Goal: Communication & Community: Share content

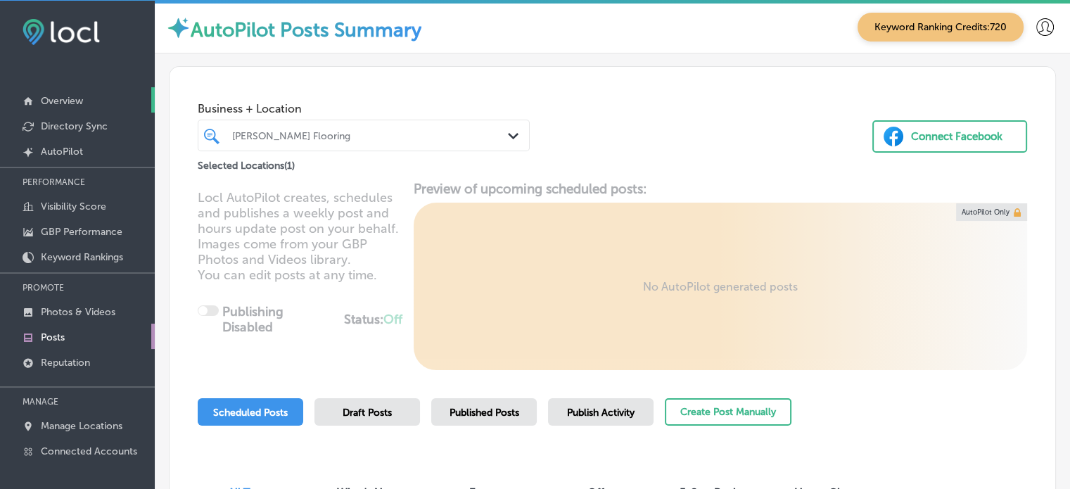
scroll to position [1938, 0]
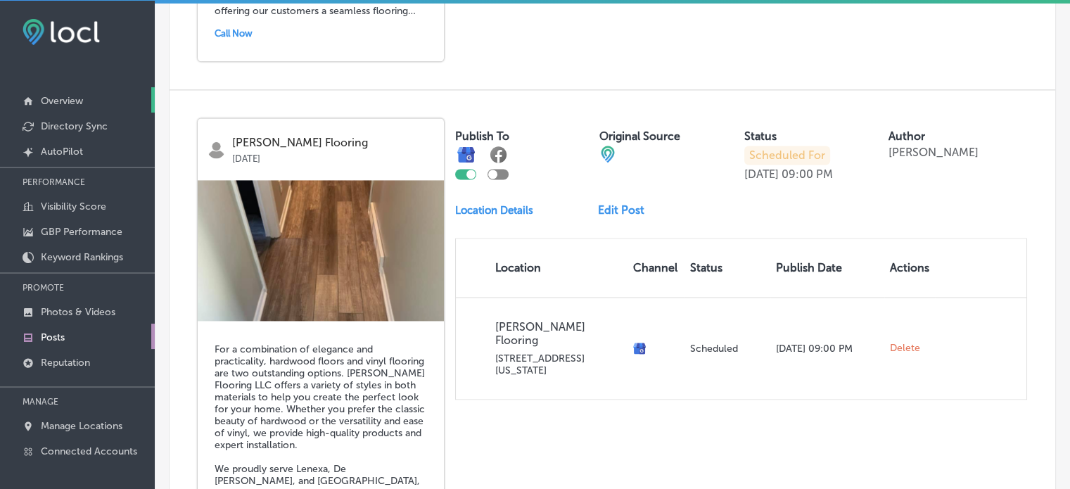
click at [51, 101] on p "Overview" at bounding box center [62, 101] width 42 height 12
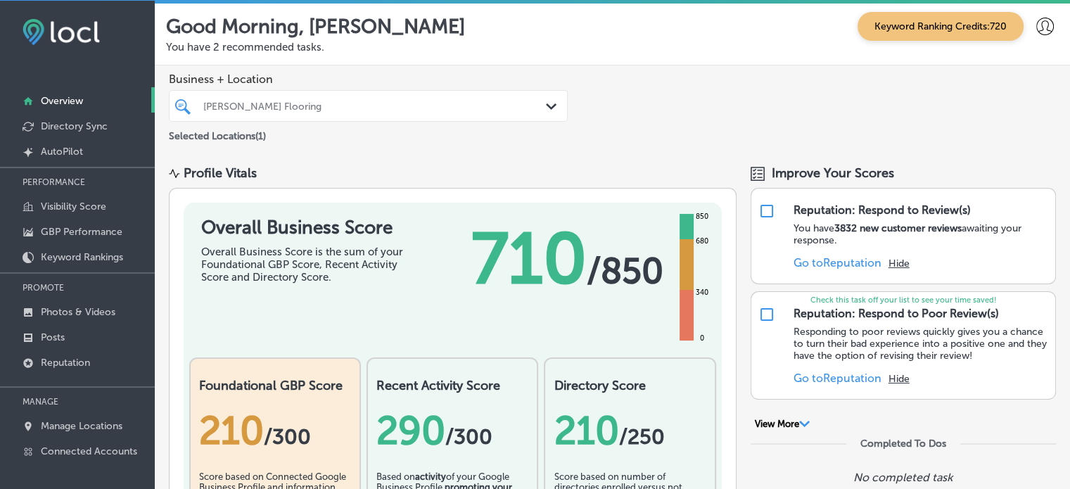
click at [462, 106] on div "[PERSON_NAME] Flooring" at bounding box center [375, 106] width 344 height 12
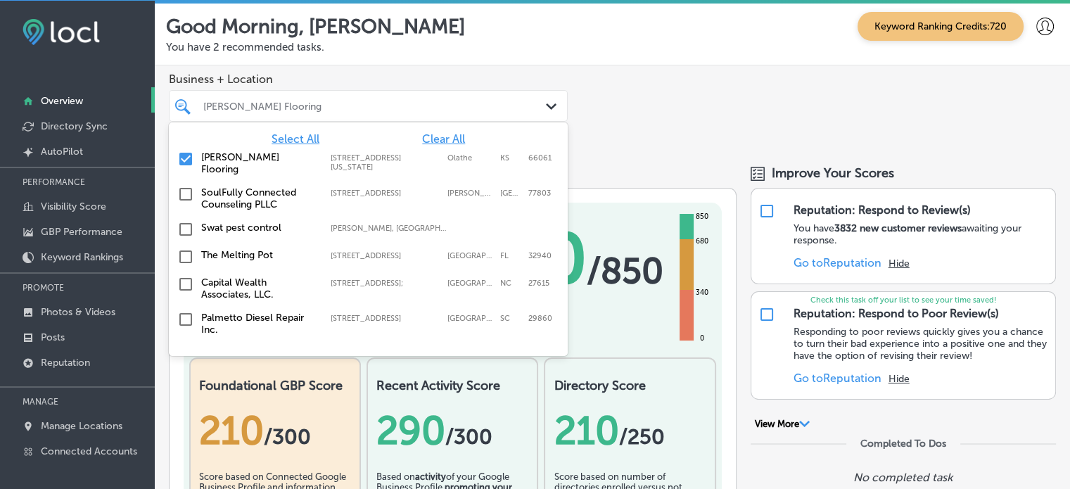
click at [422, 138] on span "Clear All" at bounding box center [443, 138] width 43 height 13
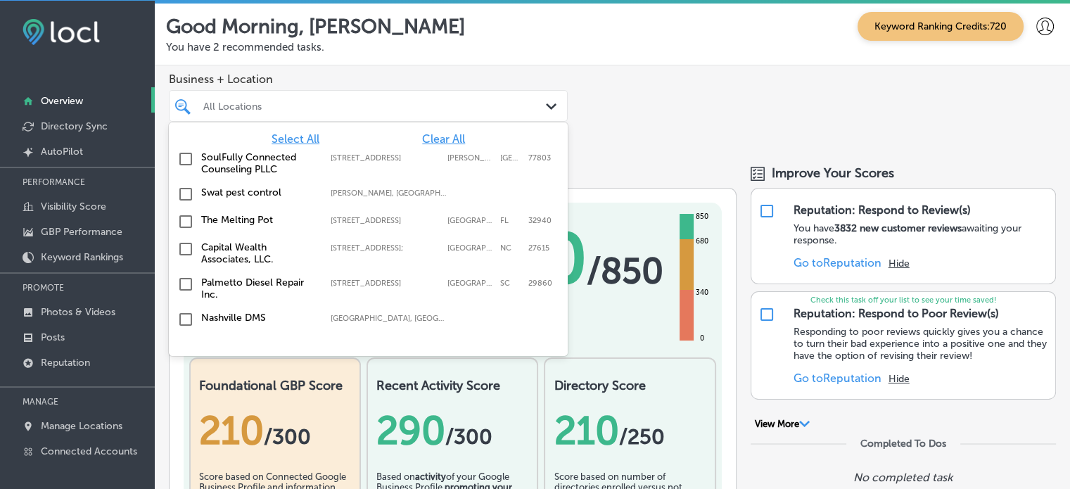
click at [299, 138] on span "Select All" at bounding box center [296, 138] width 48 height 13
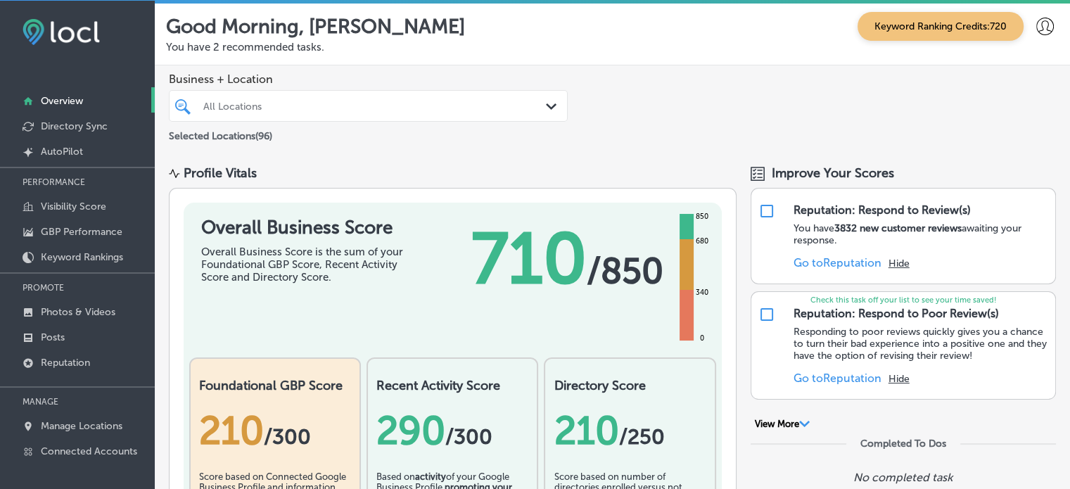
click at [618, 54] on div "Good Morning, [PERSON_NAME] Keyword Ranking Credits: 720 You have 2 recommended…" at bounding box center [612, 33] width 915 height 65
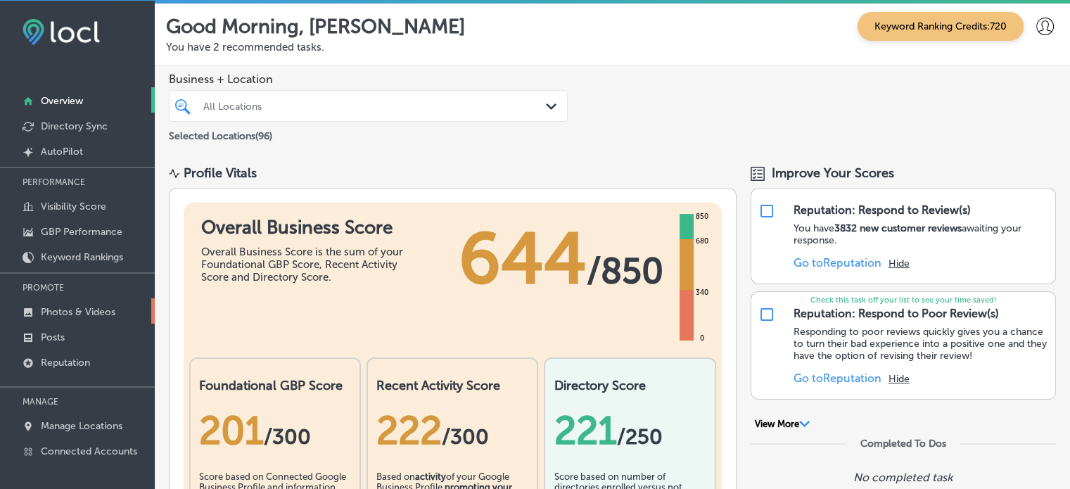
click at [68, 317] on link "Photos & Videos" at bounding box center [77, 310] width 155 height 25
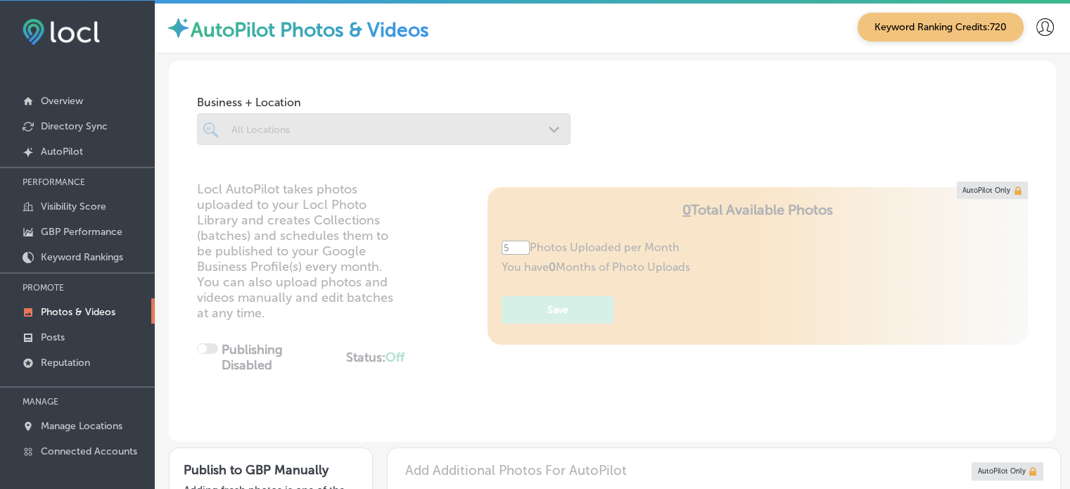
type input "0"
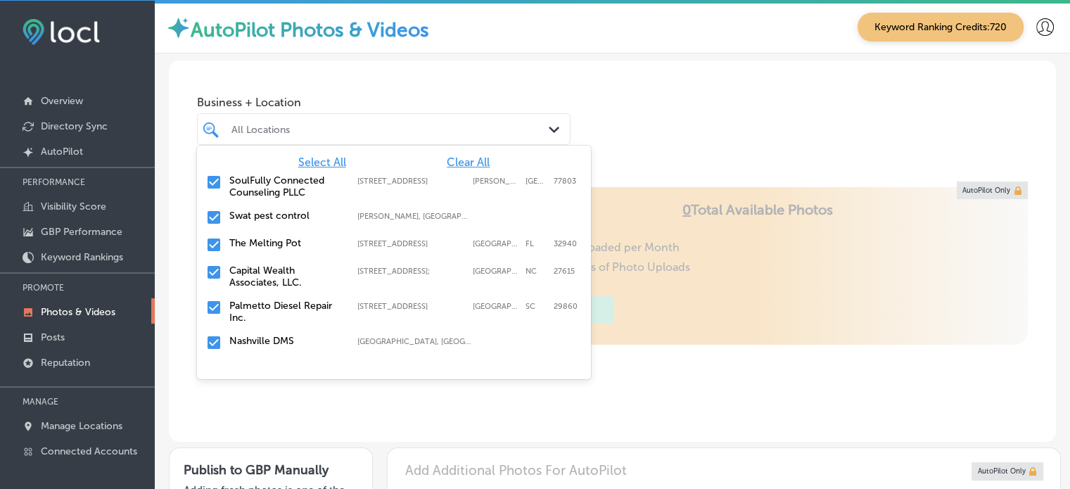
click at [431, 130] on div "All Locations" at bounding box center [390, 129] width 319 height 12
click at [448, 161] on span "Clear All" at bounding box center [468, 161] width 43 height 13
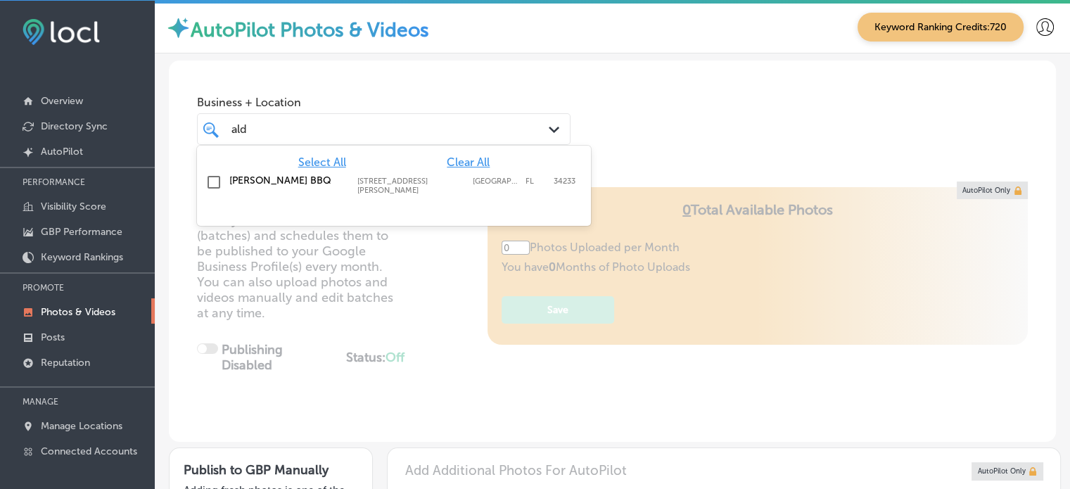
click at [237, 175] on label "[PERSON_NAME] BBQ" at bounding box center [286, 180] width 114 height 12
type input "ald"
click at [633, 103] on div "Business + Location option [STREET_ADDRESS][PERSON_NAME]. option [STREET_ADDRES…" at bounding box center [612, 114] width 887 height 107
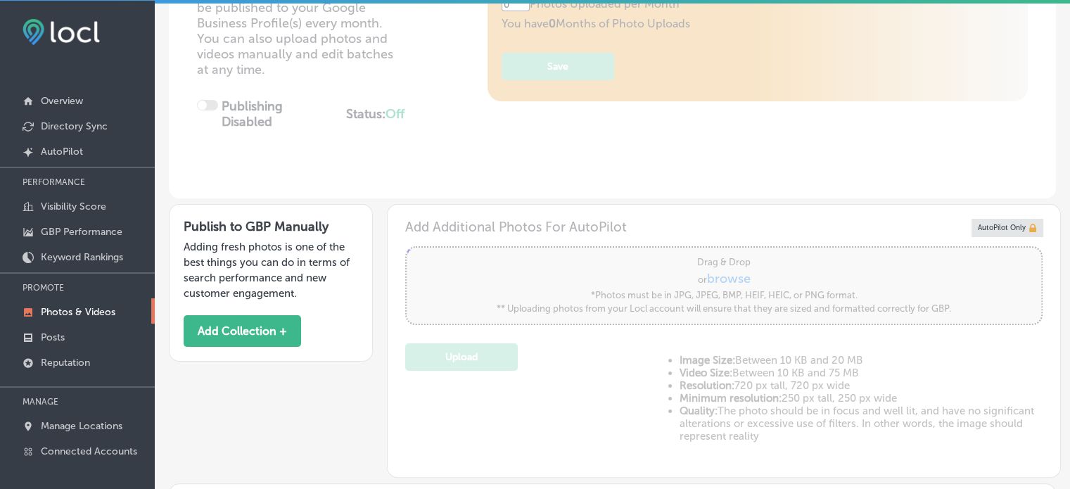
type input "5"
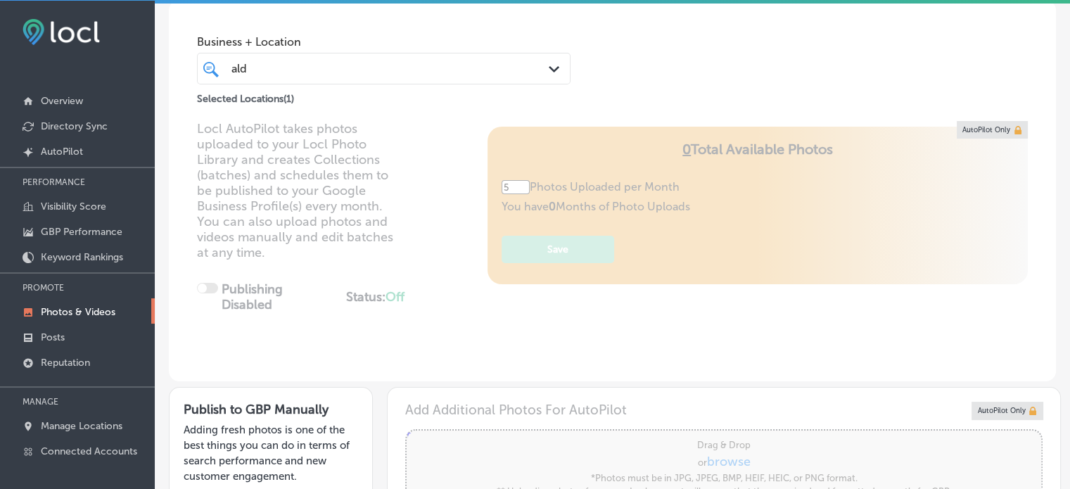
scroll to position [18, 0]
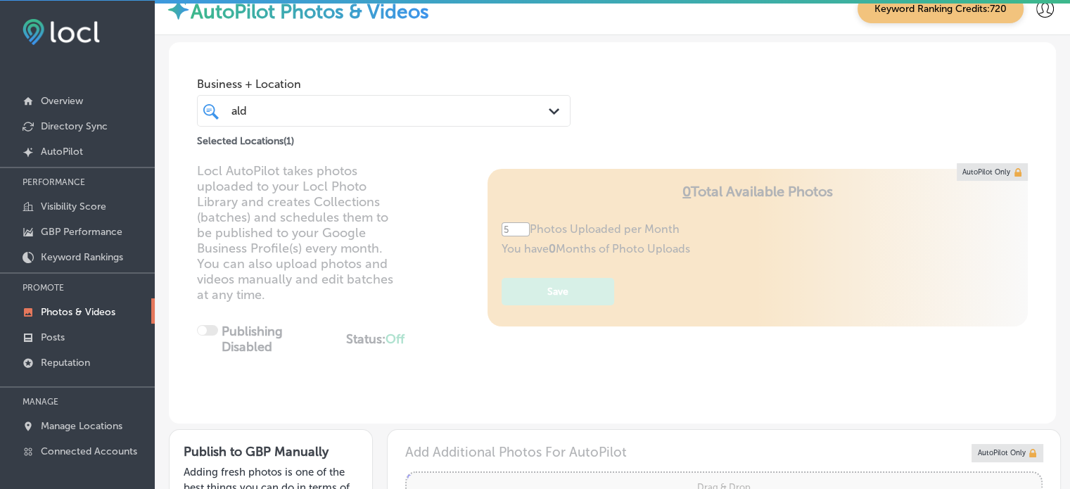
click at [466, 115] on div "ald ald" at bounding box center [368, 110] width 277 height 19
click at [663, 140] on div "Business + Location ald ald Path Created with Sketch. Selected Locations ( 1 )" at bounding box center [612, 95] width 887 height 107
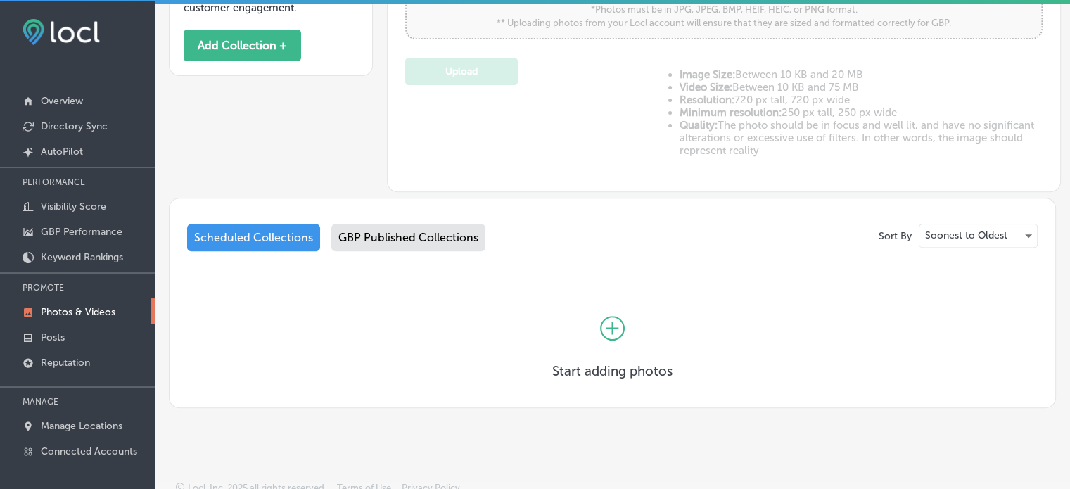
scroll to position [536, 0]
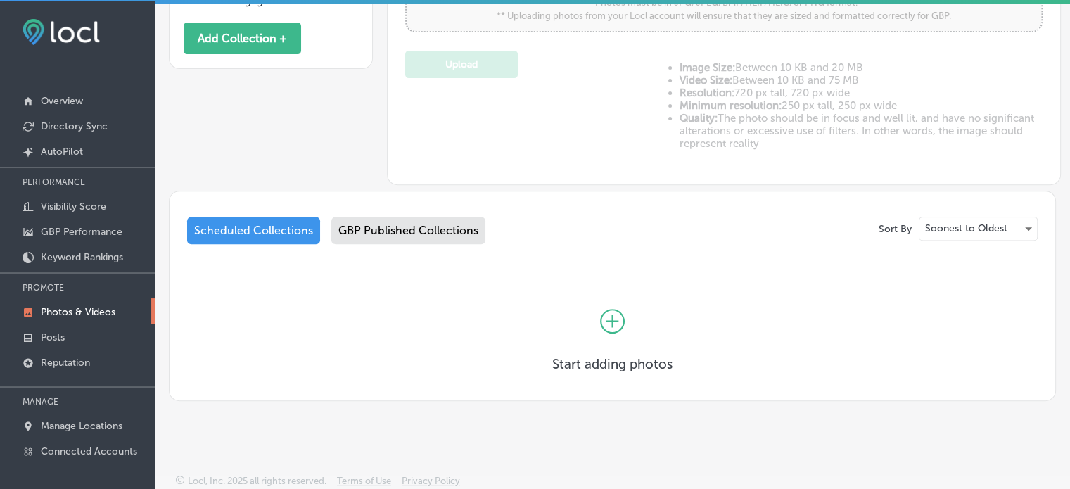
click at [606, 312] on icon at bounding box center [612, 321] width 25 height 25
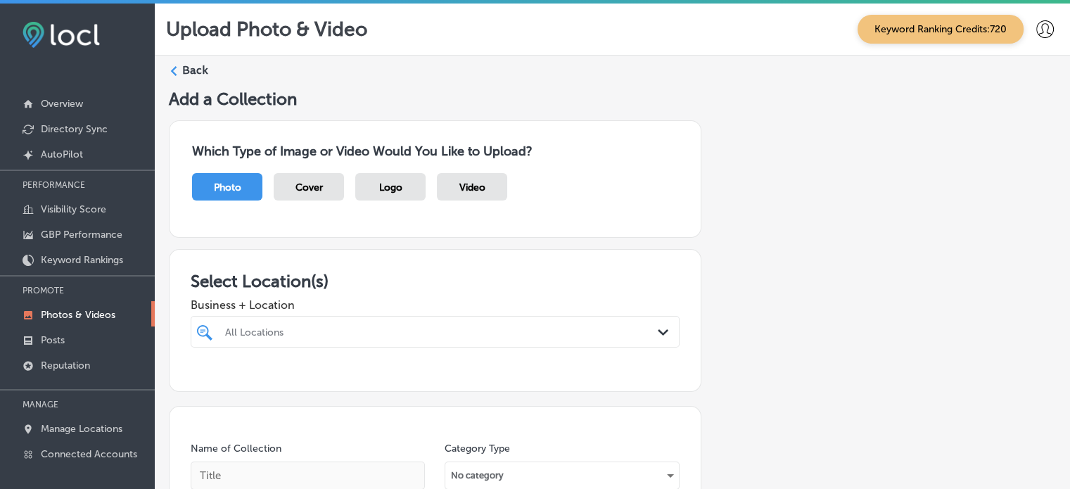
scroll to position [97, 0]
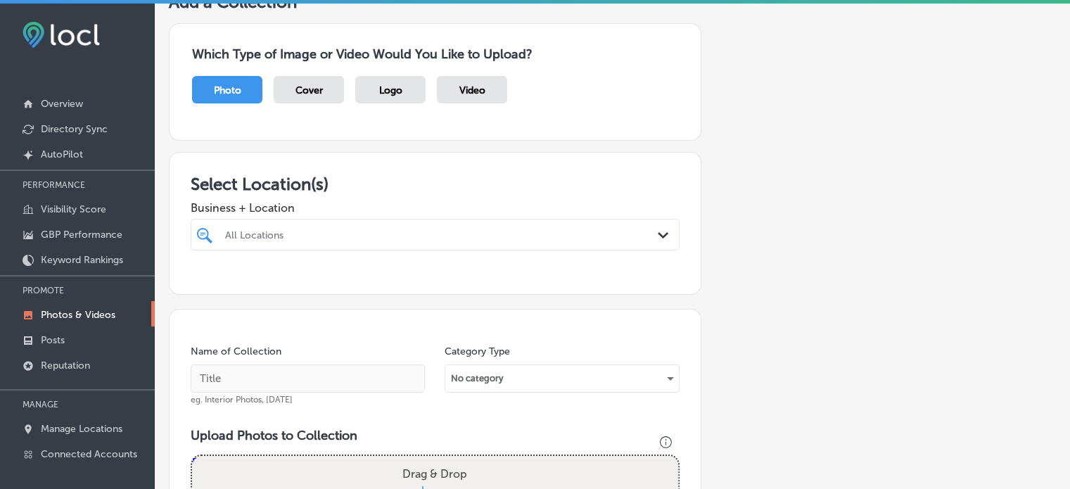
click at [549, 234] on div "All Locations" at bounding box center [442, 235] width 434 height 12
click at [263, 281] on label "[PERSON_NAME] BBQ" at bounding box center [294, 286] width 142 height 12
type input "ald"
click at [467, 184] on h3 "Select Location(s)" at bounding box center [435, 184] width 489 height 20
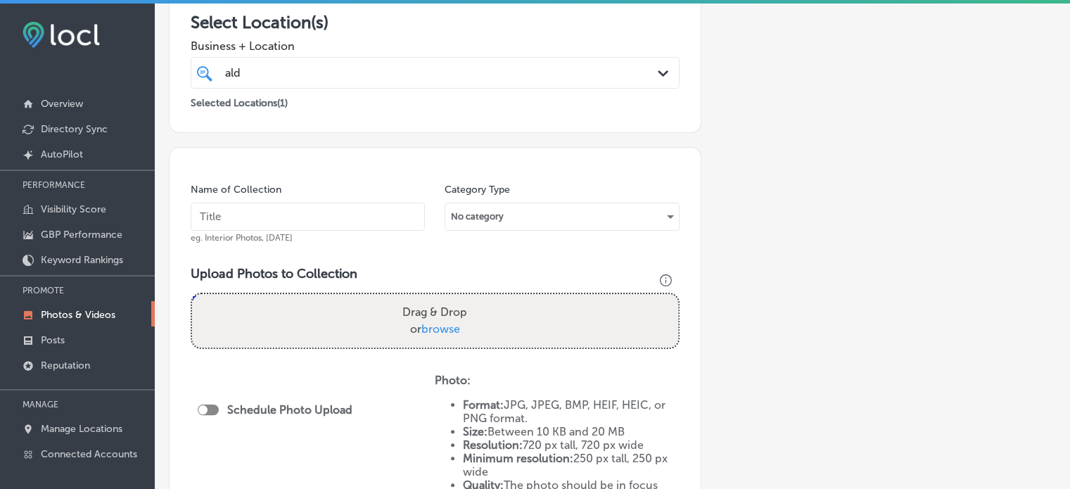
scroll to position [260, 0]
click at [411, 77] on div "ald ald" at bounding box center [414, 71] width 381 height 19
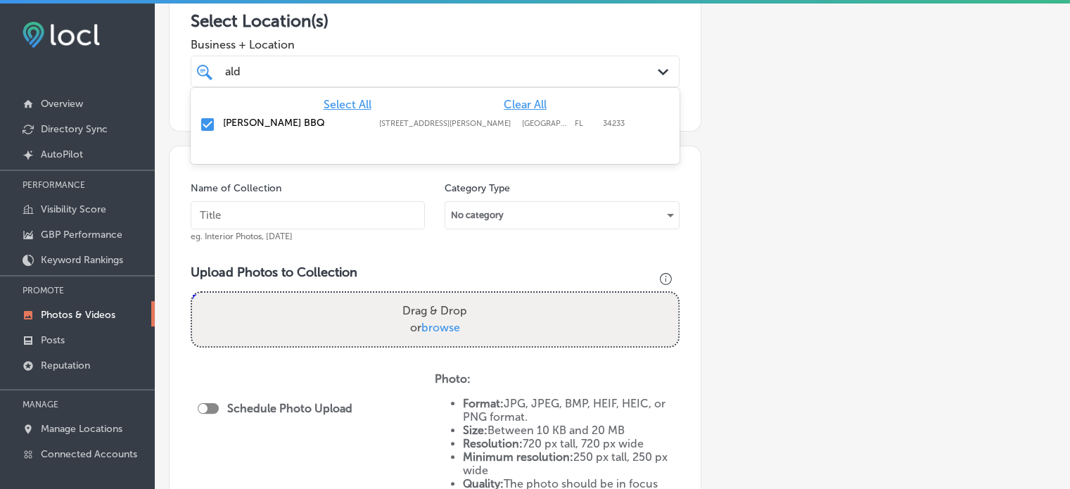
click at [411, 77] on div "ald ald" at bounding box center [414, 71] width 381 height 19
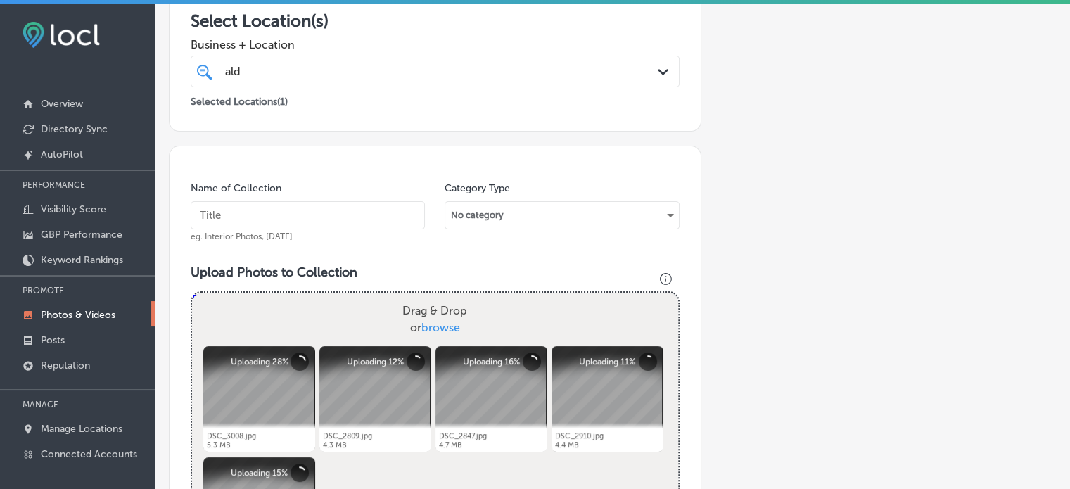
click at [341, 220] on input "text" at bounding box center [308, 215] width 234 height 28
paste input "BBQ catering in [GEOGRAPHIC_DATA] [GEOGRAPHIC_DATA]"
type input "BBQ catering in [GEOGRAPHIC_DATA] [GEOGRAPHIC_DATA]"
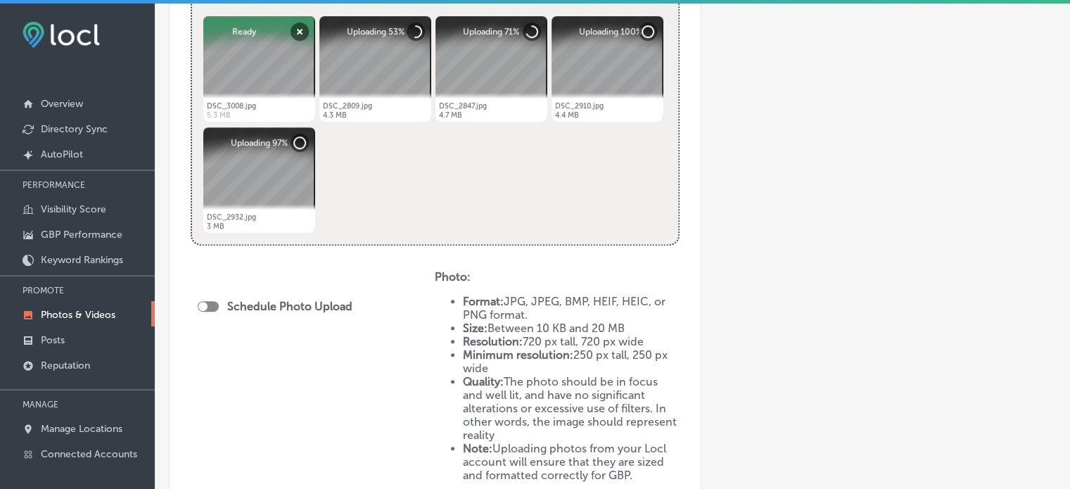
scroll to position [593, 0]
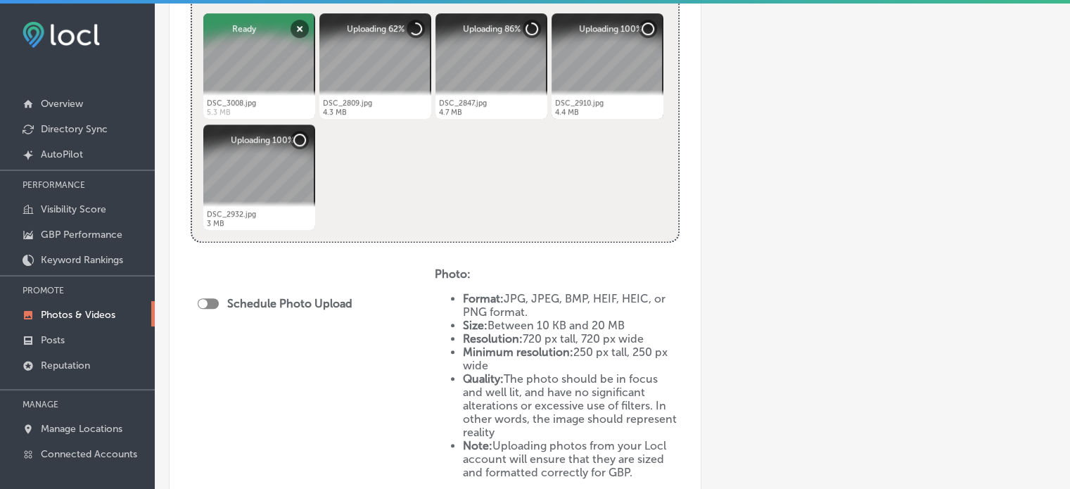
click at [206, 297] on div "Schedule Photo Upload" at bounding box center [279, 303] width 162 height 13
click at [212, 300] on div at bounding box center [208, 303] width 21 height 11
checkbox input "true"
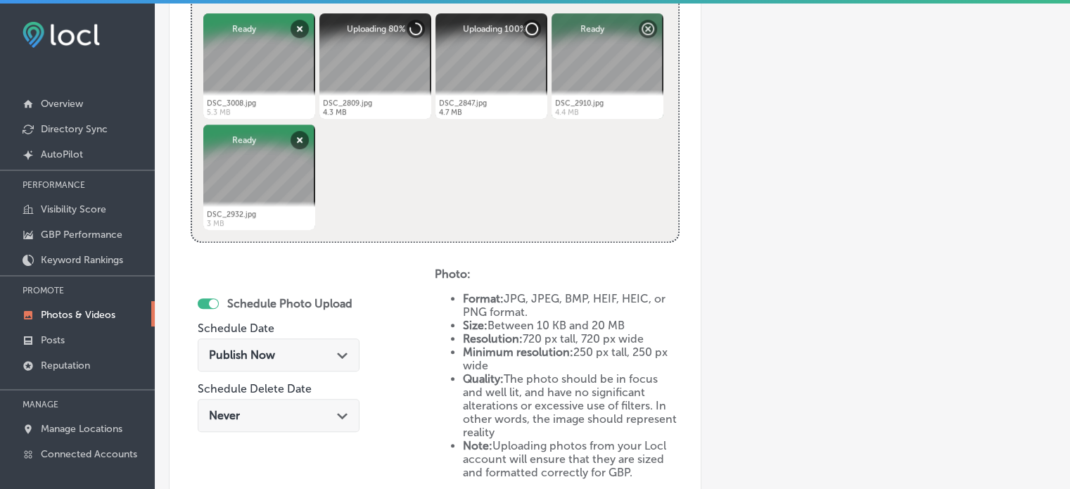
click at [265, 354] on span "Publish Now" at bounding box center [242, 354] width 66 height 13
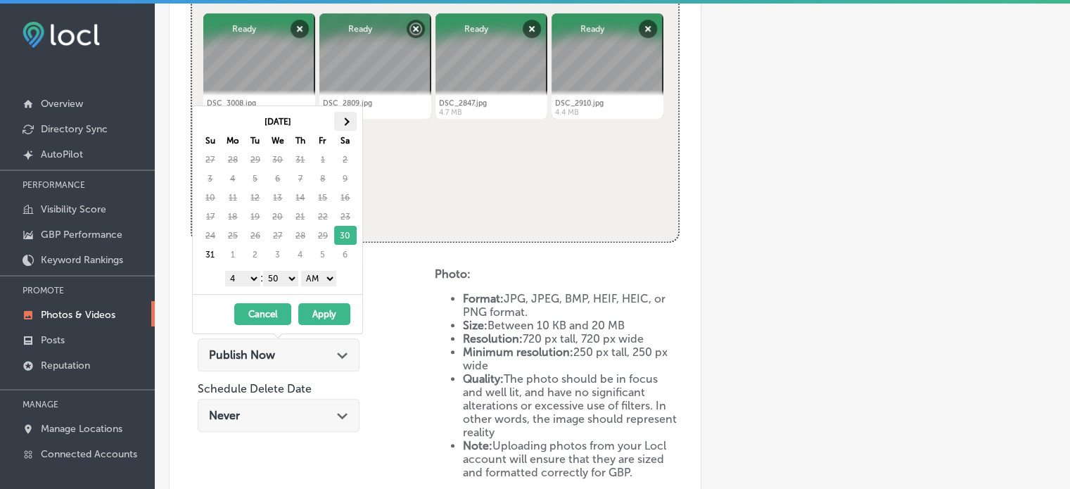
click at [349, 120] on th at bounding box center [345, 121] width 23 height 19
click at [247, 278] on select "1 2 3 4 5 6 7 8 9 10 11 12" at bounding box center [242, 278] width 35 height 15
click at [279, 279] on select "00 10 20 30 40 50" at bounding box center [280, 278] width 35 height 15
click at [315, 275] on select "AM PM" at bounding box center [318, 278] width 35 height 15
click at [323, 314] on button "Apply" at bounding box center [324, 314] width 52 height 22
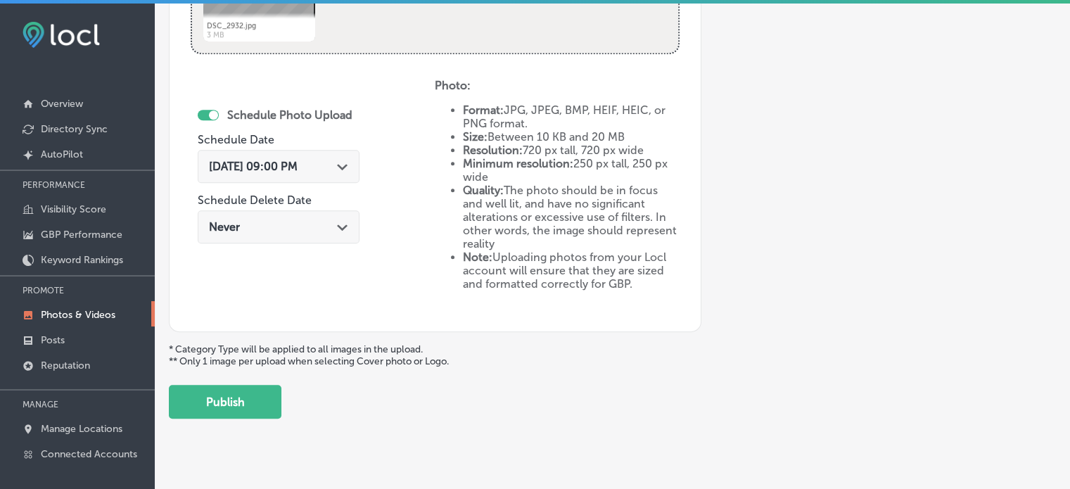
scroll to position [797, 0]
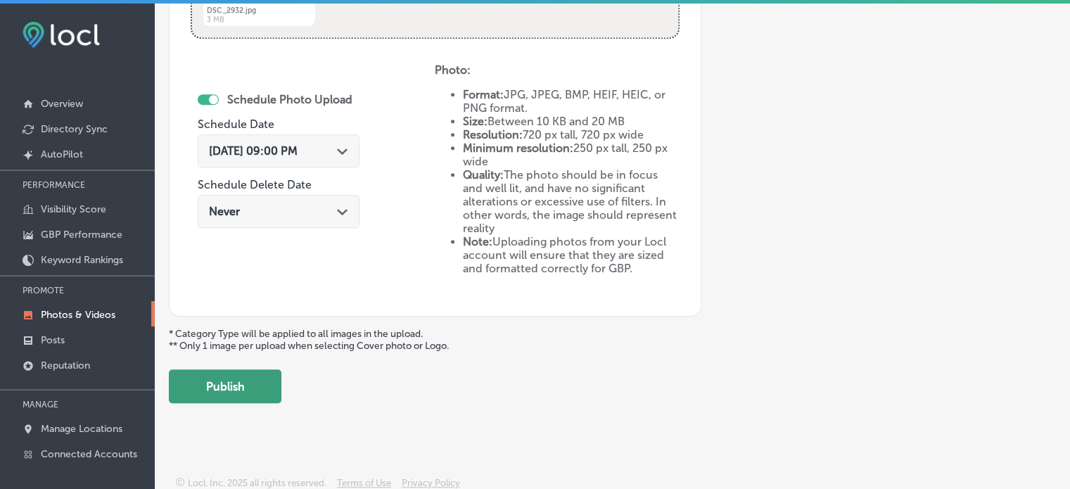
click at [244, 386] on button "Publish" at bounding box center [225, 386] width 113 height 34
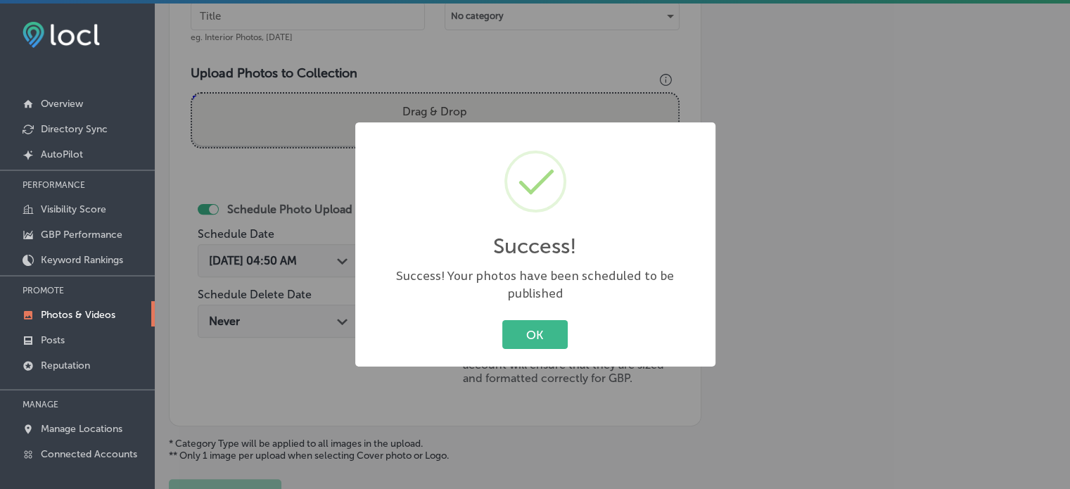
scroll to position [459, 0]
click at [535, 320] on button "OK" at bounding box center [534, 334] width 65 height 29
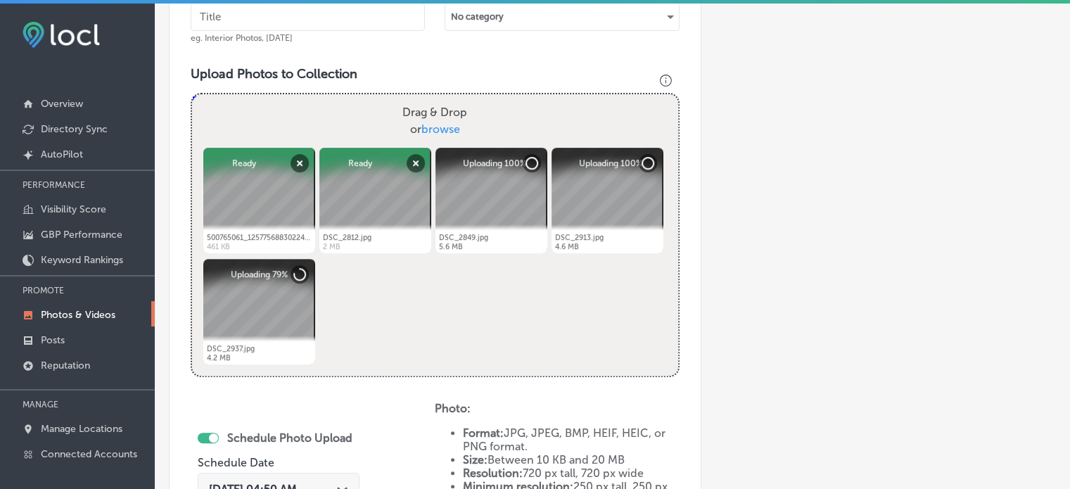
click at [709, 328] on div "Add a Collection Which Type of Image or Video Would You Like to Upload? Photo C…" at bounding box center [612, 186] width 887 height 1112
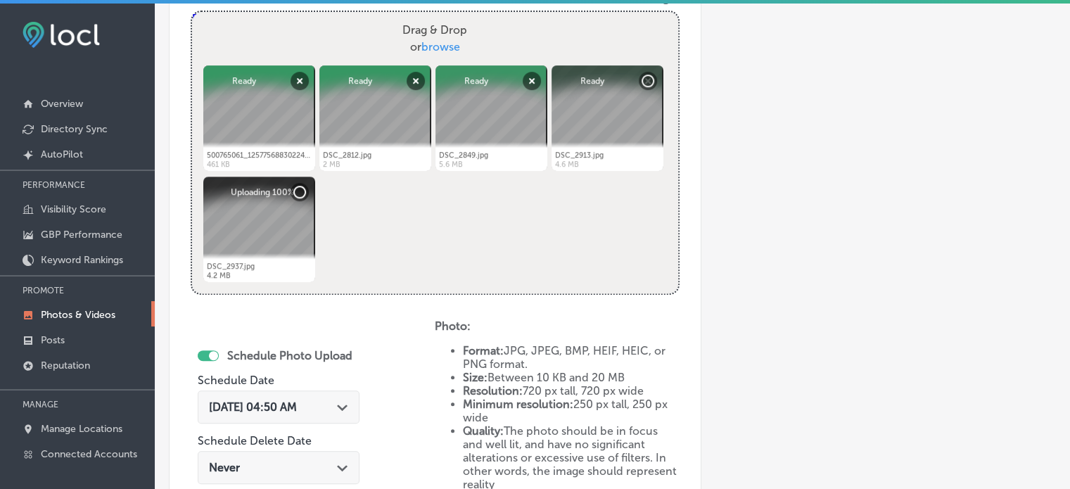
scroll to position [543, 0]
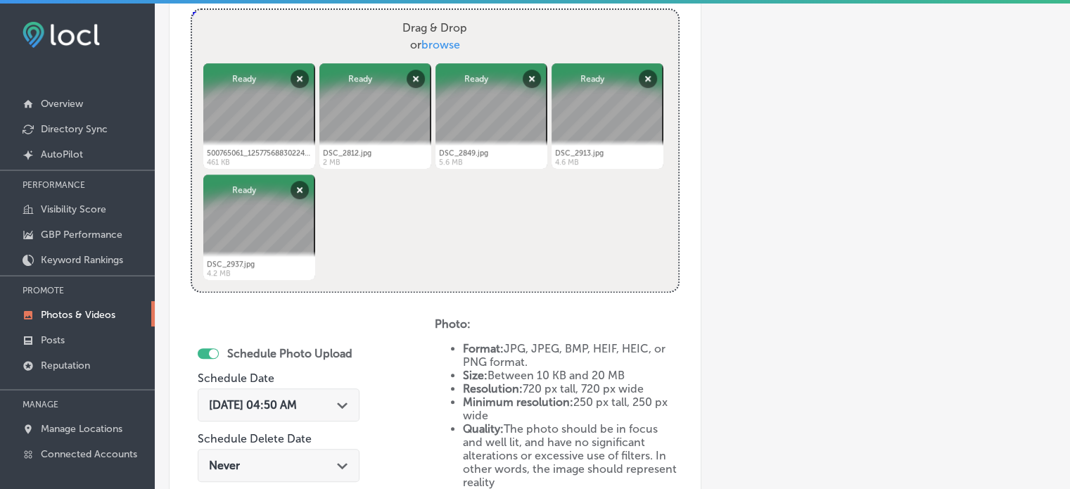
click at [357, 398] on div "[DATE] 04:50 AM Path Created with Sketch." at bounding box center [279, 404] width 162 height 33
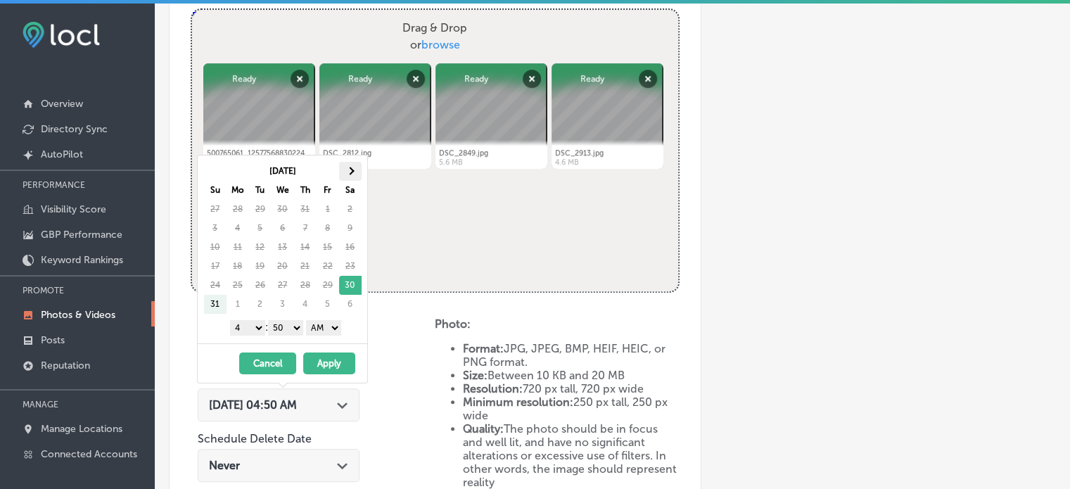
click at [348, 165] on th at bounding box center [350, 171] width 23 height 19
click at [253, 324] on select "1 2 3 4 5 6 7 8 9 10 11 12" at bounding box center [247, 327] width 35 height 15
drag, startPoint x: 284, startPoint y: 326, endPoint x: 290, endPoint y: 343, distance: 18.7
click at [290, 343] on div "[DATE] Su Mo Tu We Th Fr Sa 31 1 2 3 4 5 6 7 8 9 10 11 12 13 14 15 16 17 18 19 …" at bounding box center [282, 269] width 171 height 229
drag, startPoint x: 326, startPoint y: 324, endPoint x: 324, endPoint y: 357, distance: 32.4
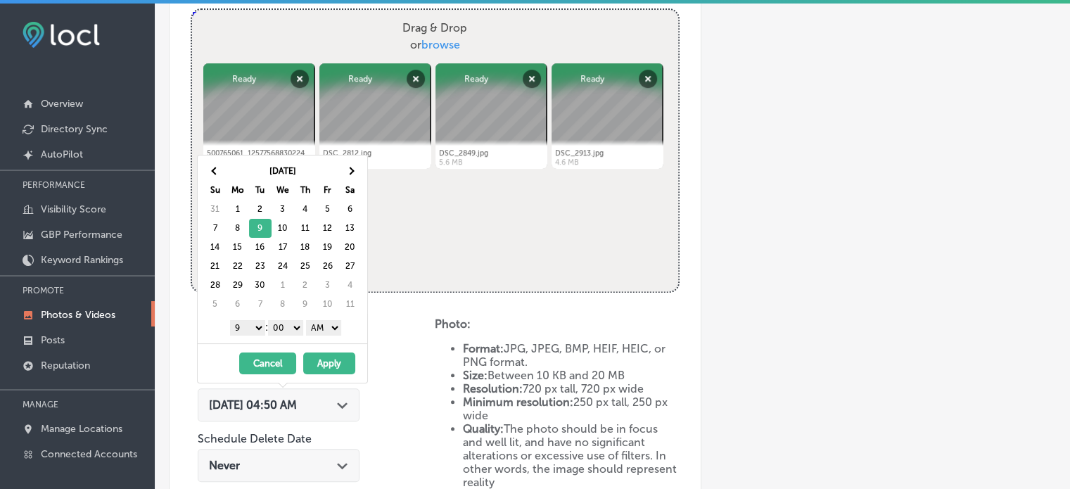
click at [324, 357] on div "[DATE] Su Mo Tu We Th Fr Sa 31 1 2 3 4 5 6 7 8 9 10 11 12 13 14 15 16 17 18 19 …" at bounding box center [282, 269] width 171 height 229
click at [324, 357] on button "Apply" at bounding box center [329, 364] width 52 height 22
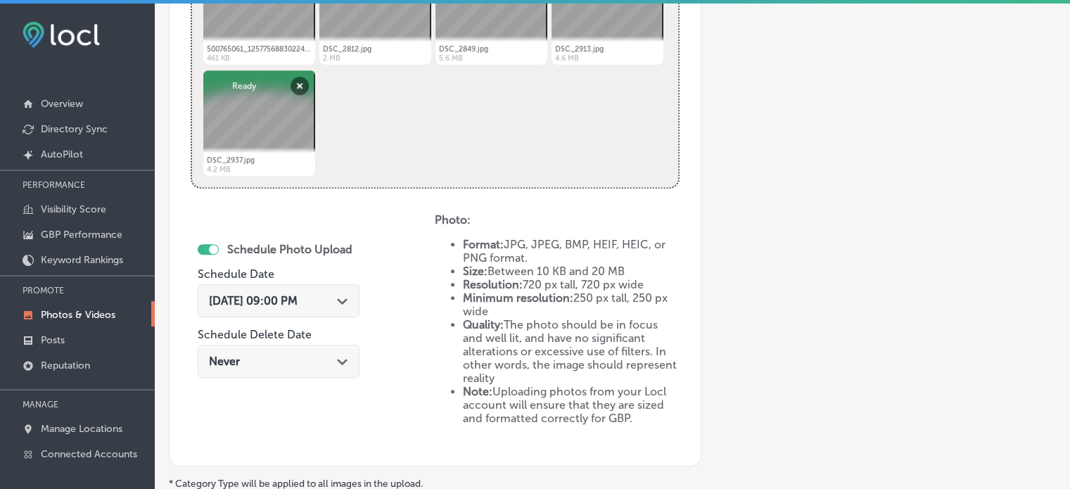
scroll to position [797, 0]
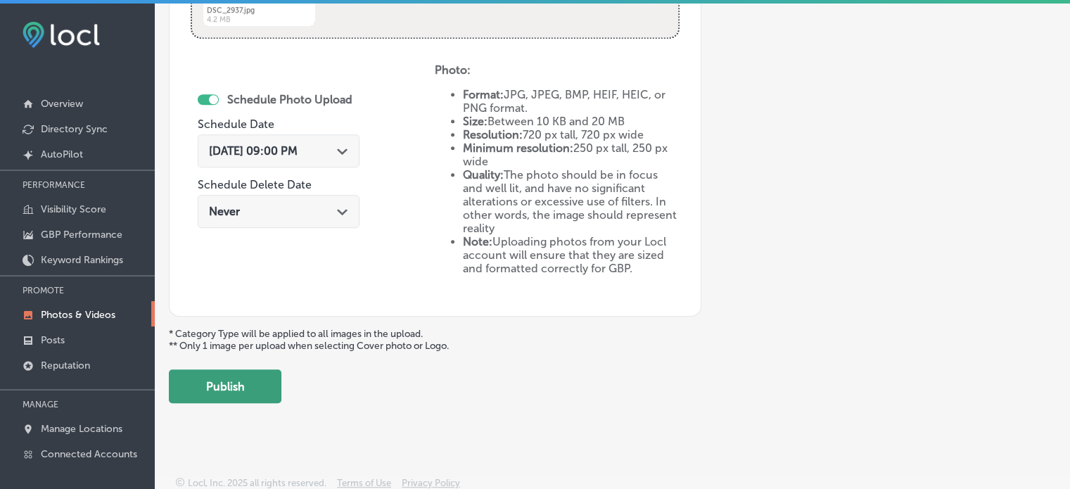
click at [239, 385] on button "Publish" at bounding box center [225, 386] width 113 height 34
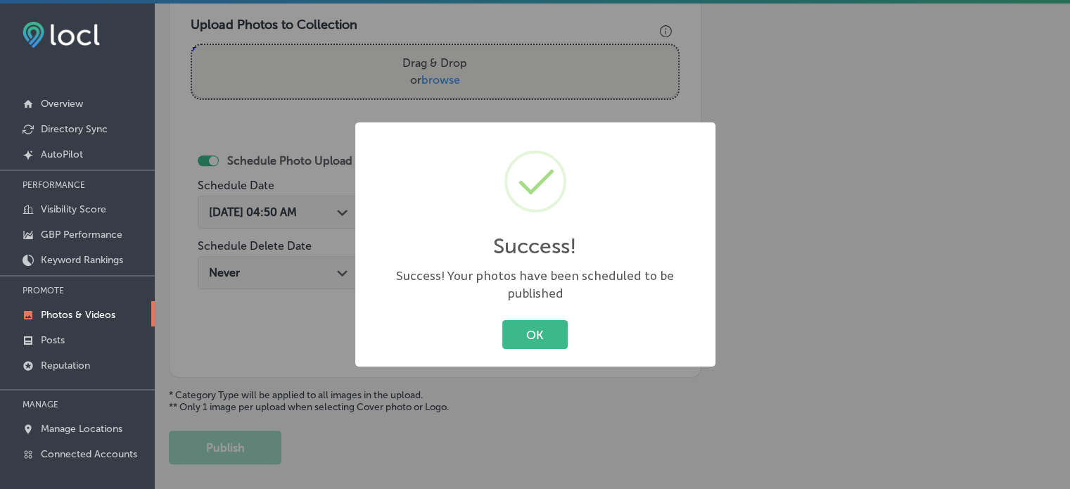
scroll to position [3, 0]
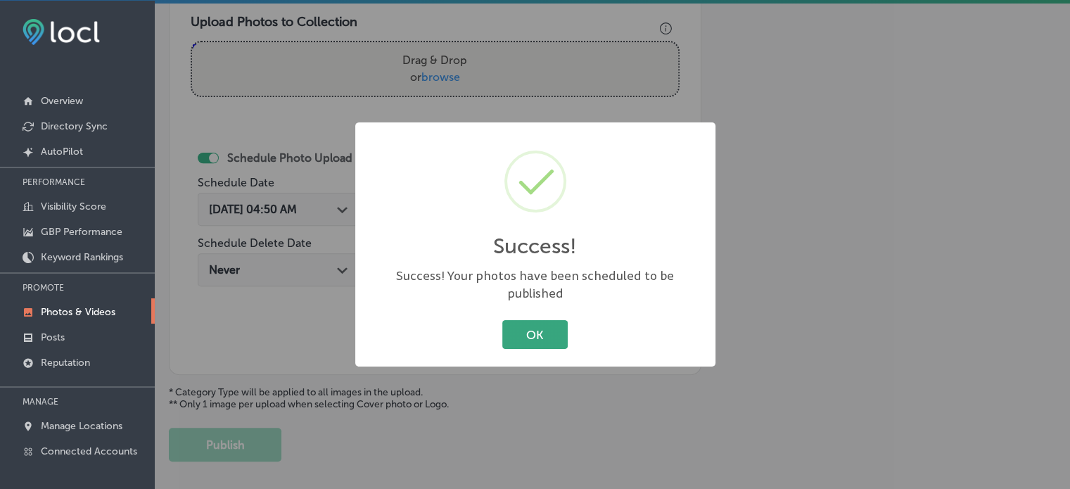
click at [538, 322] on button "OK" at bounding box center [534, 334] width 65 height 29
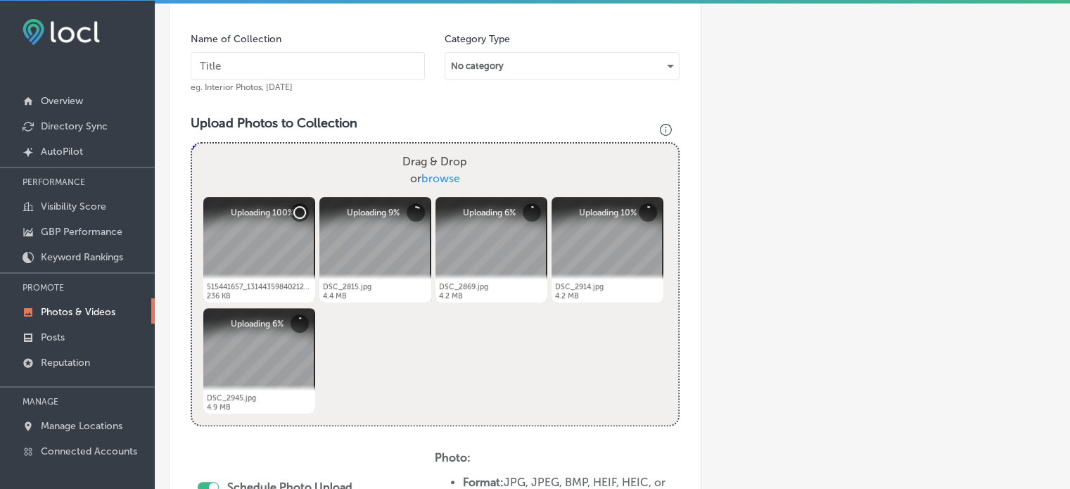
scroll to position [402, 0]
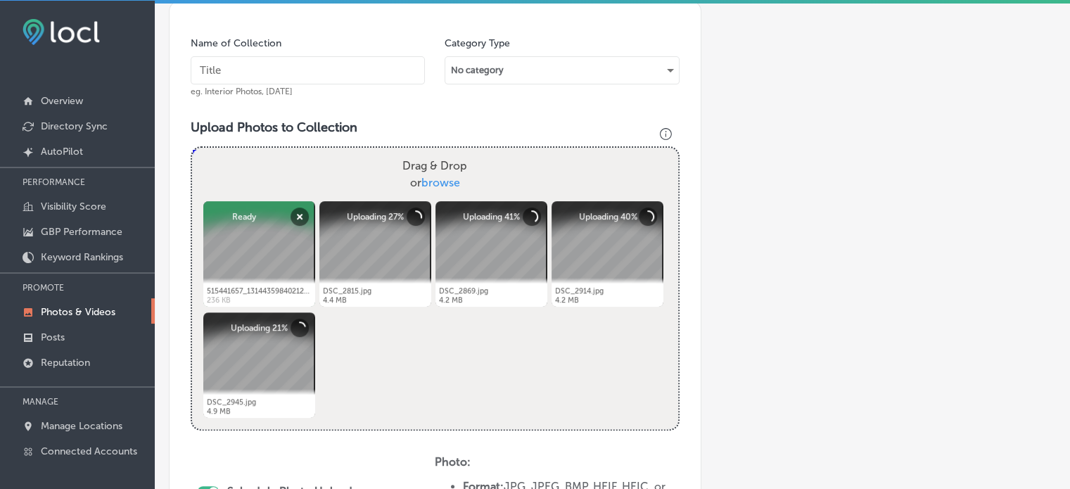
click at [310, 72] on input "text" at bounding box center [308, 70] width 234 height 28
paste input "BBQ food truck [GEOGRAPHIC_DATA]"
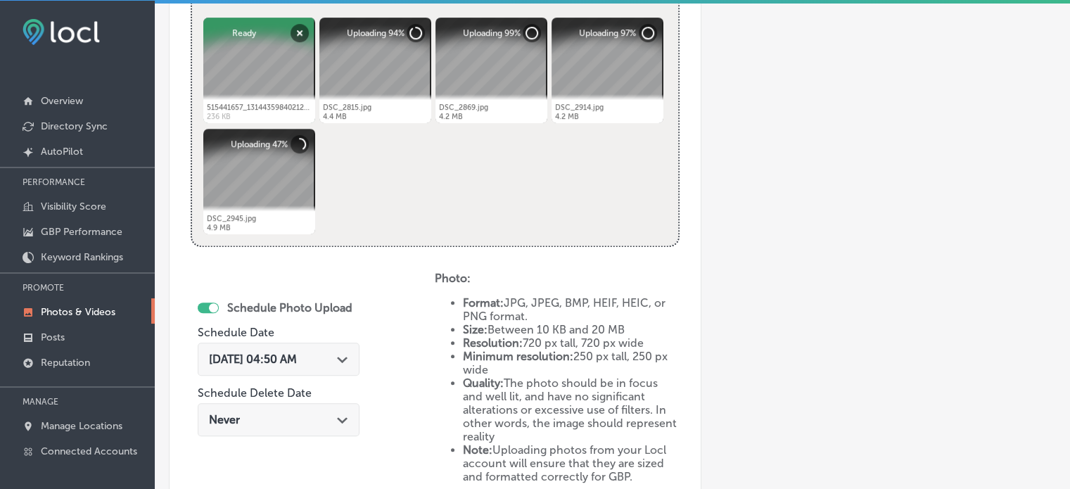
scroll to position [588, 0]
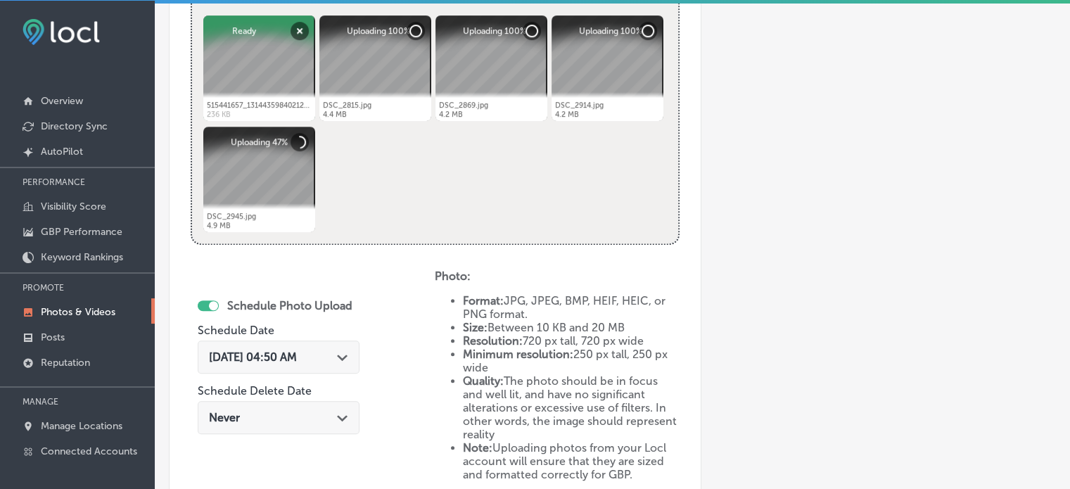
type input "BBQ food truck [GEOGRAPHIC_DATA]"
click at [348, 357] on icon "Path Created with Sketch." at bounding box center [342, 358] width 11 height 6
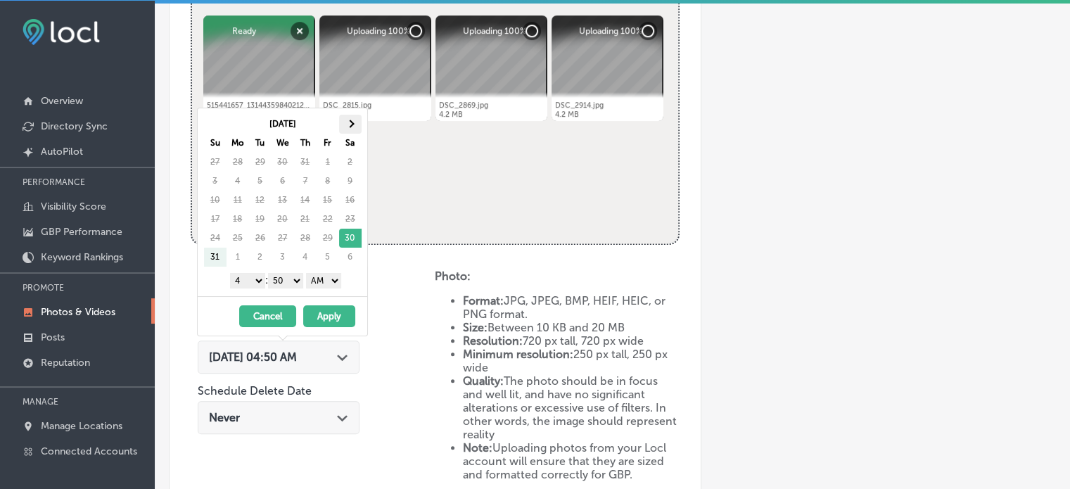
click at [355, 121] on th at bounding box center [350, 124] width 23 height 19
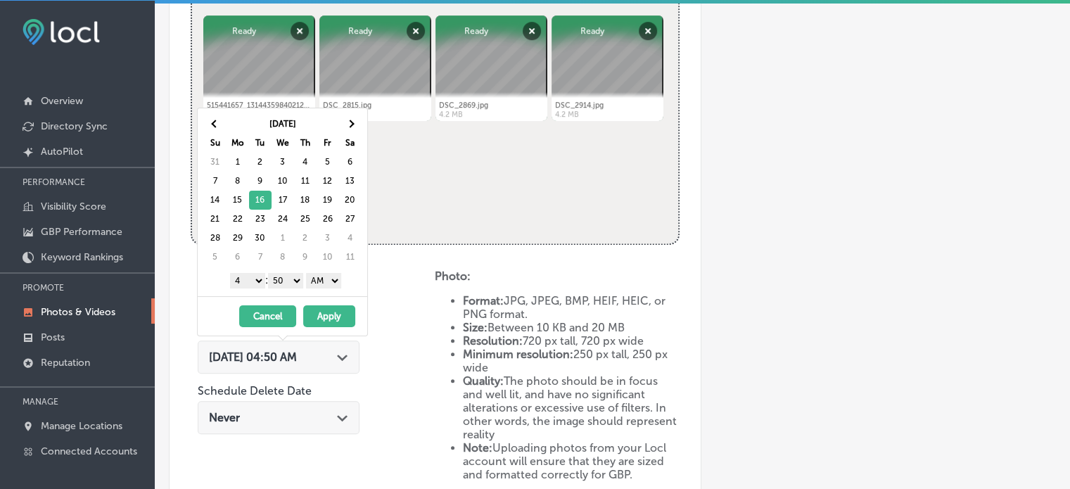
click at [253, 282] on select "1 2 3 4 5 6 7 8 9 10 11 12" at bounding box center [247, 280] width 35 height 15
click at [287, 277] on select "00 10 20 30 40 50" at bounding box center [285, 280] width 35 height 15
drag, startPoint x: 324, startPoint y: 277, endPoint x: 324, endPoint y: 307, distance: 30.3
click at [324, 307] on div "[DATE] Su Mo Tu We Th Fr Sa 31 1 2 3 4 5 6 7 8 9 10 11 12 13 14 15 16 17 18 19 …" at bounding box center [282, 222] width 171 height 229
click at [324, 307] on button "Apply" at bounding box center [329, 316] width 52 height 22
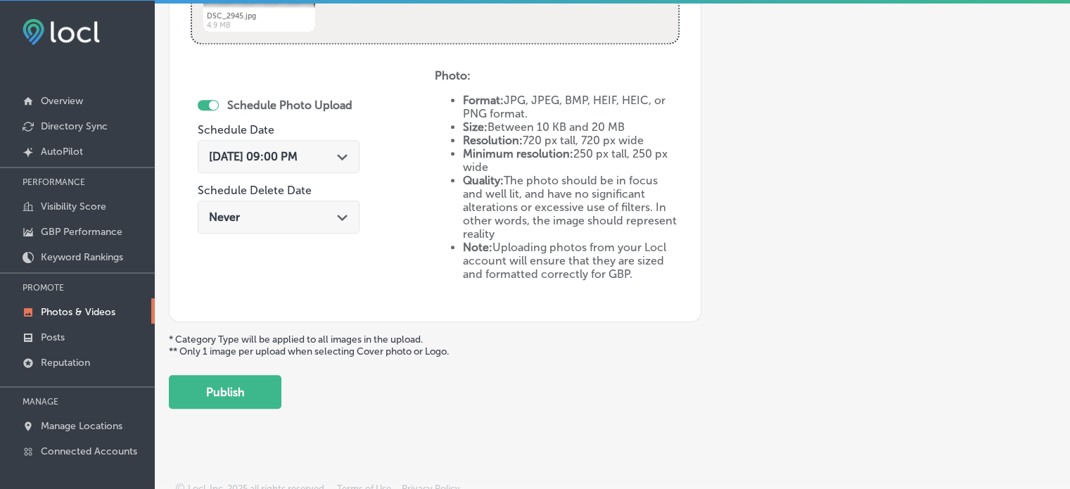
scroll to position [789, 0]
click at [250, 387] on button "Publish" at bounding box center [225, 391] width 113 height 34
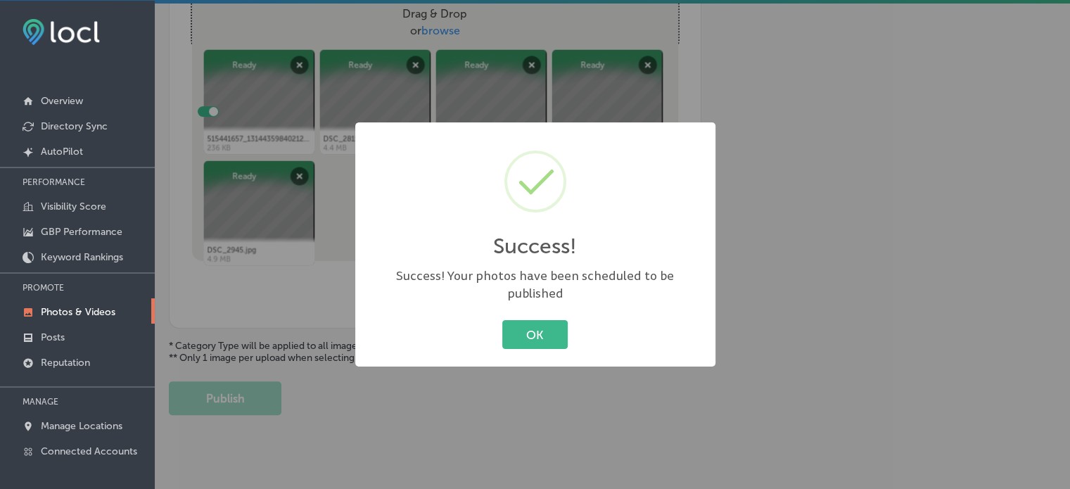
scroll to position [543, 0]
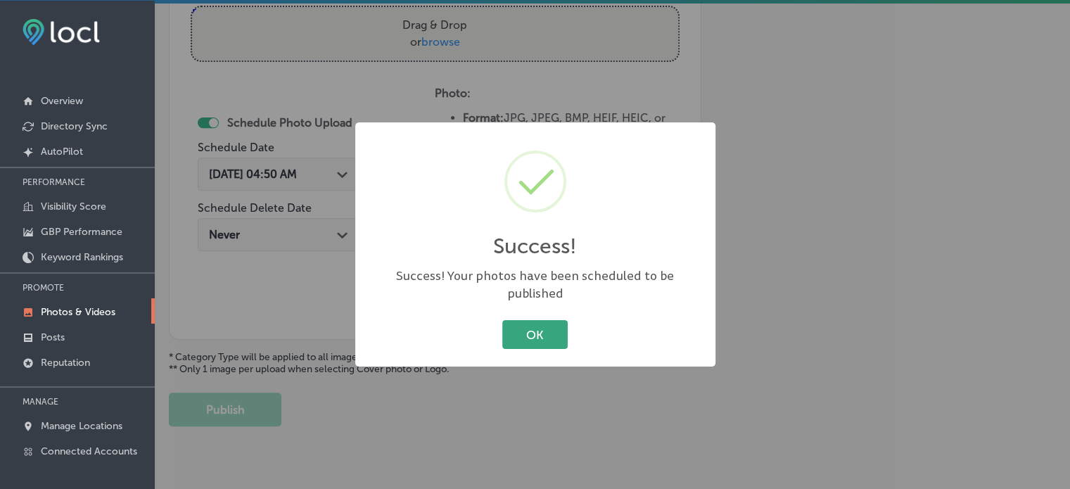
click at [546, 320] on button "OK" at bounding box center [534, 334] width 65 height 29
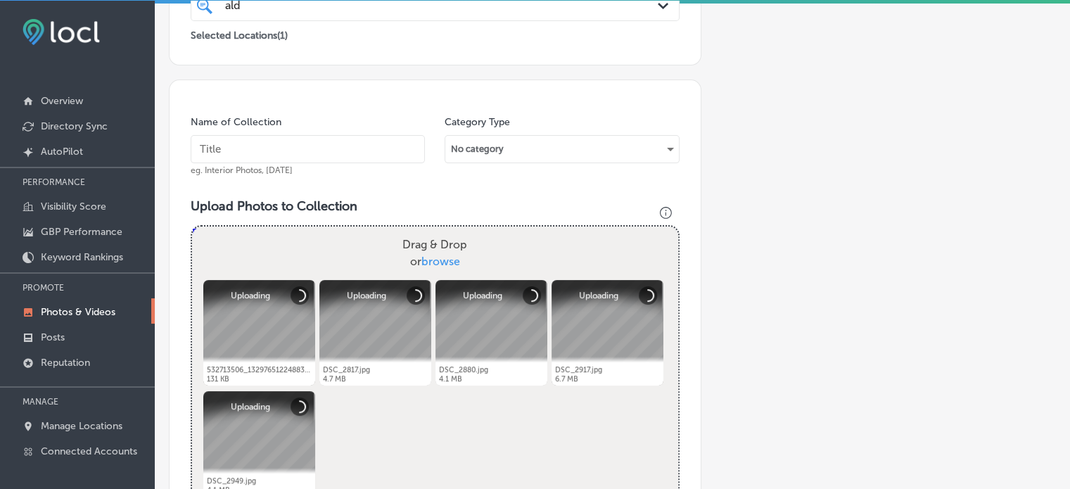
scroll to position [332, 0]
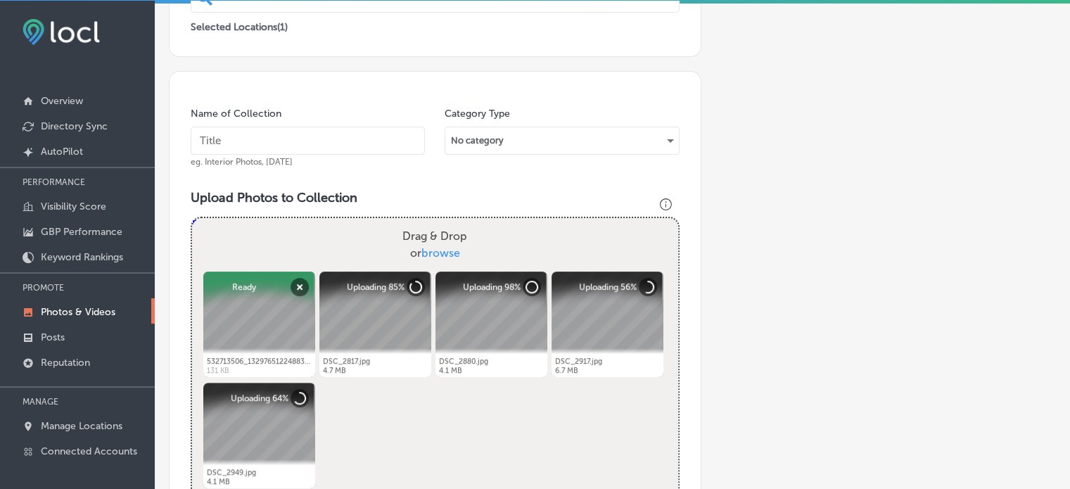
click at [335, 93] on div "Name of Collection eg. Interior Photos, [DATE] Category Type No category Upload…" at bounding box center [435, 425] width 533 height 708
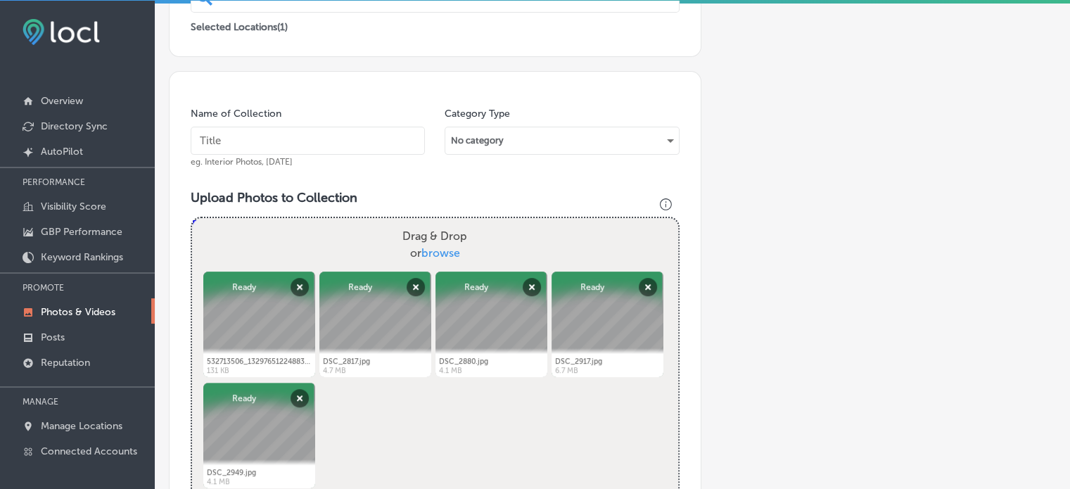
click at [341, 134] on input "text" at bounding box center [308, 141] width 234 height 28
paste input "BBQ wagon for private parties"
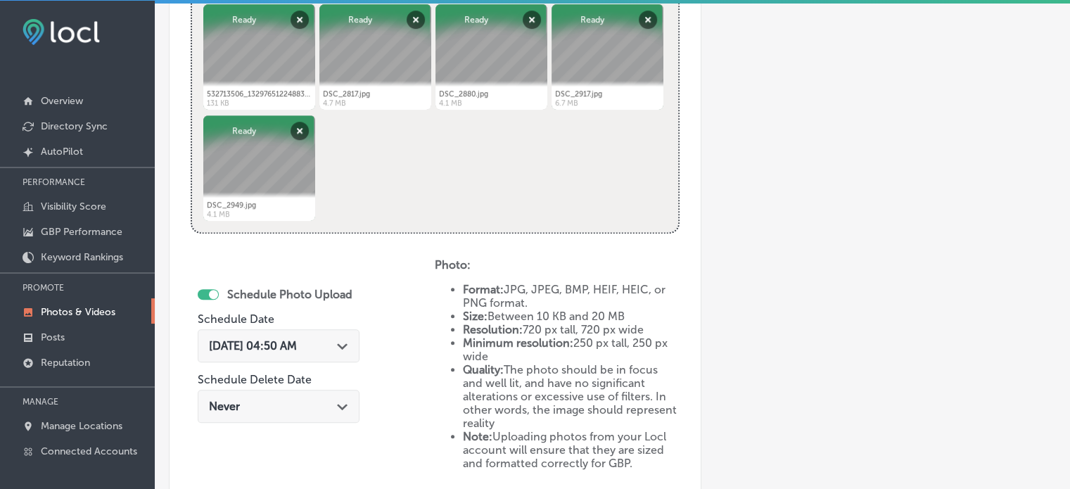
scroll to position [619, 0]
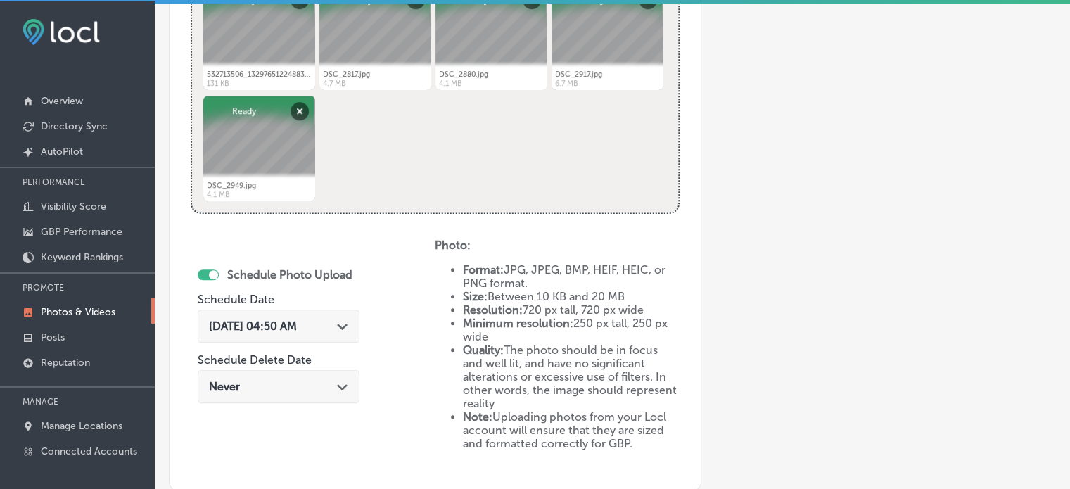
type input "BBQ wagon for private parties"
click at [348, 319] on div "Path Created with Sketch." at bounding box center [342, 324] width 11 height 11
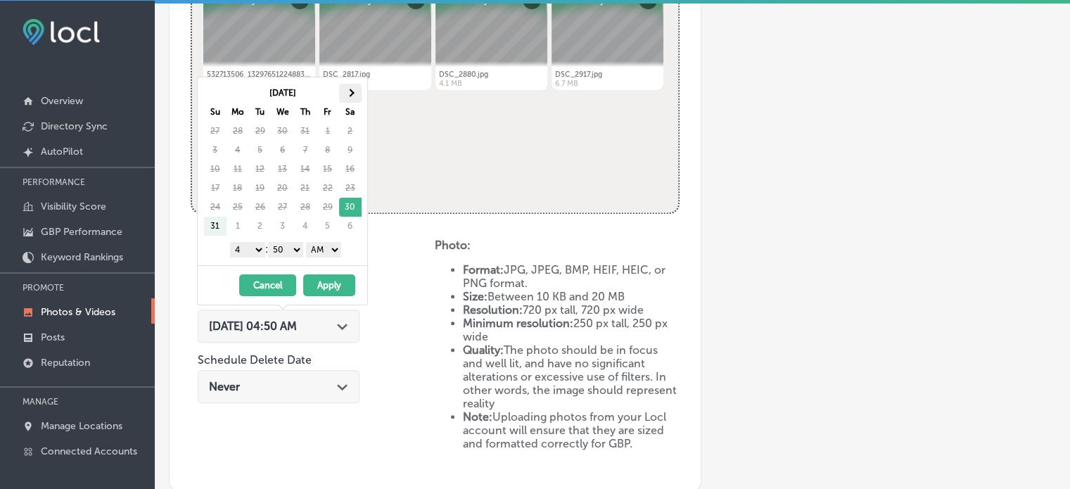
click at [346, 95] on th at bounding box center [350, 93] width 23 height 19
click at [250, 243] on select "1 2 3 4 5 6 7 8 9 10 11 12" at bounding box center [247, 249] width 35 height 15
drag, startPoint x: 287, startPoint y: 243, endPoint x: 286, endPoint y: 269, distance: 25.4
click at [286, 269] on div "[DATE] Su Mo Tu We Th Fr Sa 31 1 2 3 4 5 6 7 8 9 10 11 12 13 14 15 16 17 18 19 …" at bounding box center [282, 191] width 171 height 229
click at [326, 244] on select "AM PM" at bounding box center [323, 249] width 35 height 15
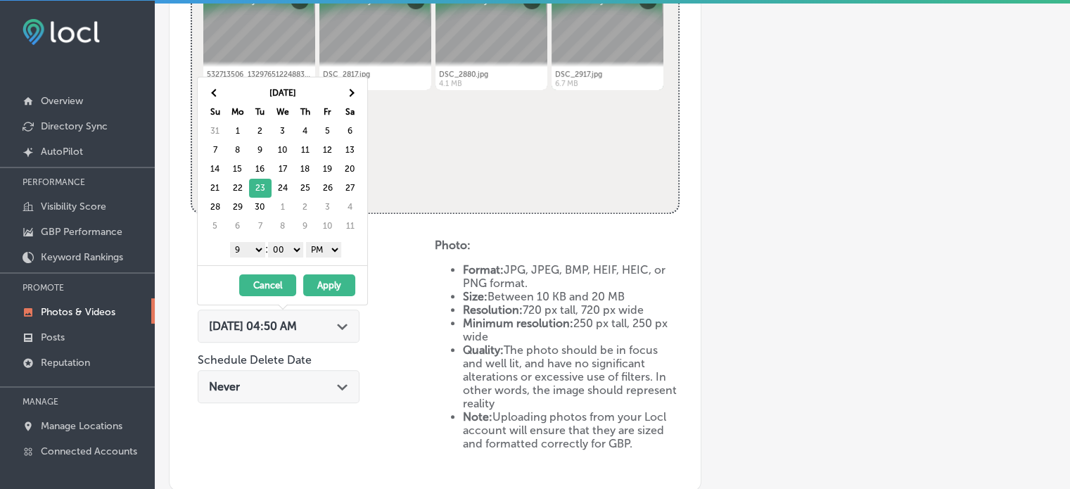
click at [329, 276] on button "Apply" at bounding box center [329, 285] width 52 height 22
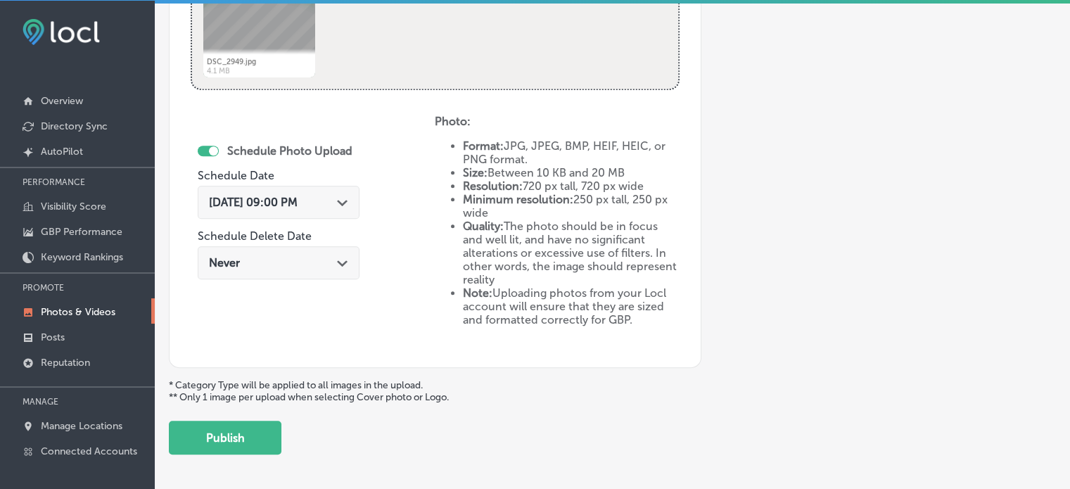
scroll to position [763, 0]
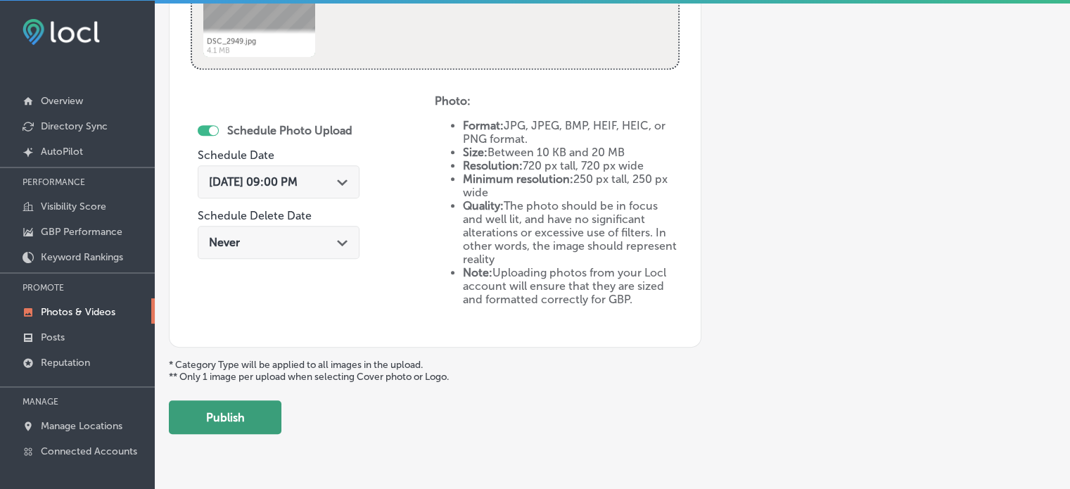
click at [237, 407] on button "Publish" at bounding box center [225, 417] width 113 height 34
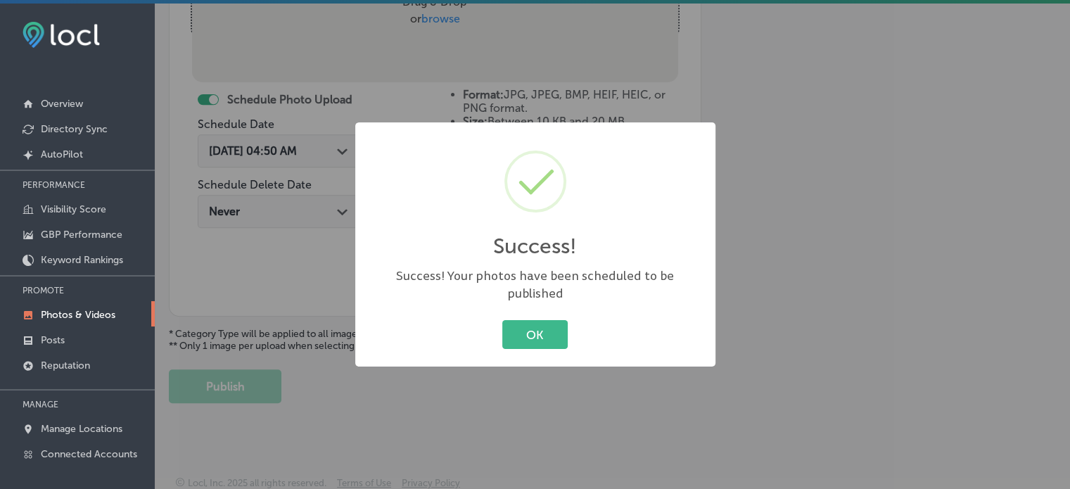
scroll to position [0, 0]
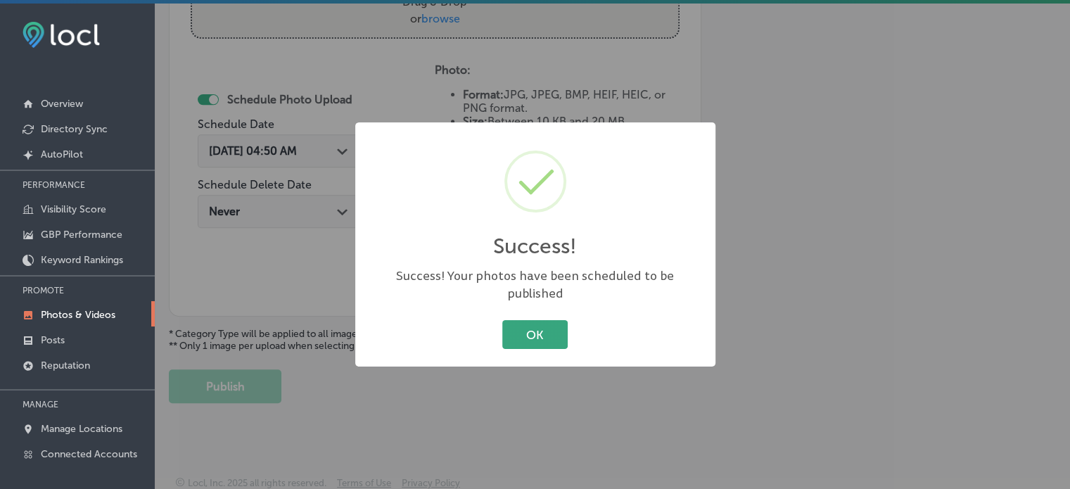
click at [543, 320] on button "OK" at bounding box center [534, 334] width 65 height 29
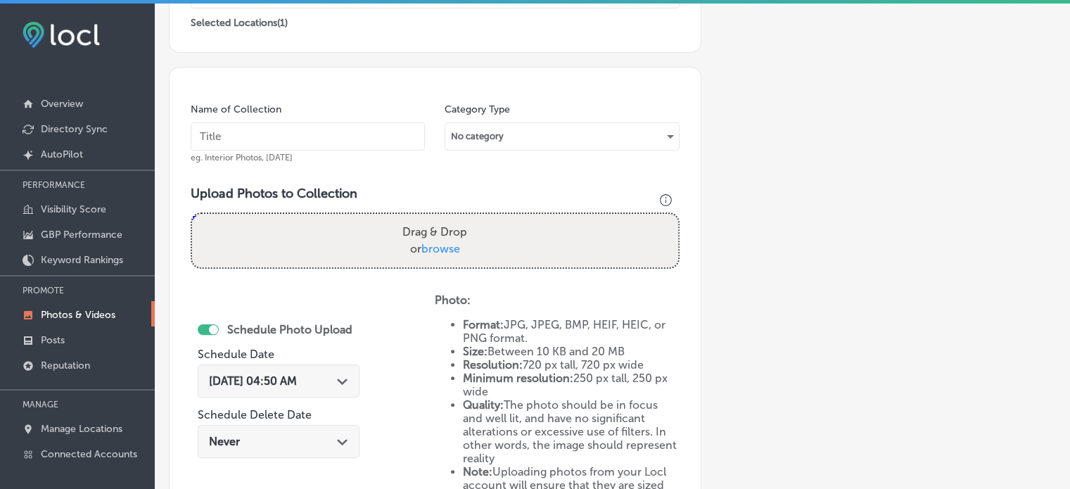
scroll to position [333, 0]
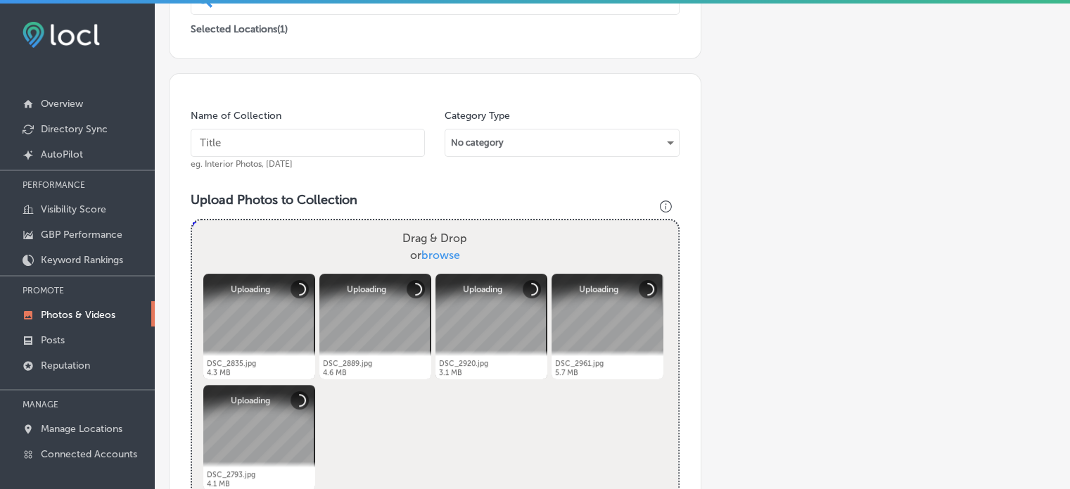
click at [304, 129] on input "text" at bounding box center [308, 143] width 234 height 28
paste input "Affordable BBQ catering service"
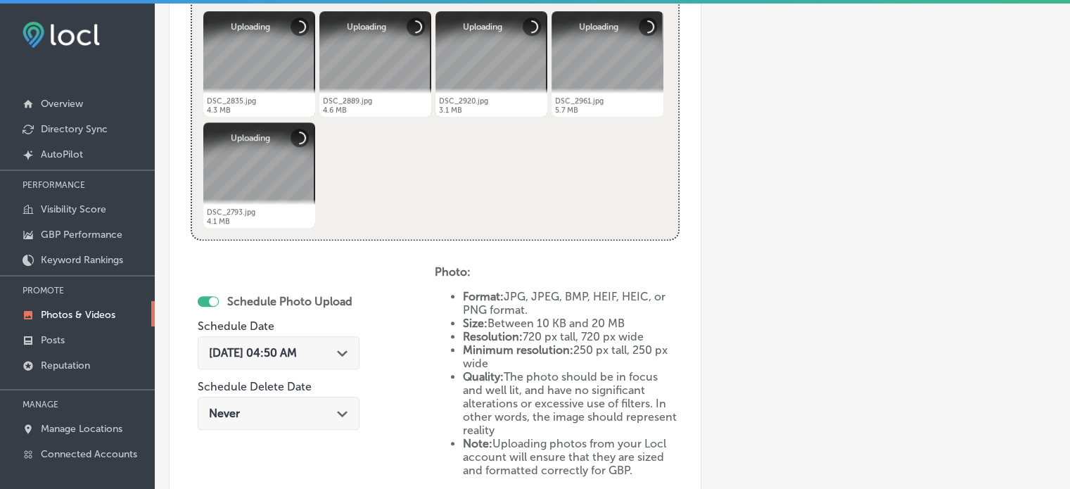
scroll to position [635, 0]
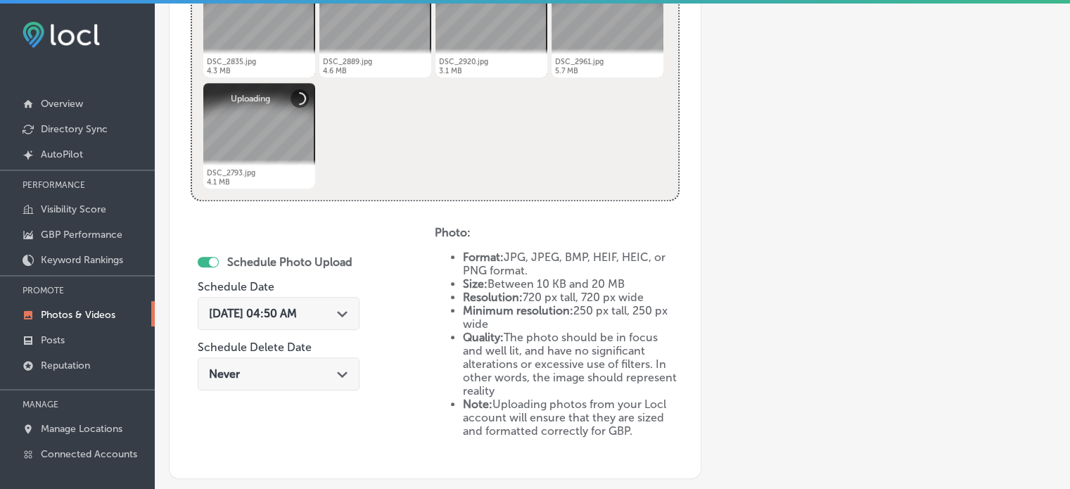
type input "Affordable BBQ catering service"
click at [297, 314] on span "[DATE] 04:50 AM" at bounding box center [253, 313] width 88 height 13
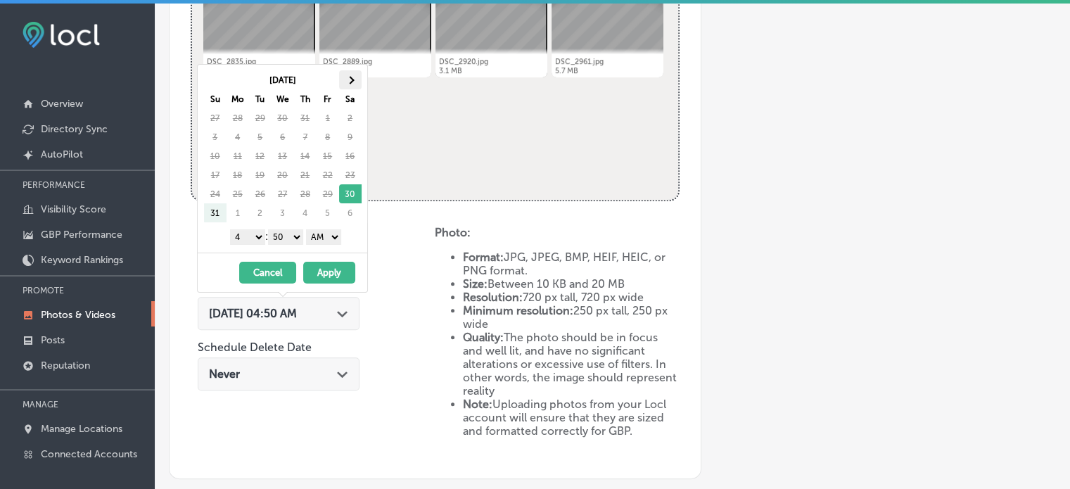
click at [346, 79] on span at bounding box center [350, 80] width 8 height 8
click at [253, 233] on select "1 2 3 4 5 6 7 8 9 10 11 12" at bounding box center [247, 236] width 35 height 15
click at [282, 234] on select "00 10 20 30 40 50" at bounding box center [285, 236] width 35 height 15
click at [318, 229] on select "AM PM" at bounding box center [323, 236] width 35 height 15
click at [336, 275] on button "Apply" at bounding box center [329, 273] width 52 height 22
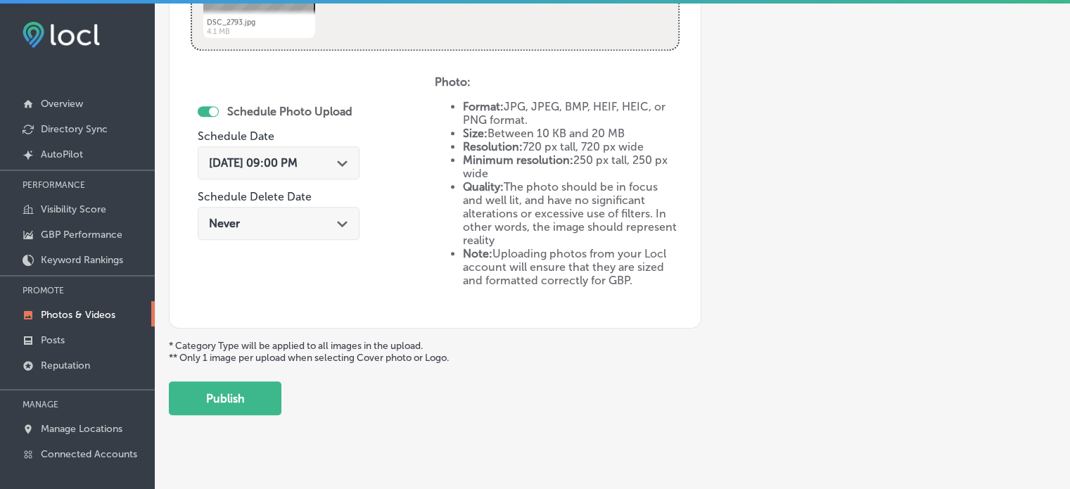
scroll to position [797, 0]
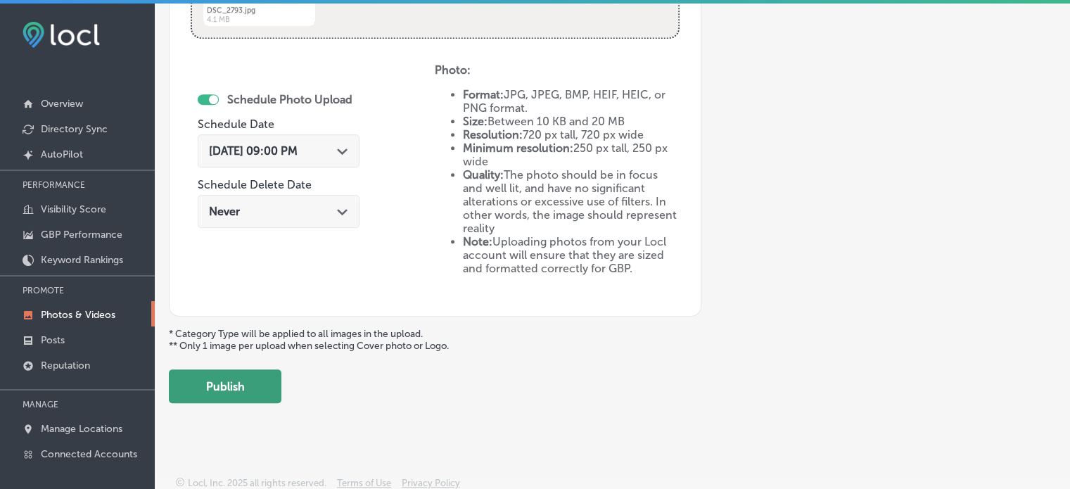
click at [251, 389] on button "Publish" at bounding box center [225, 386] width 113 height 34
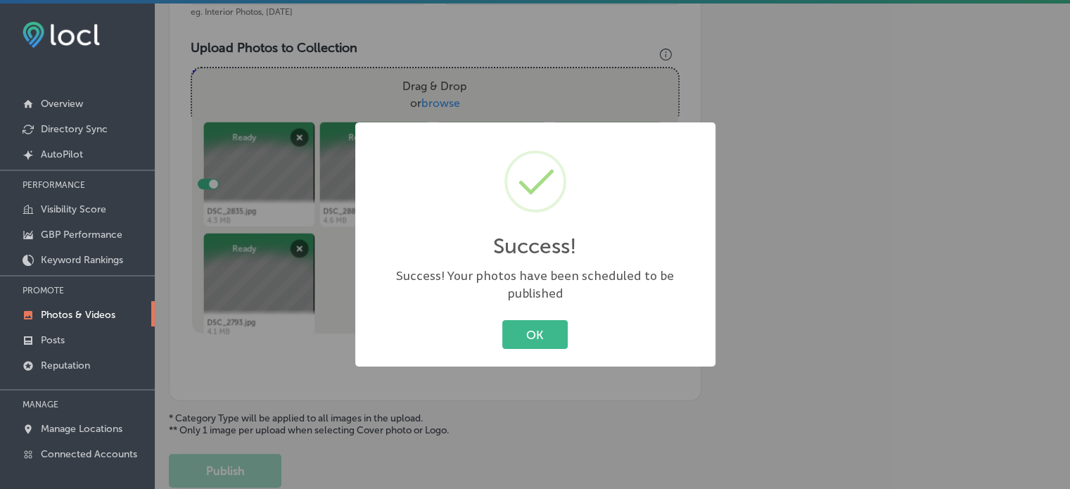
scroll to position [480, 0]
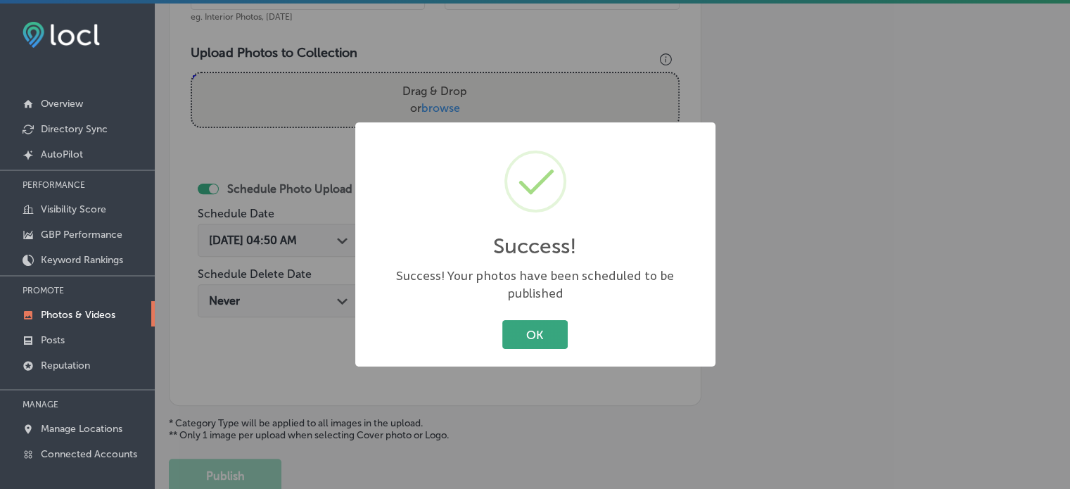
click at [557, 330] on button "OK" at bounding box center [534, 334] width 65 height 29
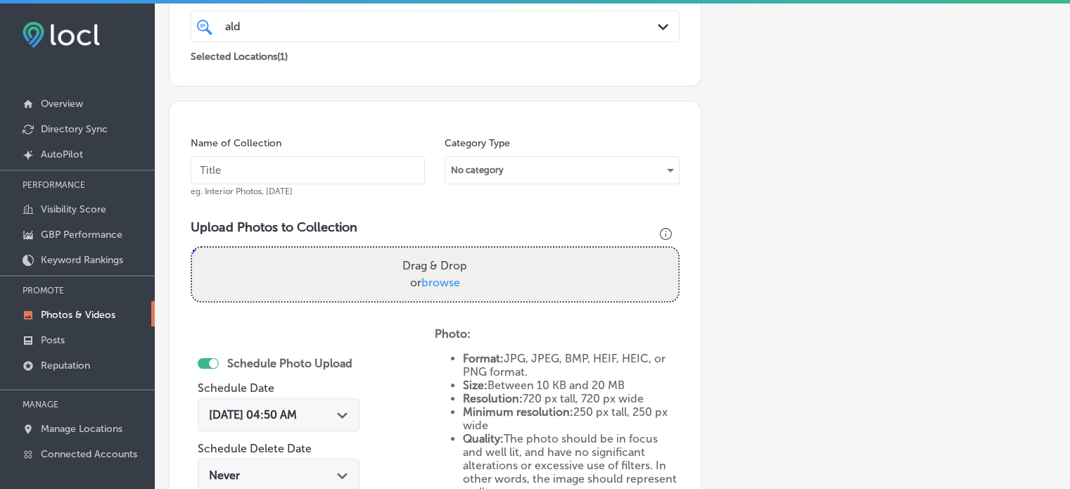
scroll to position [301, 0]
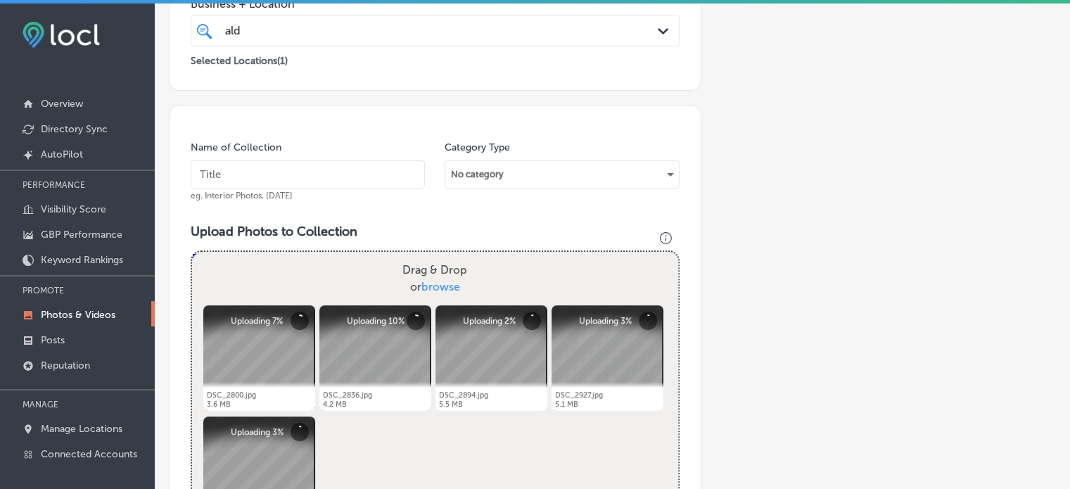
click at [284, 165] on input "text" at bounding box center [308, 174] width 234 height 28
paste input "Corporate event BBQ catering"
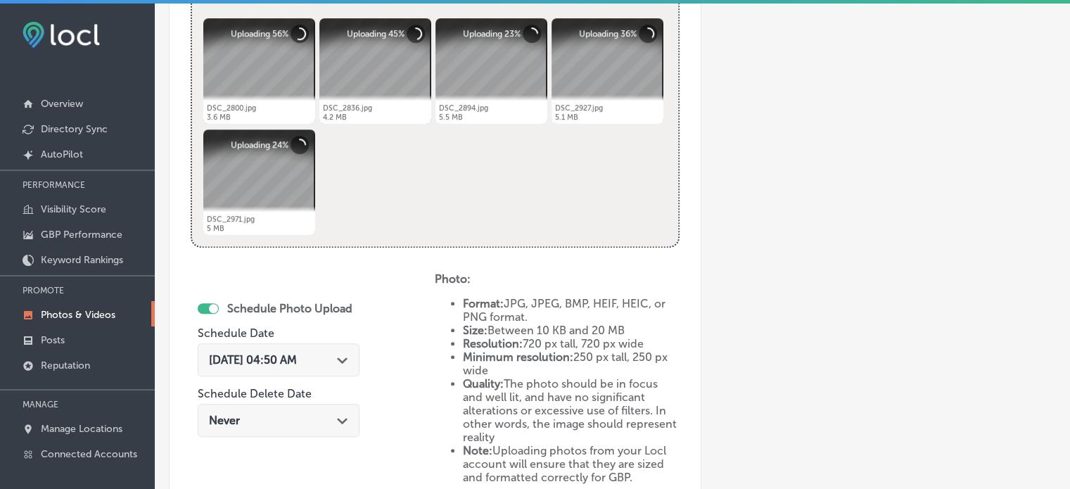
scroll to position [591, 0]
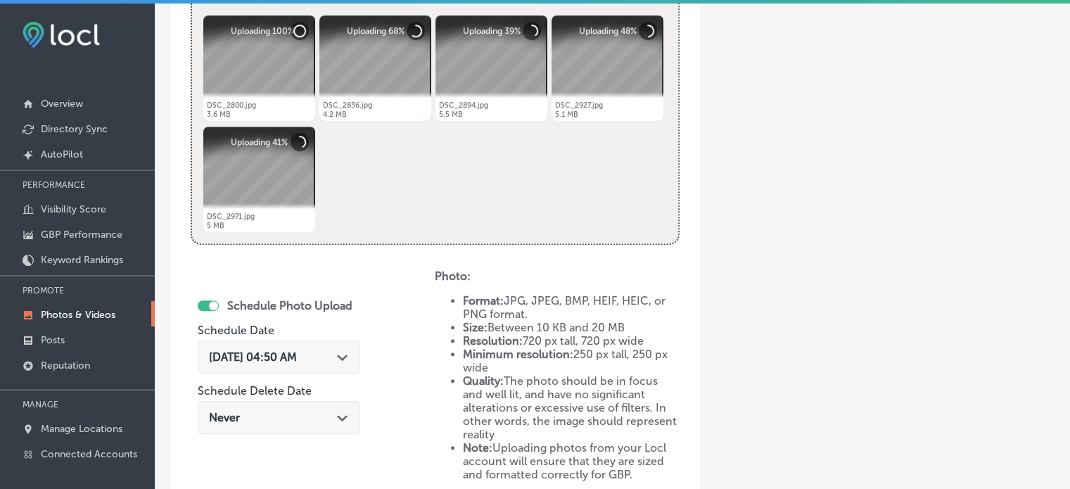
type input "Corporate event BBQ catering"
click at [297, 355] on span "[DATE] 04:50 AM" at bounding box center [253, 356] width 88 height 13
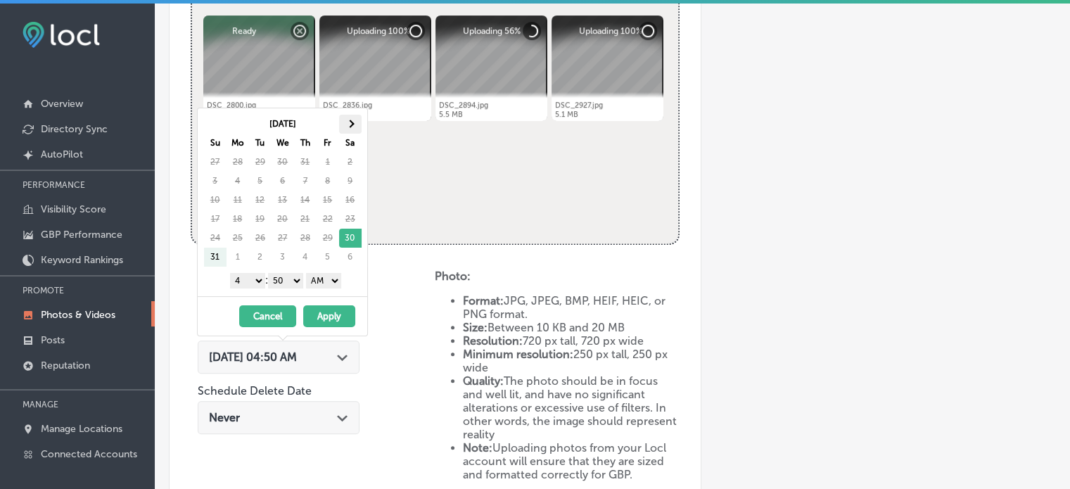
click at [355, 123] on th at bounding box center [350, 124] width 23 height 19
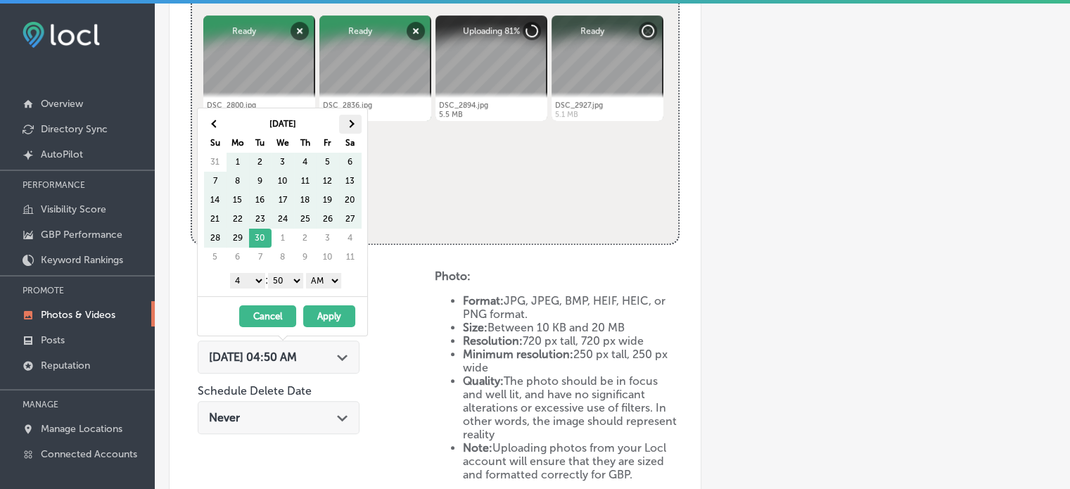
click at [349, 115] on th at bounding box center [350, 124] width 23 height 19
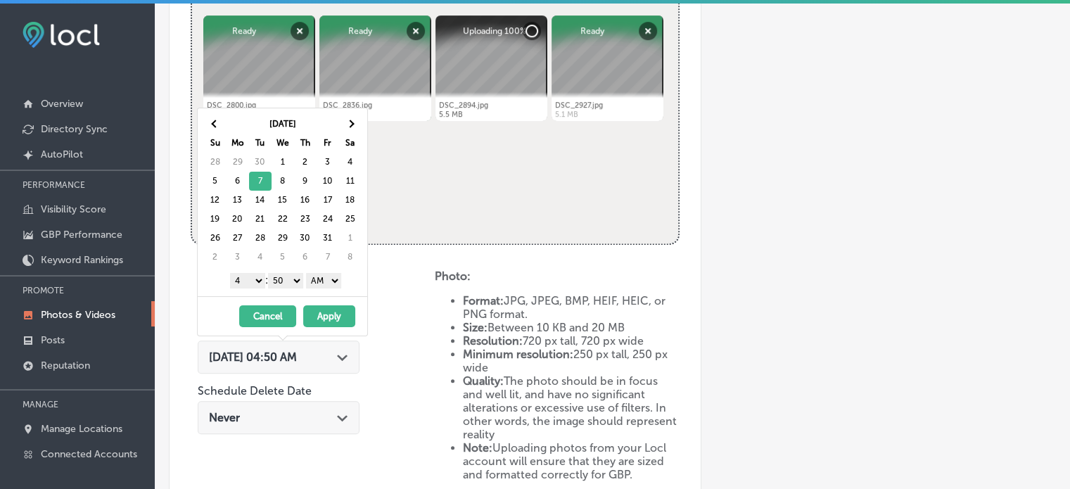
scroll to position [0, 0]
click at [258, 273] on select "1 2 3 4 5 6 7 8 9 10 11 12" at bounding box center [247, 280] width 35 height 15
click at [289, 283] on select "00 10 20 30 40 50" at bounding box center [285, 280] width 35 height 15
drag, startPoint x: 326, startPoint y: 278, endPoint x: 326, endPoint y: 315, distance: 36.6
click at [326, 315] on div "[DATE] Su Mo Tu We Th Fr Sa 28 29 30 1 2 3 4 5 6 7 8 9 10 11 12 13 14 15 16 17 …" at bounding box center [282, 222] width 171 height 229
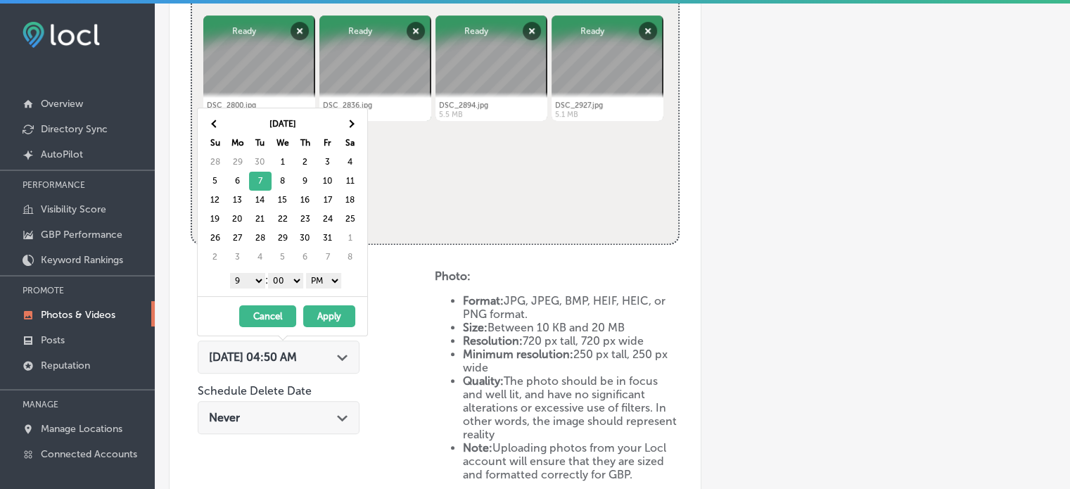
click at [329, 315] on button "Apply" at bounding box center [329, 316] width 52 height 22
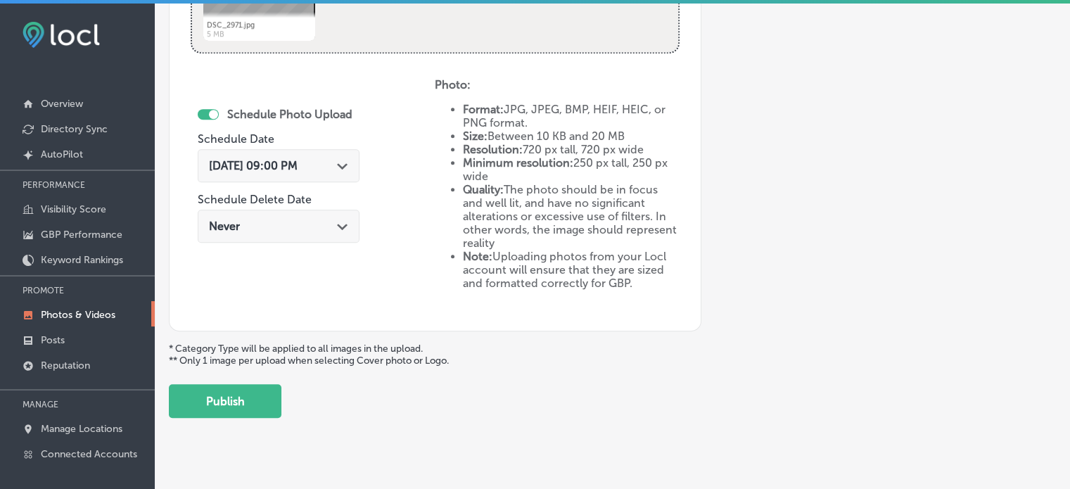
scroll to position [791, 0]
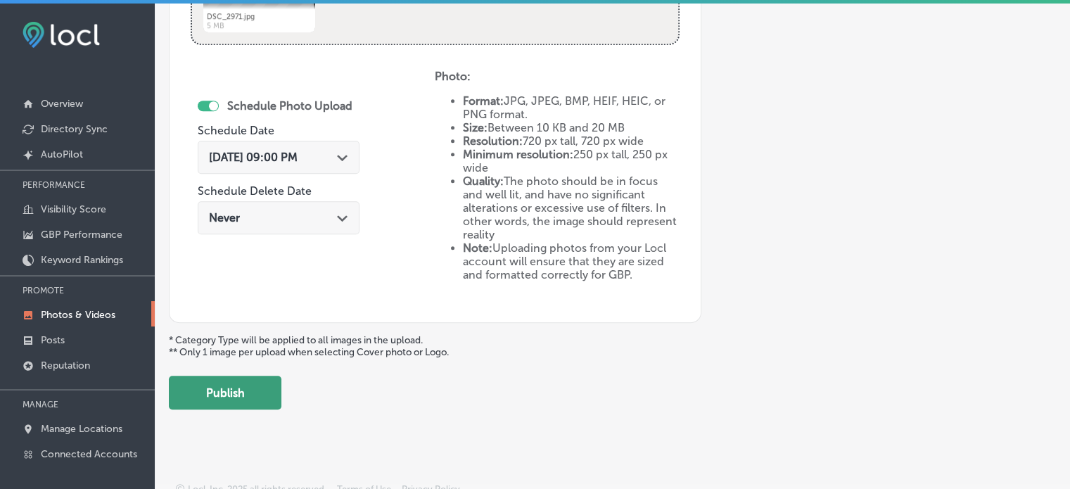
click at [231, 385] on button "Publish" at bounding box center [225, 393] width 113 height 34
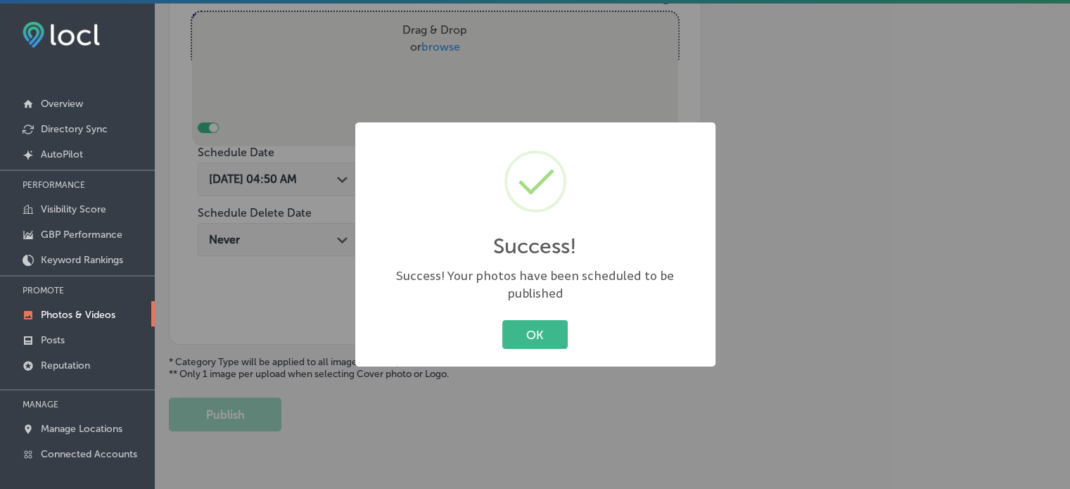
scroll to position [539, 0]
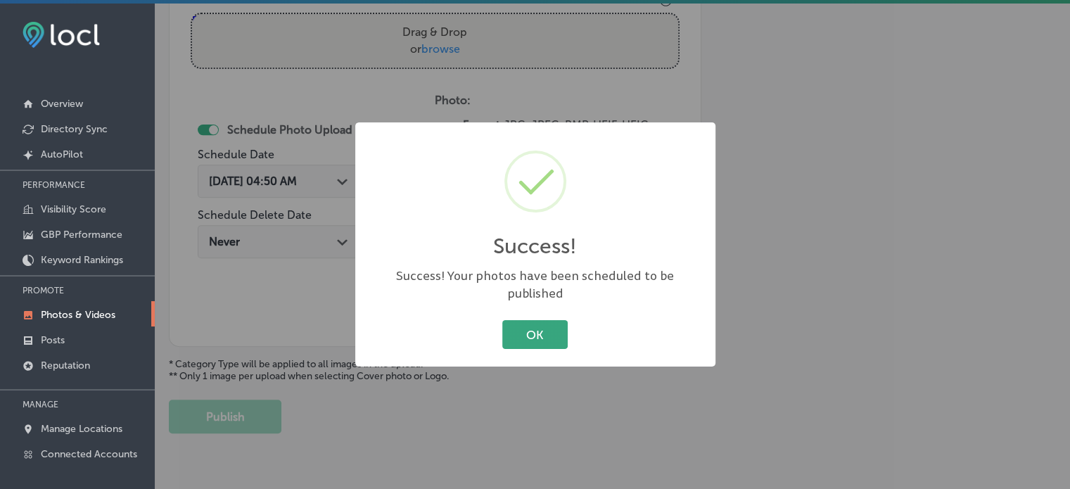
click at [521, 331] on button "OK" at bounding box center [534, 334] width 65 height 29
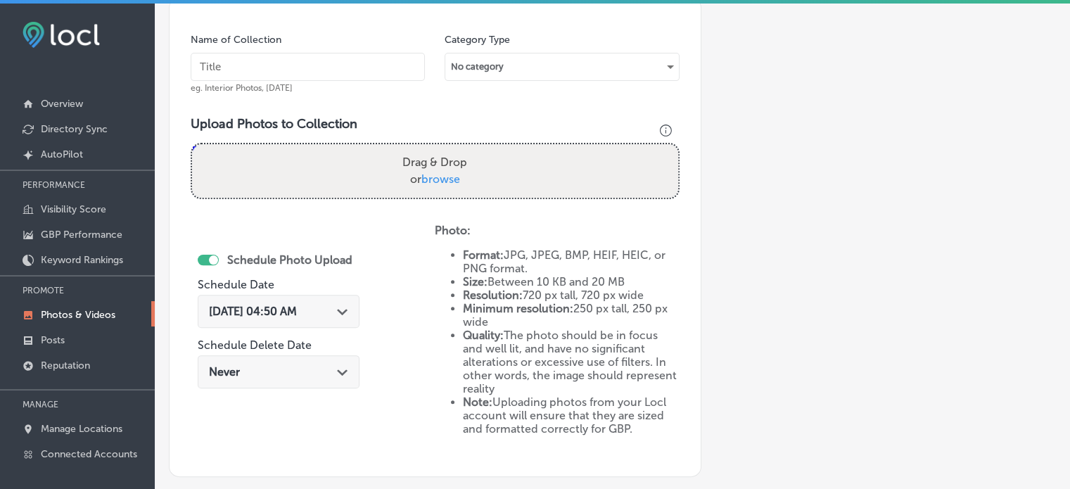
scroll to position [405, 0]
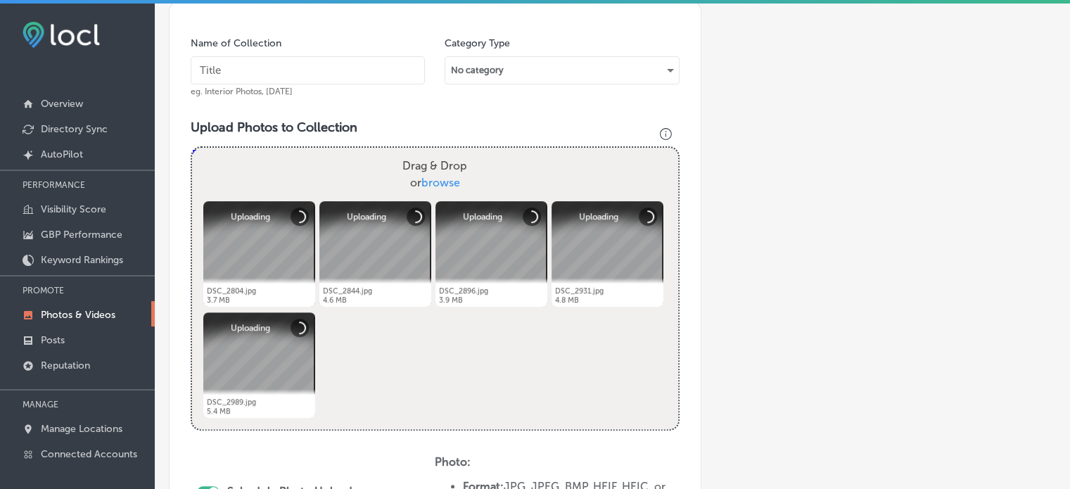
click at [316, 72] on input "text" at bounding box center [308, 70] width 234 height 28
paste input "BBQ catering with sides and desserts"
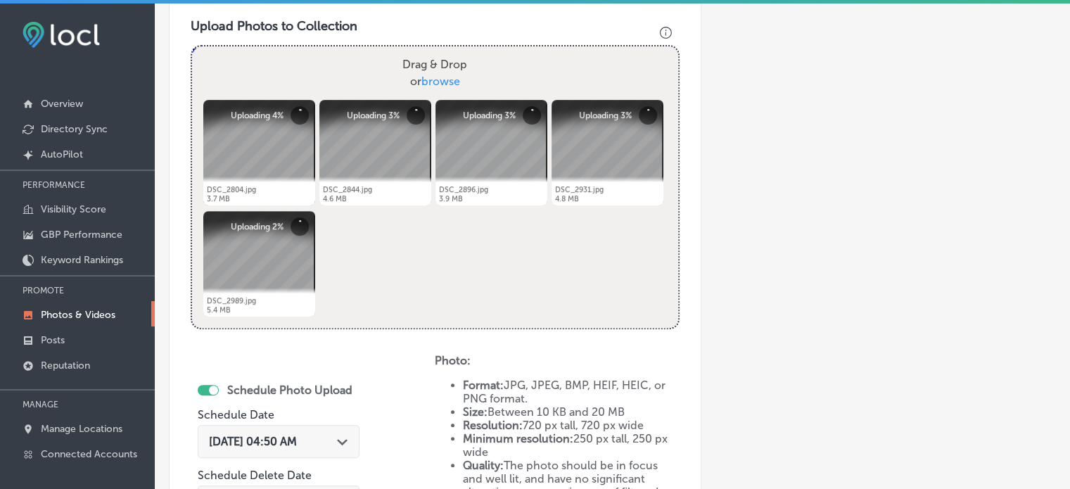
scroll to position [550, 0]
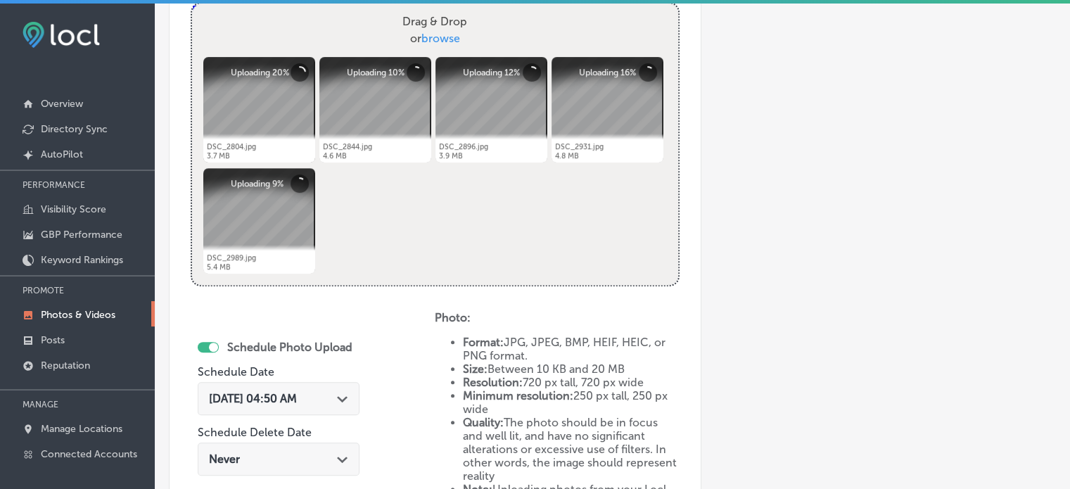
type input "BBQ catering with sides and desserts"
click at [336, 392] on div "[DATE] 04:50 AM Path Created with Sketch." at bounding box center [278, 398] width 139 height 13
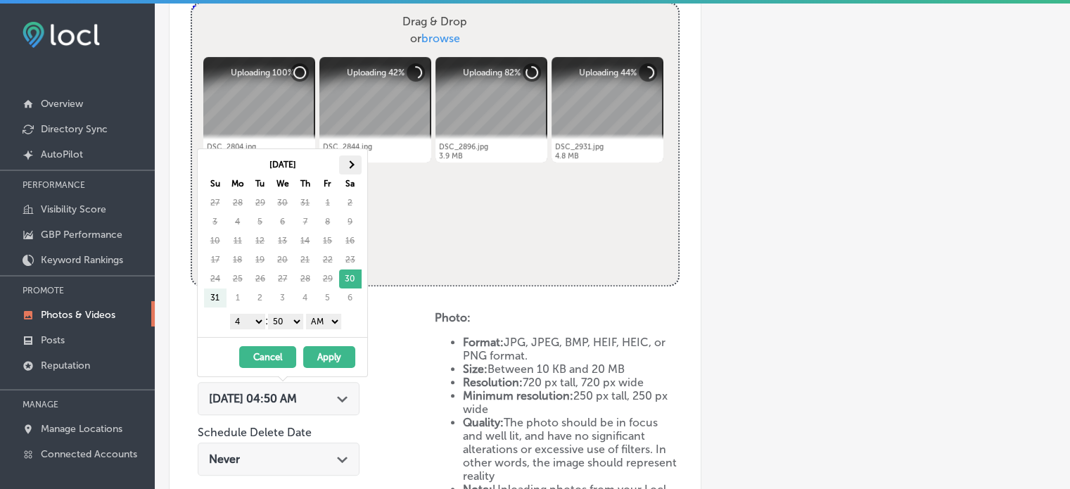
click at [345, 167] on th at bounding box center [350, 164] width 23 height 19
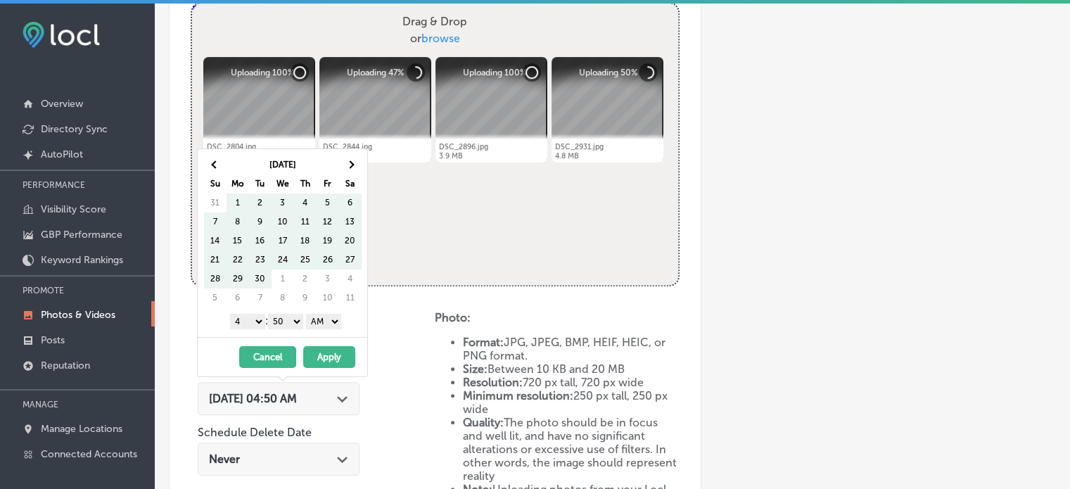
click at [345, 167] on th at bounding box center [350, 164] width 23 height 19
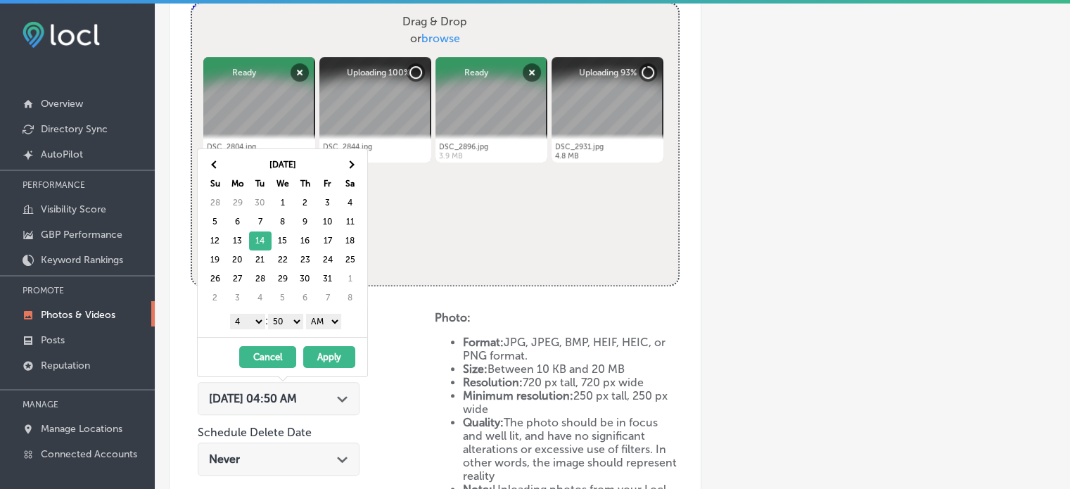
click at [250, 320] on select "1 2 3 4 5 6 7 8 9 10 11 12" at bounding box center [247, 321] width 35 height 15
click at [286, 324] on select "00 10 20 30 40 50" at bounding box center [285, 321] width 35 height 15
drag, startPoint x: 334, startPoint y: 318, endPoint x: 331, endPoint y: 351, distance: 33.2
click at [331, 351] on div "[DATE] Su Mo Tu We Th Fr Sa 28 29 30 1 2 3 4 5 6 7 8 9 10 11 12 13 14 15 16 17 …" at bounding box center [282, 262] width 171 height 229
click at [331, 351] on button "Apply" at bounding box center [329, 357] width 52 height 22
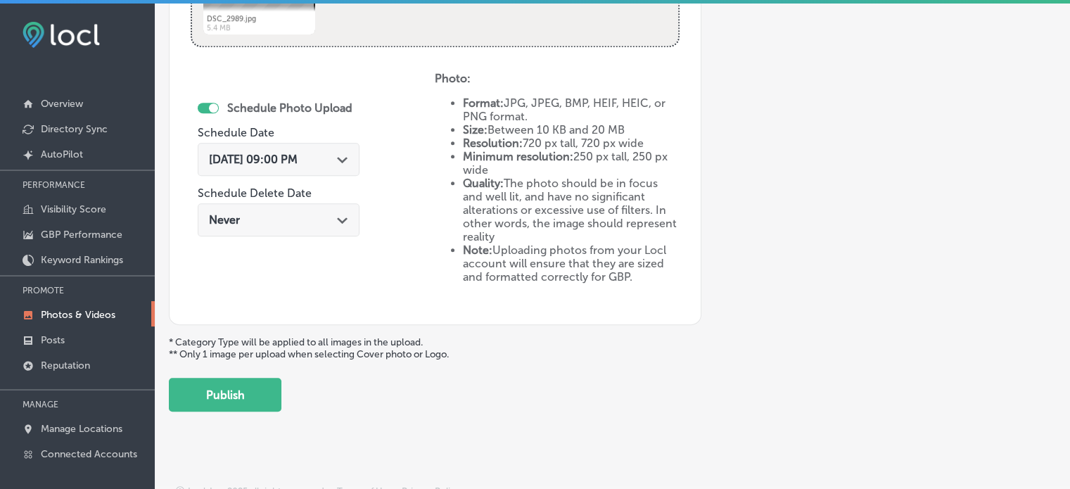
scroll to position [797, 0]
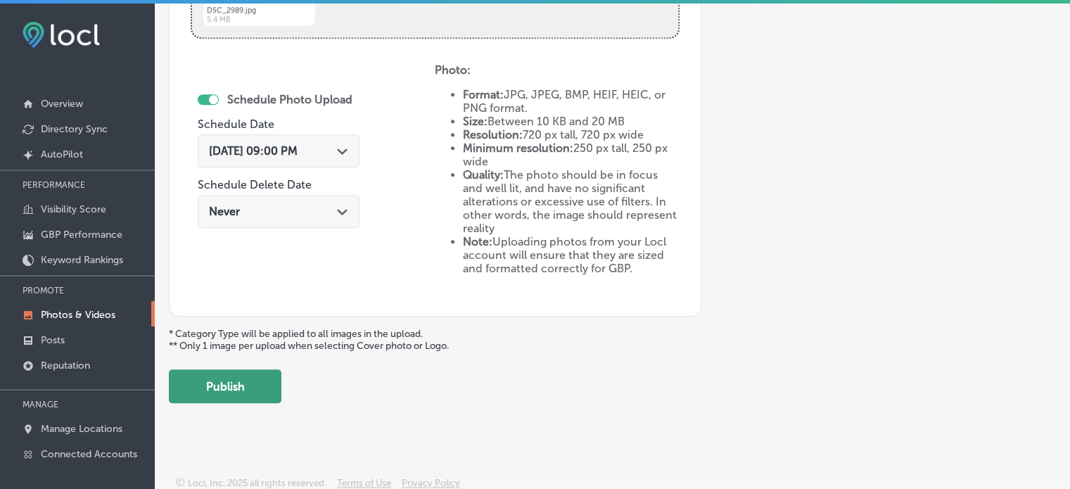
click at [246, 374] on button "Publish" at bounding box center [225, 386] width 113 height 34
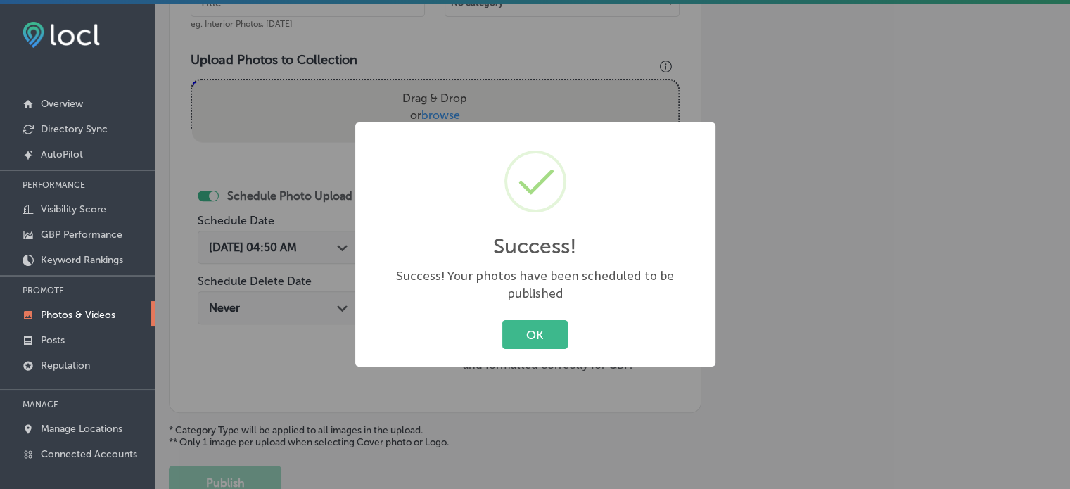
scroll to position [471, 0]
click at [540, 331] on button "OK" at bounding box center [534, 334] width 65 height 29
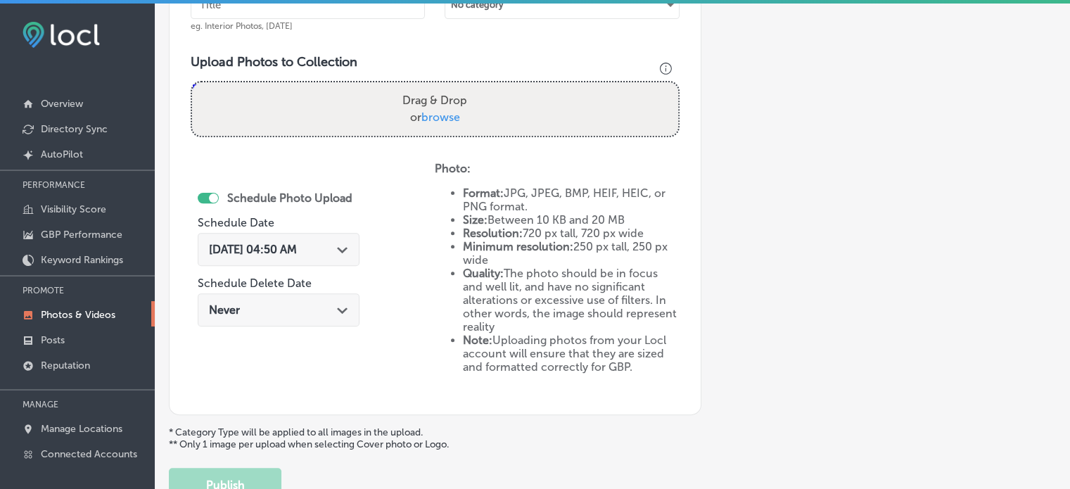
click at [222, 54] on h3 "Upload Photos to Collection" at bounding box center [435, 61] width 489 height 15
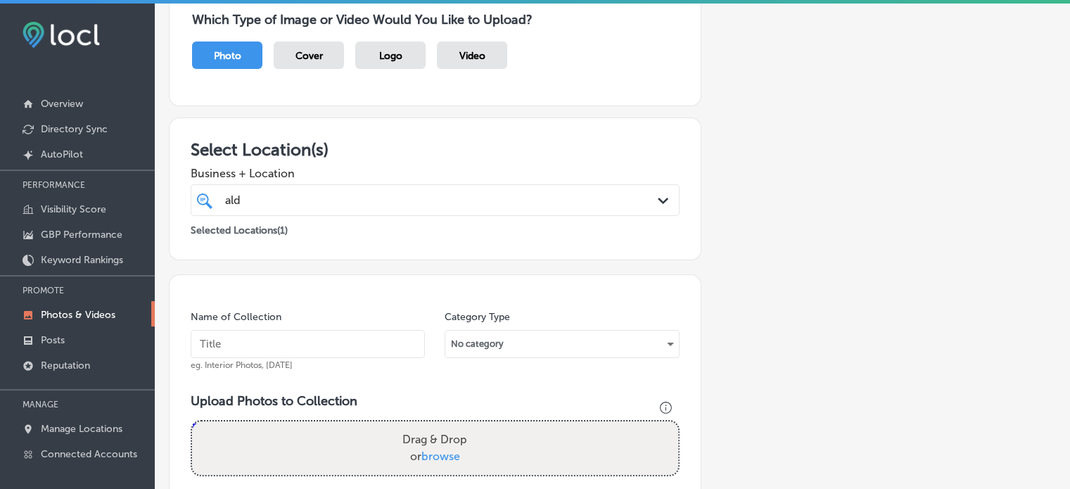
scroll to position [61, 0]
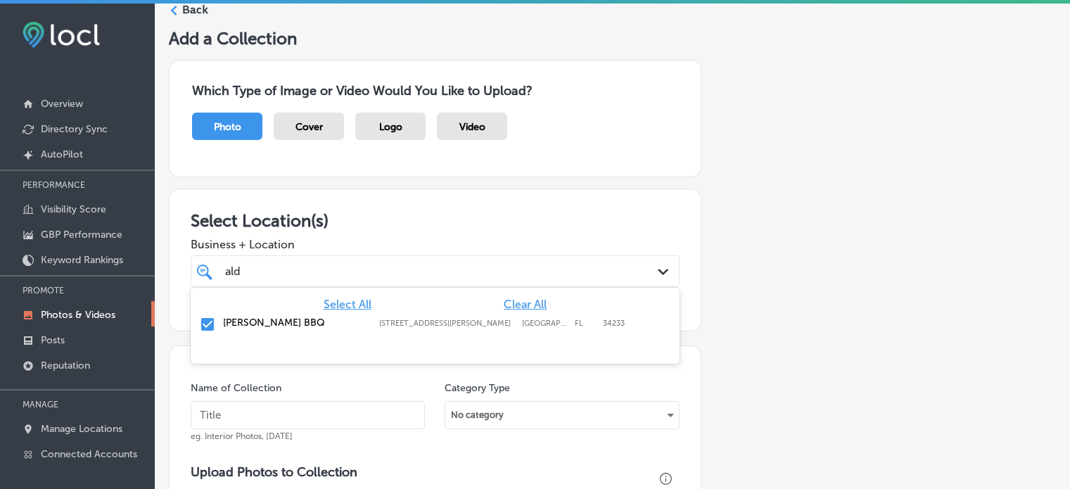
click at [326, 266] on div "ald ald" at bounding box center [414, 271] width 381 height 19
click at [514, 300] on span "Clear All" at bounding box center [525, 304] width 43 height 13
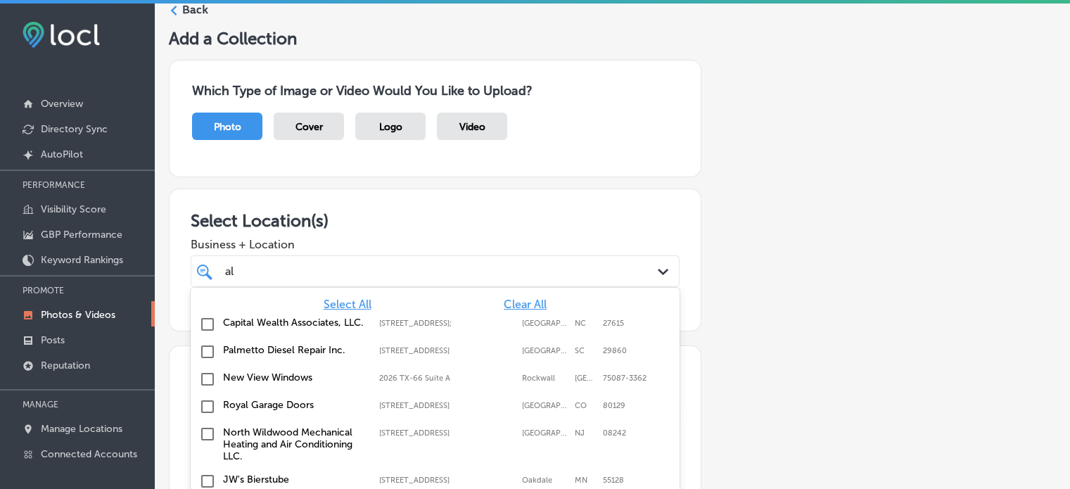
type input "a"
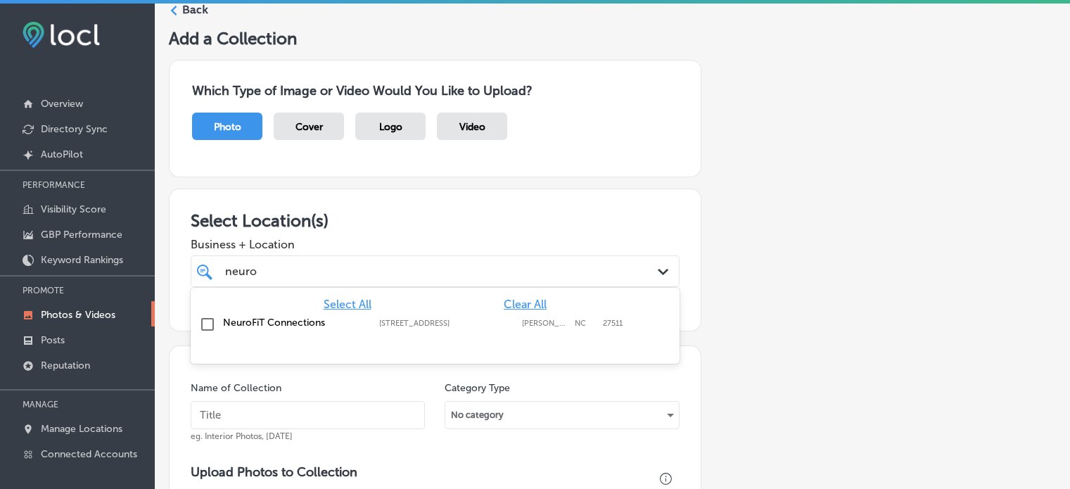
click at [234, 317] on label "NeuroFiT Connections" at bounding box center [294, 323] width 142 height 12
type input "neuro"
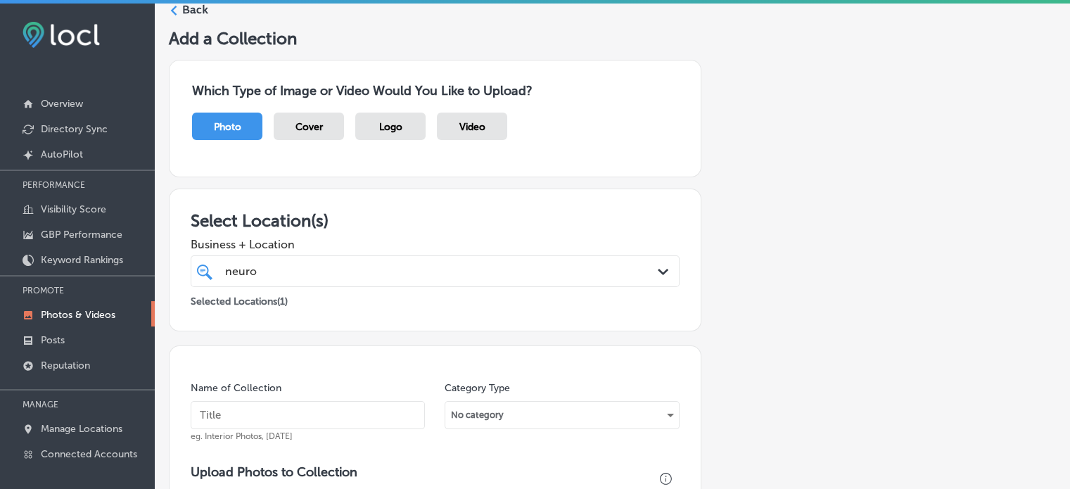
click at [395, 250] on div "Business + Location neuro neuro Path Created with Sketch." at bounding box center [435, 259] width 489 height 56
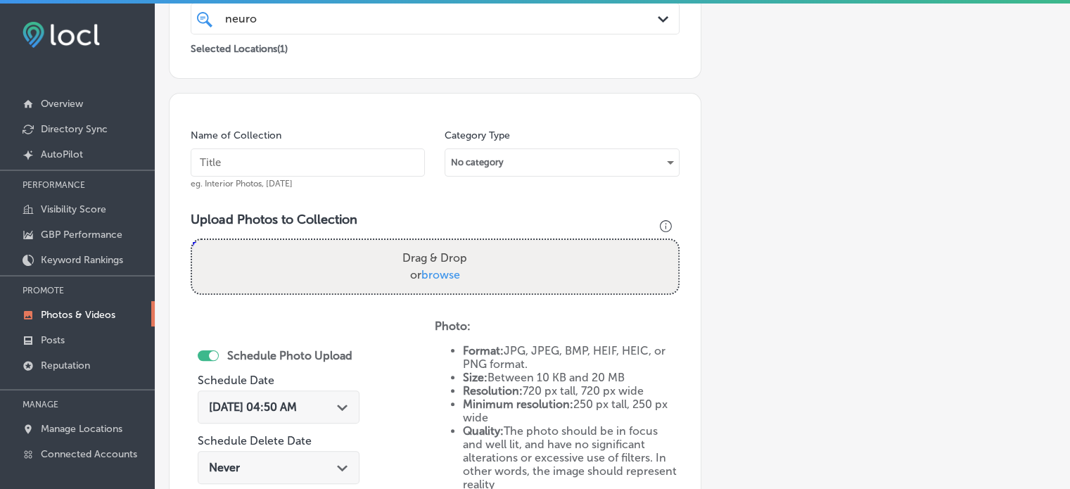
scroll to position [314, 0]
click at [312, 154] on input "text" at bounding box center [308, 162] width 234 height 28
paste input "[MEDICAL_DATA] treatment without medication"
type input "[MEDICAL_DATA] treatment without medication"
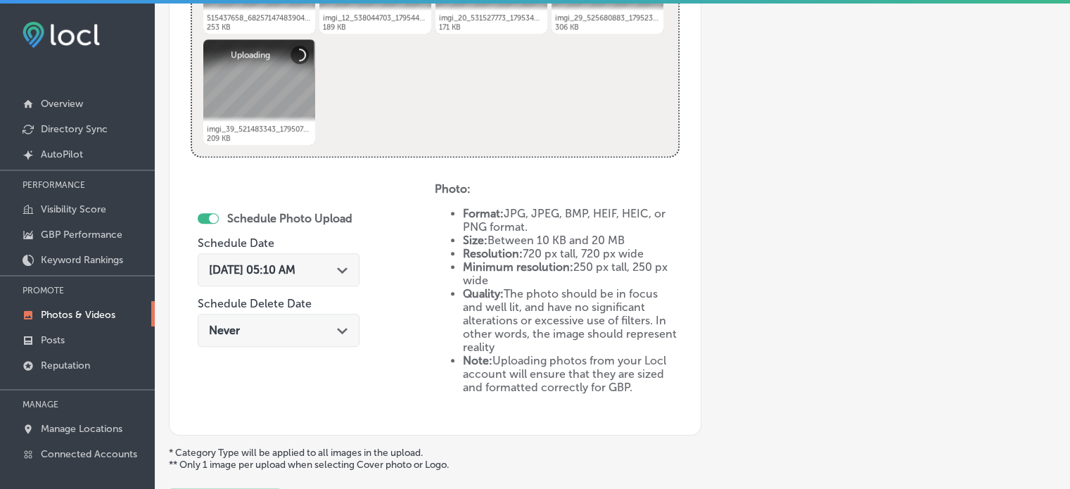
scroll to position [680, 0]
click at [339, 269] on div "[DATE] 05:10 AM Path Created with Sketch." at bounding box center [278, 268] width 139 height 13
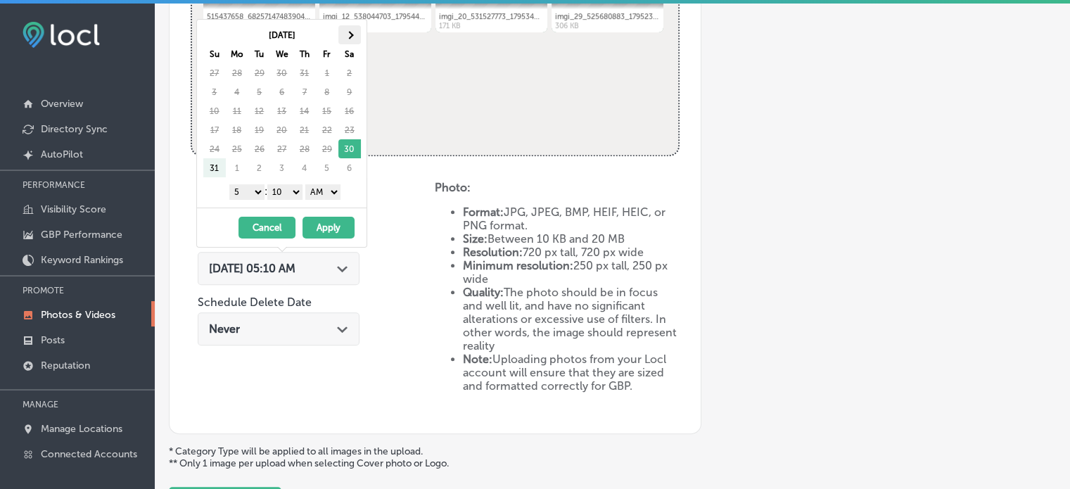
click at [353, 30] on th at bounding box center [349, 34] width 23 height 19
click at [250, 191] on select "1 2 3 4 5 6 7 8 9 10 11 12" at bounding box center [246, 191] width 35 height 15
click at [246, 186] on select "1 2 3 4 5 6 7 8 9 10 11 12" at bounding box center [246, 191] width 35 height 15
click at [288, 189] on select "00 10 20 30 40 50" at bounding box center [284, 191] width 35 height 15
click at [329, 187] on select "AM PM" at bounding box center [322, 191] width 35 height 15
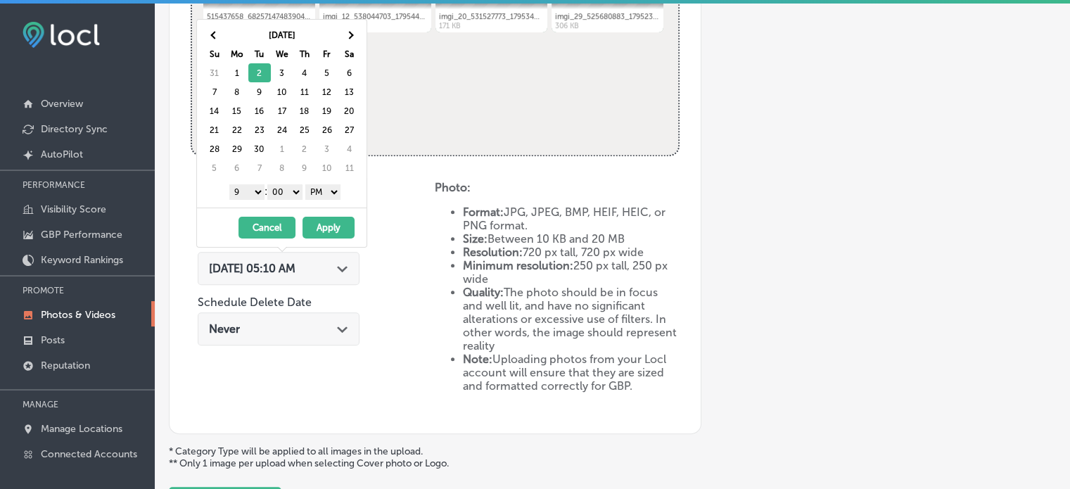
click at [325, 221] on button "Apply" at bounding box center [329, 228] width 52 height 22
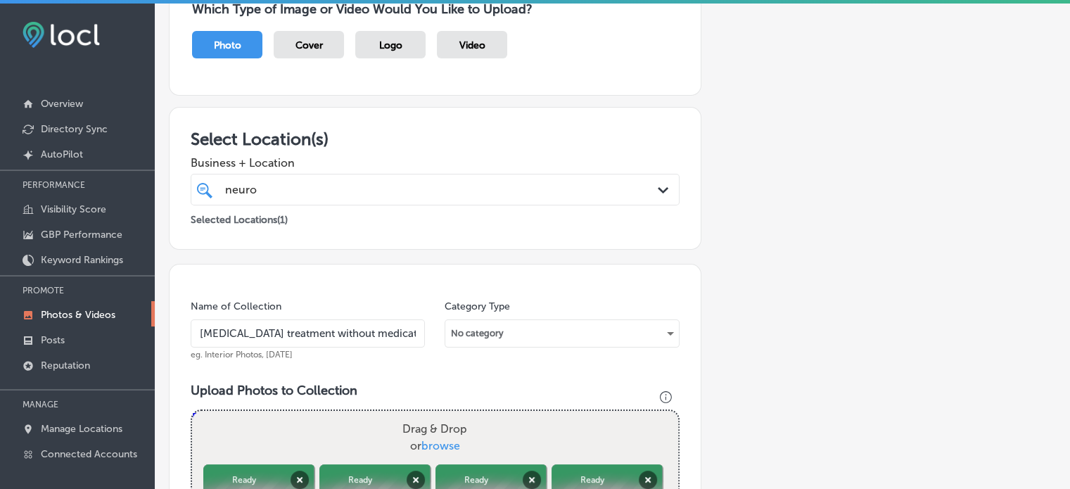
scroll to position [145, 0]
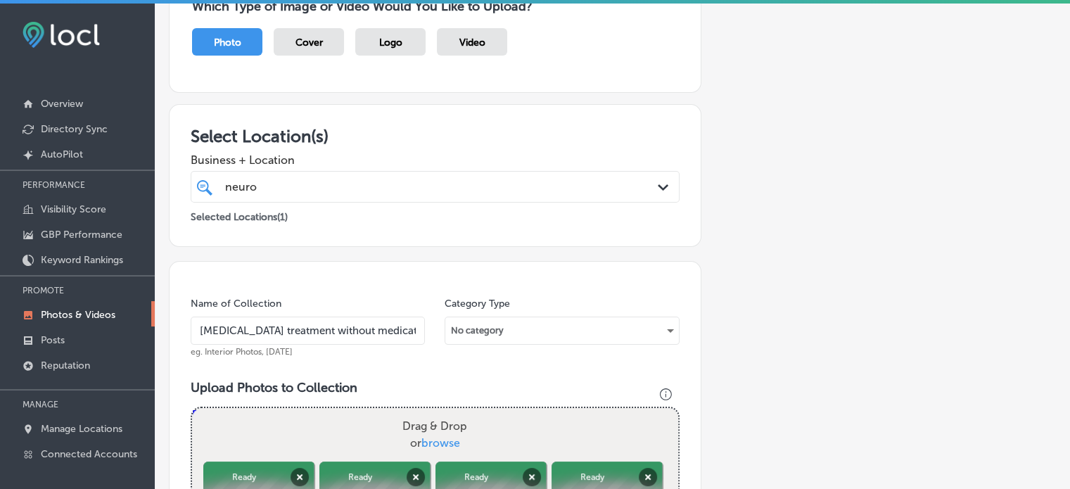
click at [331, 203] on div "Selected Locations ( 1 )" at bounding box center [435, 214] width 489 height 23
click at [337, 187] on div "neuro neuro" at bounding box center [414, 186] width 381 height 19
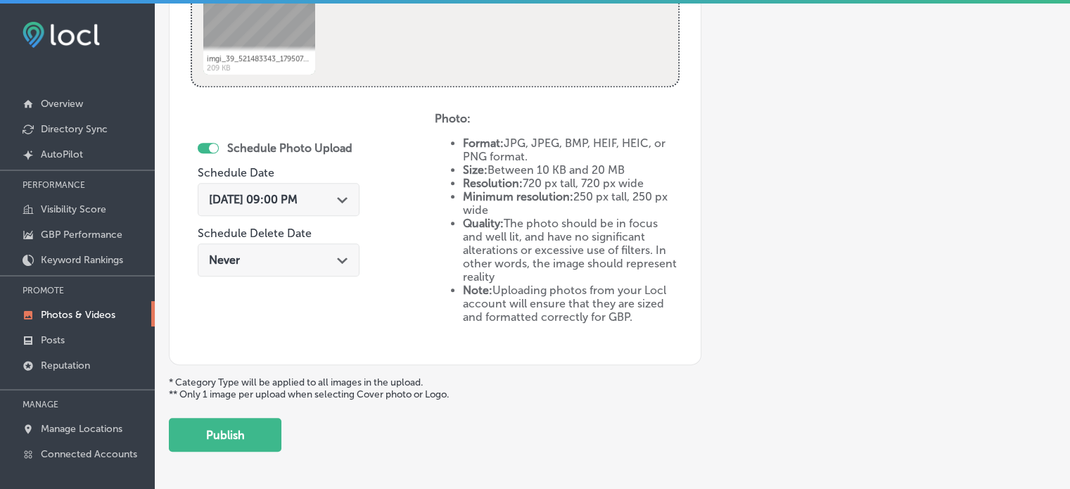
scroll to position [751, 0]
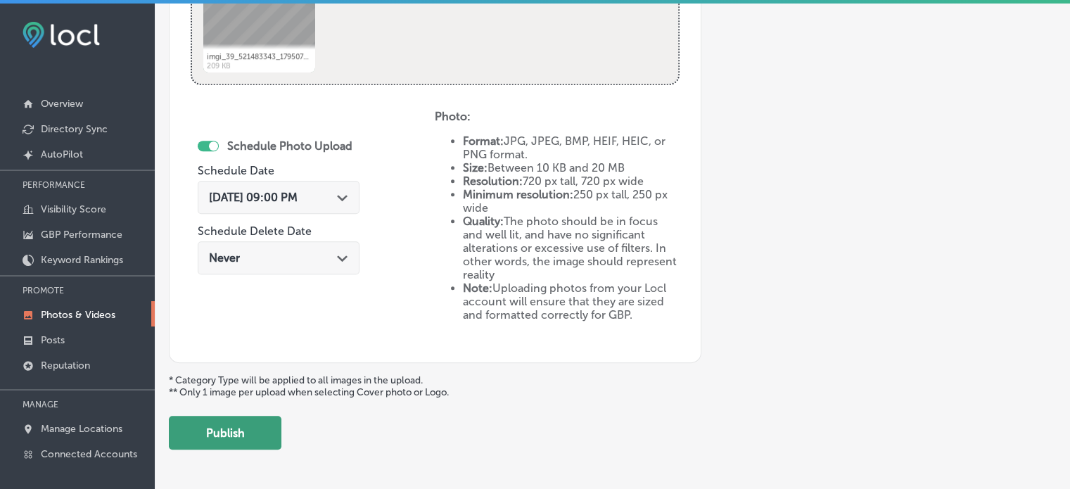
click at [246, 428] on button "Publish" at bounding box center [225, 433] width 113 height 34
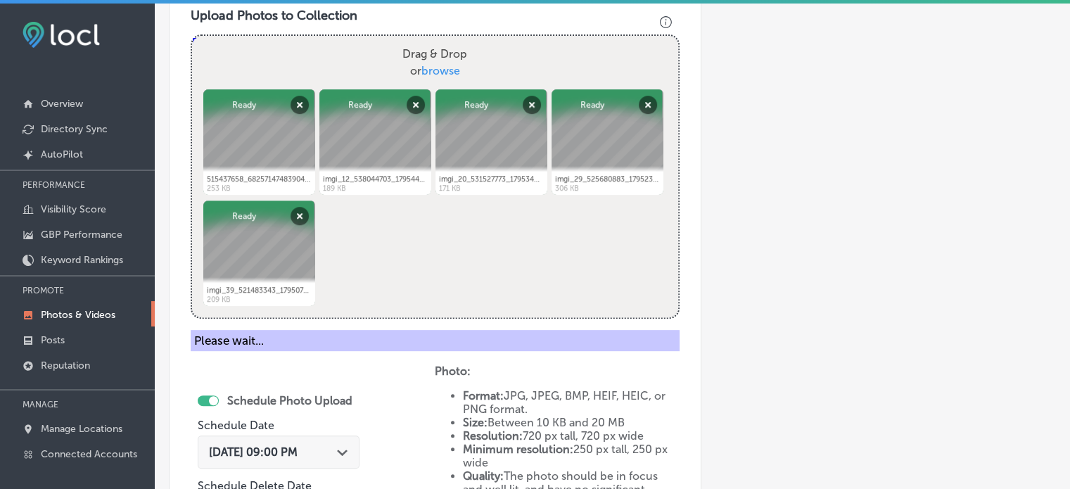
scroll to position [514, 0]
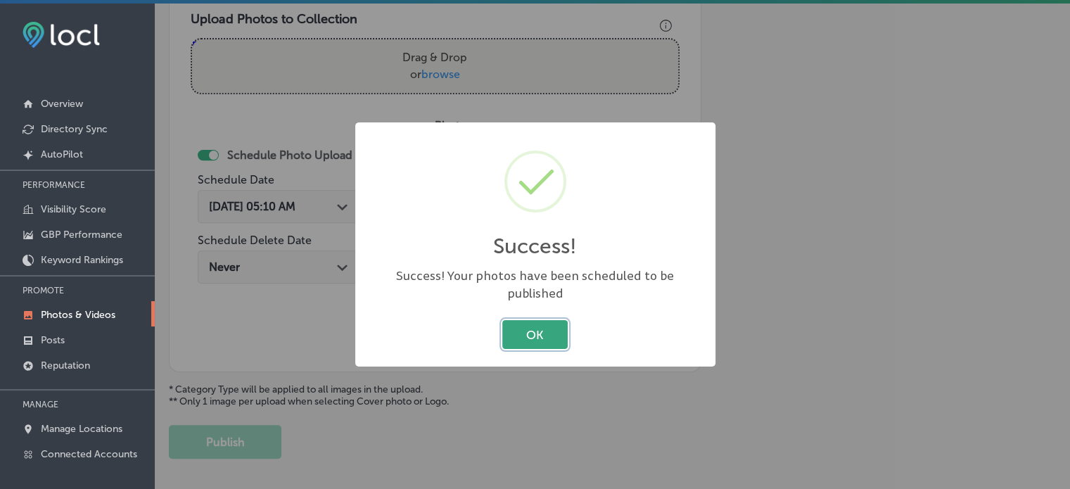
click at [528, 320] on button "OK" at bounding box center [534, 334] width 65 height 29
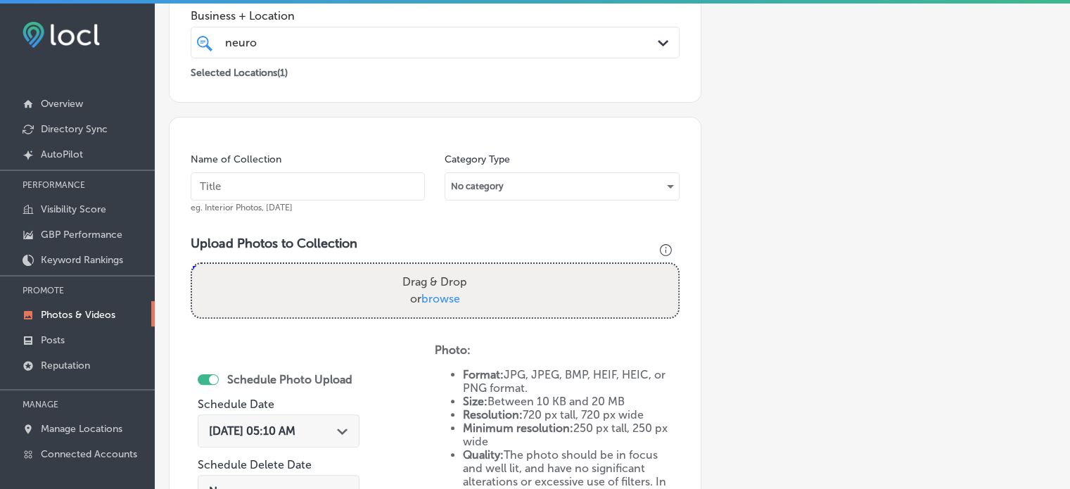
scroll to position [287, 0]
click at [326, 182] on input "text" at bounding box center [308, 188] width 234 height 28
paste input "Non-invasive [MEDICAL_DATA] therapy"
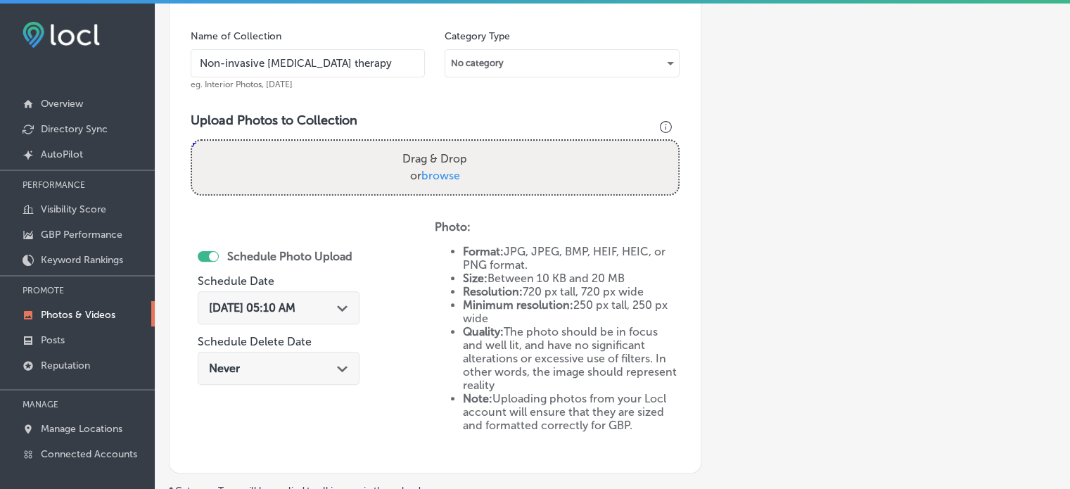
scroll to position [416, 0]
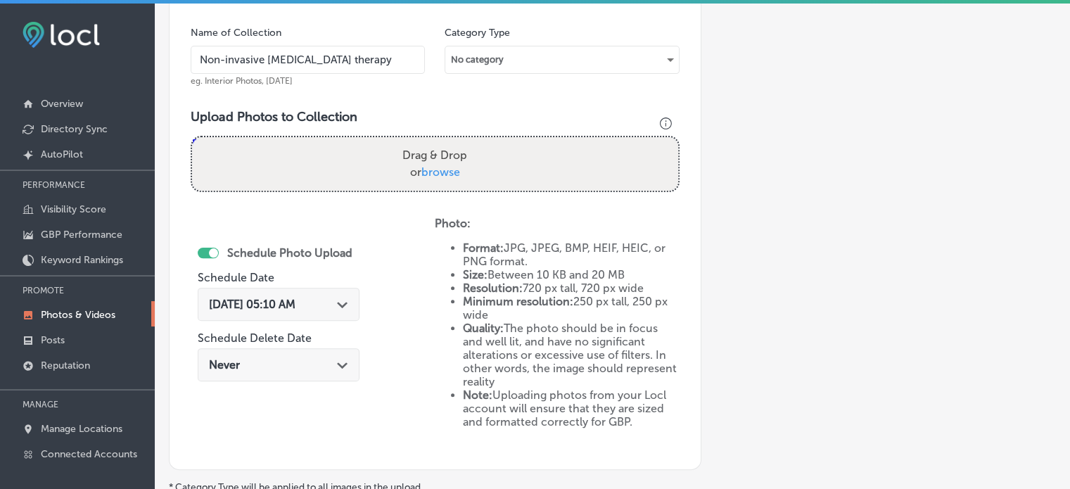
type input "Non-invasive [MEDICAL_DATA] therapy"
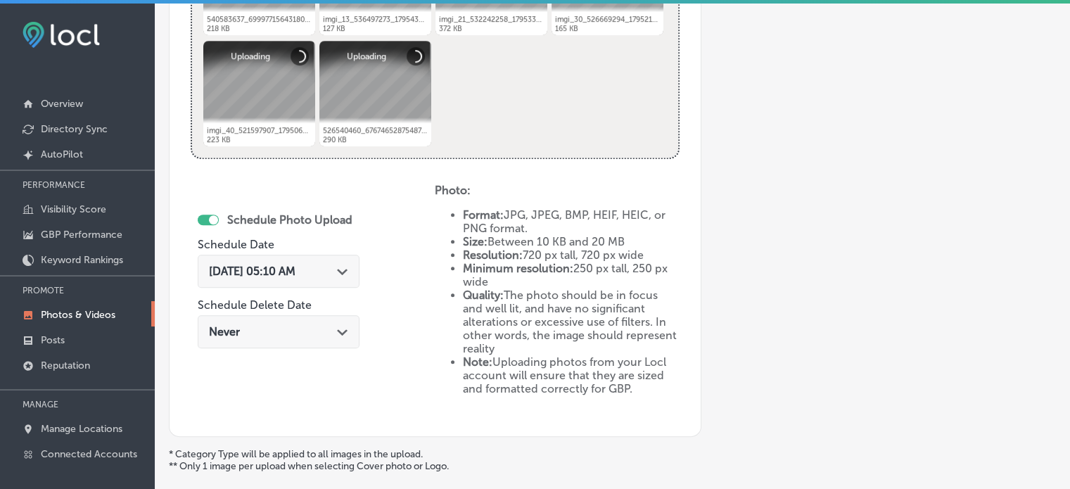
scroll to position [678, 0]
click at [329, 281] on div "[DATE] 05:10 AM Path Created with Sketch." at bounding box center [279, 270] width 162 height 33
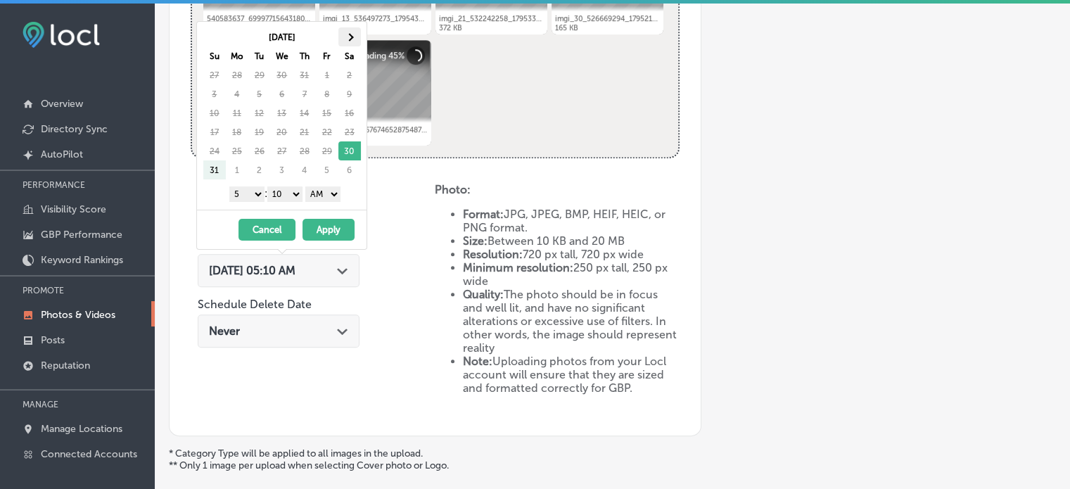
click at [348, 34] on span at bounding box center [349, 37] width 8 height 8
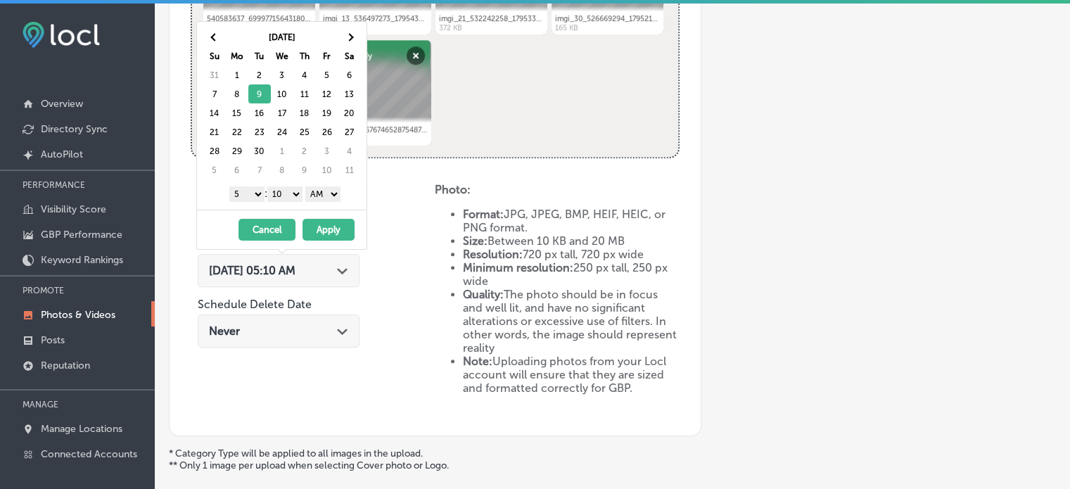
click at [253, 194] on select "1 2 3 4 5 6 7 8 9 10 11 12" at bounding box center [246, 193] width 35 height 15
drag, startPoint x: 286, startPoint y: 191, endPoint x: 288, endPoint y: 208, distance: 16.9
click at [288, 208] on div "[DATE] Su Mo Tu We Th Fr Sa 31 1 2 3 4 5 6 7 8 9 10 11 12 13 14 15 16 17 18 19 …" at bounding box center [281, 135] width 171 height 229
drag, startPoint x: 327, startPoint y: 193, endPoint x: 327, endPoint y: 224, distance: 31.0
click at [327, 224] on div "[DATE] Su Mo Tu We Th Fr Sa 31 1 2 3 4 5 6 7 8 9 10 11 12 13 14 15 16 17 18 19 …" at bounding box center [281, 135] width 171 height 229
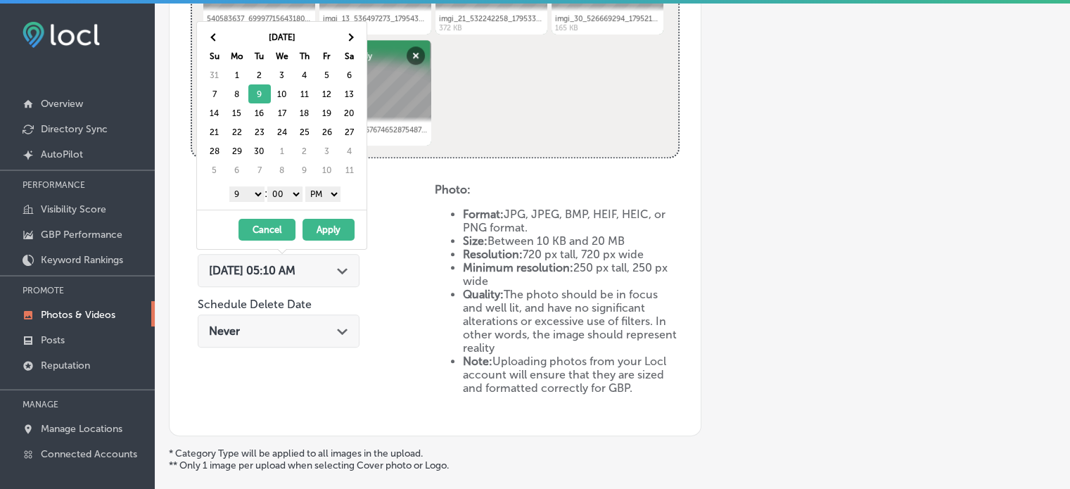
click at [327, 224] on button "Apply" at bounding box center [329, 230] width 52 height 22
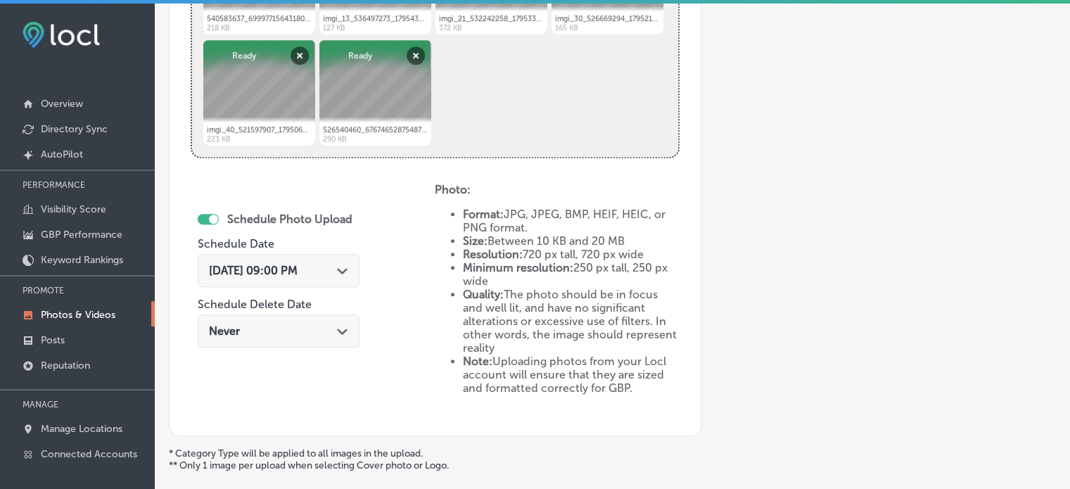
scroll to position [797, 0]
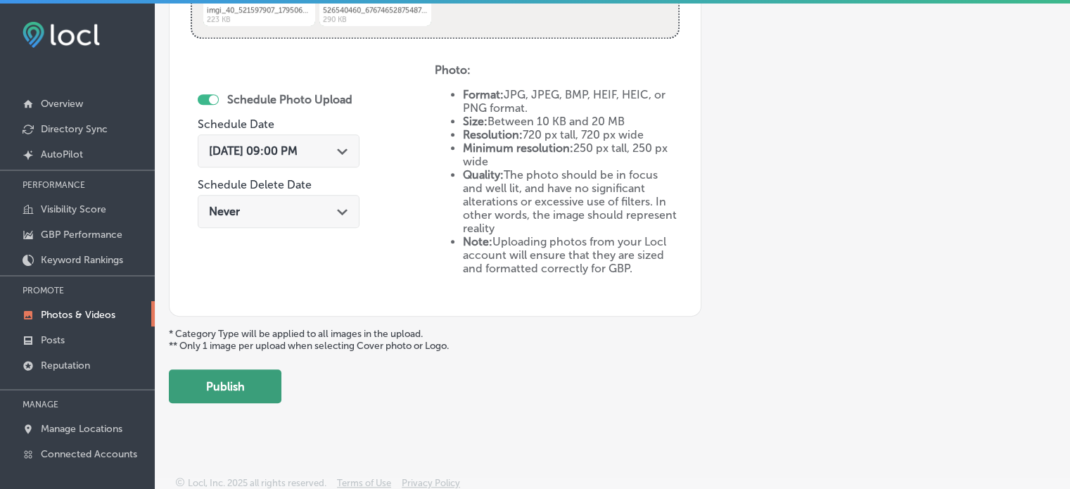
click at [249, 378] on button "Publish" at bounding box center [225, 386] width 113 height 34
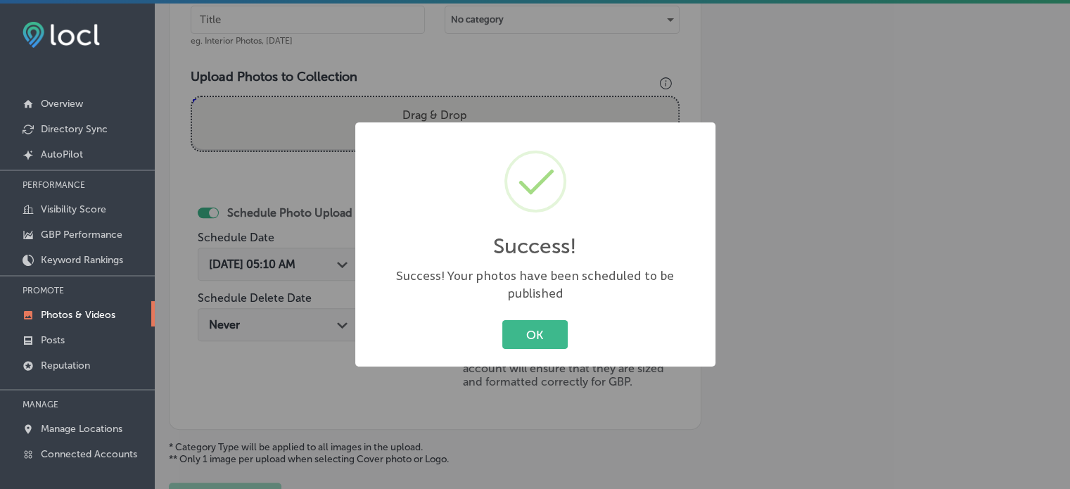
scroll to position [3, 0]
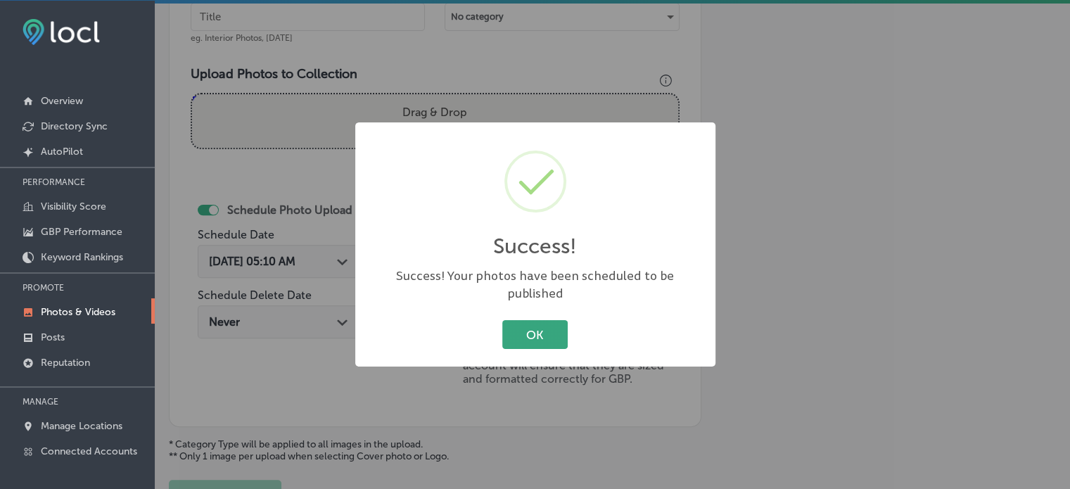
click at [553, 322] on button "OK" at bounding box center [534, 334] width 65 height 29
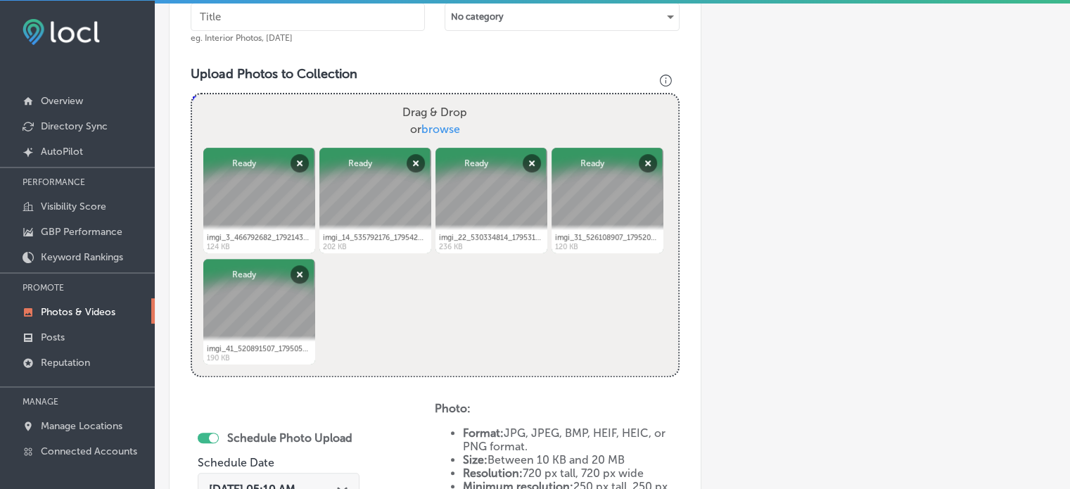
click at [322, 15] on input "text" at bounding box center [308, 17] width 234 height 28
paste input "Proven [MEDICAL_DATA] treatment methodology"
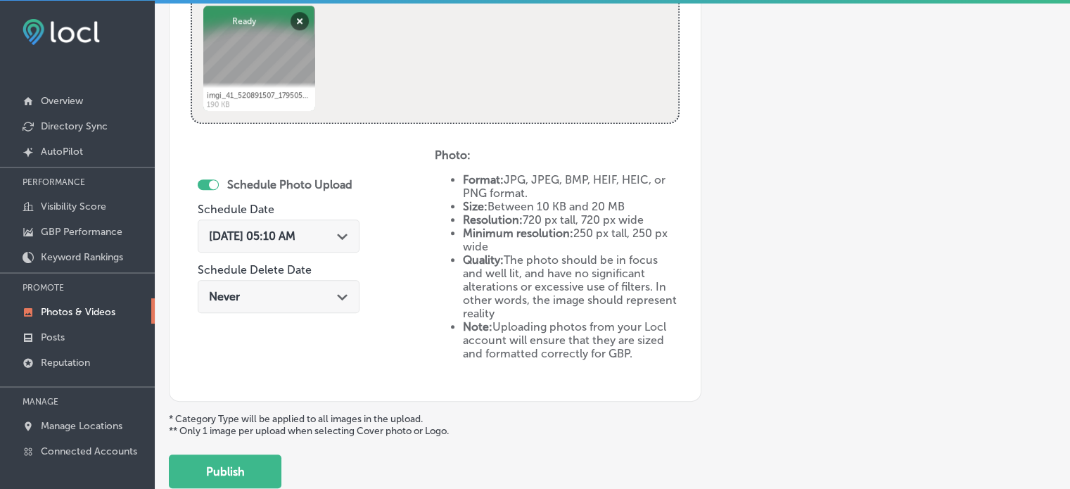
scroll to position [719, 0]
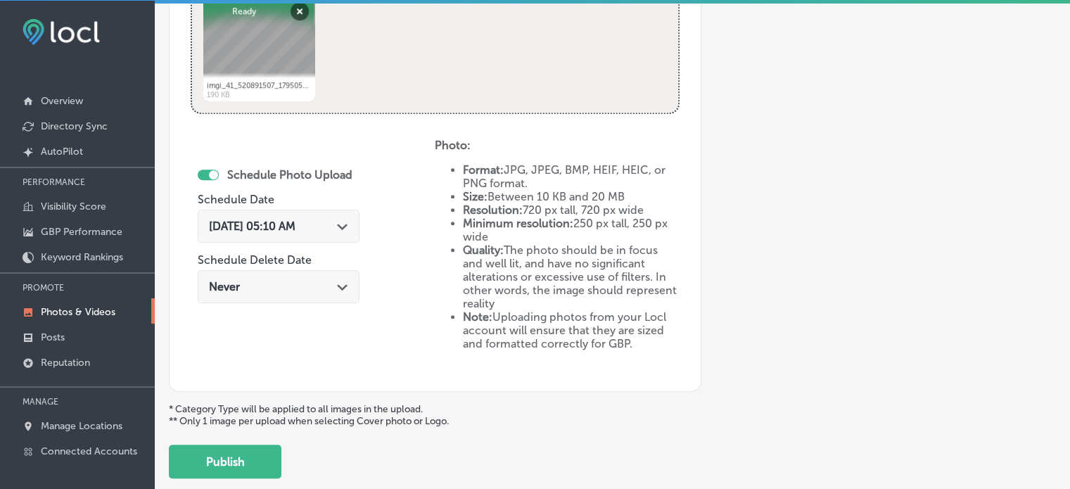
type input "Proven [MEDICAL_DATA] treatment methodology"
click at [338, 222] on div "[DATE] 05:10 AM Path Created with Sketch." at bounding box center [278, 226] width 139 height 13
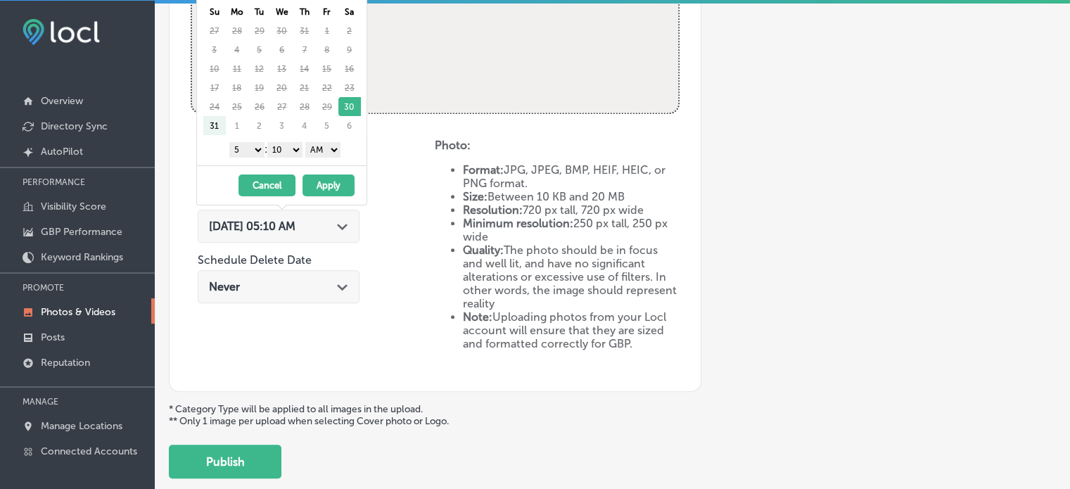
click at [400, 126] on div "Name of Collection Proven [MEDICAL_DATA] treatment methodology eg. Interior Pho…" at bounding box center [435, 38] width 533 height 708
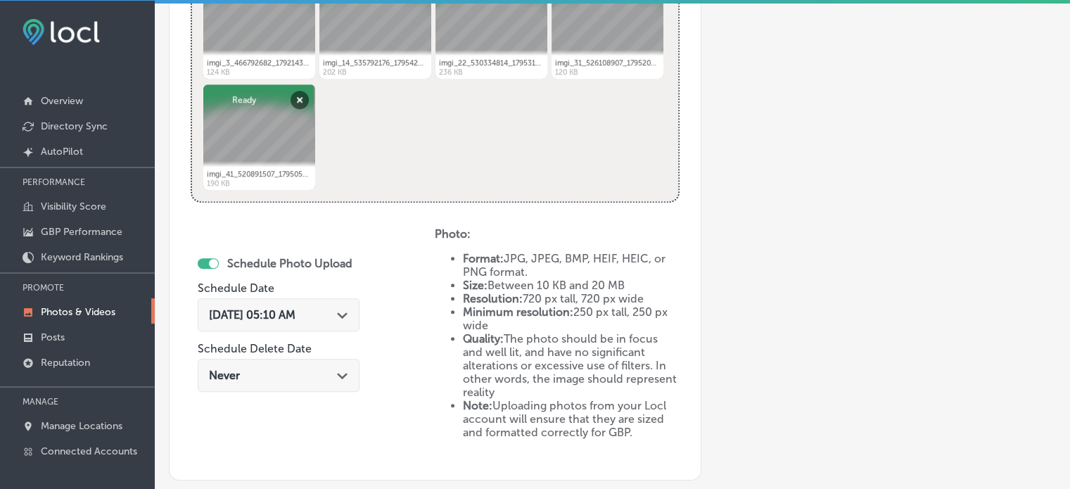
scroll to position [626, 0]
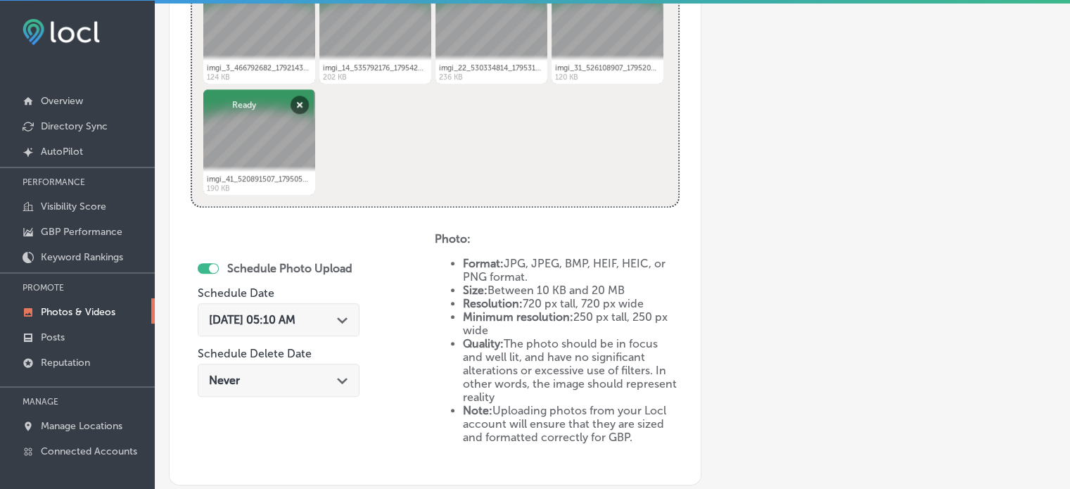
click at [347, 313] on div "Path Created with Sketch." at bounding box center [342, 318] width 11 height 11
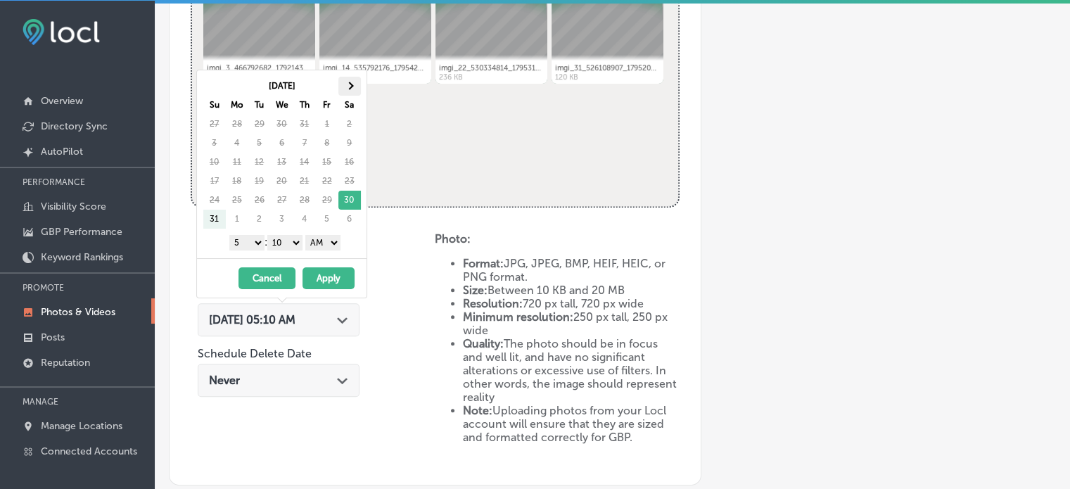
click at [350, 83] on span at bounding box center [349, 86] width 8 height 8
click at [250, 239] on select "1 2 3 4 5 6 7 8 9 10 11 12" at bounding box center [246, 242] width 35 height 15
click at [281, 243] on select "00 10 20 30 40 50" at bounding box center [284, 242] width 35 height 15
click at [327, 241] on select "AM PM" at bounding box center [322, 242] width 35 height 15
click at [327, 276] on button "Apply" at bounding box center [329, 278] width 52 height 22
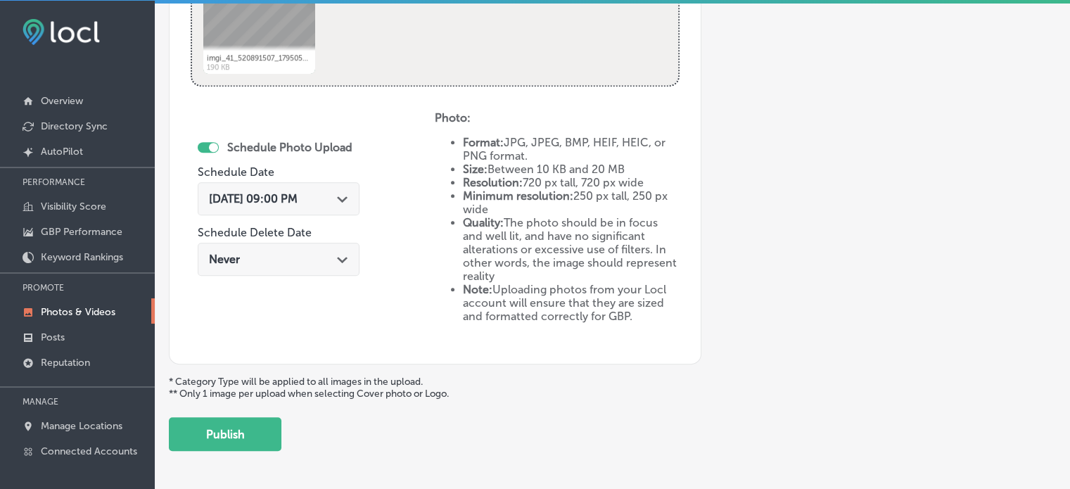
scroll to position [751, 0]
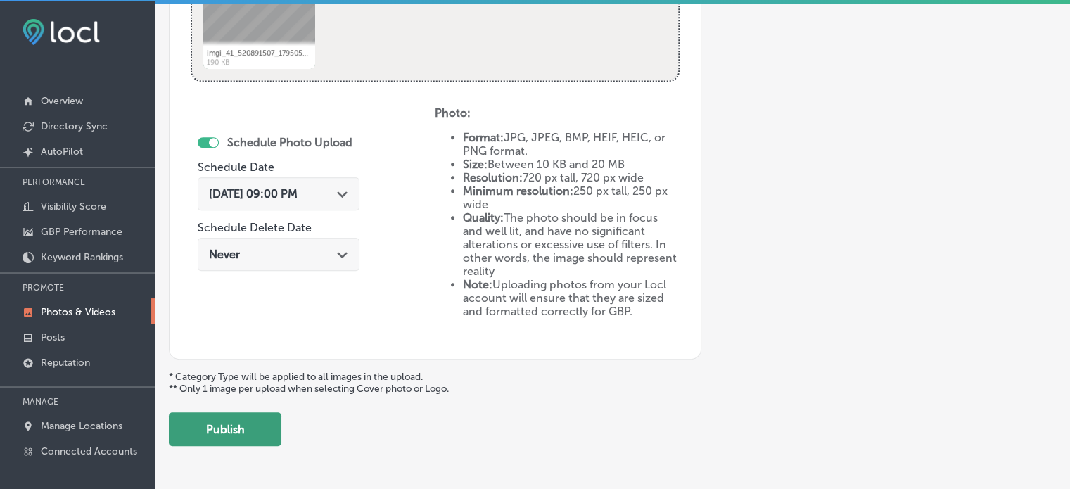
click at [246, 422] on button "Publish" at bounding box center [225, 429] width 113 height 34
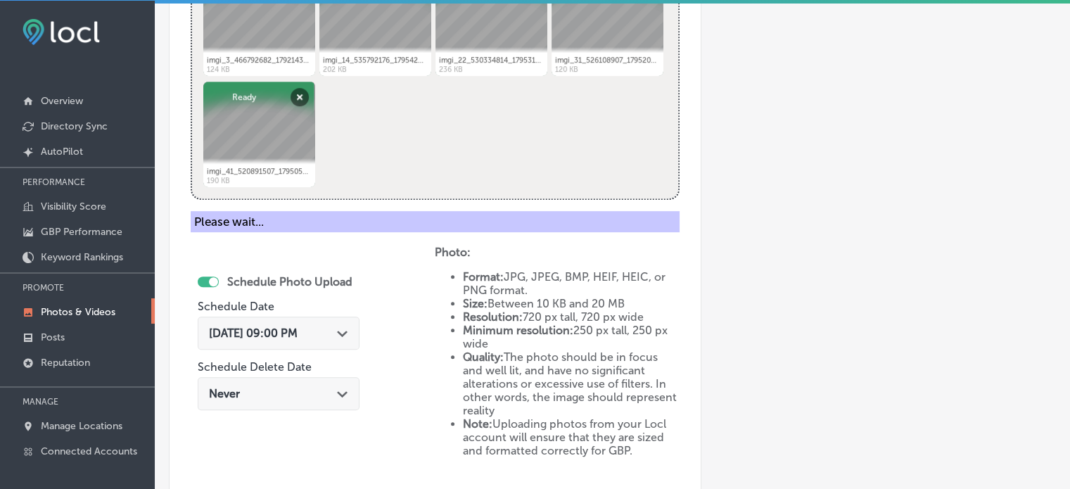
scroll to position [560, 0]
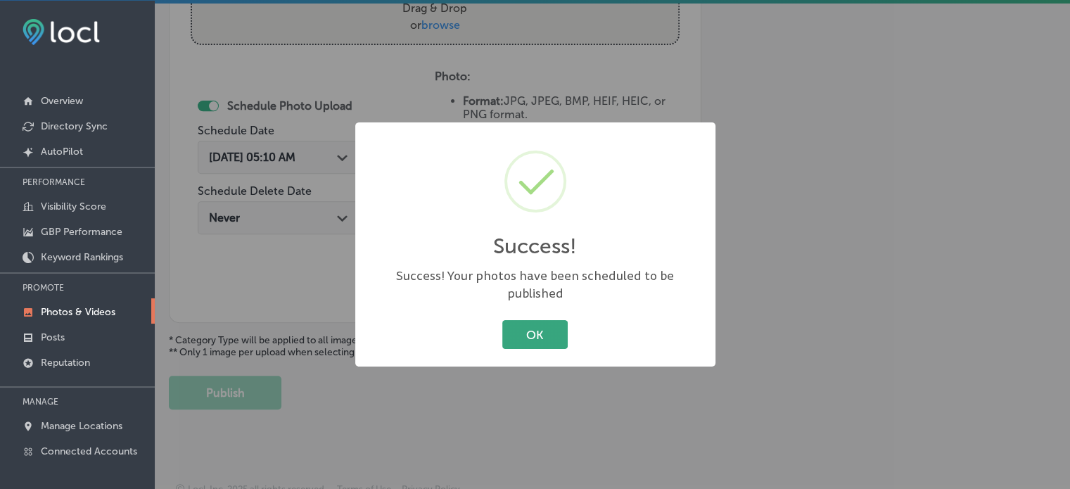
click at [538, 333] on button "OK" at bounding box center [534, 334] width 65 height 29
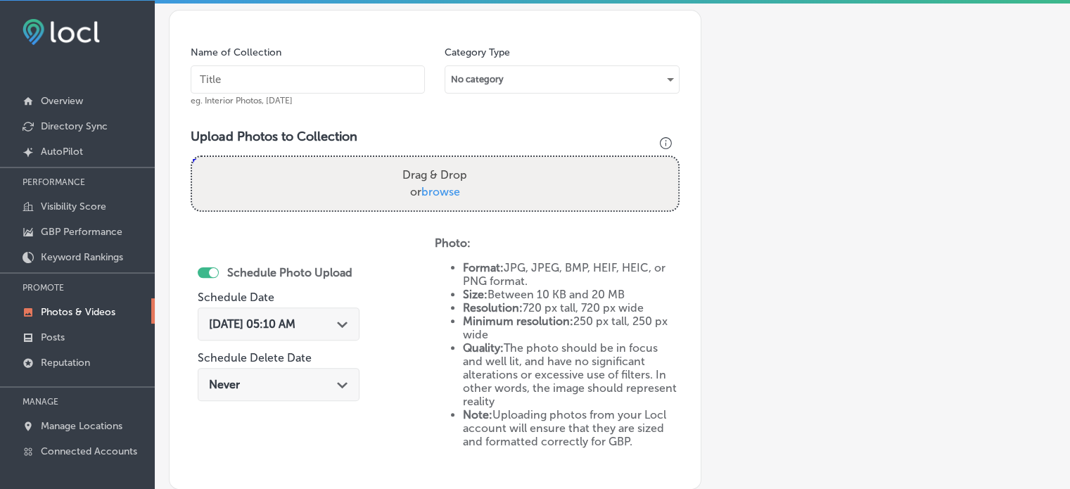
scroll to position [393, 0]
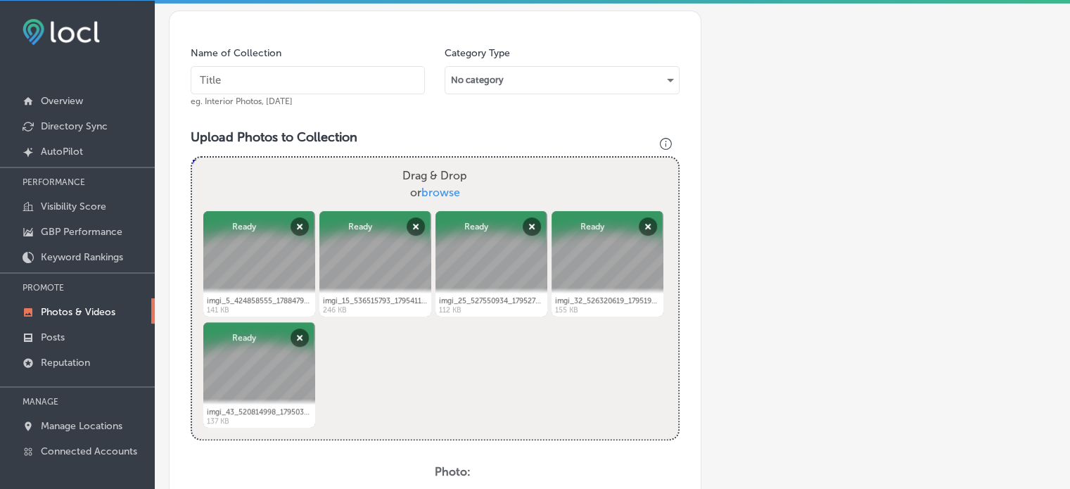
click at [286, 72] on input "text" at bounding box center [308, 80] width 234 height 28
paste input "[MEDICAL_DATA] symptom resolution program"
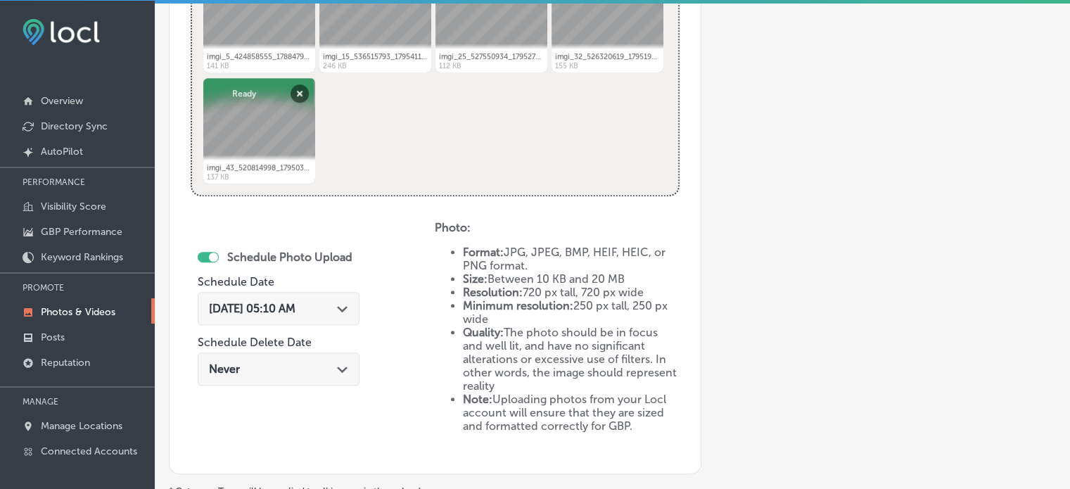
scroll to position [674, 0]
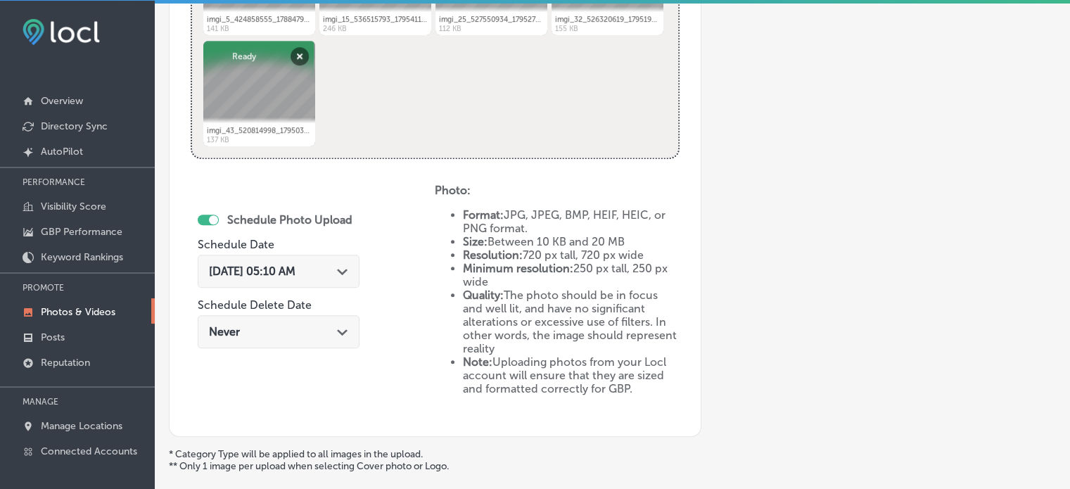
type input "[MEDICAL_DATA] symptom resolution program"
click at [296, 271] on span "[DATE] 05:10 AM" at bounding box center [252, 271] width 87 height 13
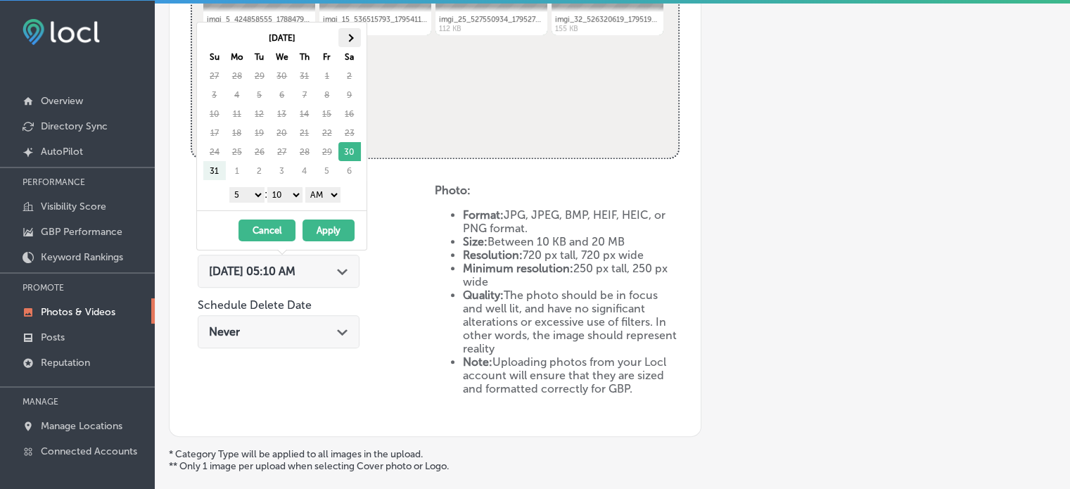
click at [346, 36] on span at bounding box center [349, 38] width 8 height 8
click at [250, 191] on select "1 2 3 4 5 6 7 8 9 10 11 12" at bounding box center [246, 194] width 35 height 15
drag, startPoint x: 280, startPoint y: 186, endPoint x: 287, endPoint y: 212, distance: 26.3
click at [287, 212] on div "[DATE] Su Mo Tu We Th Fr Sa 31 1 2 3 4 5 6 7 8 9 10 11 12 13 14 15 16 17 18 19 …" at bounding box center [281, 136] width 171 height 229
drag, startPoint x: 322, startPoint y: 195, endPoint x: 323, endPoint y: 227, distance: 32.4
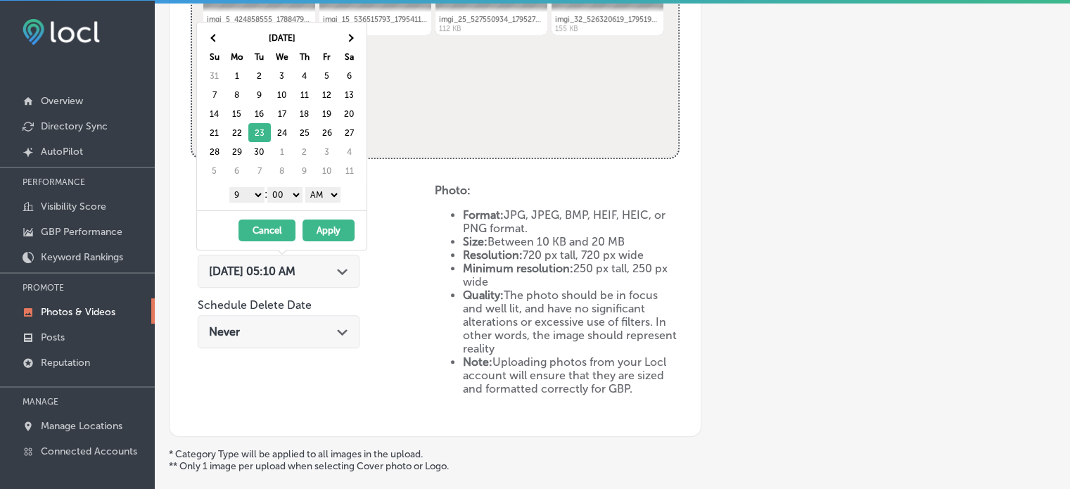
click at [323, 227] on div "[DATE] Su Mo Tu We Th Fr Sa 31 1 2 3 4 5 6 7 8 9 10 11 12 13 14 15 16 17 18 19 …" at bounding box center [281, 136] width 171 height 229
click at [323, 227] on button "Apply" at bounding box center [329, 231] width 52 height 22
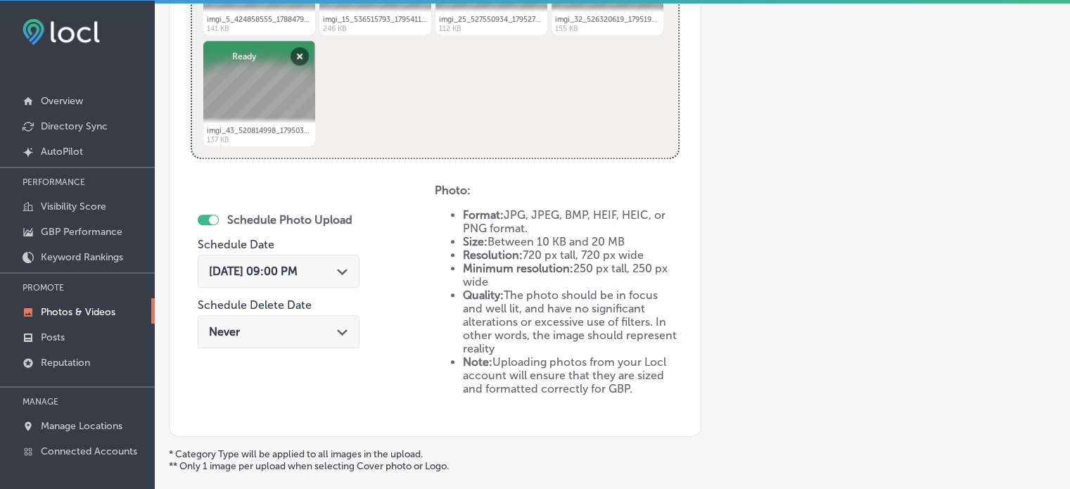
scroll to position [797, 0]
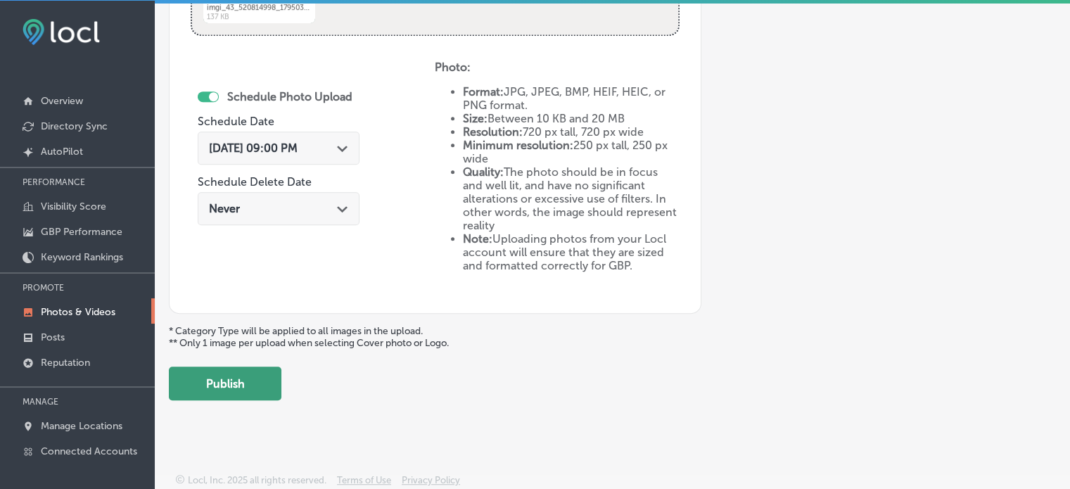
click at [237, 382] on button "Publish" at bounding box center [225, 384] width 113 height 34
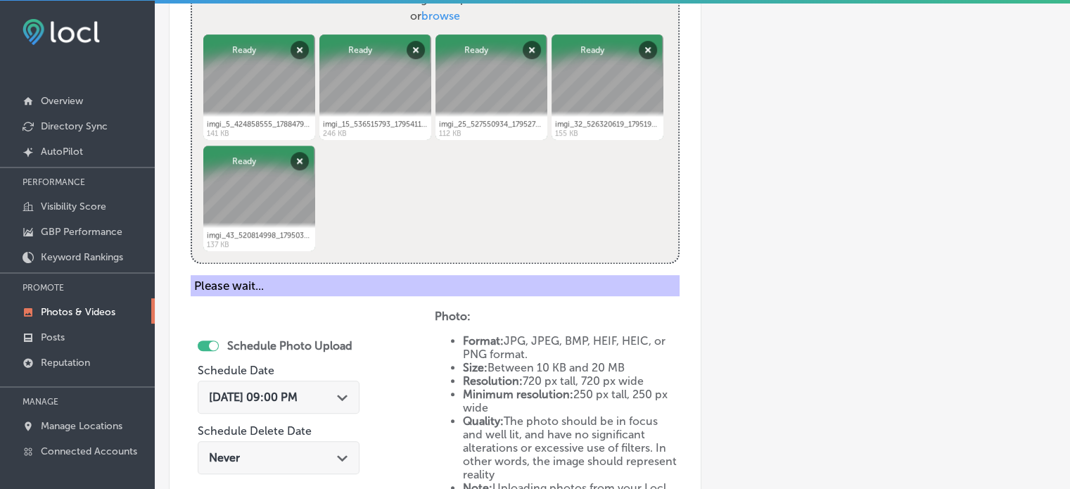
scroll to position [0, 0]
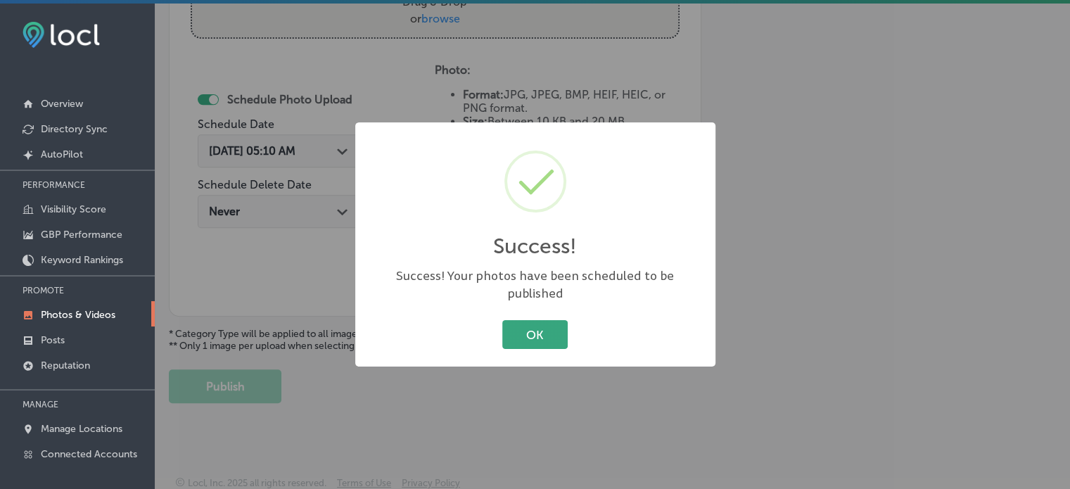
click at [557, 337] on button "OK" at bounding box center [534, 334] width 65 height 29
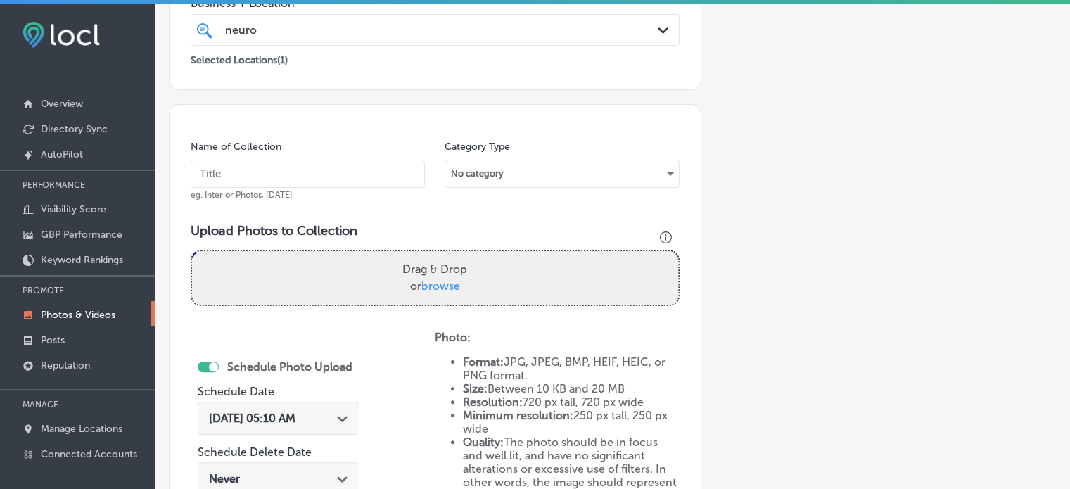
scroll to position [300, 0]
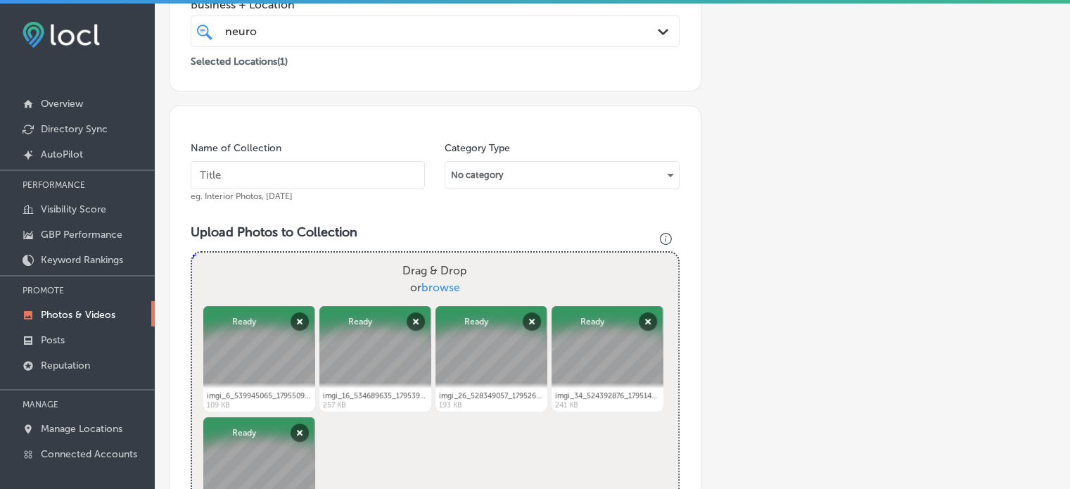
click at [293, 175] on input "text" at bounding box center [308, 175] width 234 height 28
paste input "Child wellness program for [MEDICAL_DATA]"
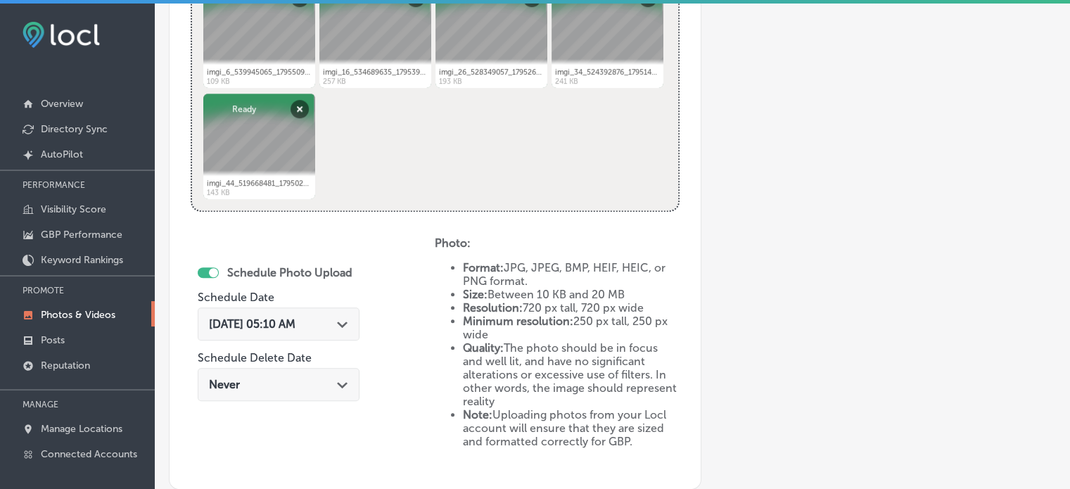
scroll to position [627, 0]
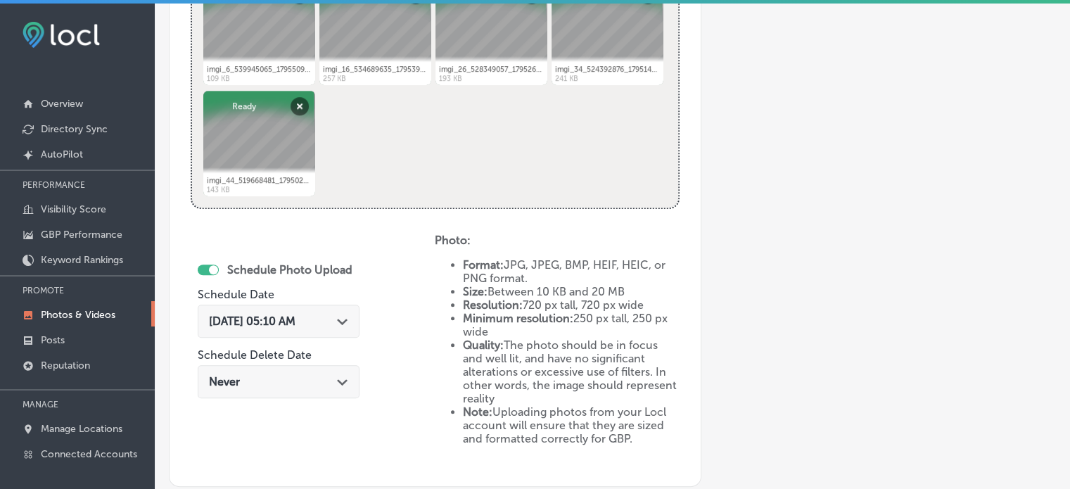
type input "Child wellness program for [MEDICAL_DATA]"
click at [296, 317] on span "[DATE] 05:10 AM" at bounding box center [252, 321] width 87 height 13
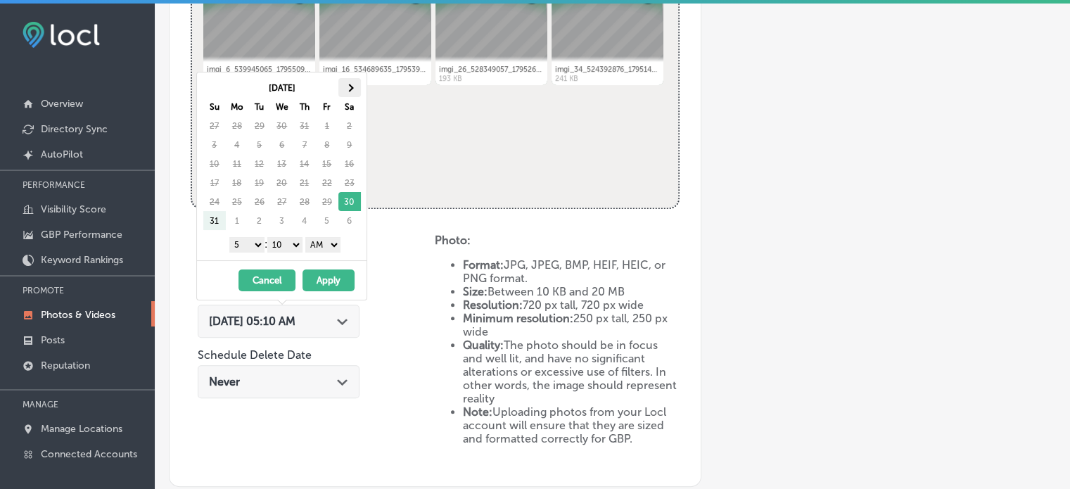
click at [346, 87] on span at bounding box center [349, 88] width 8 height 8
click at [246, 249] on select "1 2 3 4 5 6 7 8 9 10 11 12" at bounding box center [246, 244] width 35 height 15
click at [242, 393] on div "Never Path Created with Sketch." at bounding box center [279, 381] width 162 height 33
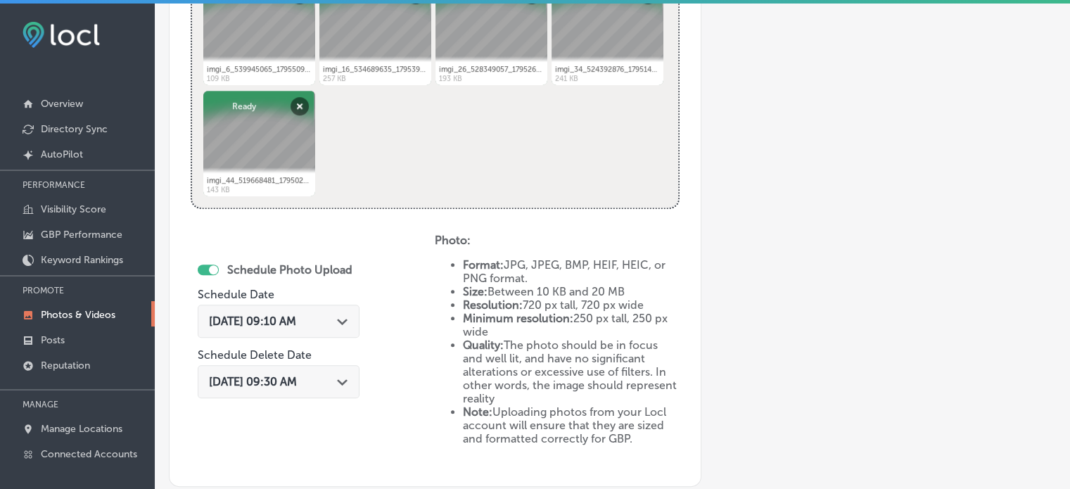
click at [377, 279] on div "Schedule Photo Upload Schedule Date [DATE] 09:10 AM Path Created with Sketch. S…" at bounding box center [313, 349] width 244 height 231
click at [341, 323] on div "[DATE] 09:10 AM Path Created with Sketch." at bounding box center [278, 321] width 139 height 13
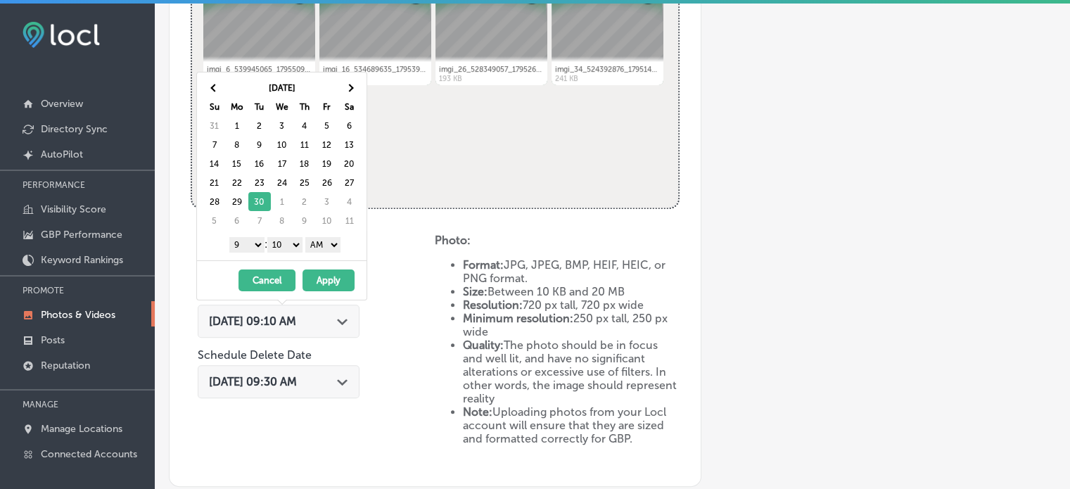
click at [284, 246] on select "00 10 20 30 40 50" at bounding box center [284, 244] width 35 height 15
click at [322, 243] on select "AM PM" at bounding box center [322, 244] width 35 height 15
click at [329, 280] on button "Apply" at bounding box center [329, 280] width 52 height 22
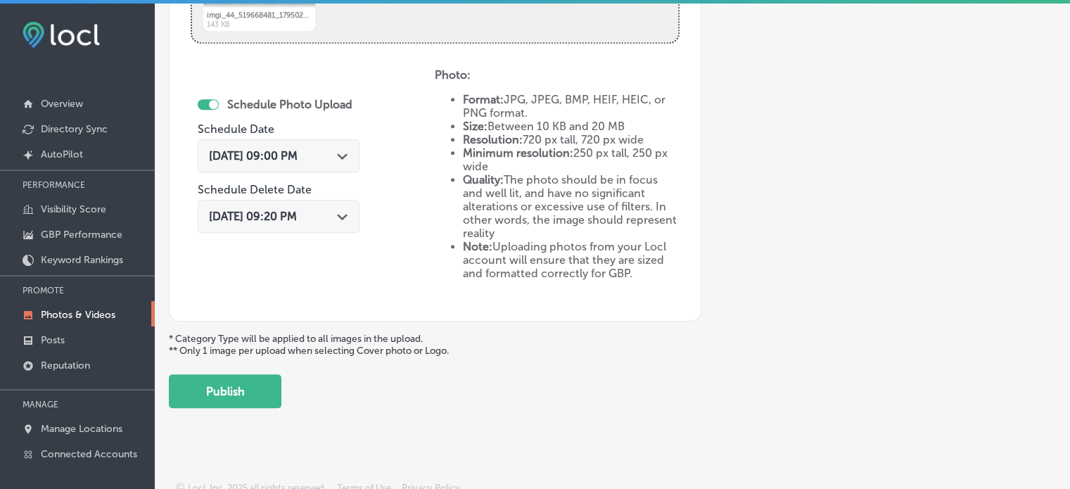
scroll to position [794, 0]
click at [227, 391] on button "Publish" at bounding box center [225, 390] width 113 height 34
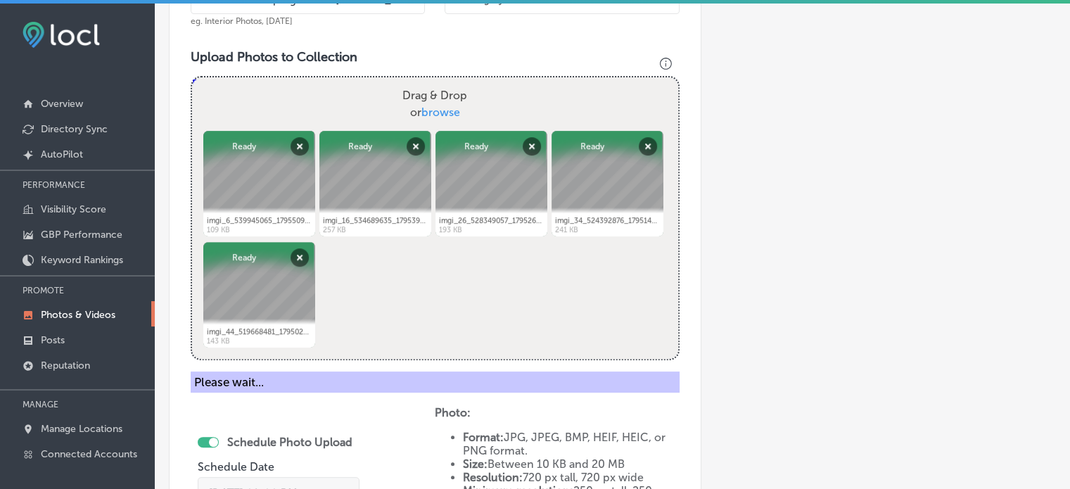
scroll to position [414, 0]
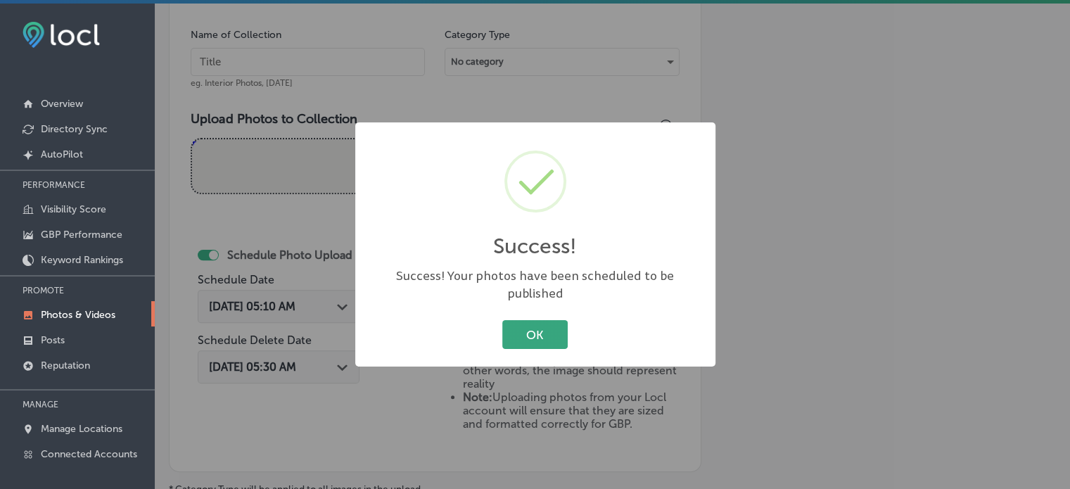
click at [551, 337] on button "OK" at bounding box center [534, 334] width 65 height 29
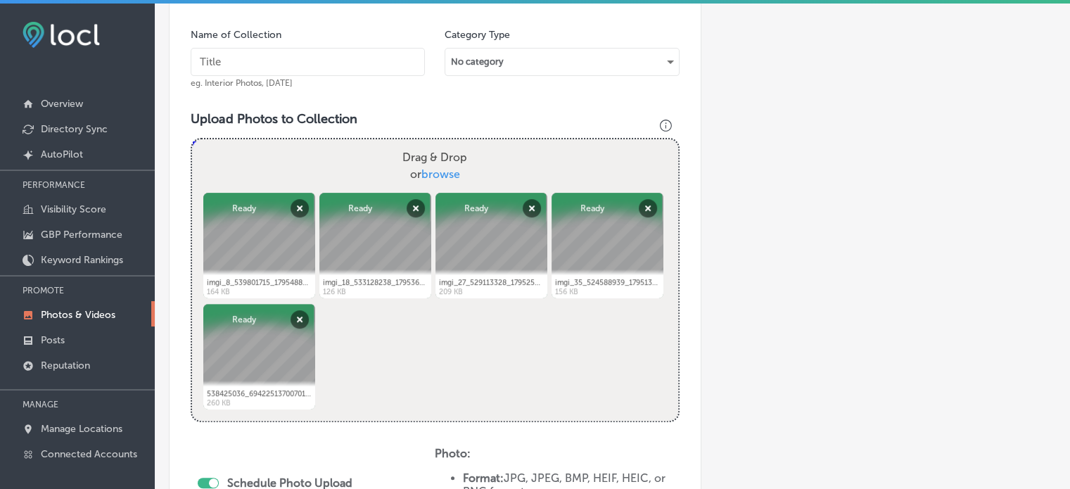
click at [296, 62] on input "text" at bounding box center [308, 62] width 234 height 28
paste input "NeuroFiT Connections [MEDICAL_DATA] treatment"
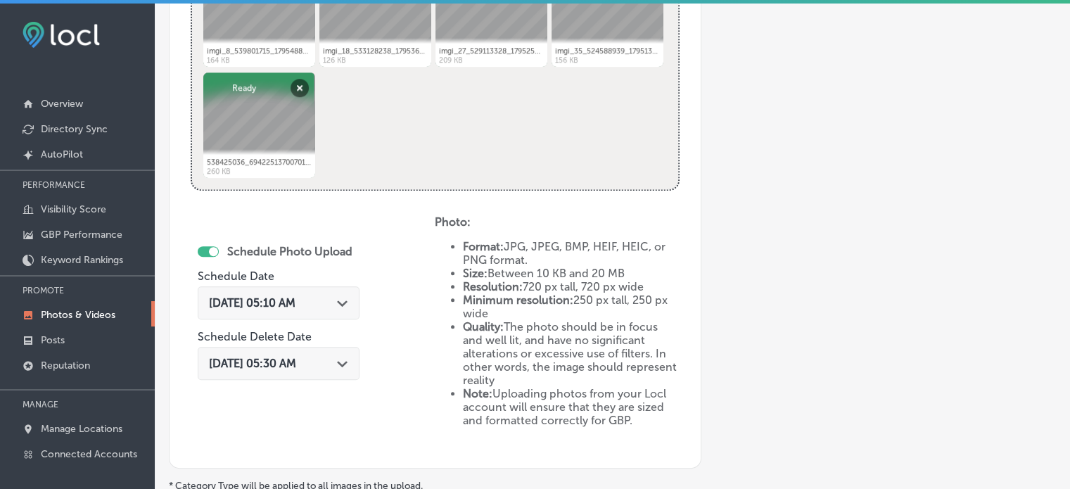
scroll to position [646, 0]
type input "NeuroFiT Connections [MEDICAL_DATA] treatment"
click at [341, 292] on div "[DATE] 05:10 AM Path Created with Sketch." at bounding box center [279, 302] width 162 height 33
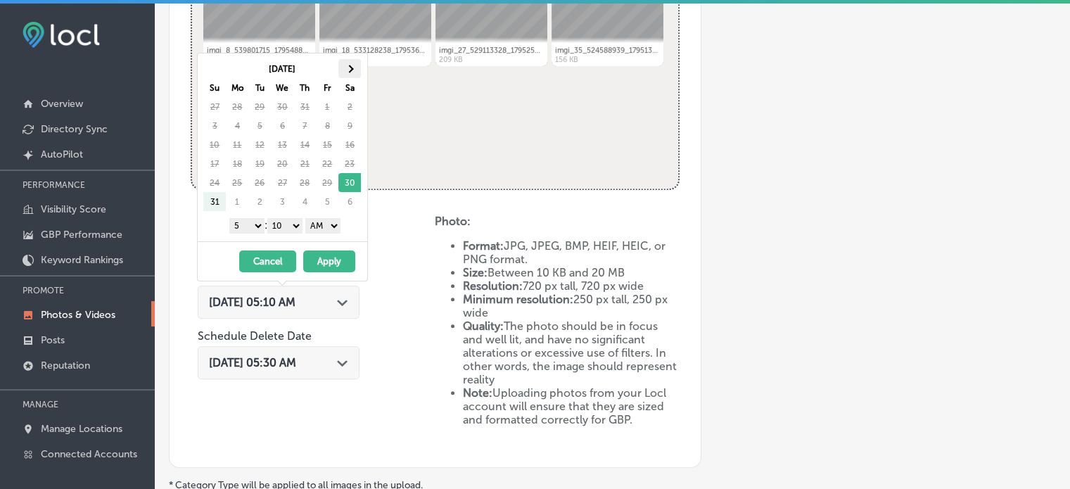
click at [348, 63] on th at bounding box center [349, 68] width 23 height 19
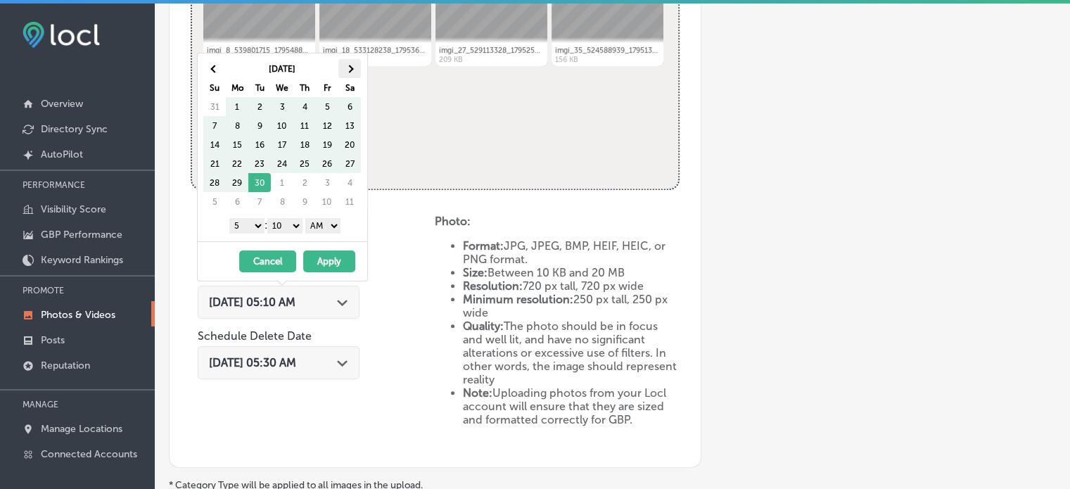
click at [350, 65] on span at bounding box center [350, 69] width 8 height 8
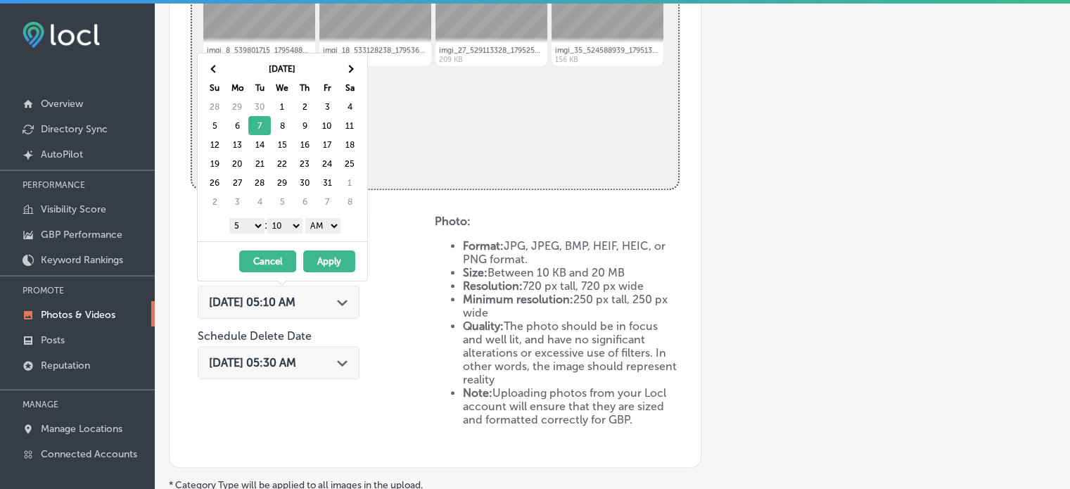
click at [254, 224] on select "1 2 3 4 5 6 7 8 9 10 11 12" at bounding box center [246, 225] width 35 height 15
drag, startPoint x: 284, startPoint y: 222, endPoint x: 286, endPoint y: 239, distance: 16.3
click at [286, 239] on div "[DATE] Su Mo Tu We Th Fr Sa 28 29 30 1 2 3 4 5 6 7 8 9 10 11 12 13 14 15 16 17 …" at bounding box center [283, 147] width 170 height 188
drag, startPoint x: 338, startPoint y: 223, endPoint x: 325, endPoint y: 255, distance: 34.8
click at [325, 255] on div "[DATE] Su Mo Tu We Th Fr Sa 28 29 30 1 2 3 4 5 6 7 8 9 10 11 12 13 14 15 16 17 …" at bounding box center [282, 167] width 171 height 229
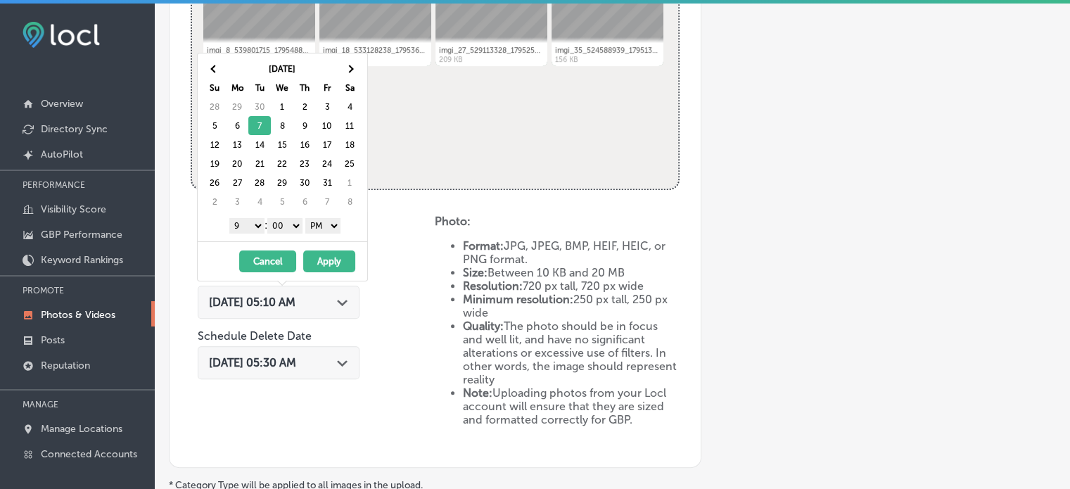
click at [325, 255] on button "Apply" at bounding box center [329, 261] width 52 height 22
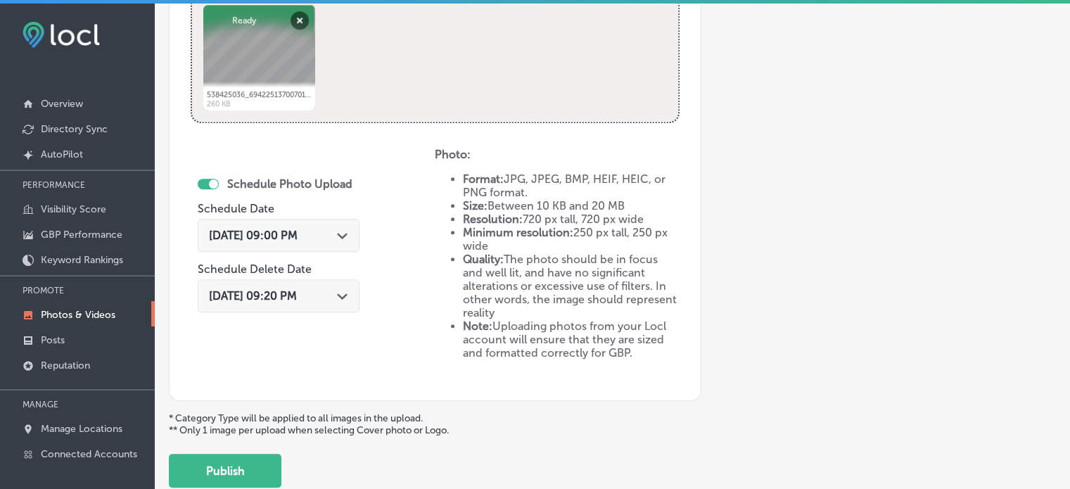
scroll to position [747, 0]
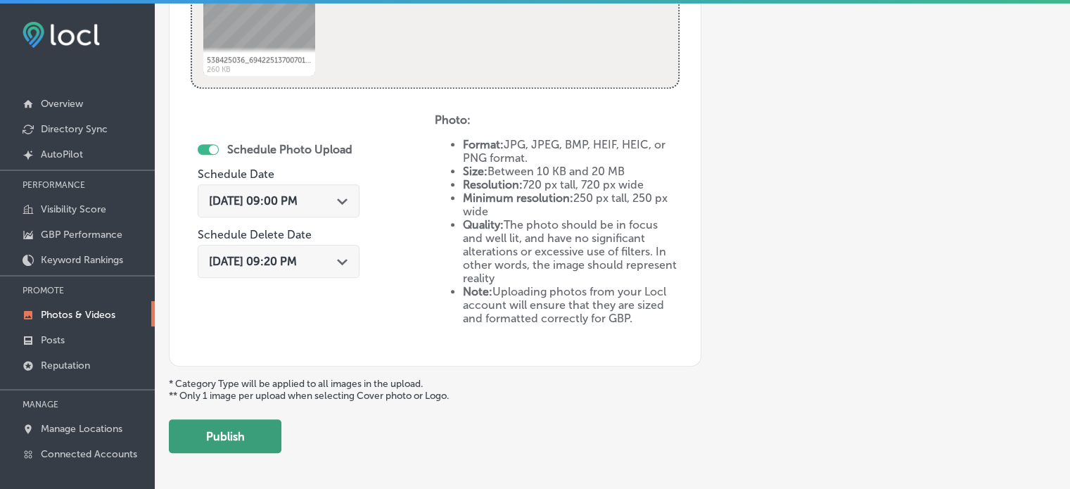
click at [240, 447] on button "Publish" at bounding box center [225, 436] width 113 height 34
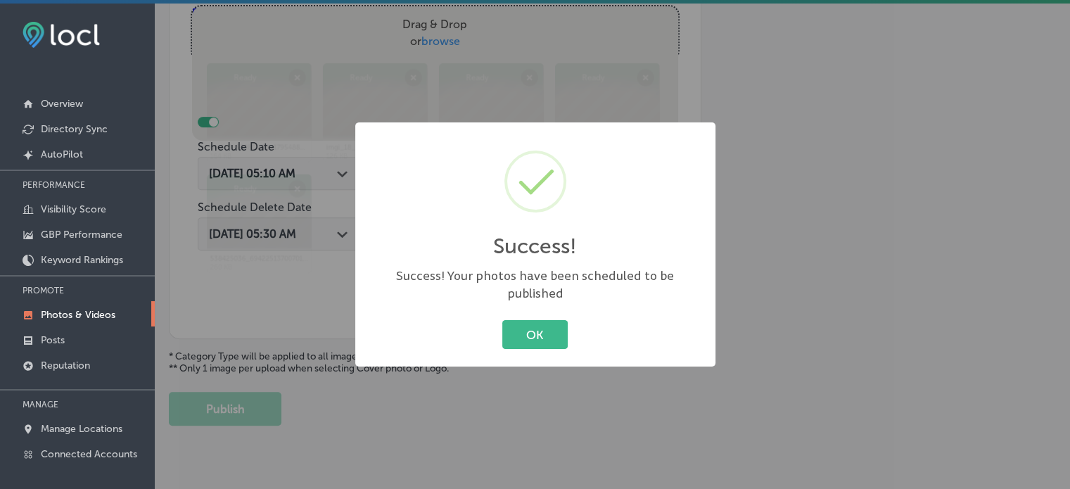
scroll to position [544, 0]
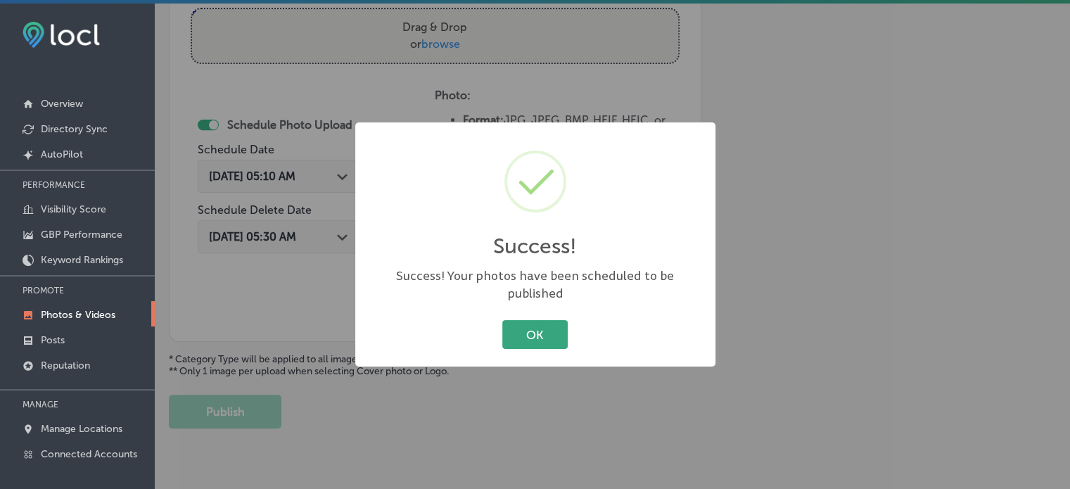
click at [520, 338] on button "OK" at bounding box center [534, 334] width 65 height 29
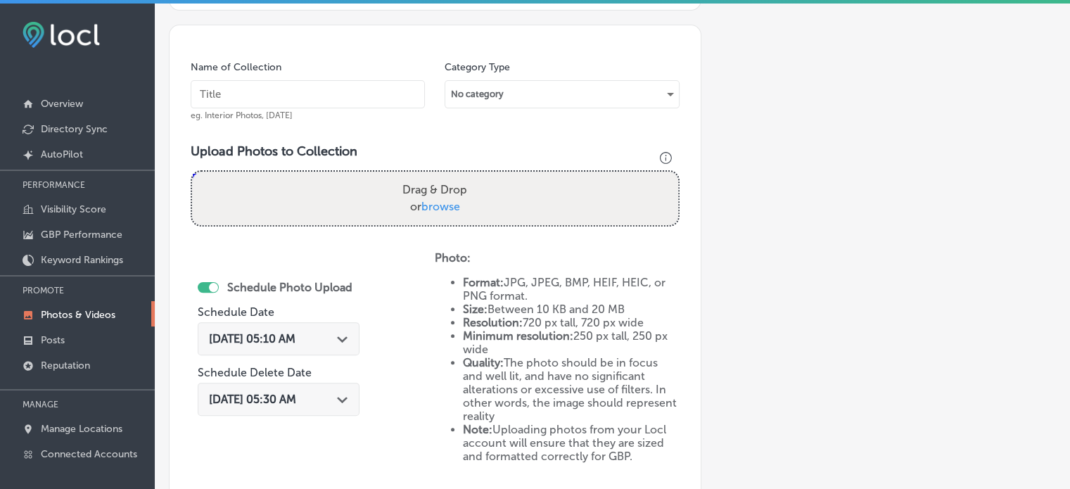
scroll to position [369, 0]
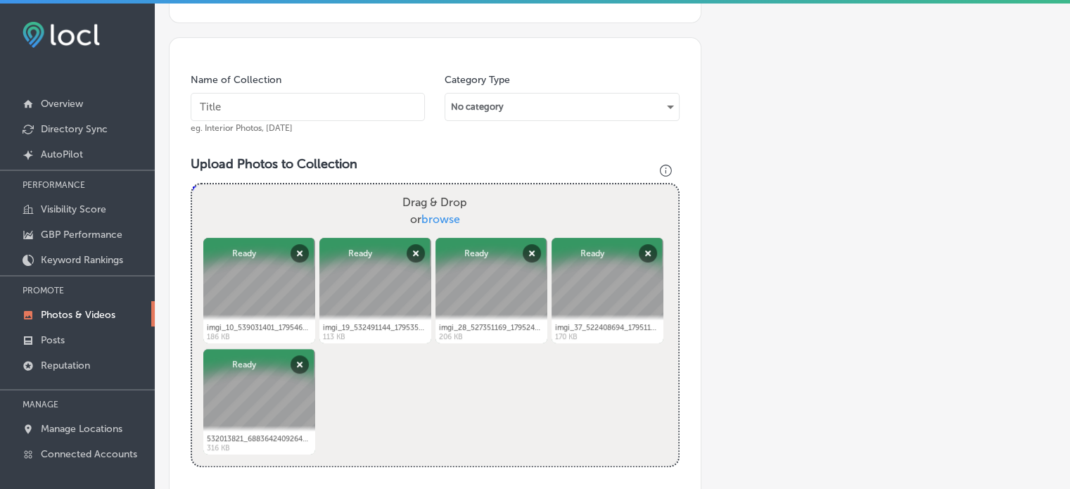
click at [322, 111] on input "text" at bounding box center [308, 107] width 234 height 28
paste input "Scientific [MEDICAL_DATA] treatment methods"
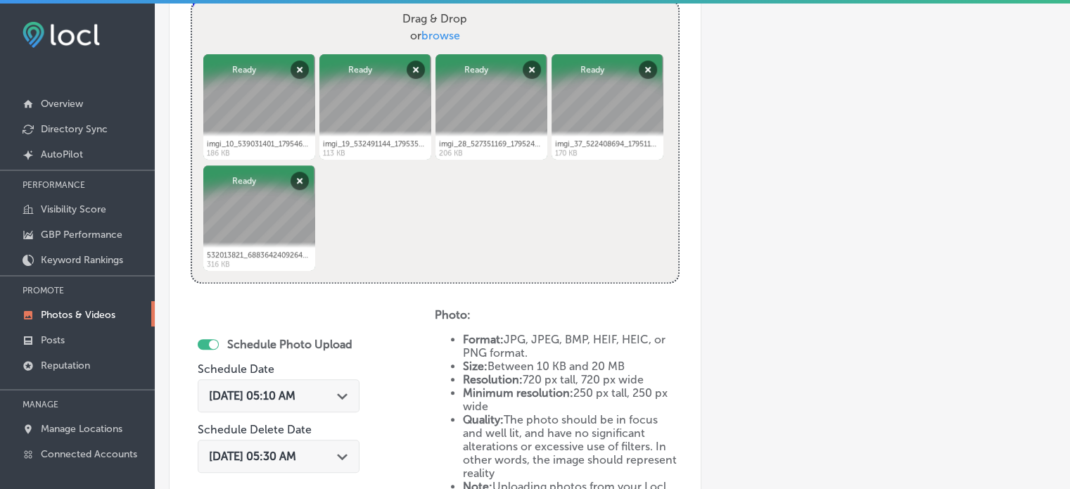
scroll to position [561, 0]
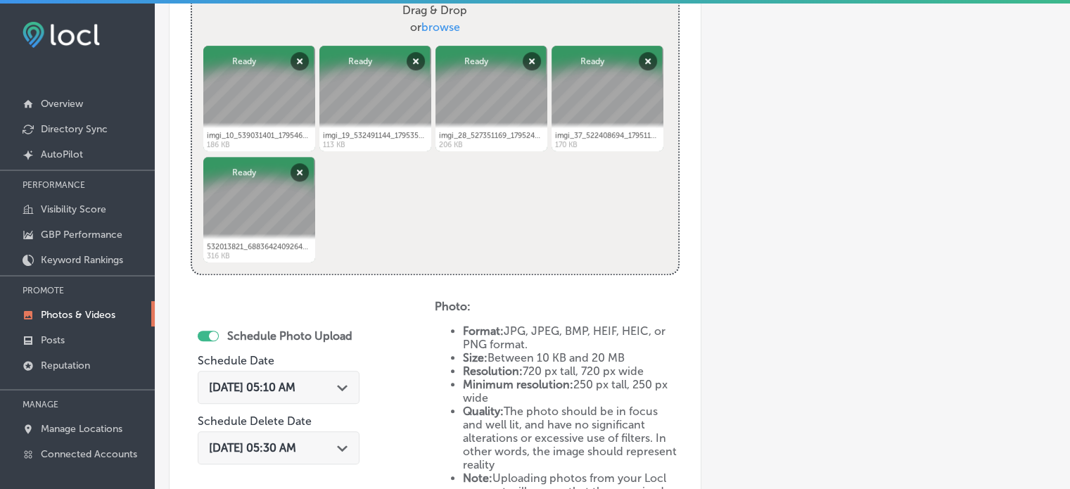
type input "Scientific [MEDICAL_DATA] treatment methods"
click at [332, 376] on div "[DATE] 05:10 AM Path Created with Sketch." at bounding box center [279, 387] width 162 height 33
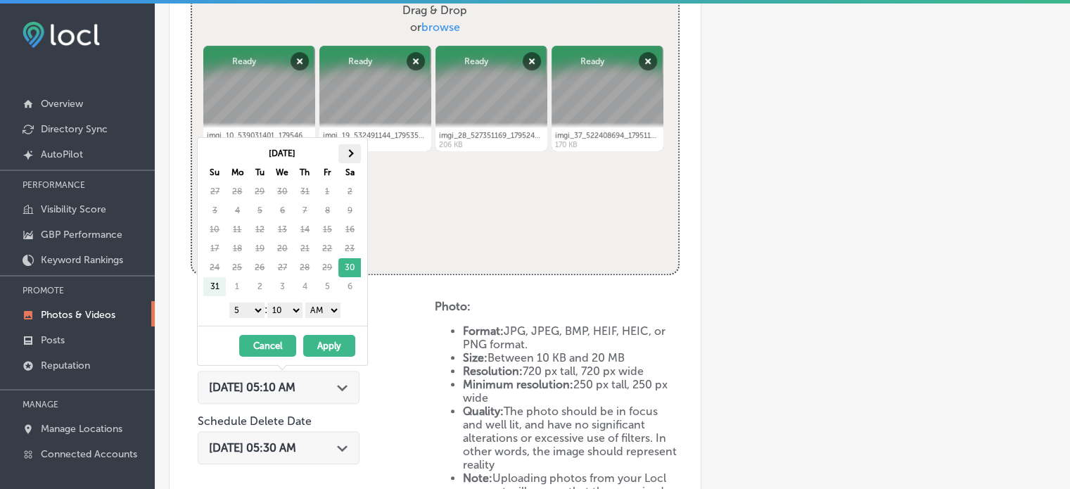
click at [352, 157] on th at bounding box center [349, 153] width 23 height 19
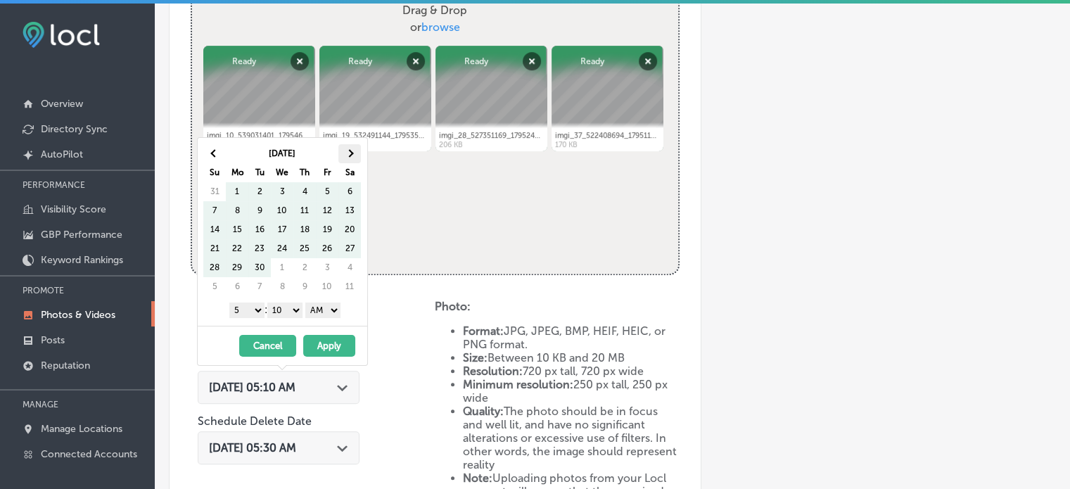
click at [344, 157] on th at bounding box center [349, 153] width 23 height 19
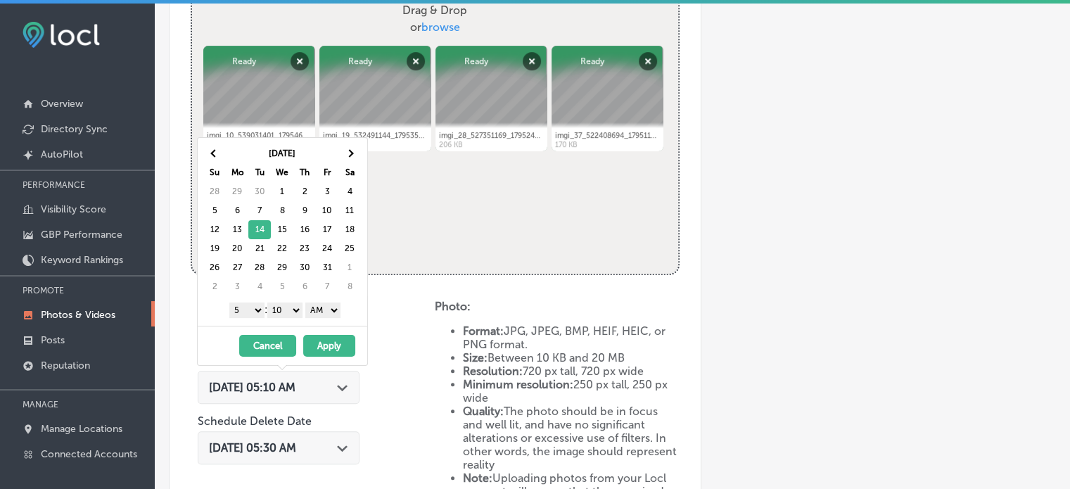
click at [248, 307] on select "1 2 3 4 5 6 7 8 9 10 11 12" at bounding box center [246, 310] width 35 height 15
drag, startPoint x: 286, startPoint y: 308, endPoint x: 288, endPoint y: 326, distance: 17.7
click at [288, 326] on div "[DATE] Su Mo Tu We Th Fr Sa 28 29 30 1 2 3 4 5 6 7 8 9 10 11 12 13 14 15 16 17 …" at bounding box center [282, 251] width 171 height 229
drag, startPoint x: 333, startPoint y: 306, endPoint x: 321, endPoint y: 340, distance: 35.8
click at [321, 340] on div "[DATE] Su Mo Tu We Th Fr Sa 28 29 30 1 2 3 4 5 6 7 8 9 10 11 12 13 14 15 16 17 …" at bounding box center [282, 251] width 171 height 229
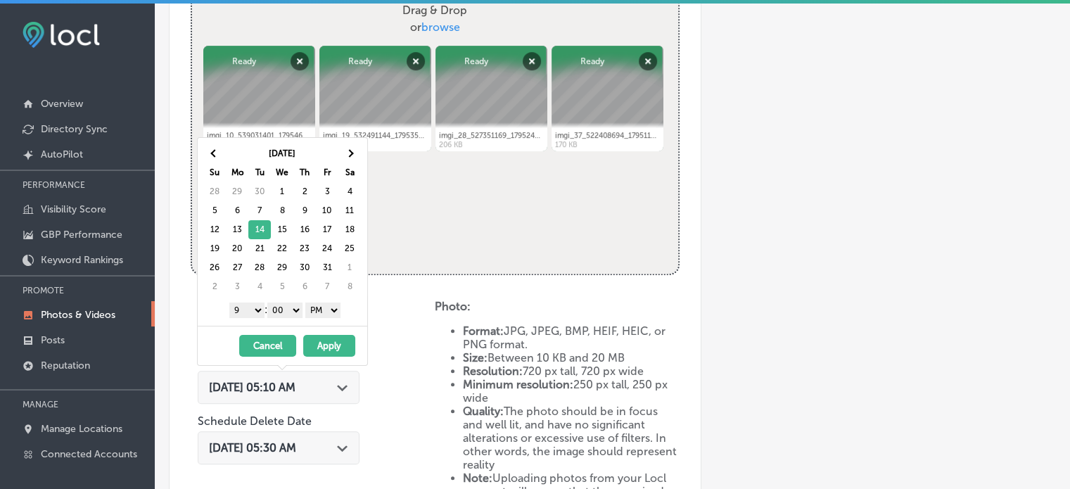
click at [329, 346] on button "Apply" at bounding box center [329, 346] width 52 height 22
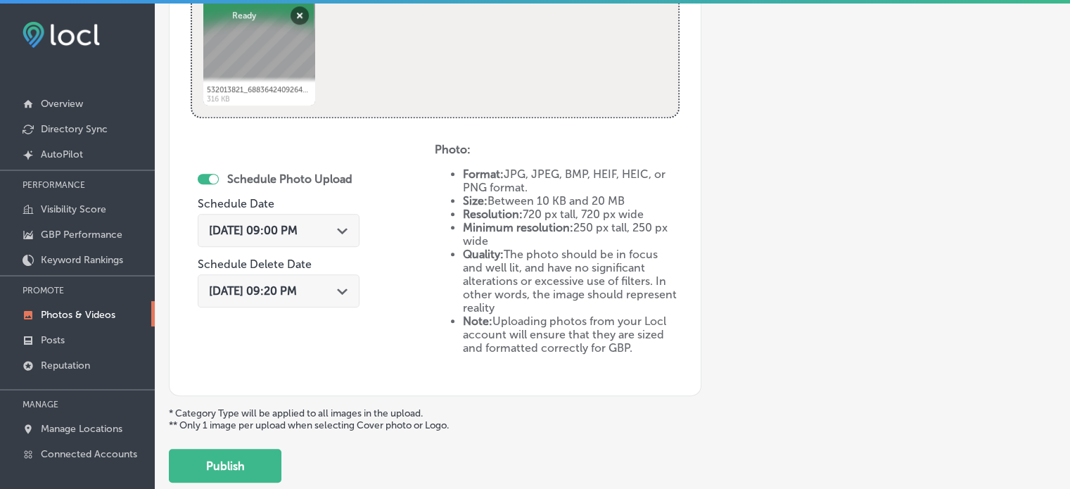
scroll to position [797, 0]
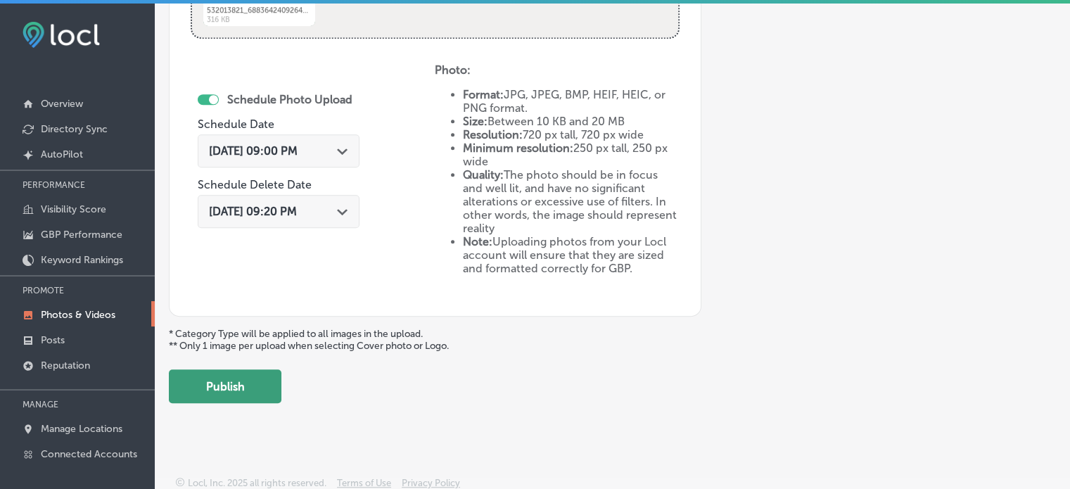
click at [252, 376] on button "Publish" at bounding box center [225, 386] width 113 height 34
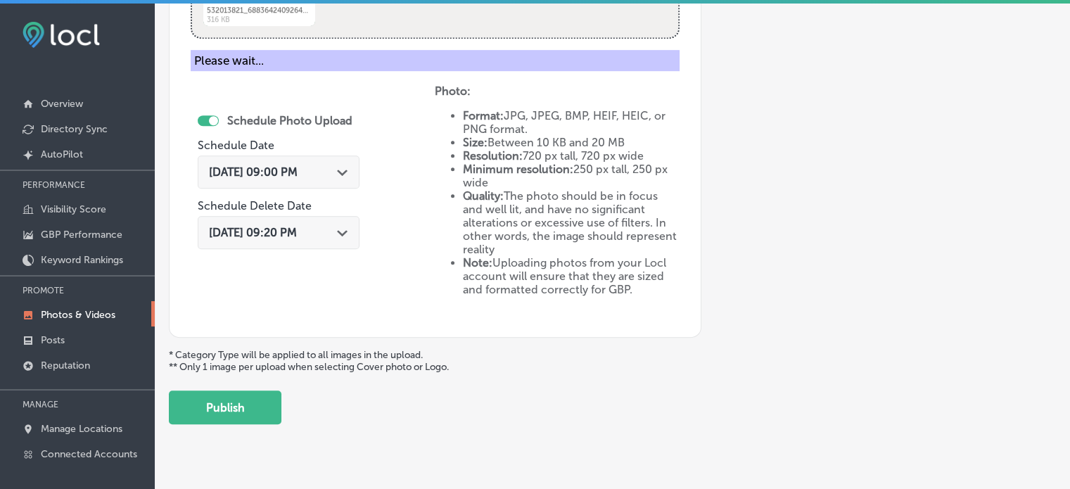
scroll to position [569, 0]
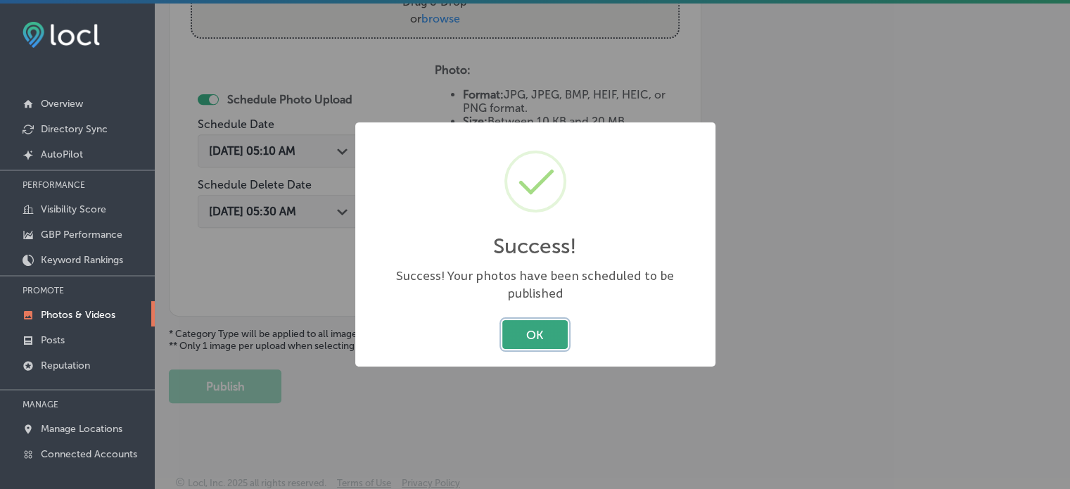
click at [526, 329] on button "OK" at bounding box center [534, 334] width 65 height 29
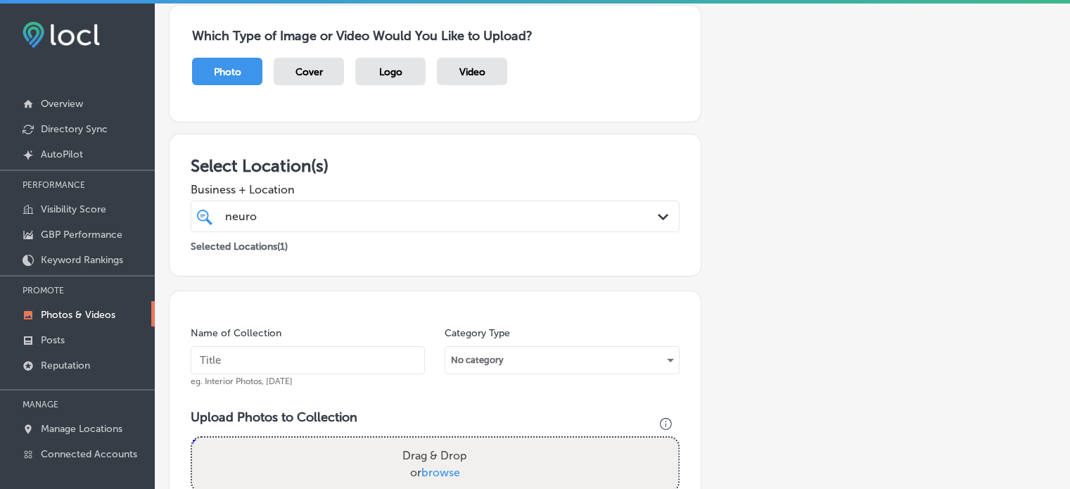
scroll to position [0, 0]
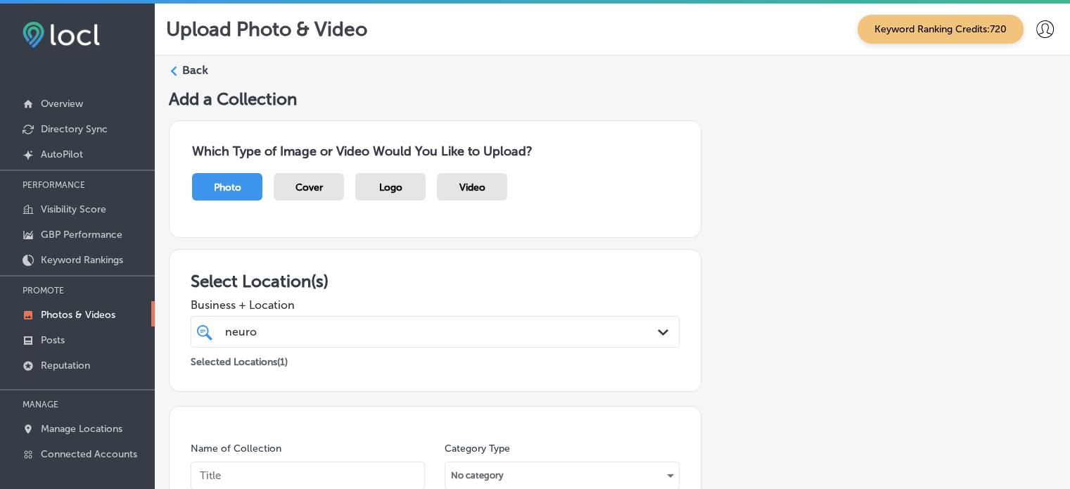
click at [197, 65] on label "Back" at bounding box center [195, 70] width 26 height 15
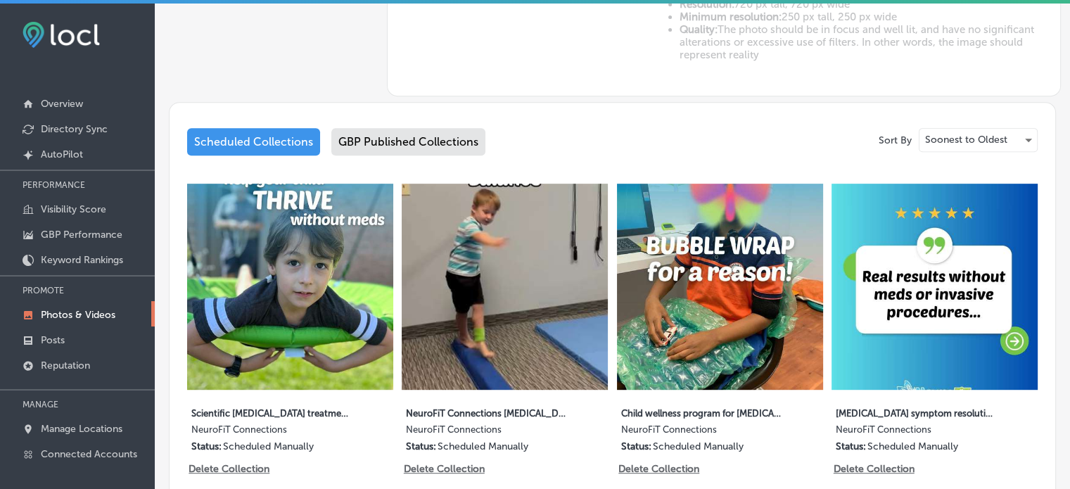
type input "5"
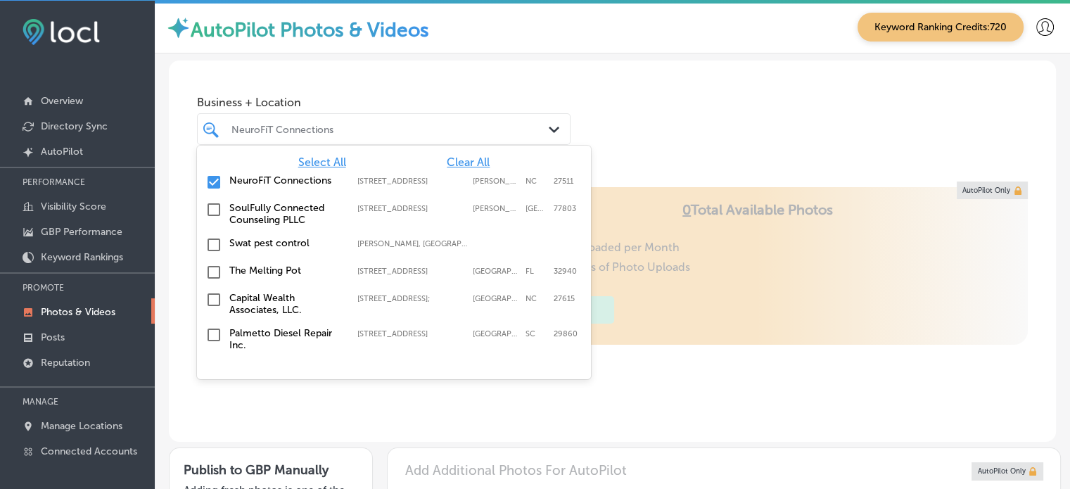
click at [331, 125] on div "NeuroFiT Connections" at bounding box center [390, 129] width 319 height 12
click at [462, 167] on span "Clear All" at bounding box center [468, 161] width 43 height 13
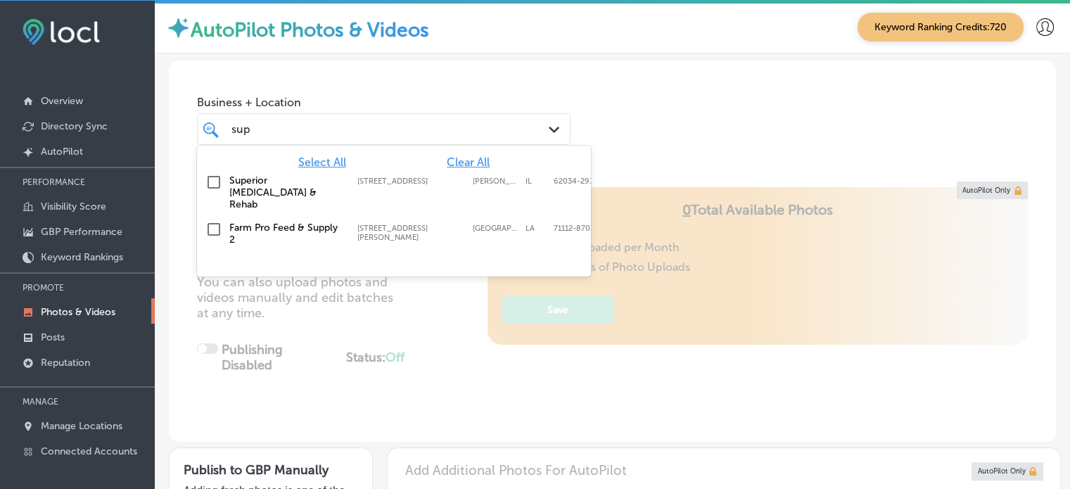
click at [253, 174] on label "Superior [MEDICAL_DATA] & Rehab" at bounding box center [286, 192] width 114 height 36
type input "sup"
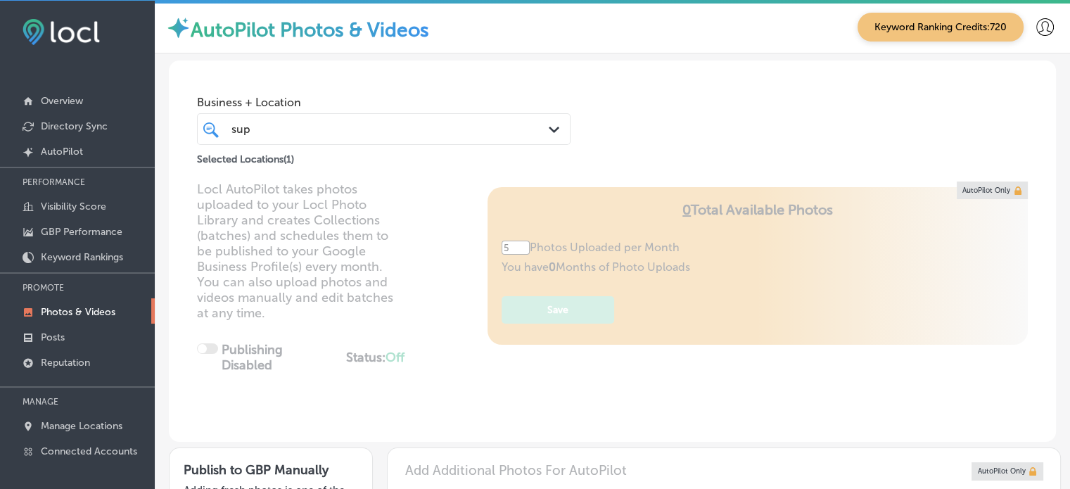
click at [400, 57] on div "Business + Location sup sup Path Created with Sketch. Selected Locations ( 1 ) …" at bounding box center [612, 466] width 915 height 826
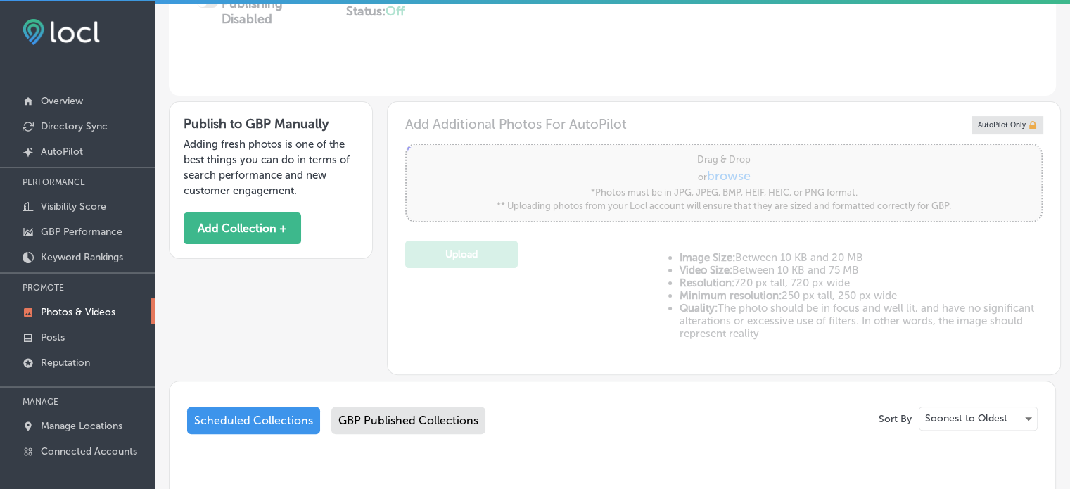
scroll to position [536, 0]
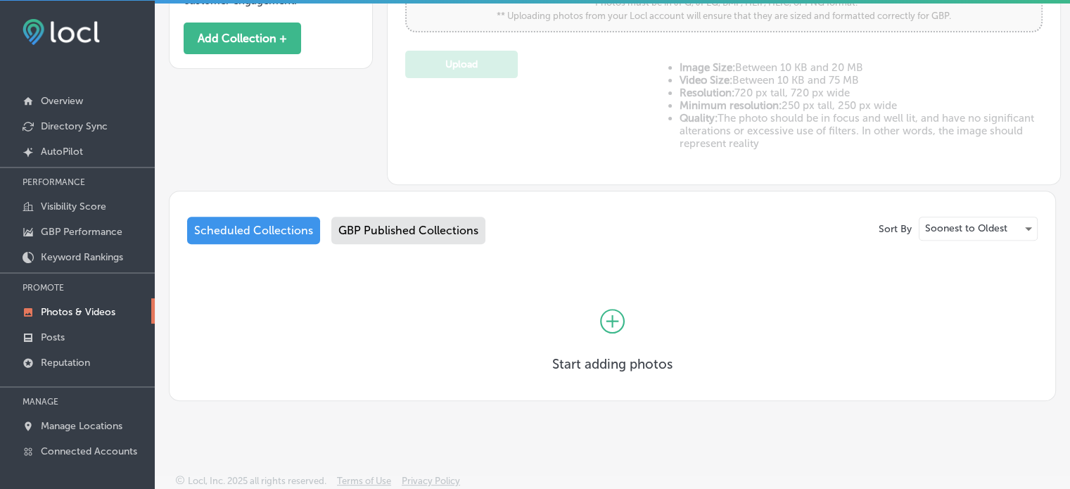
click at [422, 221] on div "GBP Published Collections" at bounding box center [408, 230] width 154 height 27
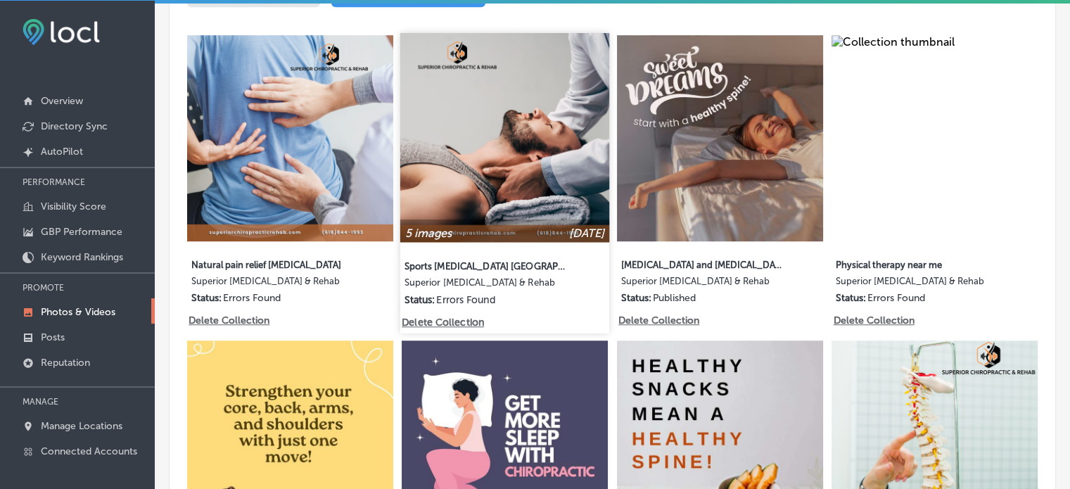
scroll to position [770, 0]
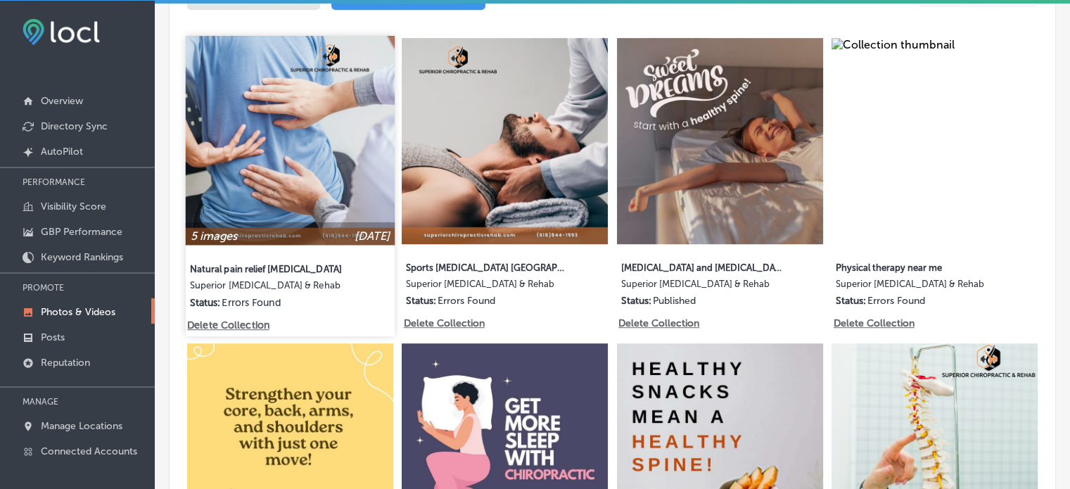
click at [294, 104] on img at bounding box center [290, 140] width 209 height 209
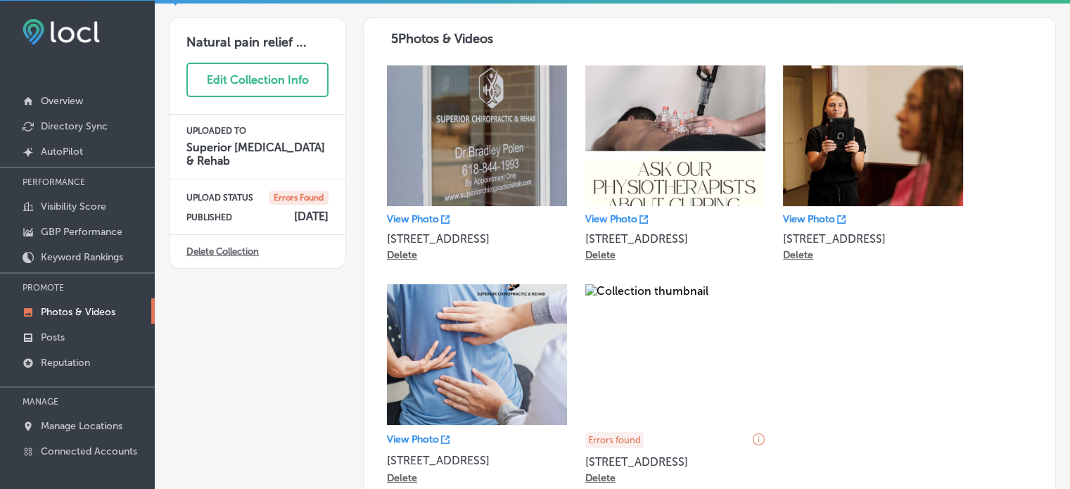
scroll to position [65, 0]
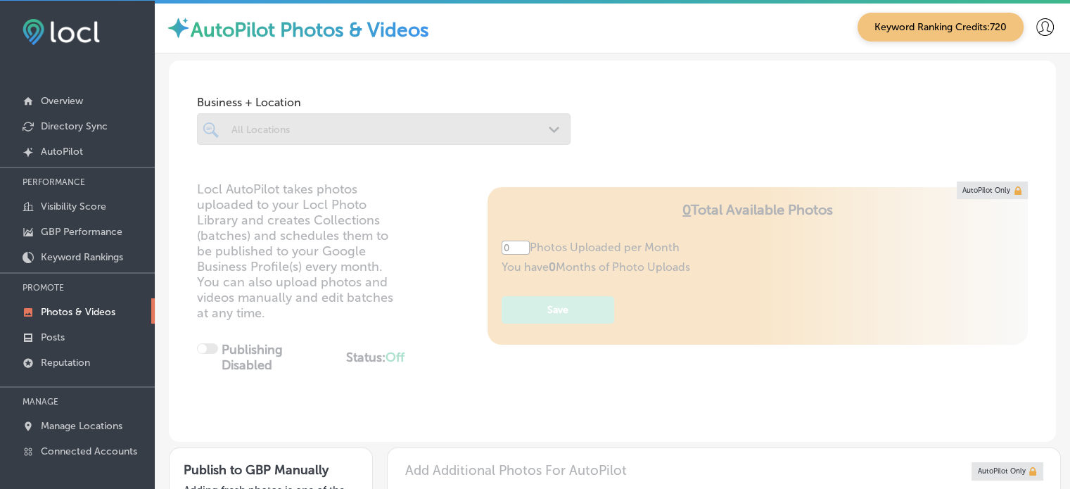
type input "5"
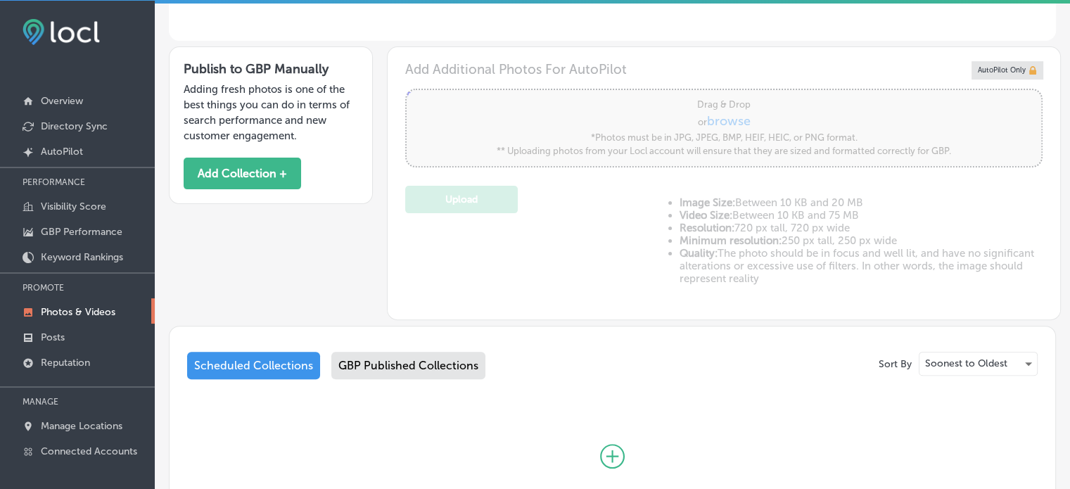
scroll to position [536, 0]
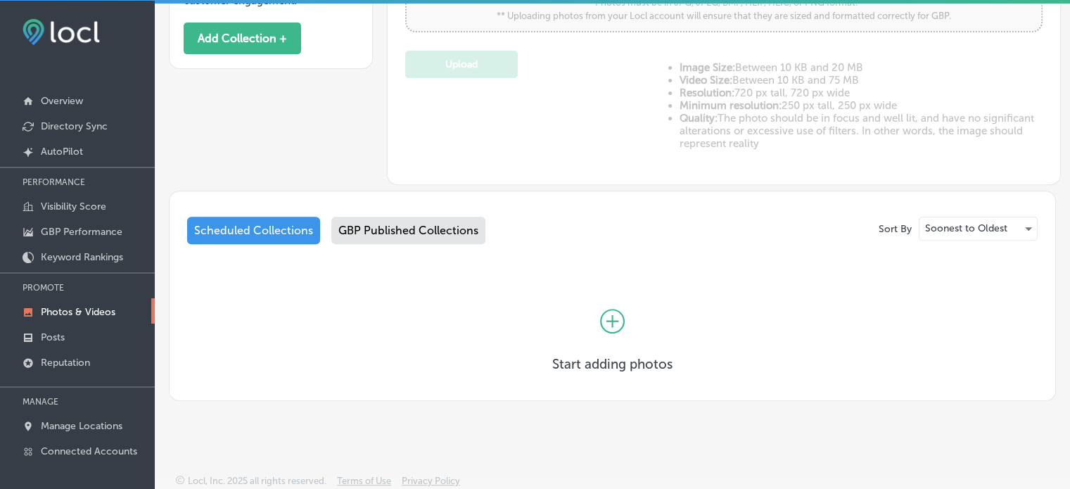
click at [404, 233] on div "GBP Published Collections" at bounding box center [408, 230] width 154 height 27
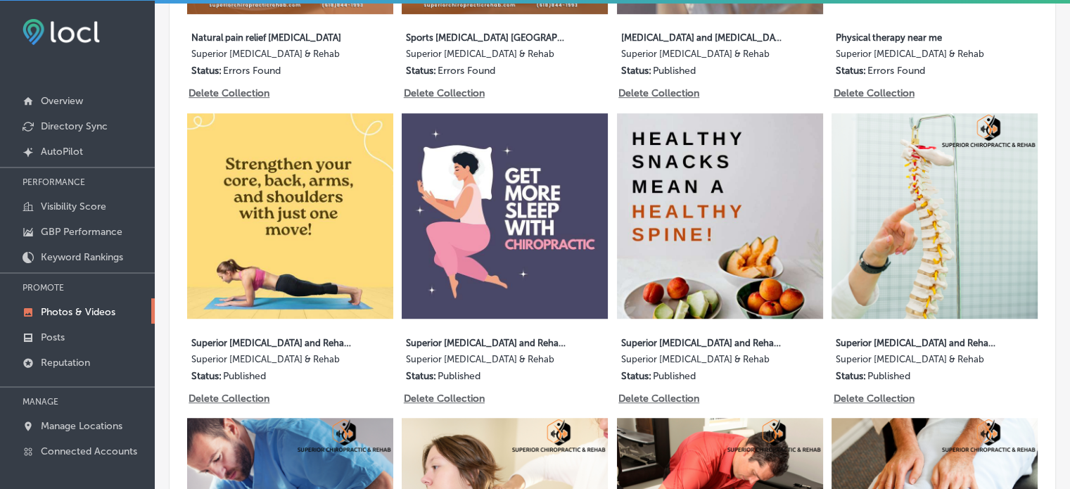
scroll to position [991, 0]
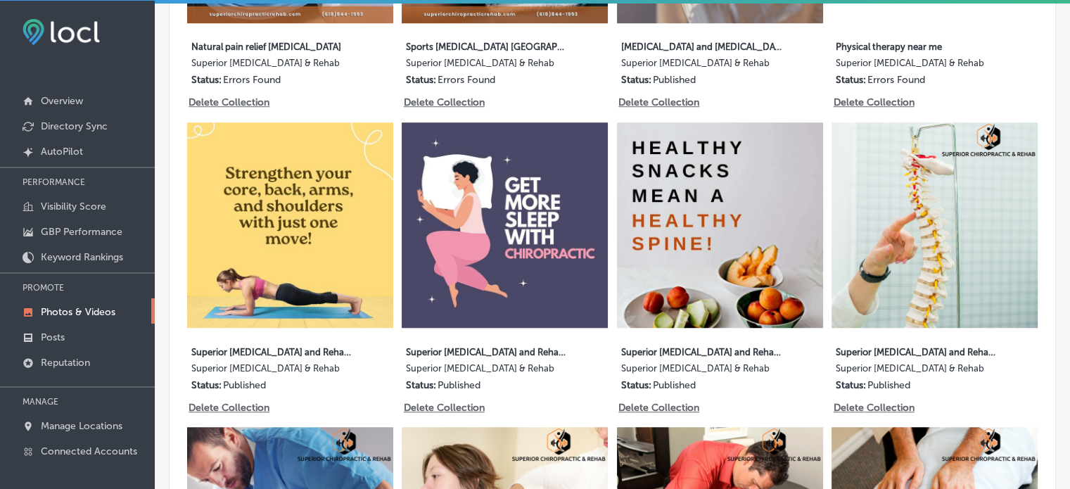
click at [170, 34] on div "Sort By Soonest to Oldest Scheduled Collections GBP Published Collections 5 ima…" at bounding box center [612, 403] width 887 height 1336
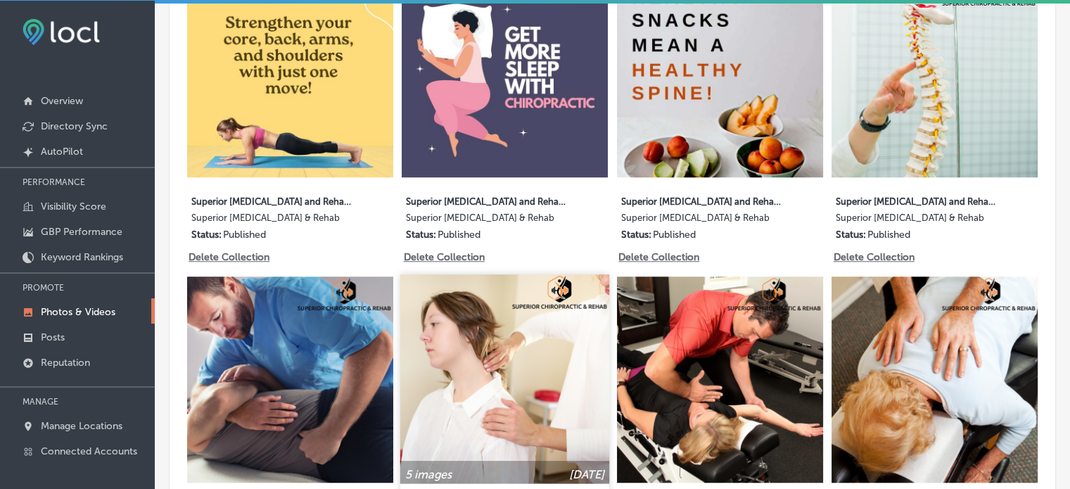
scroll to position [1141, 0]
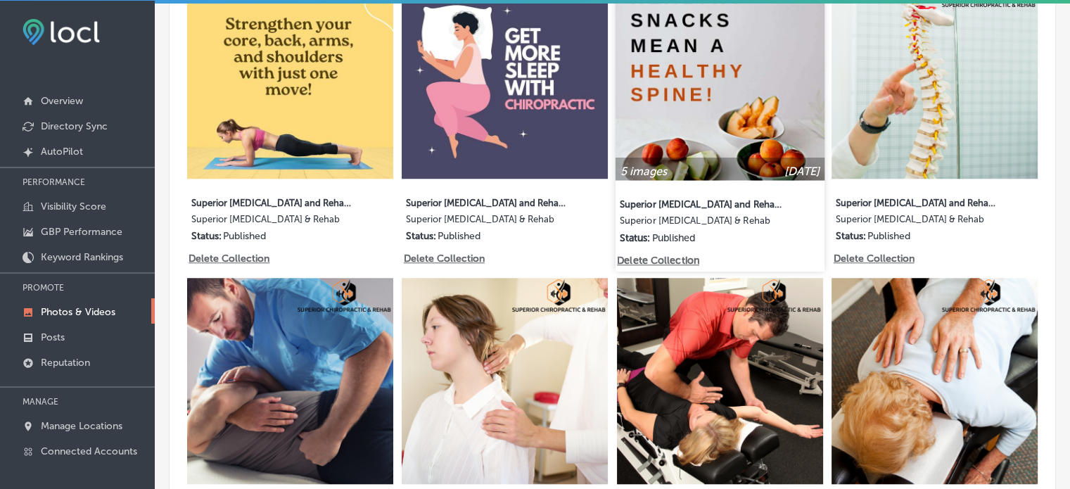
click at [699, 61] on img at bounding box center [720, 75] width 209 height 209
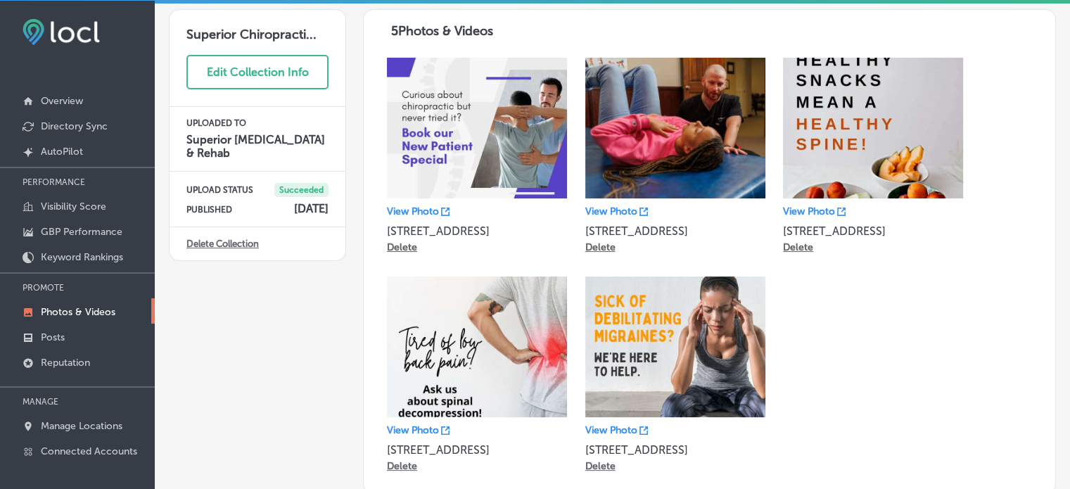
scroll to position [79, 0]
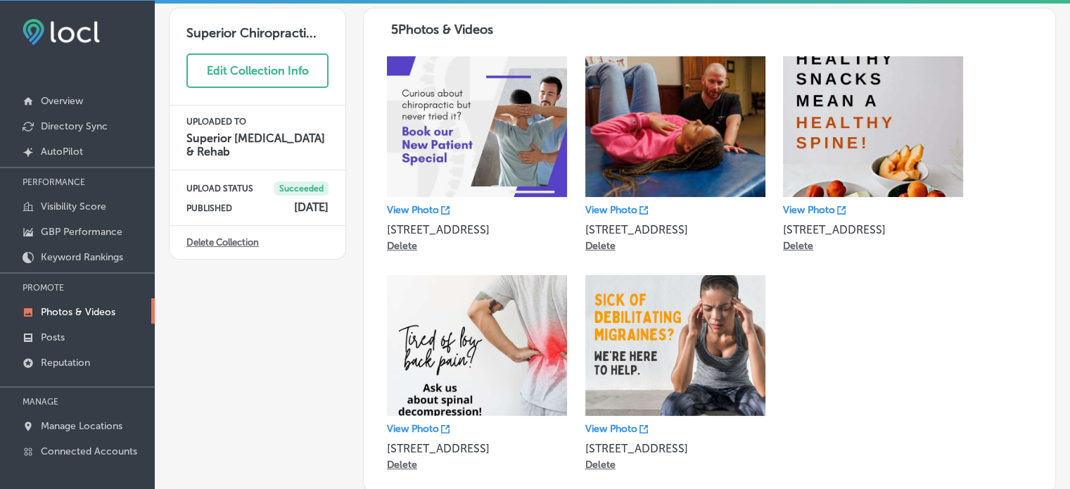
click at [165, 44] on div "Back Superior Chiropracti... Edit Collection Info UPLOADED TO Superior [MEDICAL…" at bounding box center [612, 237] width 915 height 525
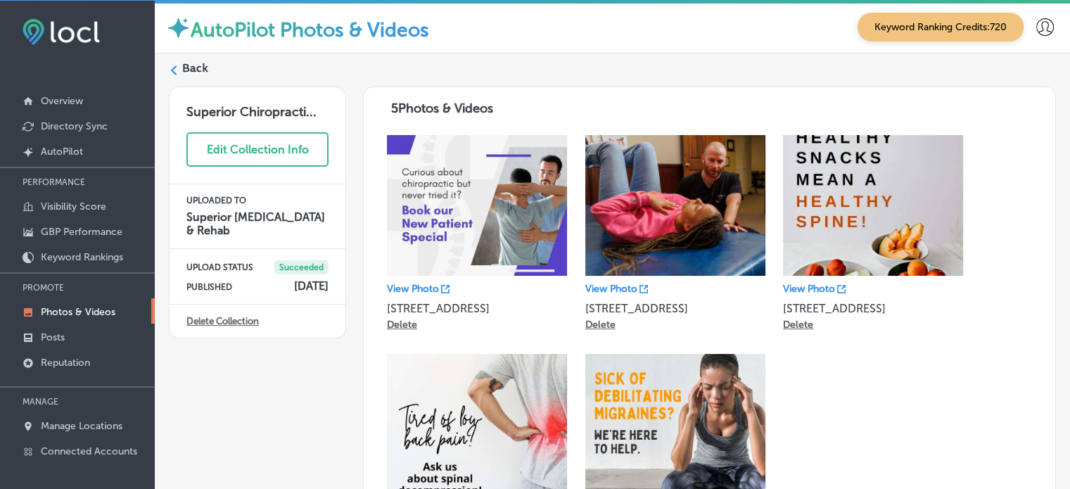
click at [186, 72] on label "Back" at bounding box center [195, 68] width 26 height 15
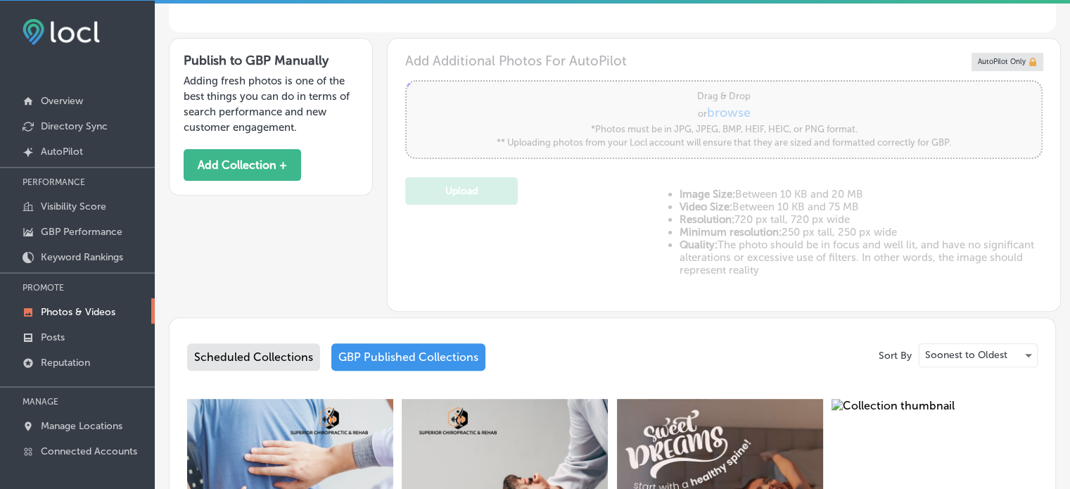
type input "5"
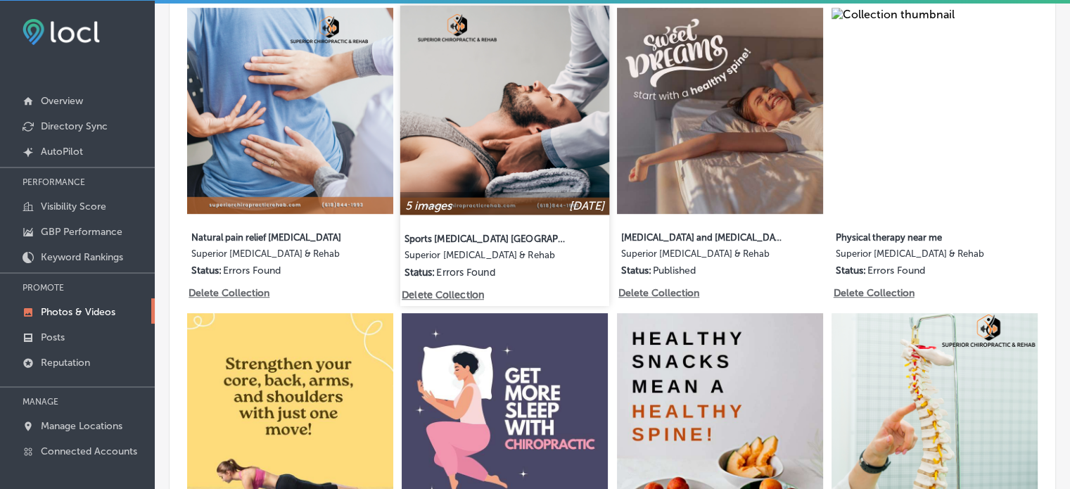
scroll to position [796, 0]
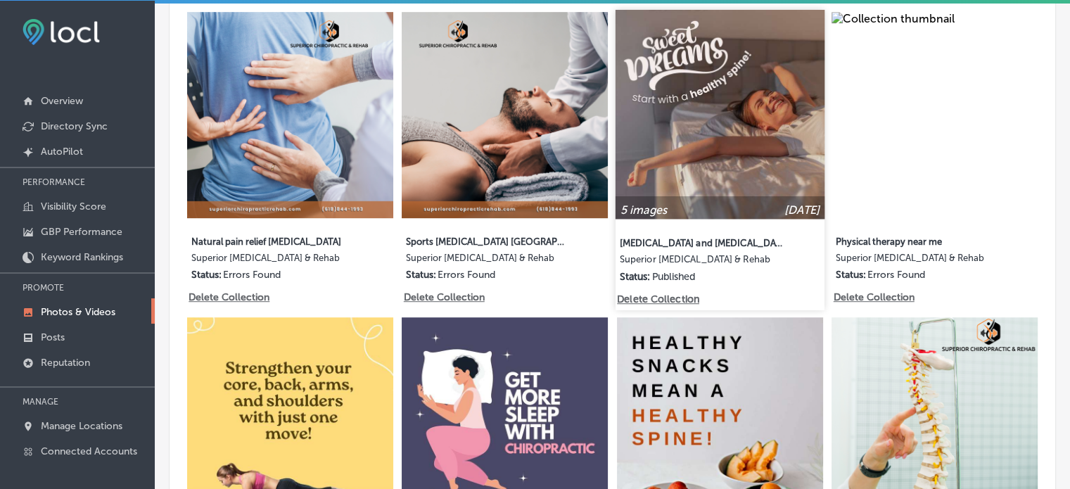
click at [712, 61] on img at bounding box center [720, 114] width 209 height 209
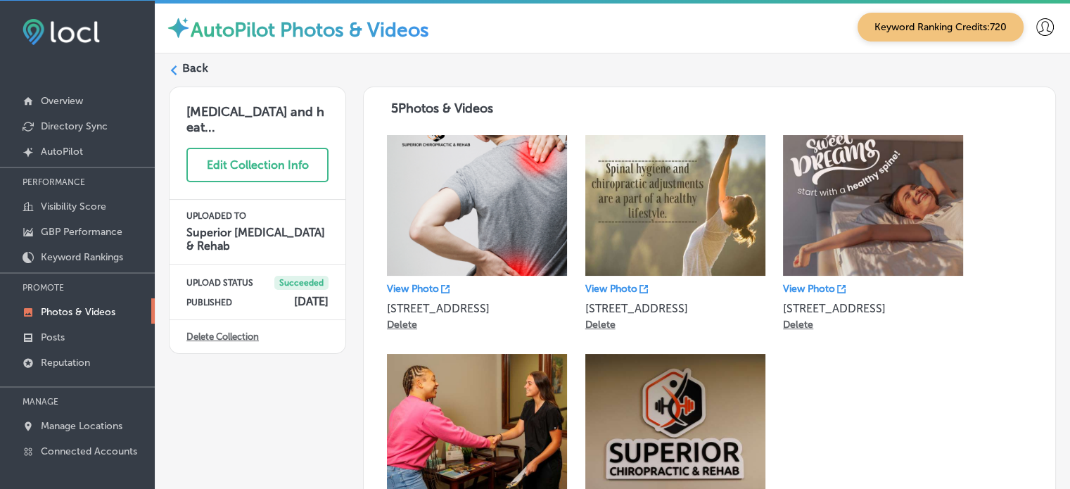
click at [192, 66] on label "Back" at bounding box center [195, 68] width 26 height 15
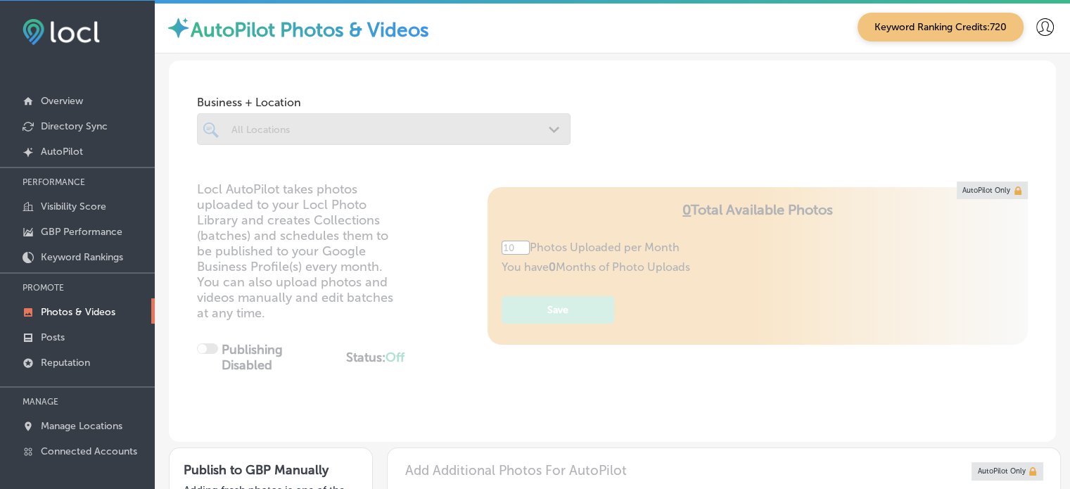
type input "5"
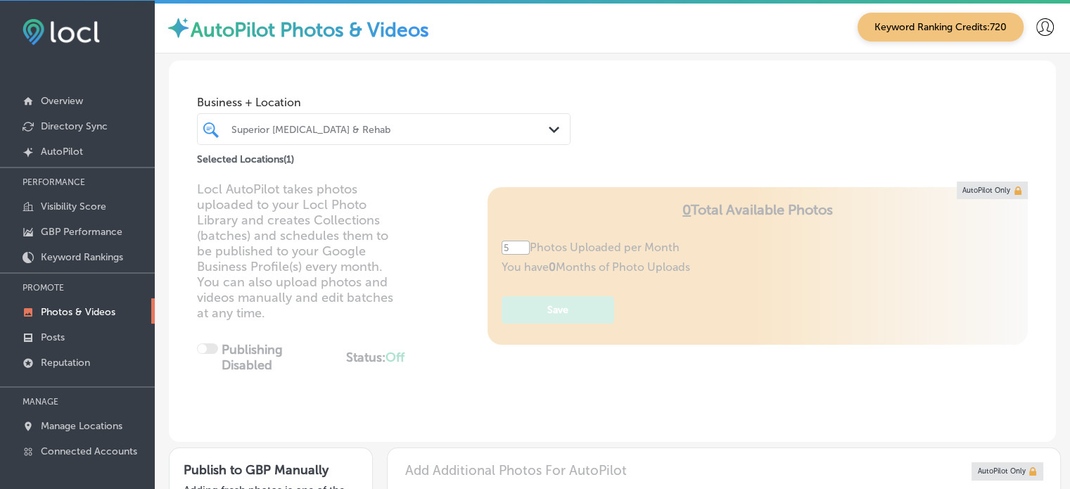
click at [284, 236] on div "Locl AutoPilot takes photos uploaded to your Locl Photo Library and creates Col…" at bounding box center [612, 312] width 887 height 260
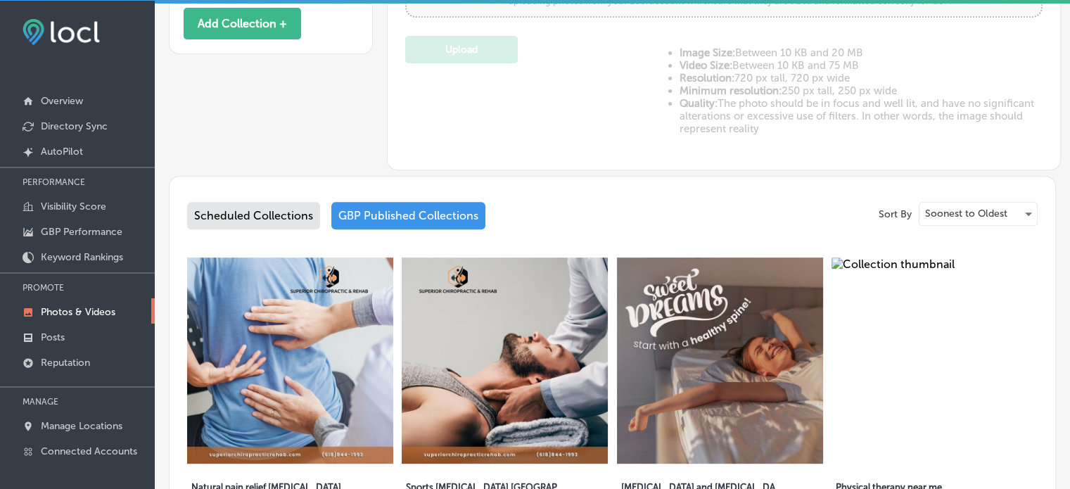
click at [284, 210] on div "Scheduled Collections" at bounding box center [253, 215] width 133 height 27
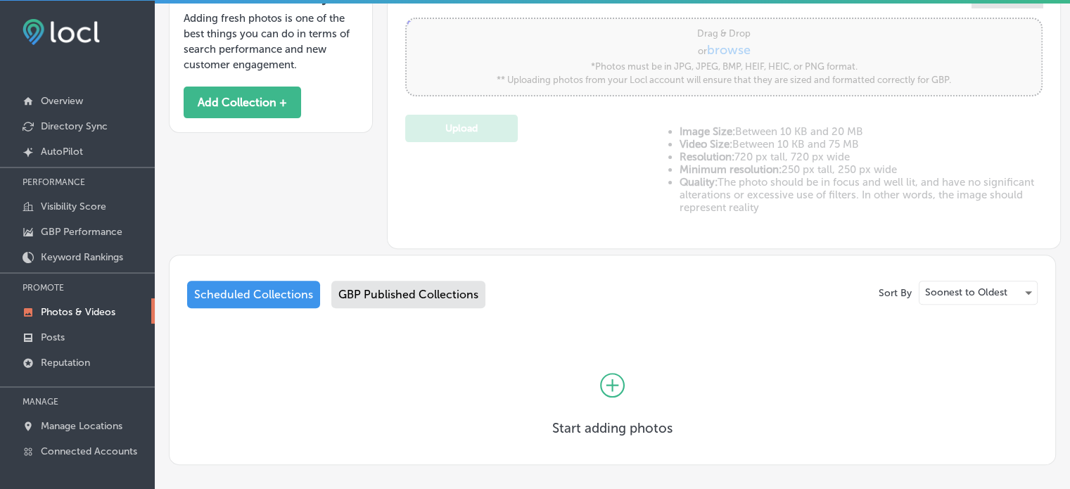
scroll to position [536, 0]
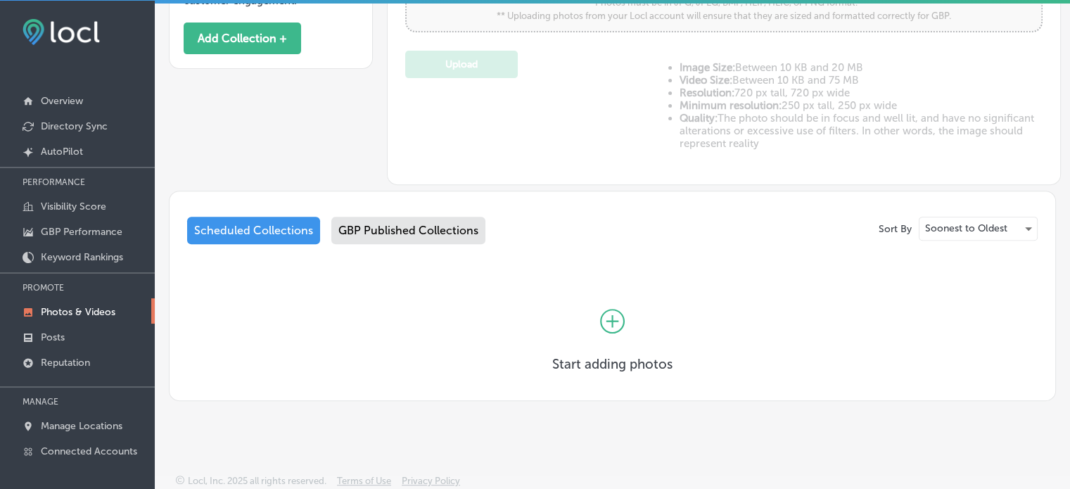
click at [615, 314] on icon at bounding box center [612, 321] width 25 height 25
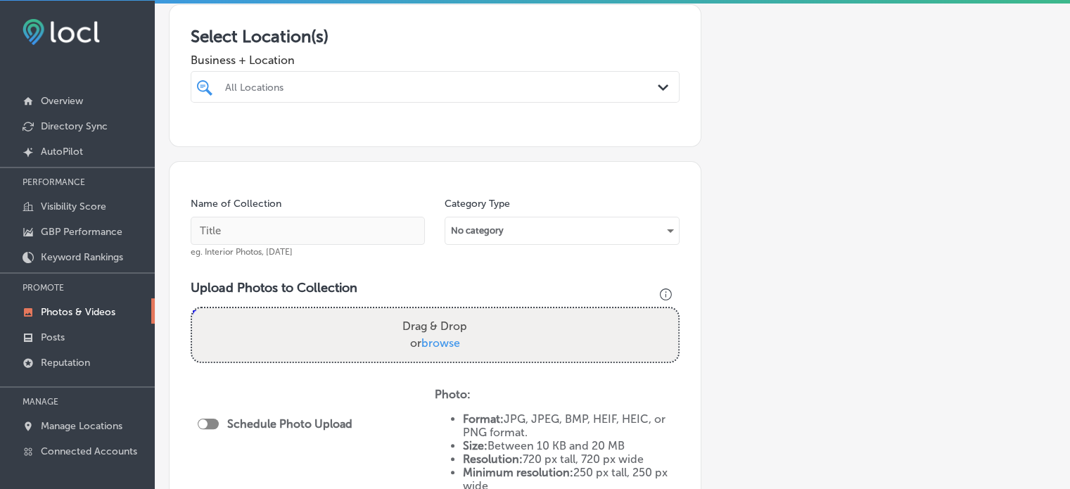
scroll to position [234, 0]
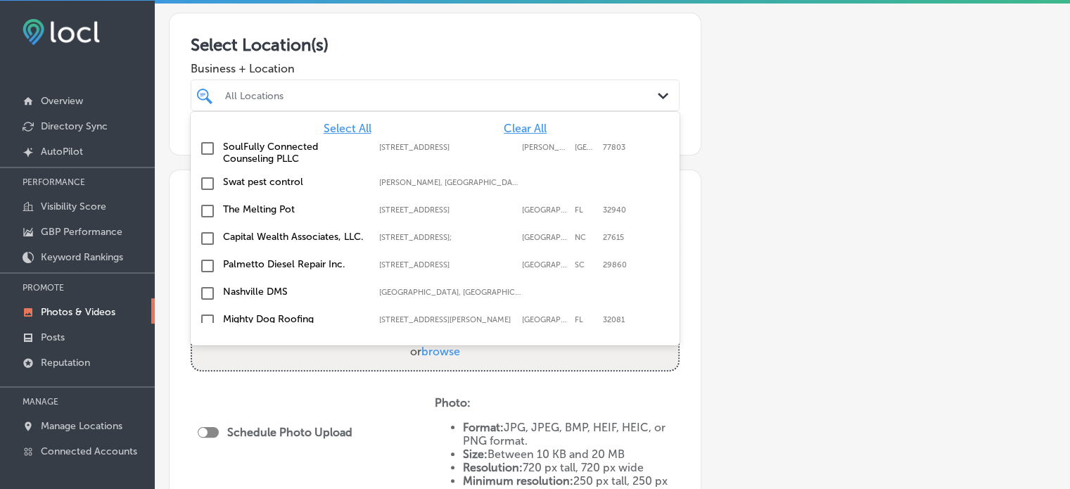
click at [354, 101] on div at bounding box center [414, 95] width 381 height 19
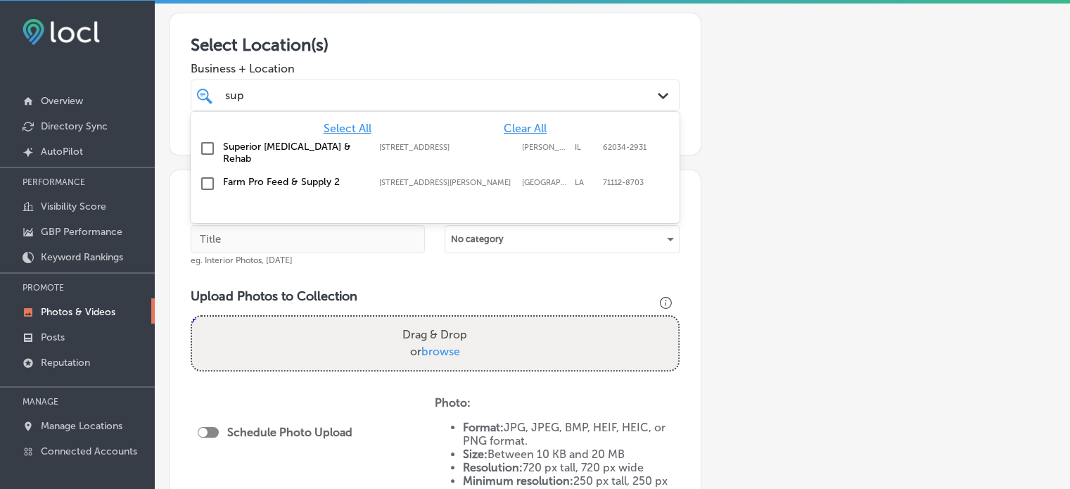
click at [250, 146] on label "Superior [MEDICAL_DATA] & Rehab" at bounding box center [294, 153] width 142 height 24
type input "sup"
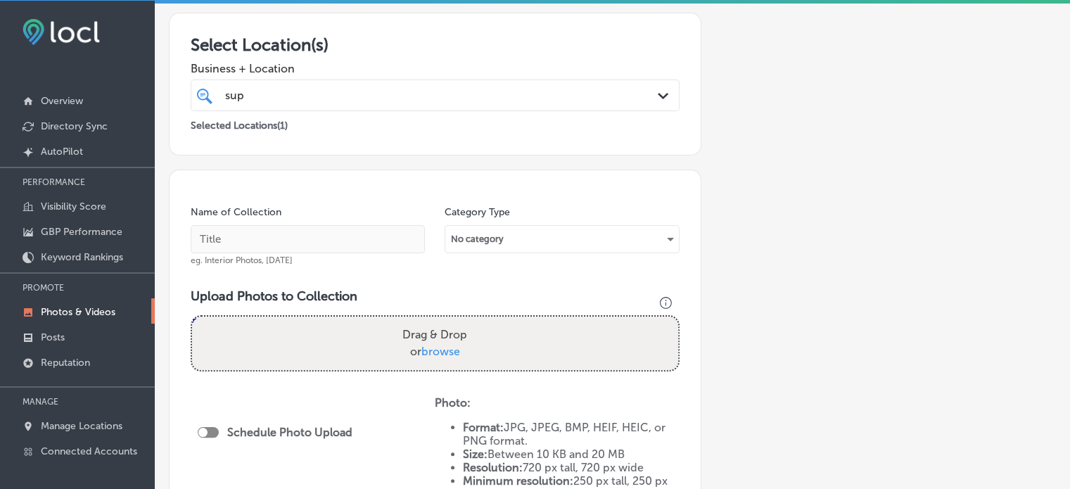
click at [827, 203] on div "Add a Collection Which Type of Image or Video Would You Like to Upload? Photo C…" at bounding box center [612, 289] width 887 height 875
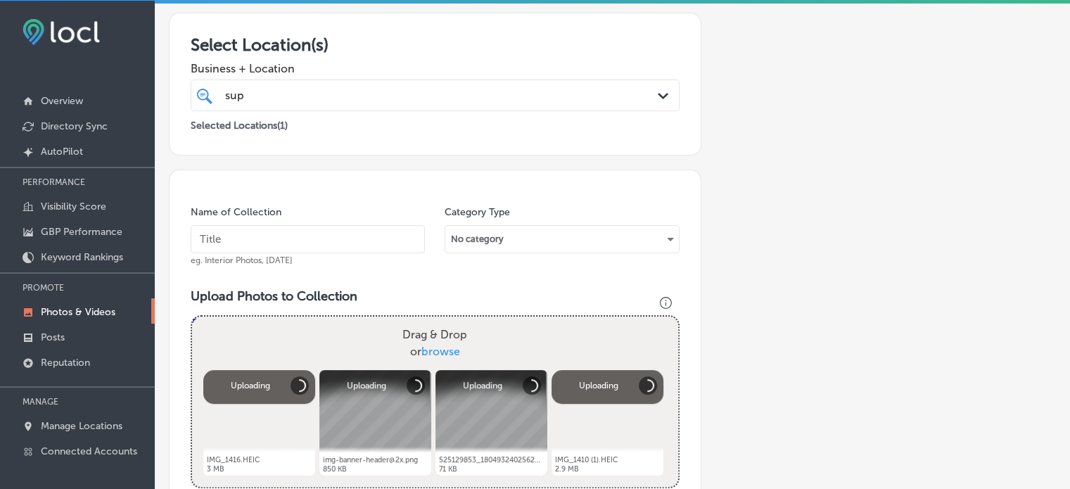
click at [318, 239] on input "text" at bounding box center [308, 239] width 234 height 28
paste input "[MEDICAL_DATA] care [PERSON_NAME] Carbon"
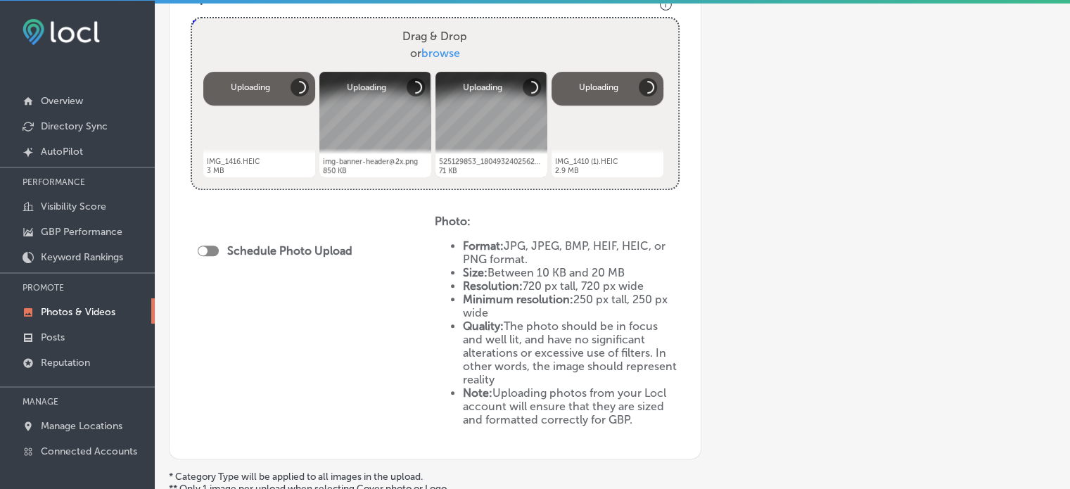
scroll to position [533, 0]
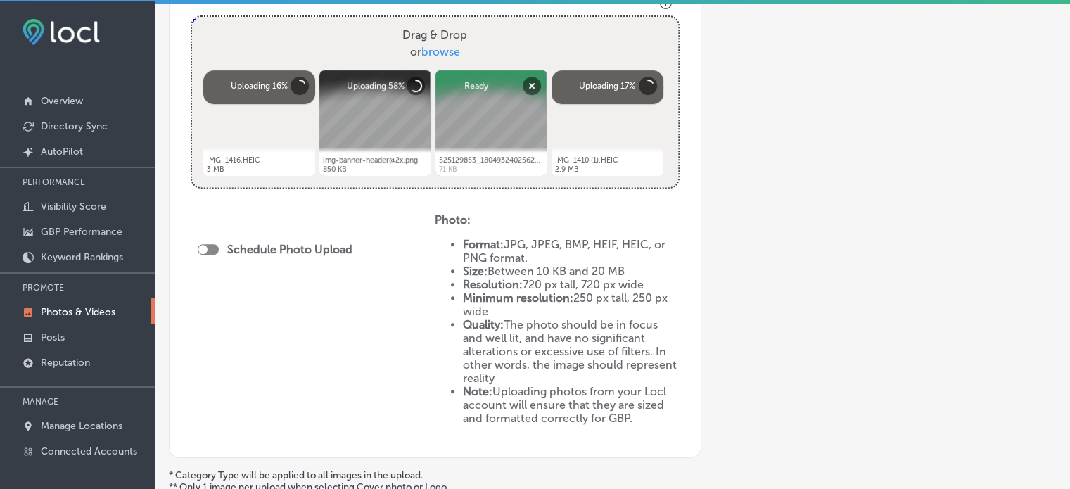
click at [214, 247] on div at bounding box center [208, 249] width 21 height 11
type input "[MEDICAL_DATA] care [PERSON_NAME] Carbon"
checkbox input "true"
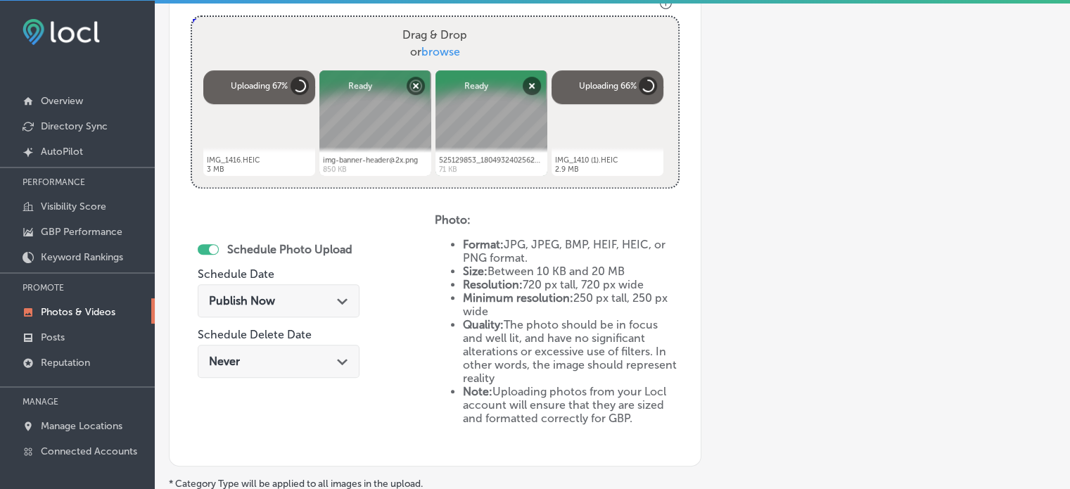
click at [284, 302] on div "Publish Now Path Created with Sketch." at bounding box center [278, 300] width 139 height 13
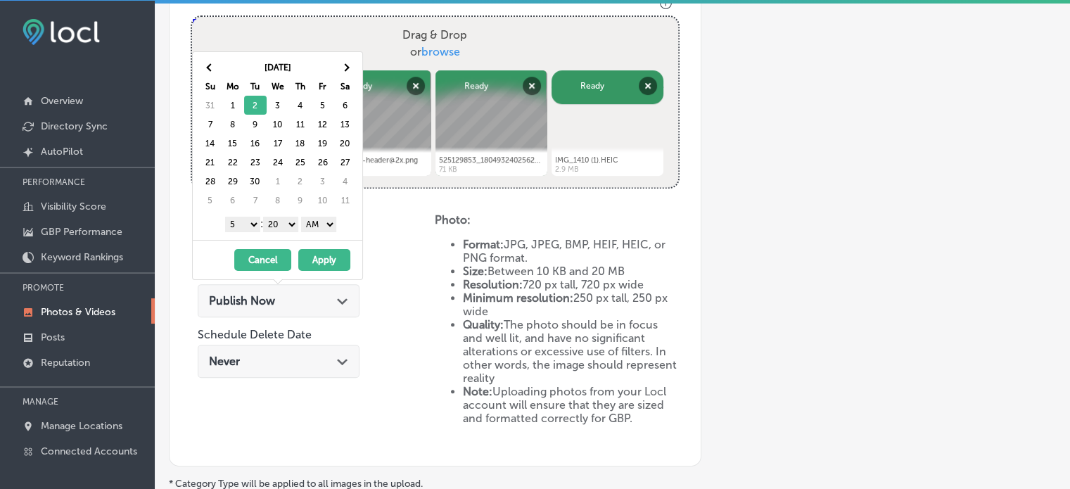
click at [253, 222] on select "1 2 3 4 5 6 7 8 9 10 11 12" at bounding box center [242, 224] width 35 height 15
click at [279, 220] on select "00 10 20 30 40 50" at bounding box center [280, 224] width 35 height 15
click at [312, 222] on select "AM PM" at bounding box center [318, 224] width 35 height 15
click at [325, 257] on button "Apply" at bounding box center [324, 260] width 52 height 22
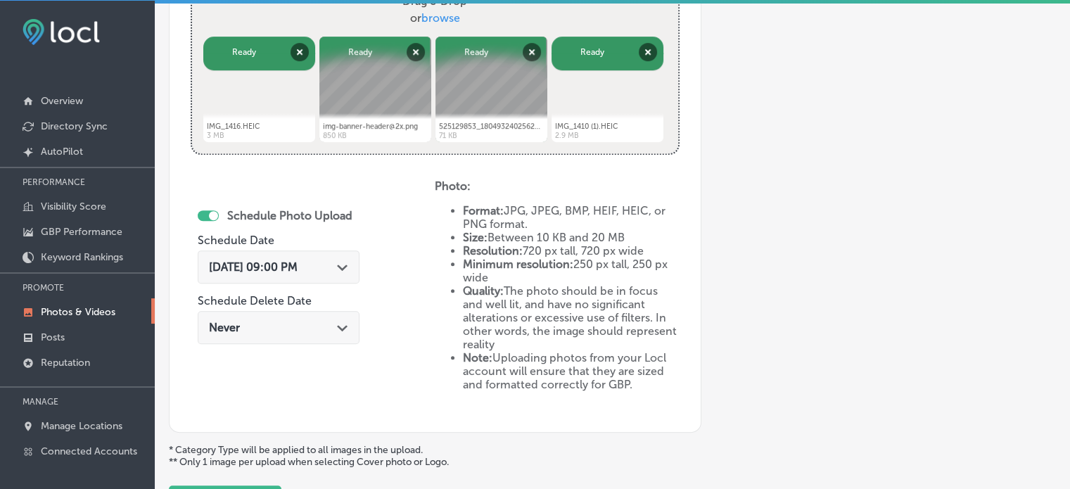
scroll to position [663, 0]
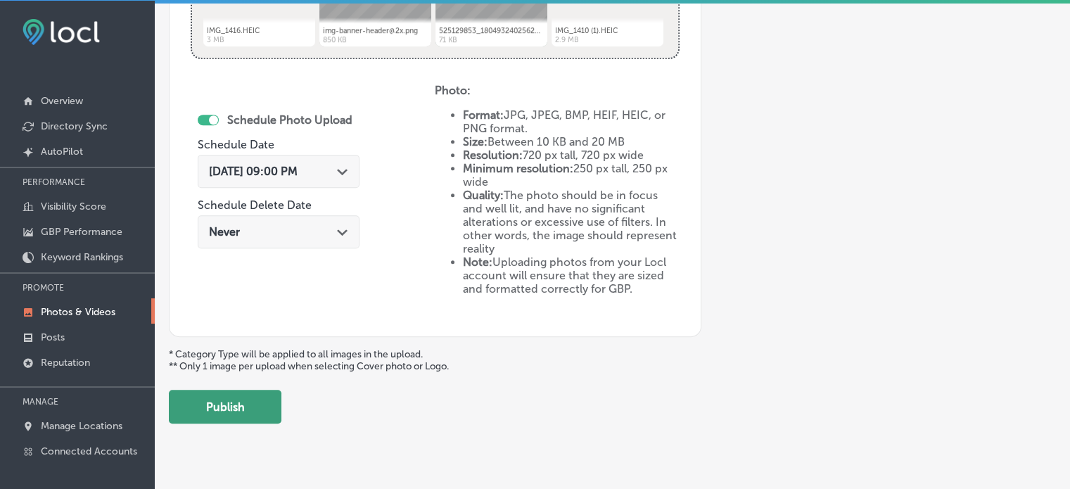
click at [263, 402] on button "Publish" at bounding box center [225, 407] width 113 height 34
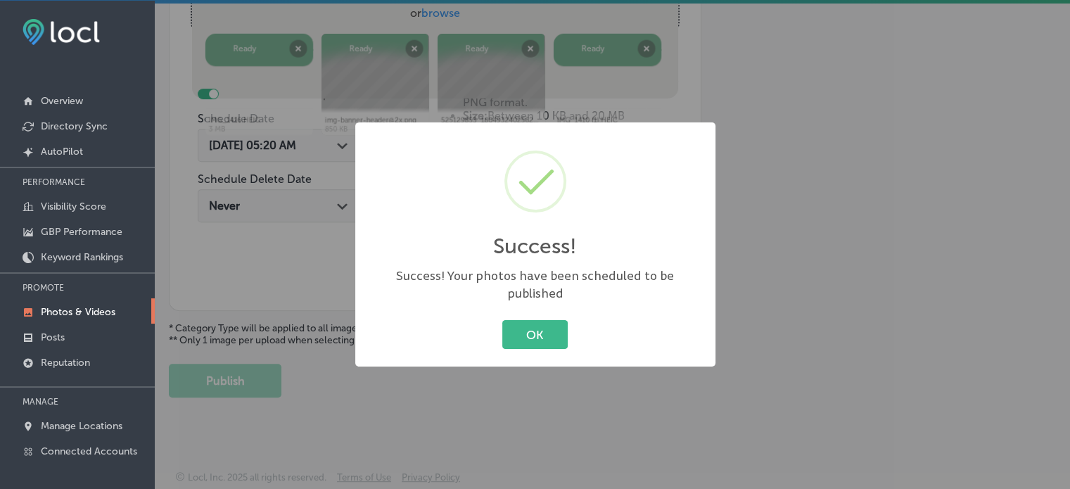
scroll to position [569, 0]
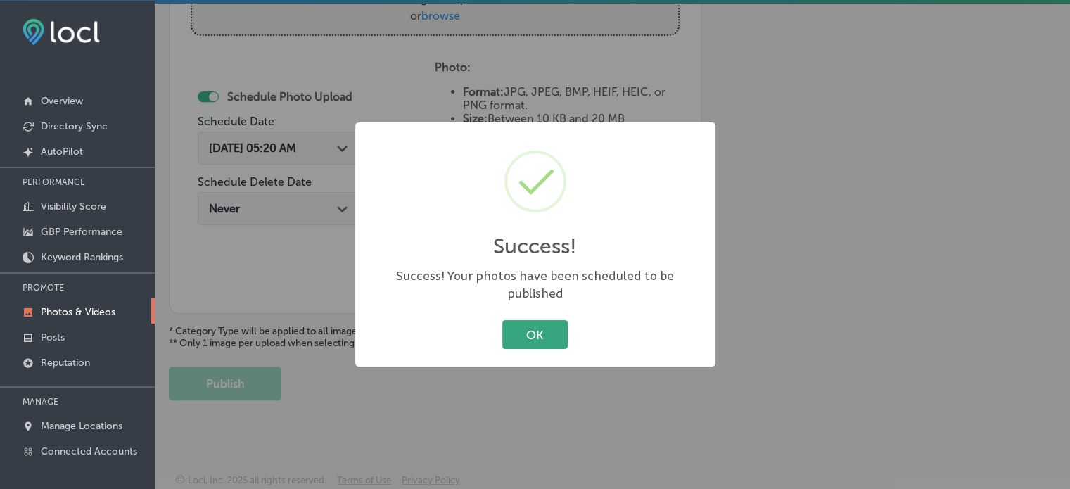
click at [549, 330] on button "OK" at bounding box center [534, 334] width 65 height 29
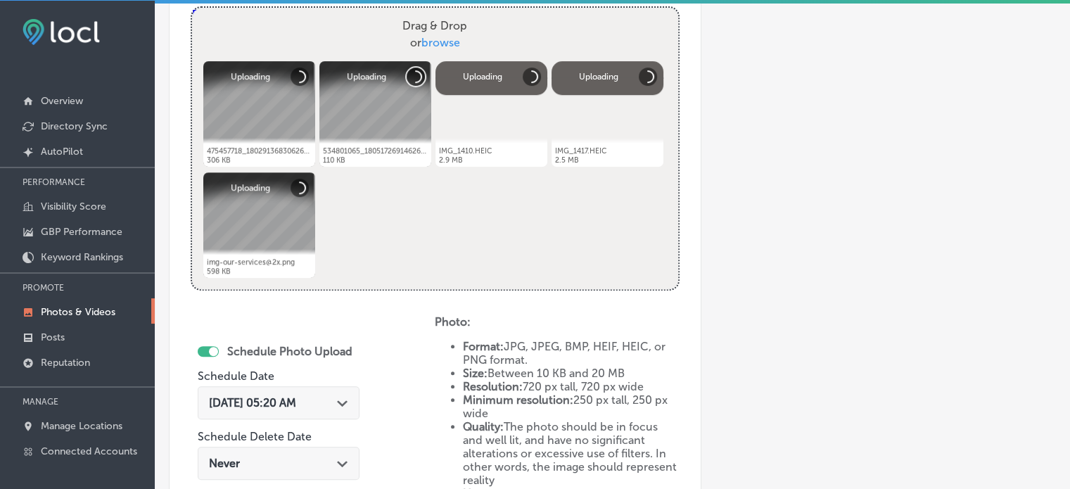
scroll to position [543, 0]
click at [348, 395] on div "Path Created with Sketch." at bounding box center [342, 400] width 11 height 11
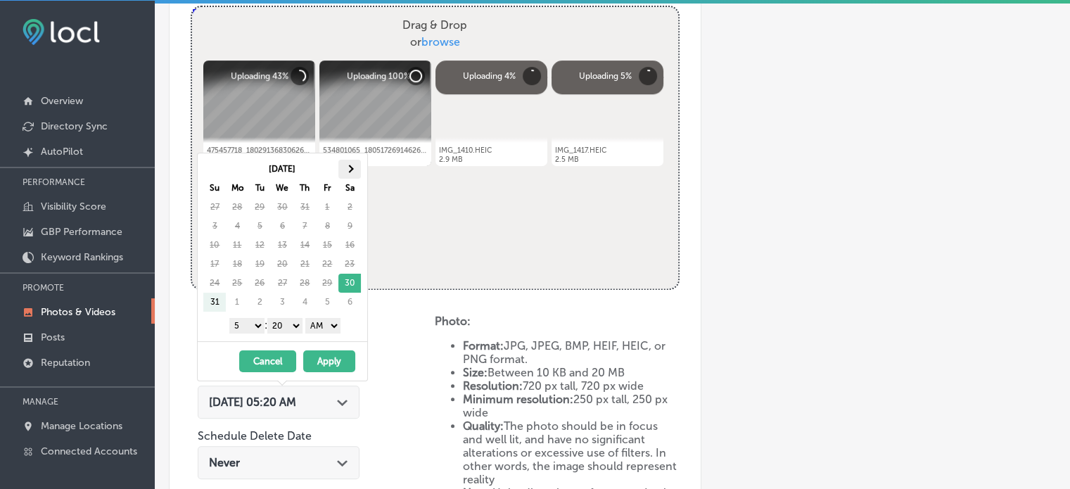
click at [343, 168] on th at bounding box center [349, 169] width 23 height 19
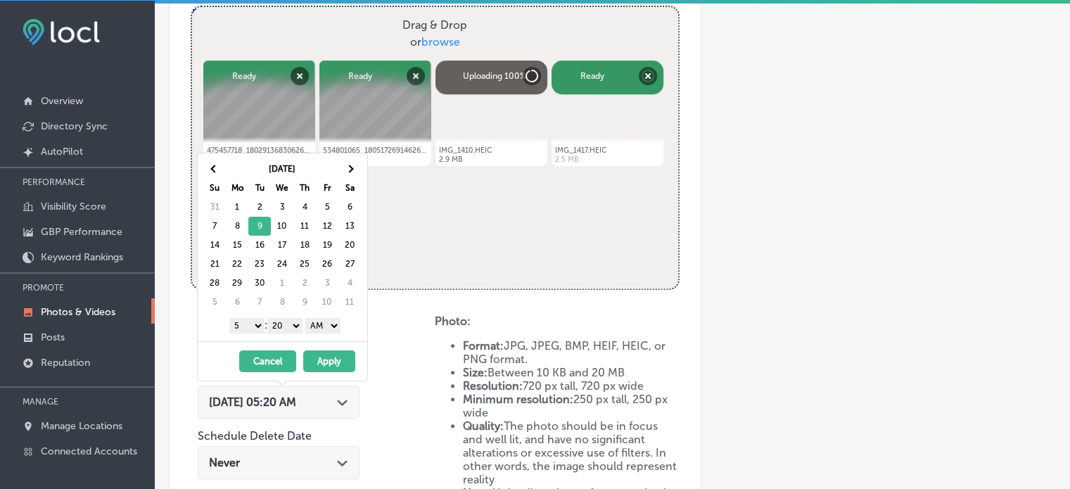
click at [250, 324] on select "1 2 3 4 5 6 7 8 9 10 11 12" at bounding box center [246, 325] width 35 height 15
click at [284, 324] on select "00 10 20 30 40 50" at bounding box center [284, 325] width 35 height 15
click at [291, 334] on div "[DATE] Su Mo Tu We Th Fr Sa 31 1 2 3 4 5 6 7 8 9 10 11 12 13 14 15 16 17 18 19 …" at bounding box center [283, 247] width 170 height 188
click at [321, 323] on select "AM PM" at bounding box center [322, 325] width 35 height 15
click at [325, 355] on button "Apply" at bounding box center [329, 361] width 52 height 22
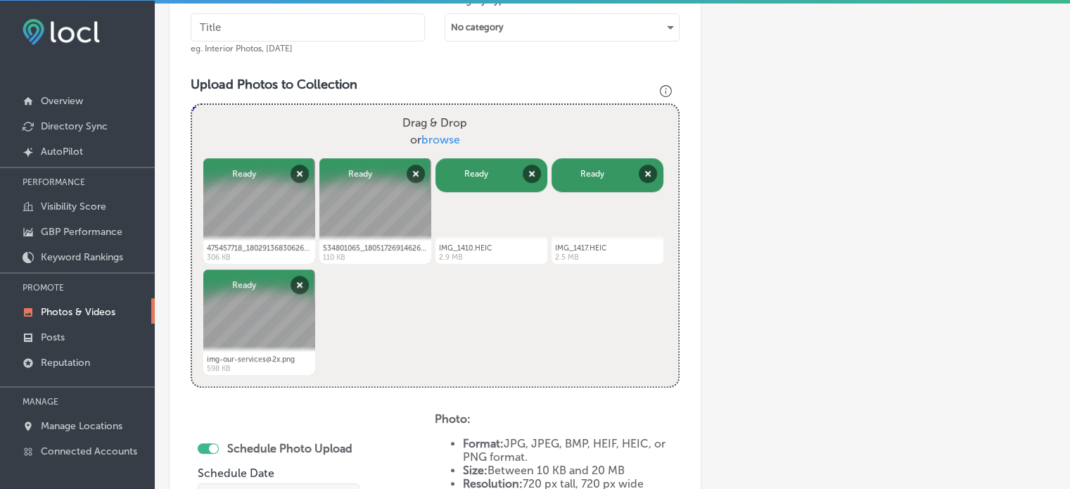
scroll to position [359, 0]
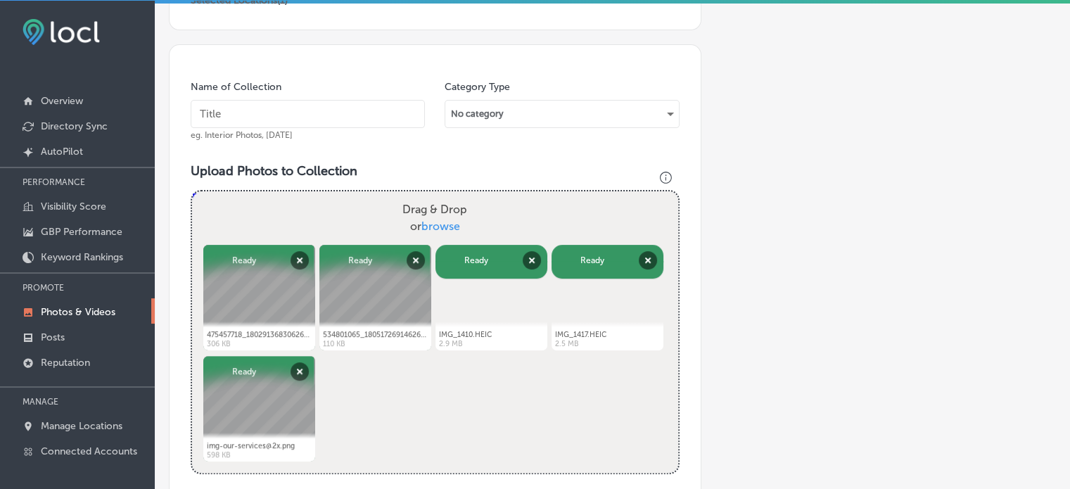
click at [253, 116] on input "text" at bounding box center [308, 114] width 234 height 28
paste input "Sports [MEDICAL_DATA] [GEOGRAPHIC_DATA]"
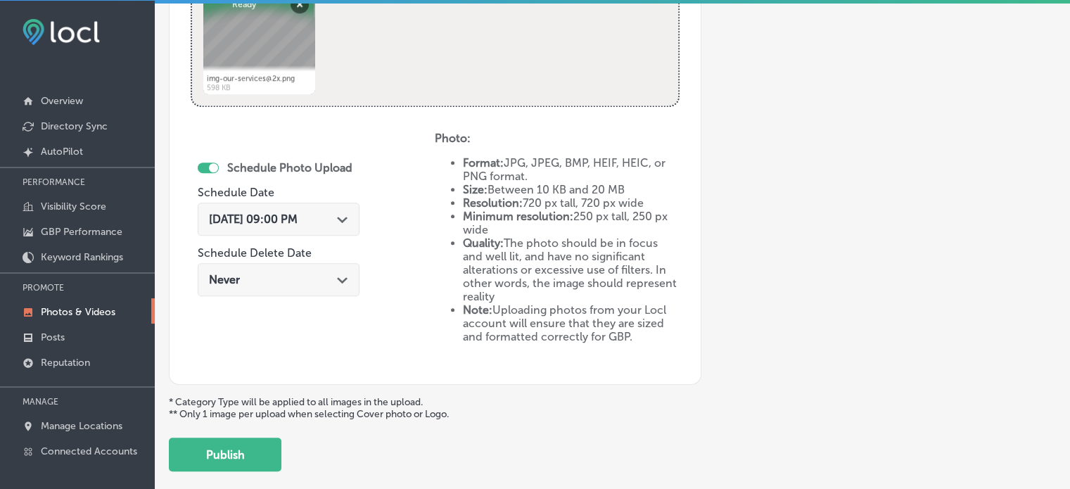
scroll to position [797, 0]
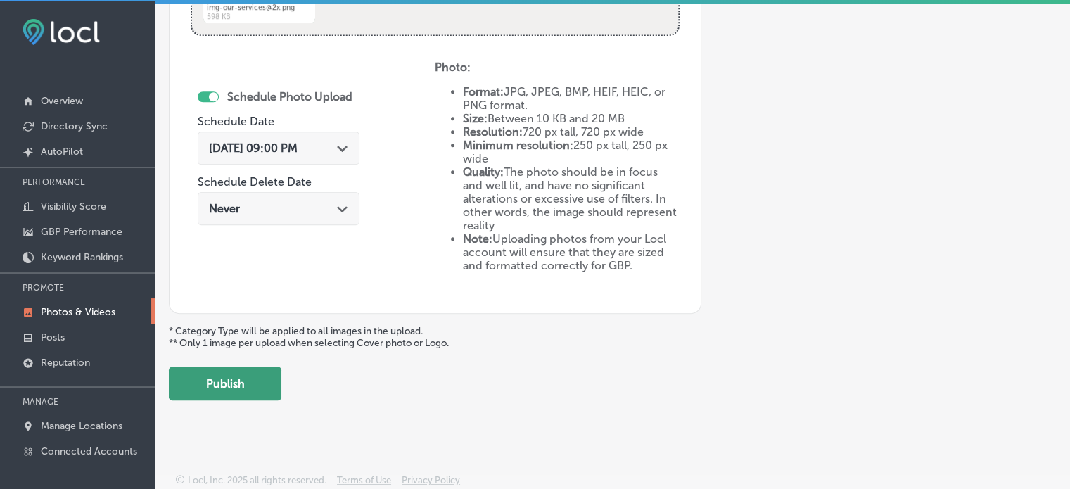
type input "Sports [MEDICAL_DATA] [GEOGRAPHIC_DATA]"
click at [233, 381] on button "Publish" at bounding box center [225, 384] width 113 height 34
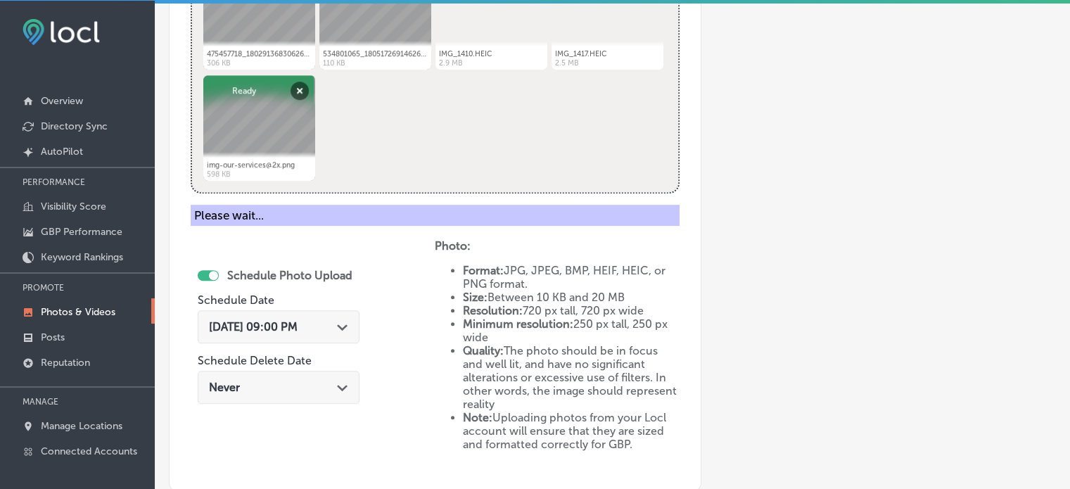
scroll to position [569, 0]
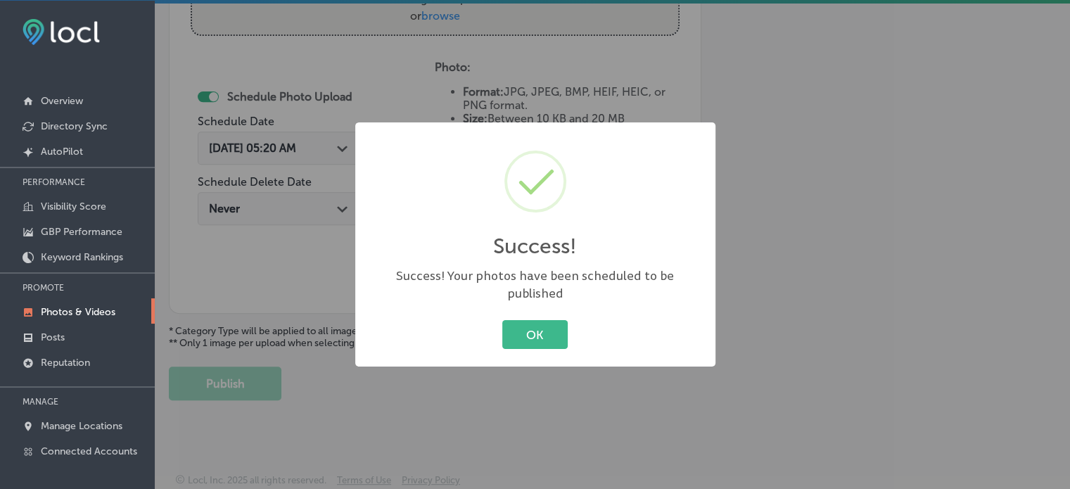
click at [502, 320] on button "OK" at bounding box center [534, 334] width 65 height 29
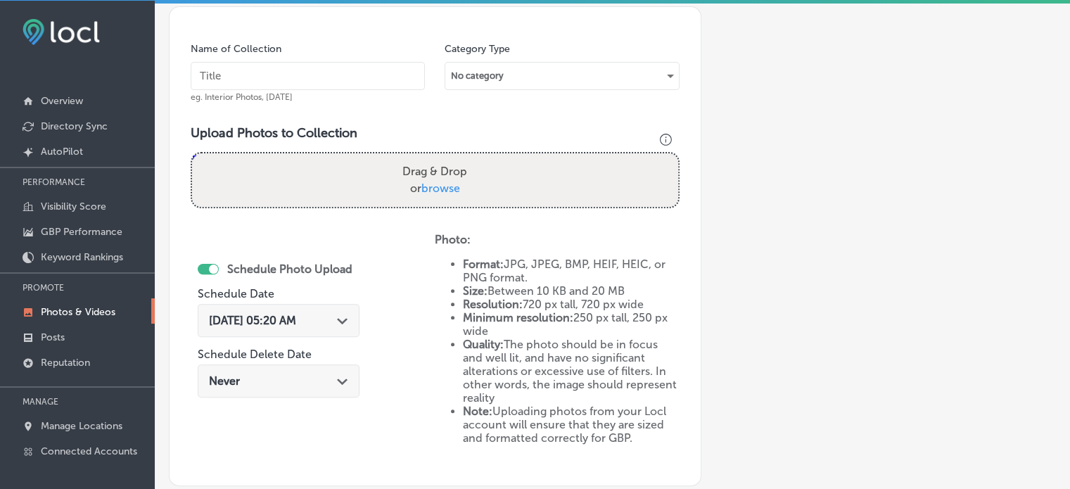
scroll to position [384, 0]
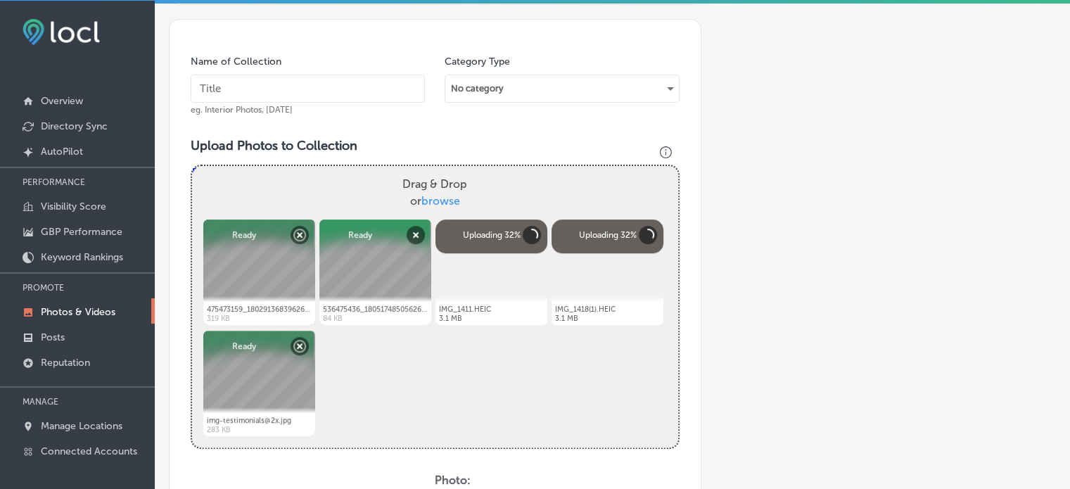
click at [306, 92] on input "text" at bounding box center [308, 89] width 234 height 28
paste input "Auto accident chiropractor [PERSON_NAME] Carbon"
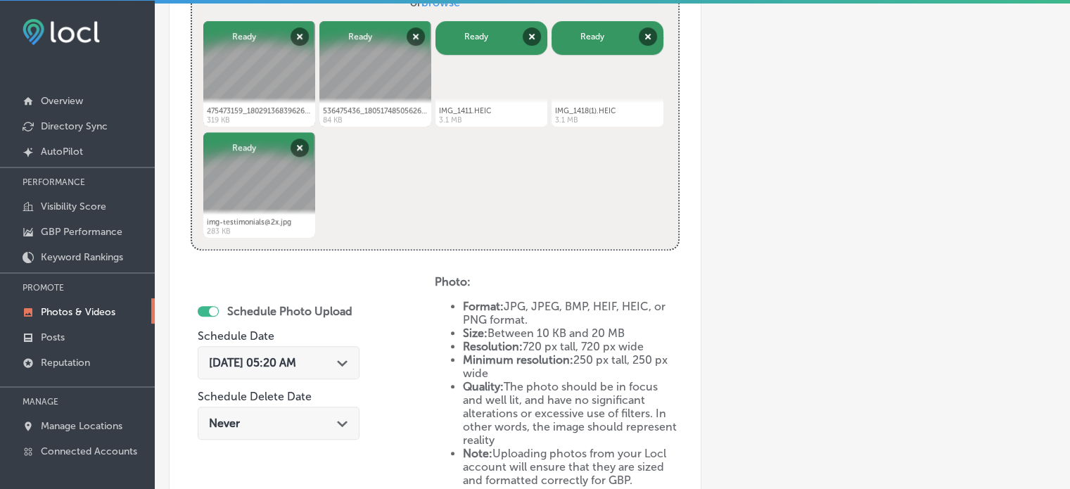
scroll to position [584, 0]
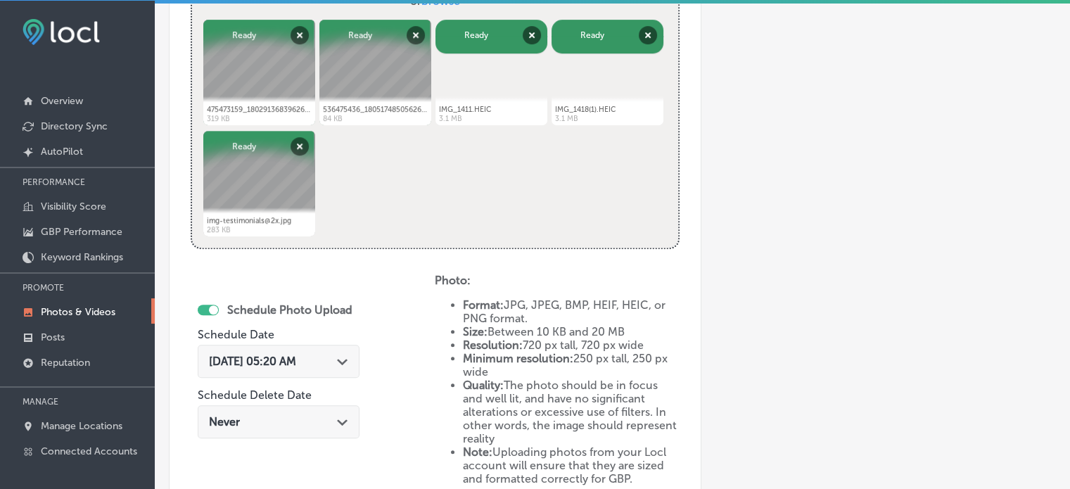
type input "Auto accident chiropractor [PERSON_NAME] Carbon"
click at [345, 359] on icon "Path Created with Sketch." at bounding box center [342, 362] width 11 height 6
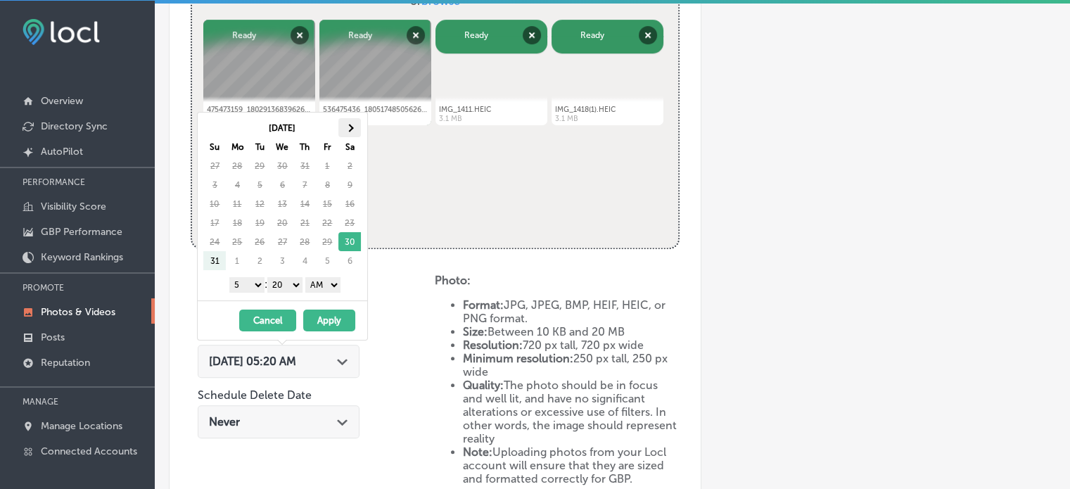
click at [344, 123] on th at bounding box center [349, 127] width 23 height 19
click at [253, 278] on select "1 2 3 4 5 6 7 8 9 10 11 12" at bounding box center [246, 284] width 35 height 15
drag, startPoint x: 285, startPoint y: 282, endPoint x: 293, endPoint y: 300, distance: 19.2
click at [293, 300] on div "[DATE] Su Mo Tu We Th Fr Sa 31 1 2 3 4 5 6 7 8 9 10 11 12 13 14 15 16 17 18 19 …" at bounding box center [282, 226] width 171 height 229
drag, startPoint x: 334, startPoint y: 283, endPoint x: 329, endPoint y: 312, distance: 29.2
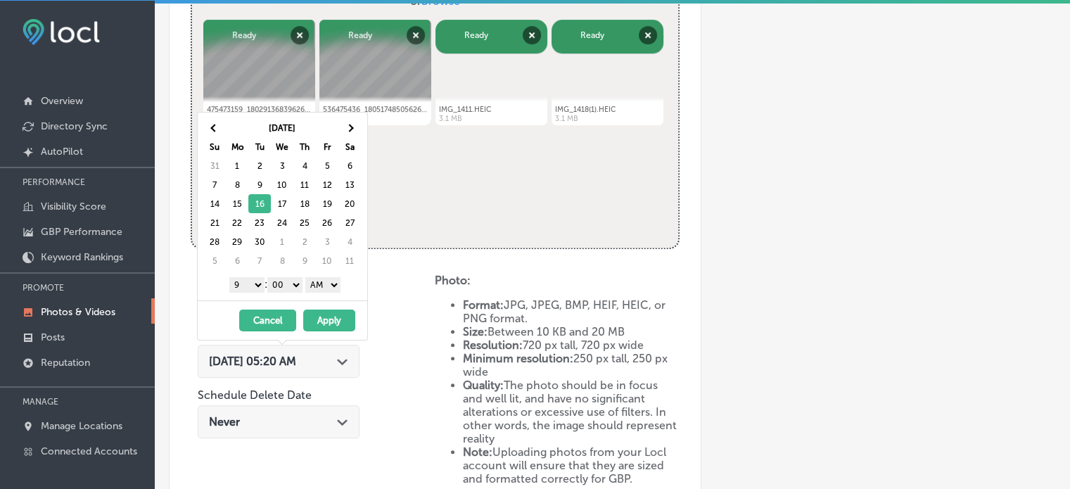
click at [329, 312] on div "[DATE] Su Mo Tu We Th Fr Sa 31 1 2 3 4 5 6 7 8 9 10 11 12 13 14 15 16 17 18 19 …" at bounding box center [282, 226] width 171 height 229
click at [329, 312] on button "Apply" at bounding box center [329, 321] width 52 height 22
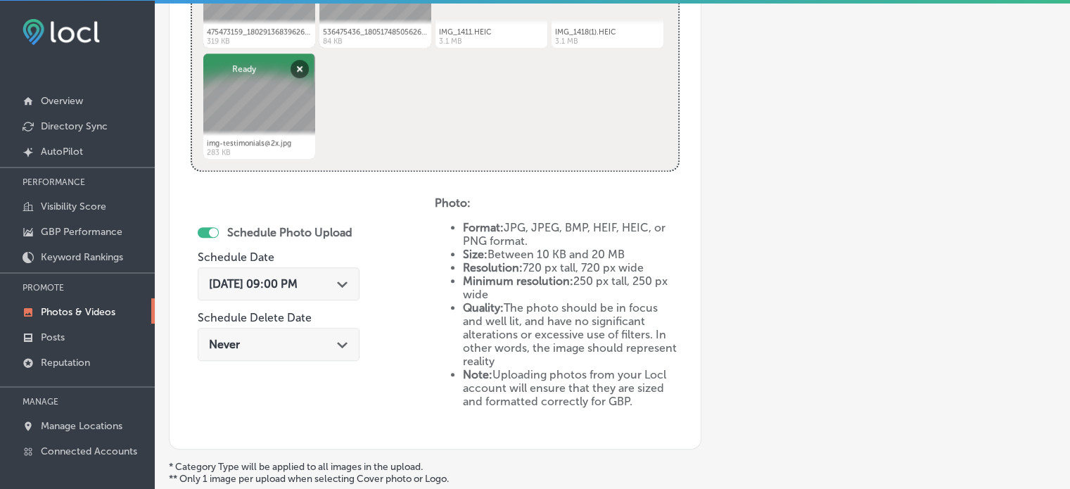
scroll to position [797, 0]
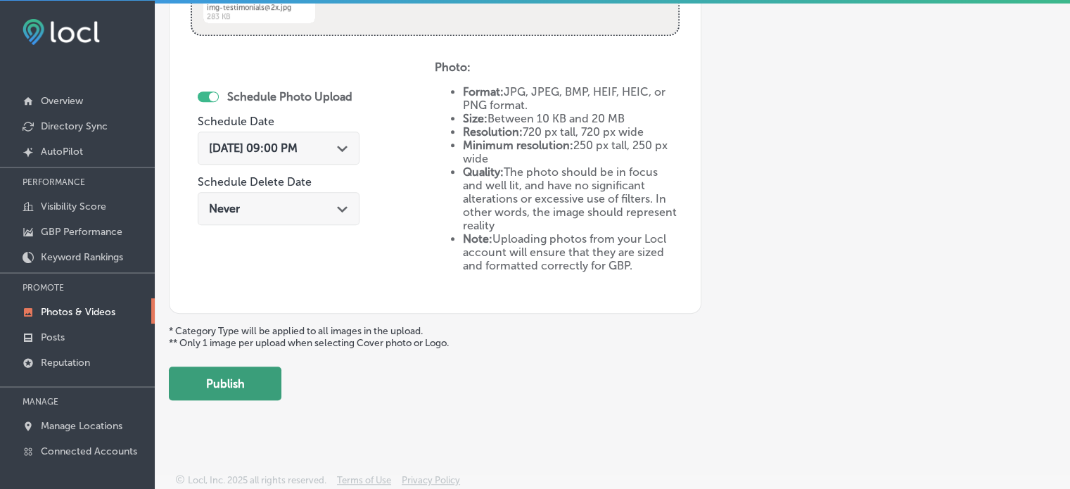
click at [234, 382] on button "Publish" at bounding box center [225, 384] width 113 height 34
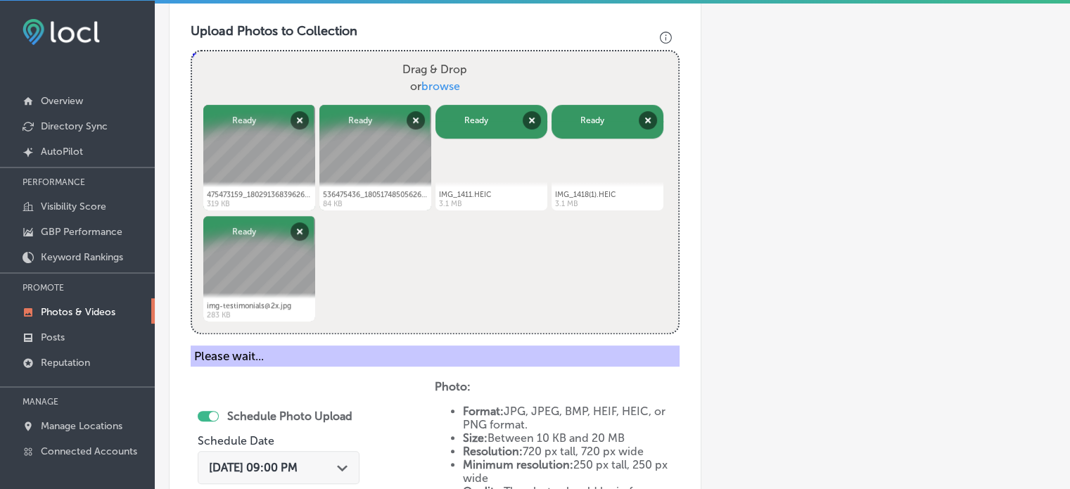
scroll to position [496, 0]
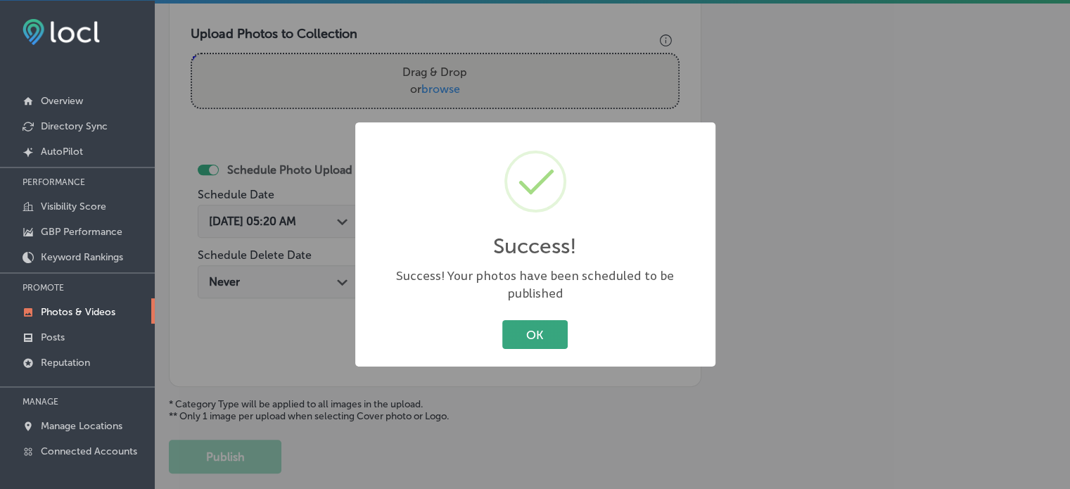
click at [538, 320] on button "OK" at bounding box center [534, 334] width 65 height 29
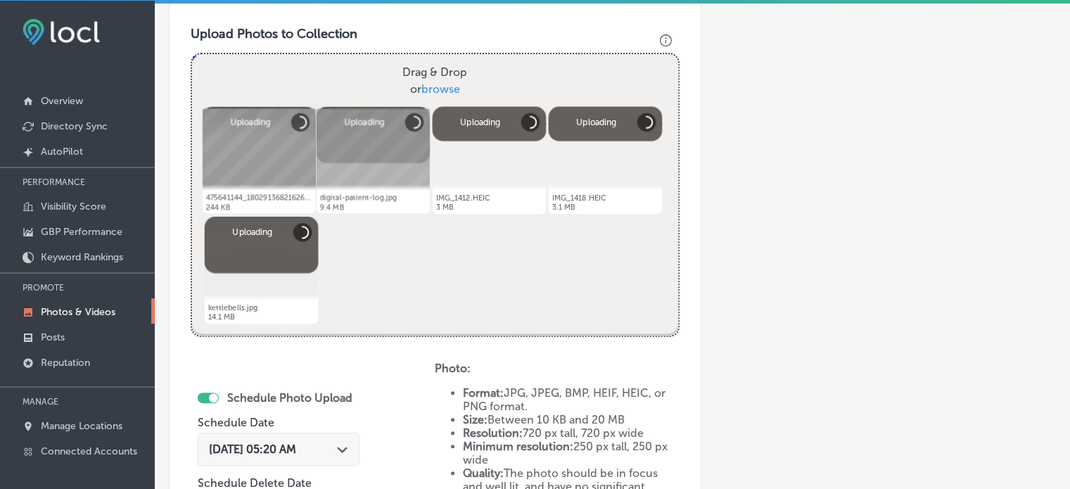
scroll to position [437, 0]
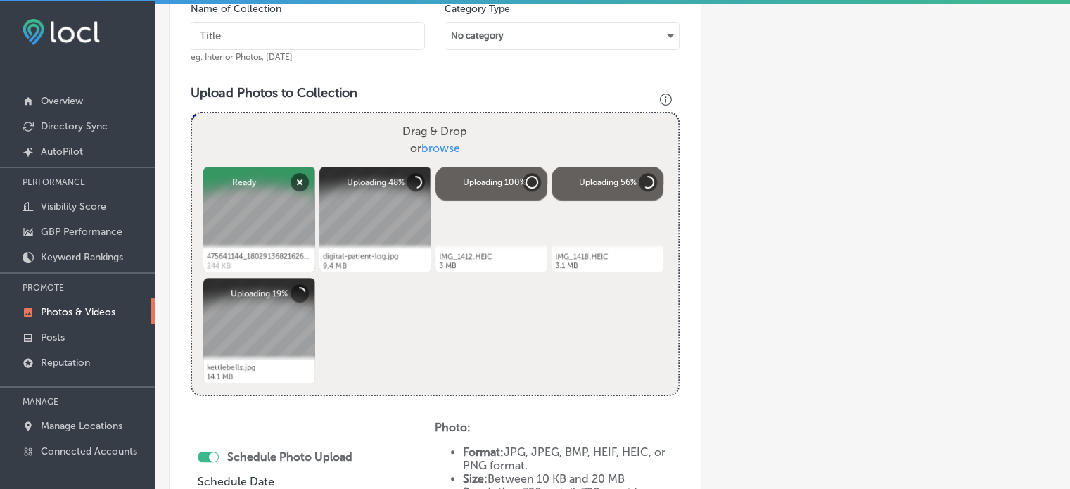
click at [270, 42] on input "text" at bounding box center [308, 36] width 234 height 28
paste input "Physical therapy near me"
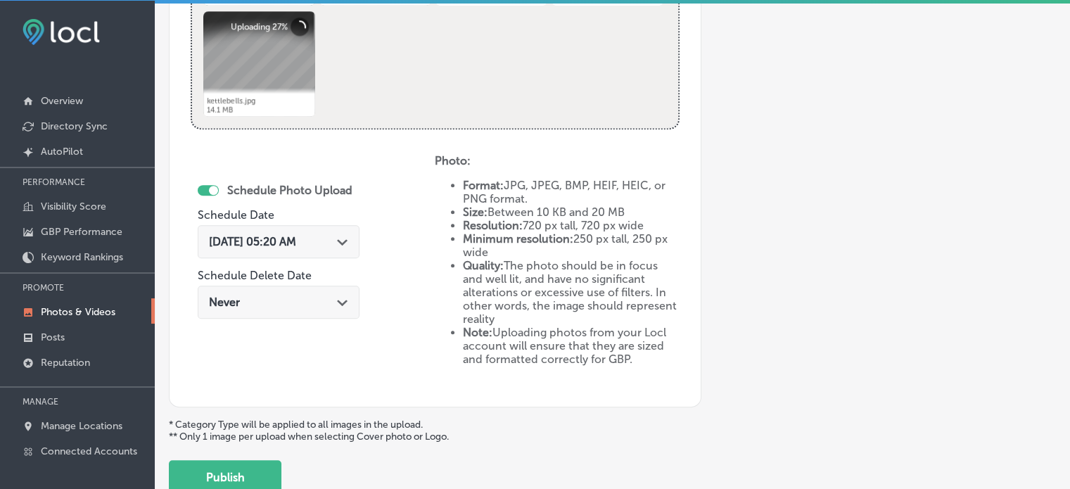
scroll to position [704, 0]
type input "Physical therapy near me"
click at [296, 234] on span "[DATE] 05:20 AM" at bounding box center [252, 240] width 87 height 13
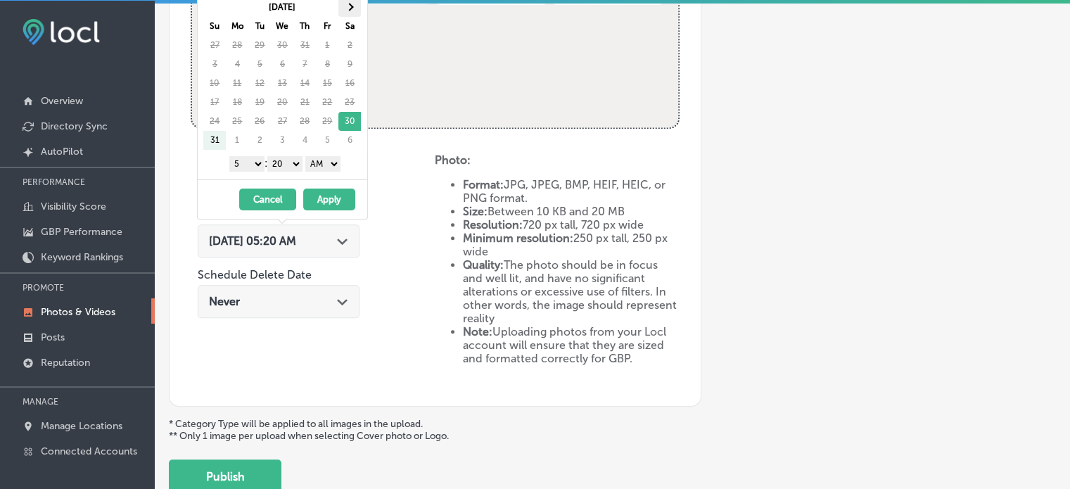
click at [348, 5] on span at bounding box center [350, 8] width 8 height 8
click at [247, 165] on select "1 2 3 4 5 6 7 8 9 10 11 12" at bounding box center [246, 163] width 35 height 15
click at [292, 160] on select "00 10 20 30 40 50" at bounding box center [284, 163] width 35 height 15
click at [322, 168] on select "AM PM" at bounding box center [322, 163] width 35 height 15
click at [327, 200] on button "Apply" at bounding box center [329, 200] width 52 height 22
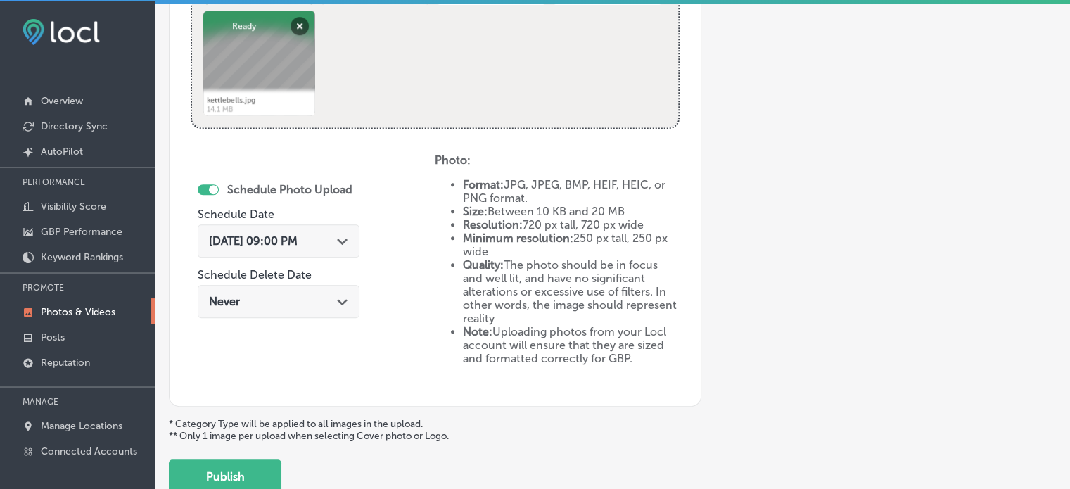
scroll to position [797, 0]
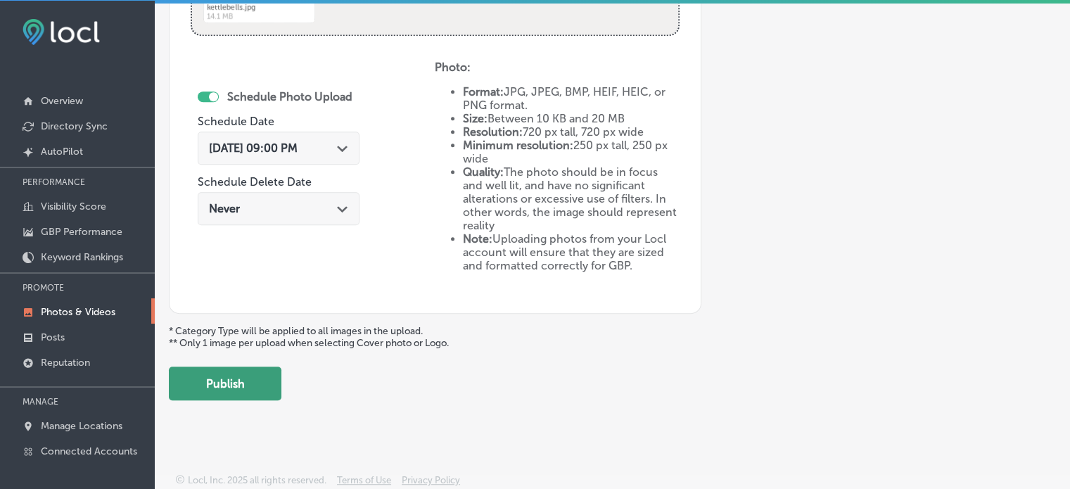
click at [260, 376] on button "Publish" at bounding box center [225, 384] width 113 height 34
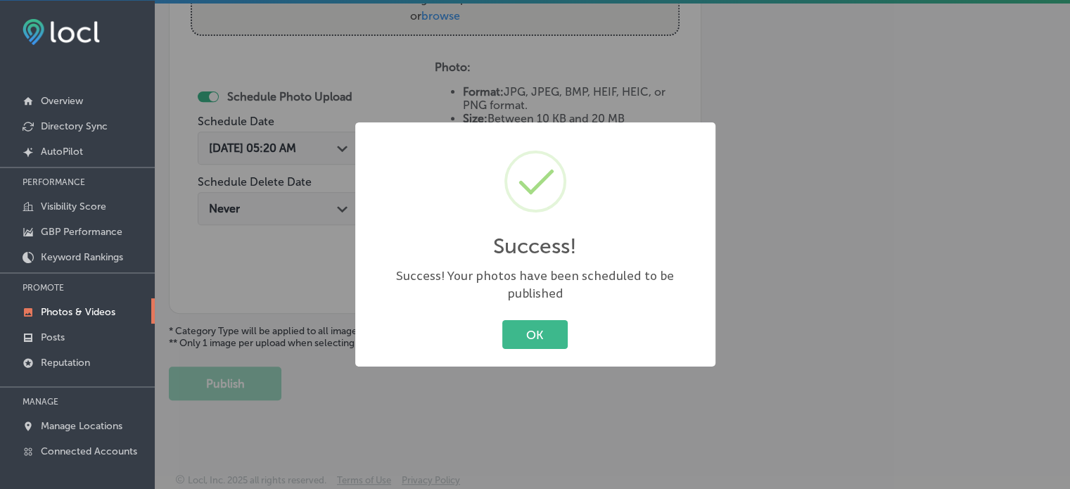
scroll to position [0, 0]
click at [515, 327] on button "OK" at bounding box center [534, 334] width 65 height 29
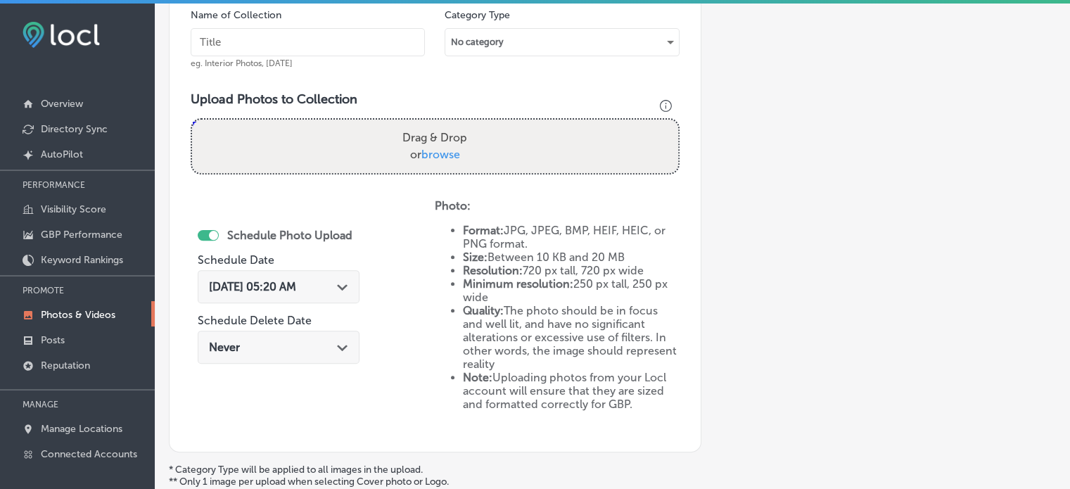
scroll to position [428, 0]
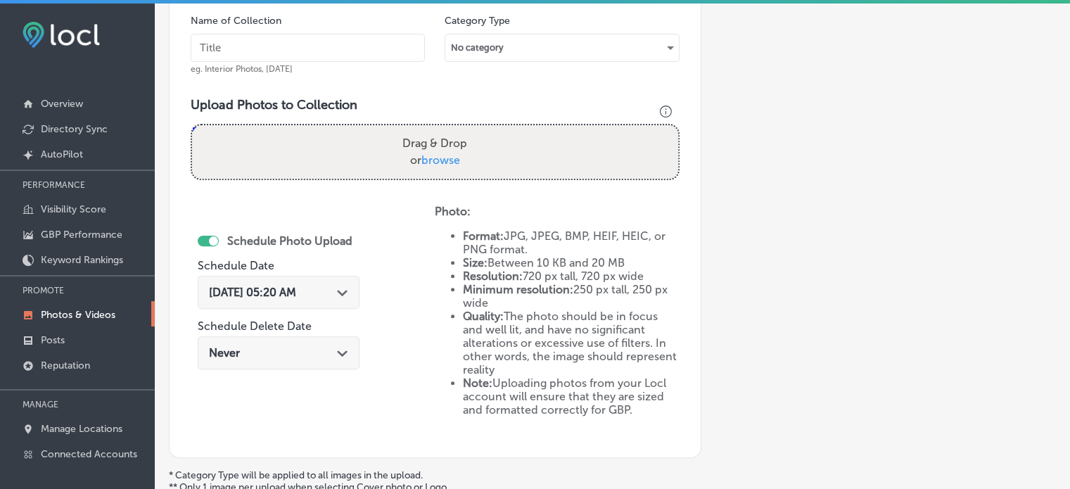
click at [301, 42] on input "text" at bounding box center [308, 48] width 234 height 28
paste input "Instrument assisted massage therapy"
type input "Instrument assisted massage therapy"
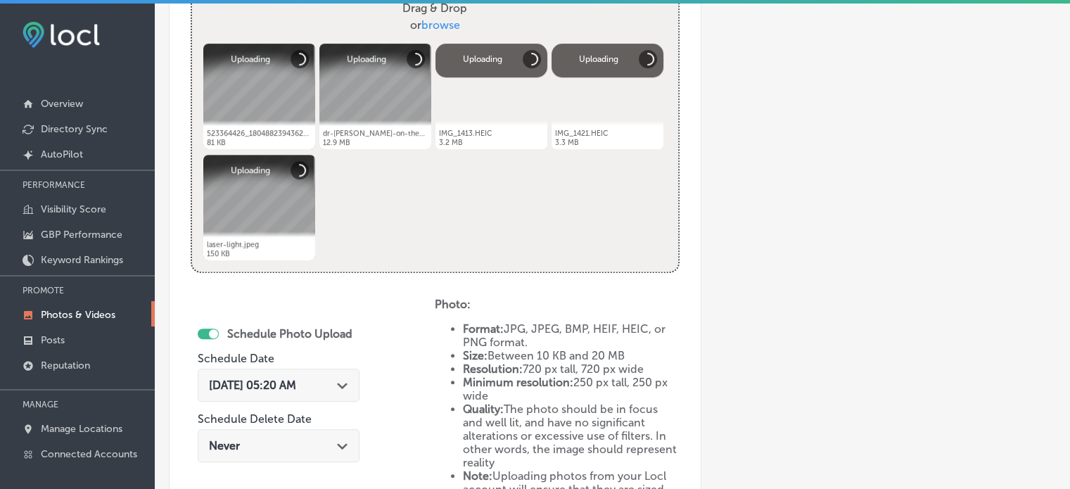
scroll to position [564, 0]
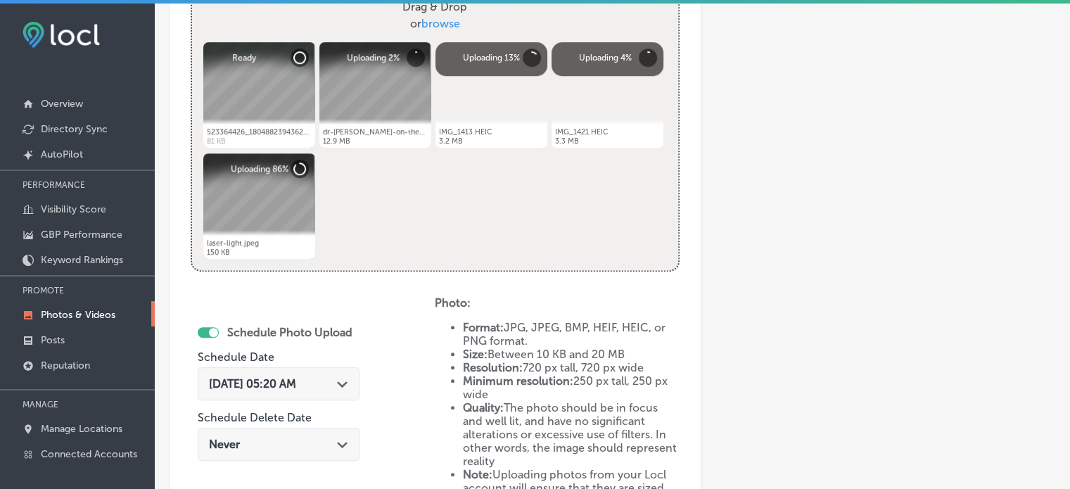
click at [296, 388] on span "[DATE] 05:20 AM" at bounding box center [252, 383] width 87 height 13
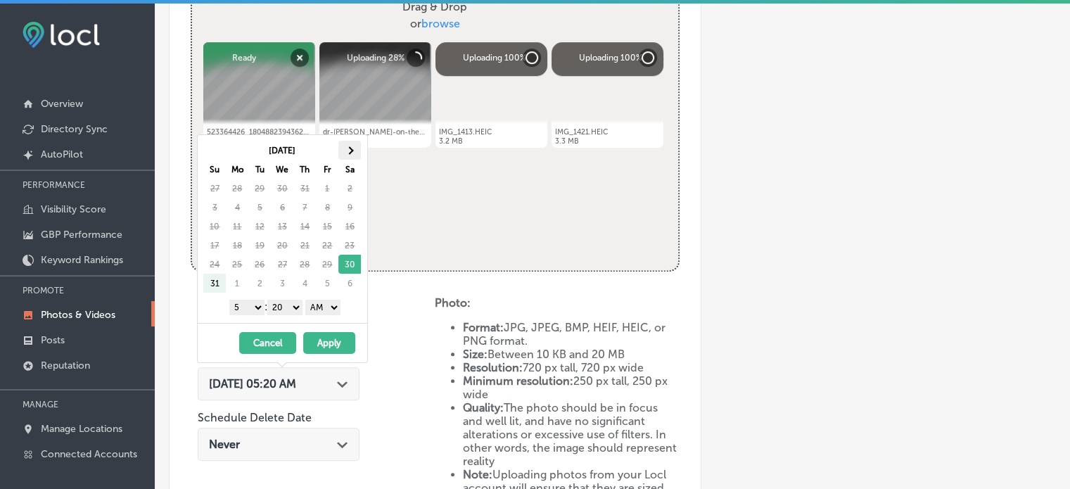
click at [352, 142] on th at bounding box center [349, 150] width 23 height 19
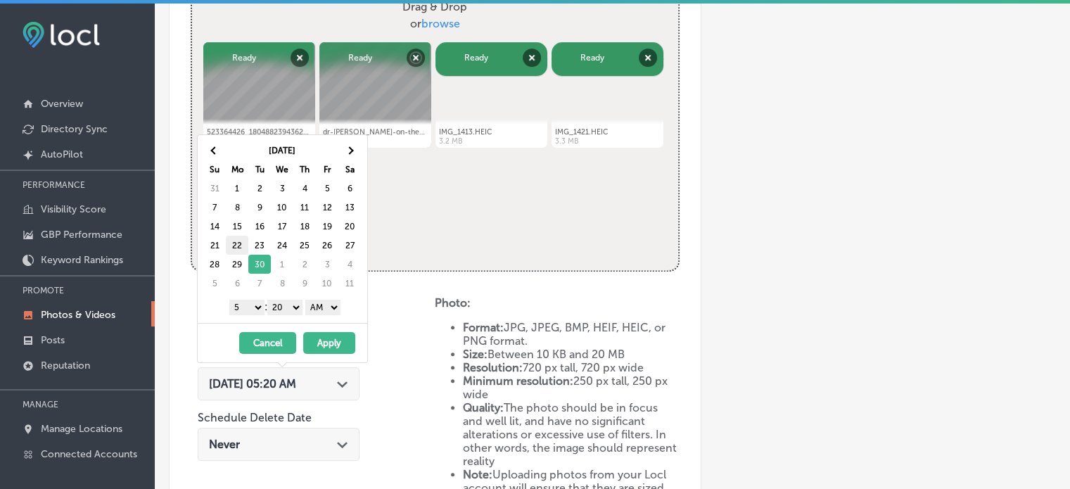
drag, startPoint x: 252, startPoint y: 305, endPoint x: 234, endPoint y: 239, distance: 68.6
click at [234, 239] on div "[DATE] Su Mo Tu We Th Fr Sa 31 1 2 3 4 5 6 7 8 9 10 11 12 13 14 15 16 17 18 19 …" at bounding box center [283, 229] width 170 height 188
click at [277, 305] on select "00 10 20 30 40 50" at bounding box center [284, 307] width 35 height 15
click at [335, 305] on select "AM PM" at bounding box center [322, 307] width 35 height 15
click at [329, 343] on button "Apply" at bounding box center [329, 343] width 52 height 22
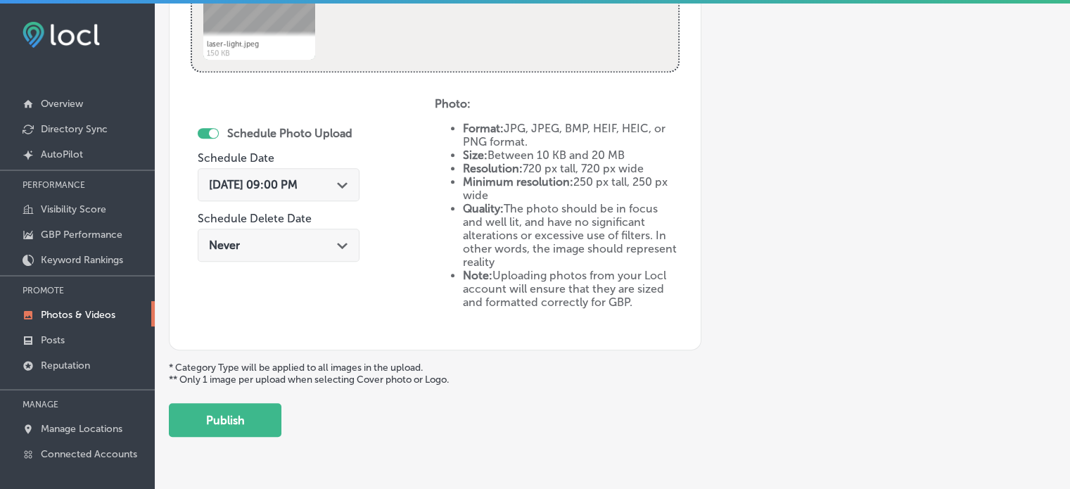
scroll to position [774, 0]
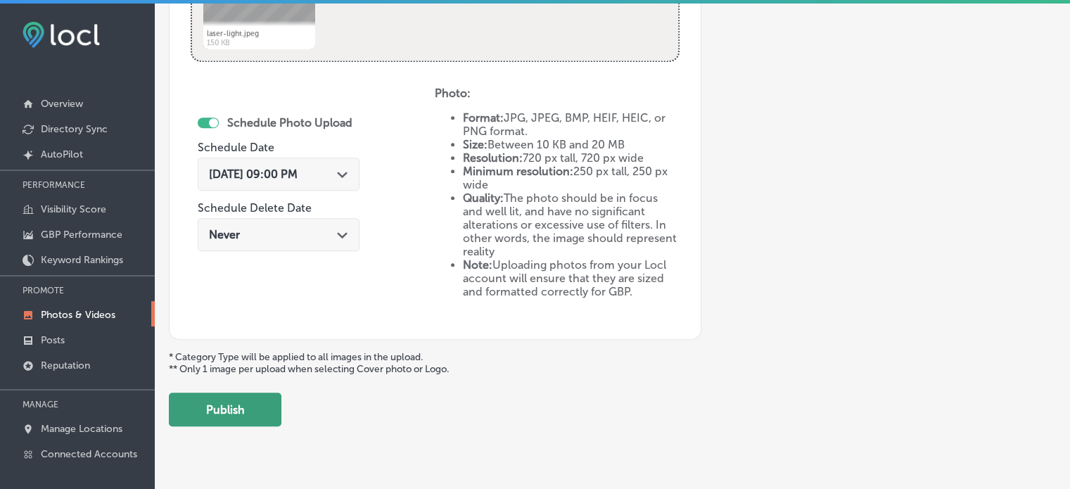
click at [239, 403] on button "Publish" at bounding box center [225, 410] width 113 height 34
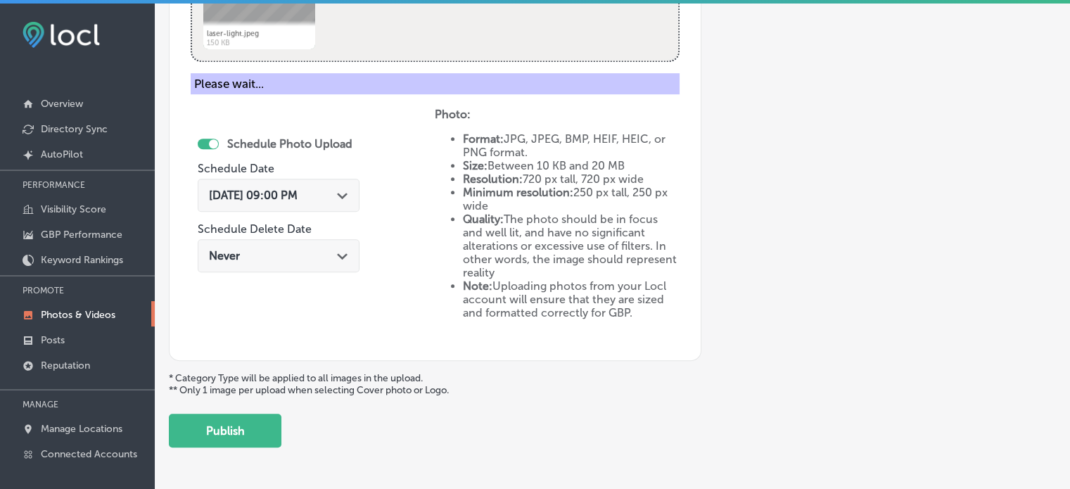
scroll to position [569, 0]
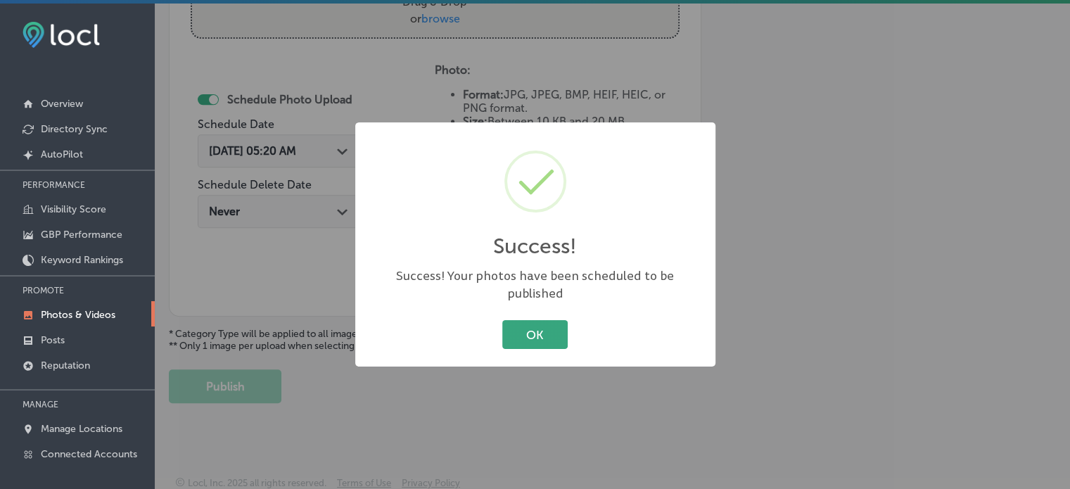
click at [542, 323] on button "OK" at bounding box center [534, 334] width 65 height 29
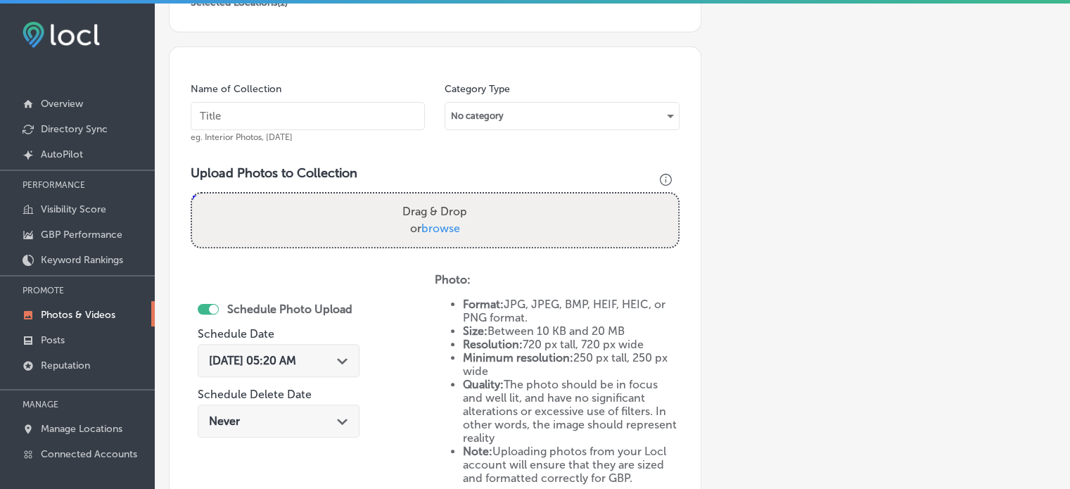
scroll to position [358, 0]
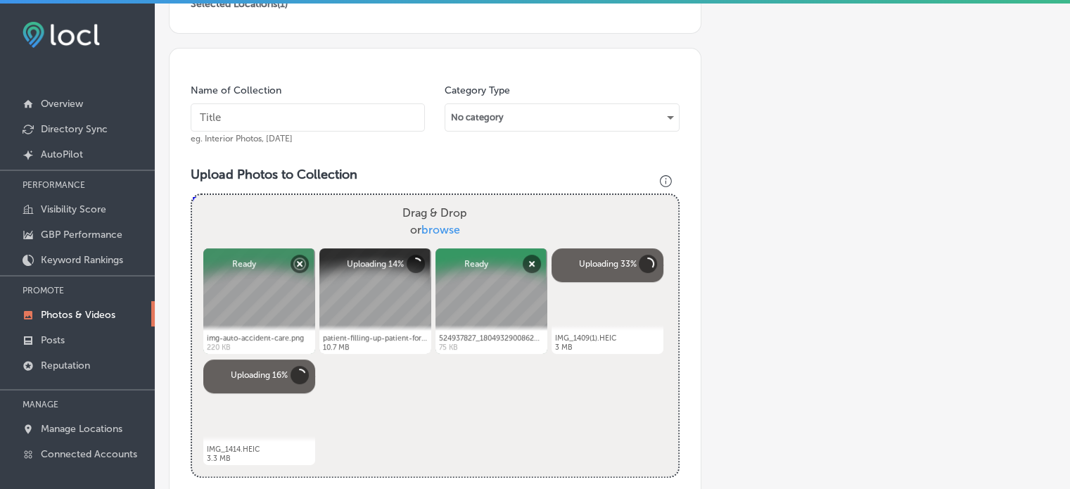
click at [334, 120] on input "text" at bounding box center [308, 117] width 234 height 28
paste input "Mechanical traction therapy [PERSON_NAME] Carbon"
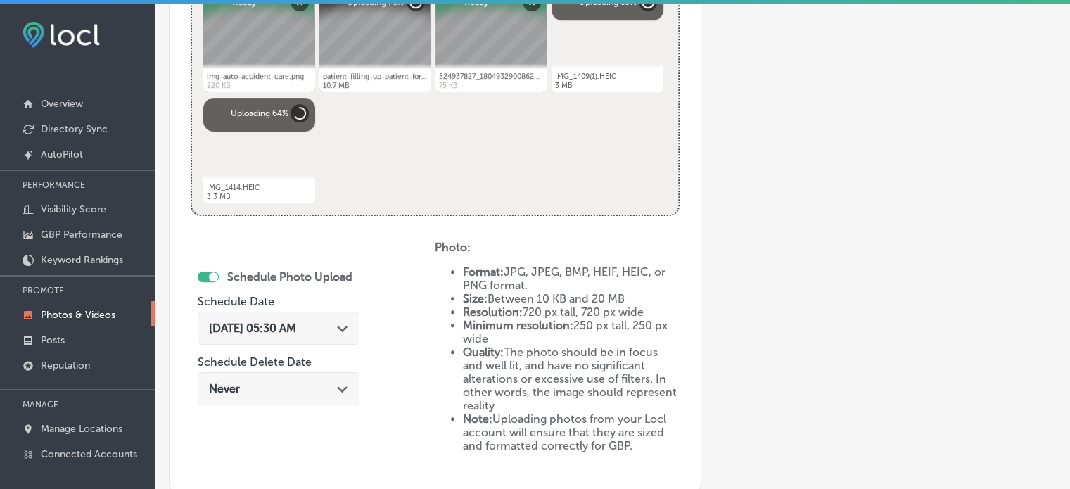
scroll to position [627, 0]
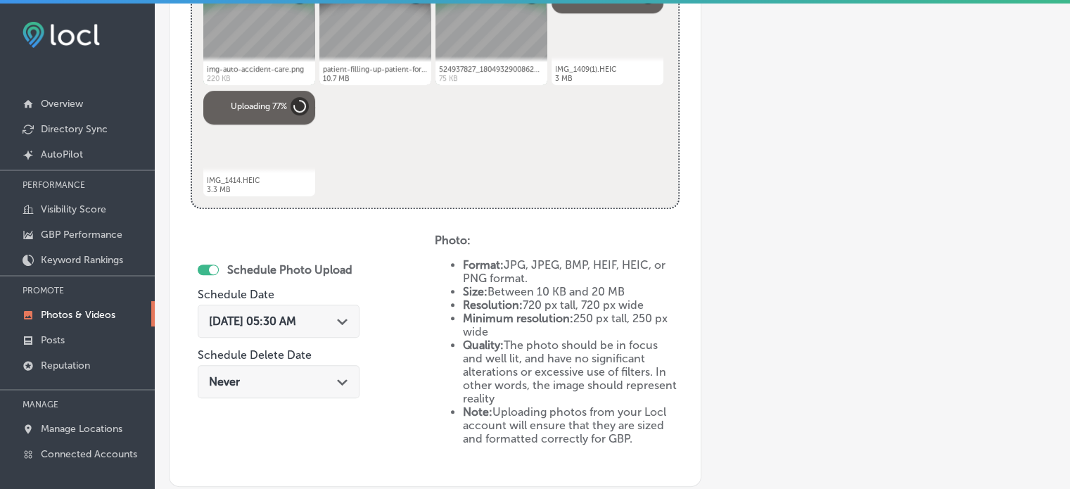
type input "Mechanical traction therapy [PERSON_NAME] Carbon"
click at [335, 322] on div "[DATE] 05:30 AM Path Created with Sketch." at bounding box center [278, 321] width 139 height 13
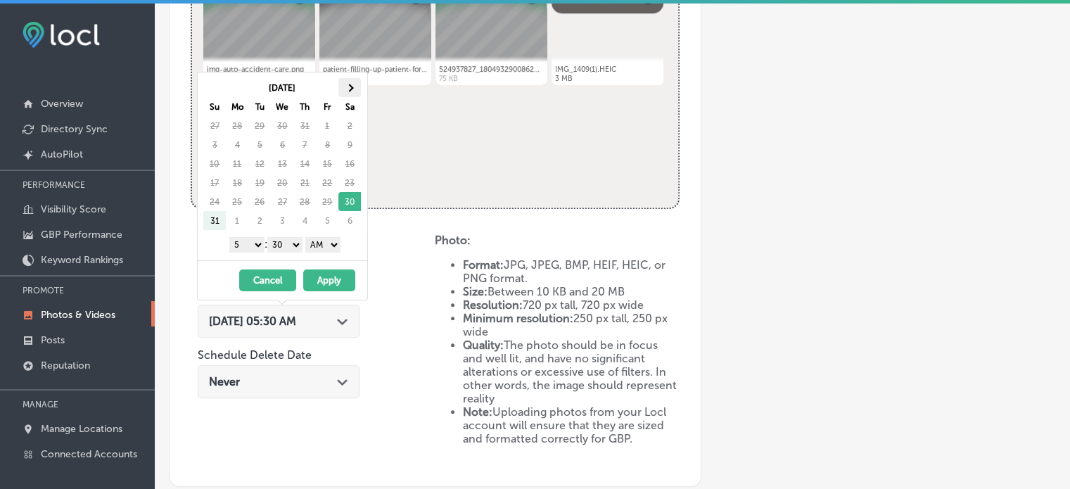
click at [347, 86] on span at bounding box center [350, 88] width 8 height 8
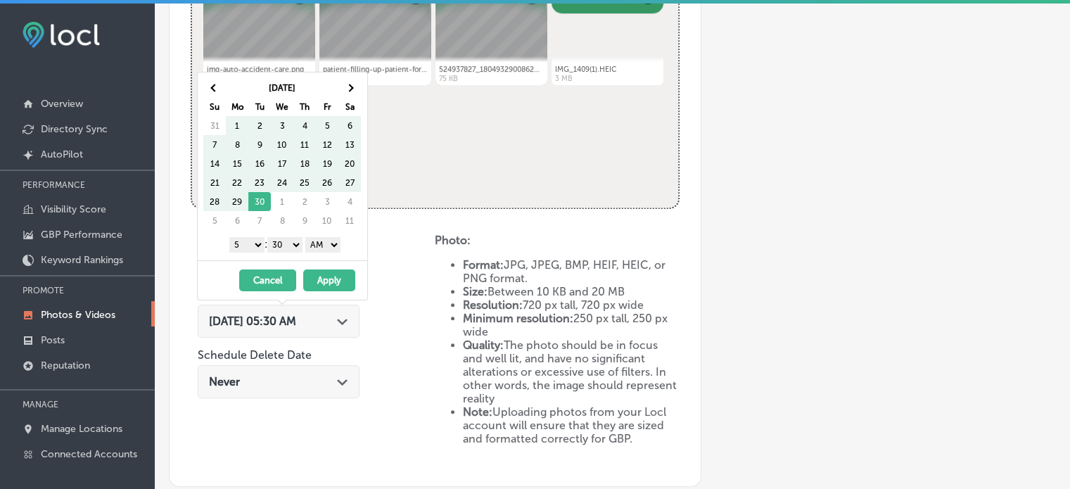
click at [347, 86] on span at bounding box center [350, 88] width 8 height 8
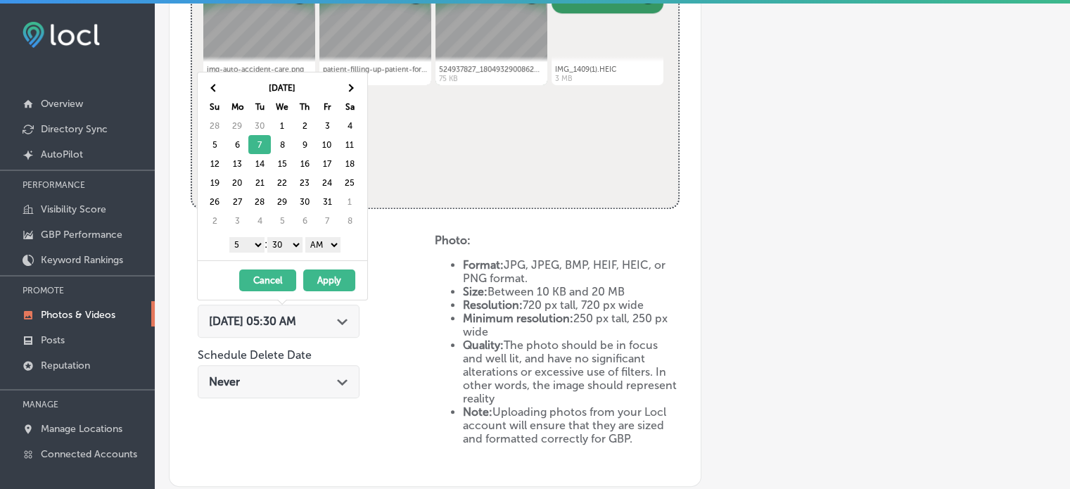
click at [254, 241] on select "1 2 3 4 5 6 7 8 9 10 11 12" at bounding box center [246, 244] width 35 height 15
drag, startPoint x: 291, startPoint y: 242, endPoint x: 289, endPoint y: 259, distance: 17.0
click at [289, 259] on div "[DATE] Su Mo Tu We Th Fr Sa 28 29 30 1 2 3 4 5 6 7 8 9 10 11 12 13 14 15 16 17 …" at bounding box center [282, 186] width 171 height 229
drag, startPoint x: 326, startPoint y: 244, endPoint x: 324, endPoint y: 272, distance: 27.6
click at [324, 272] on div "[DATE] Su Mo Tu We Th Fr Sa 28 29 30 1 2 3 4 5 6 7 8 9 10 11 12 13 14 15 16 17 …" at bounding box center [282, 186] width 171 height 229
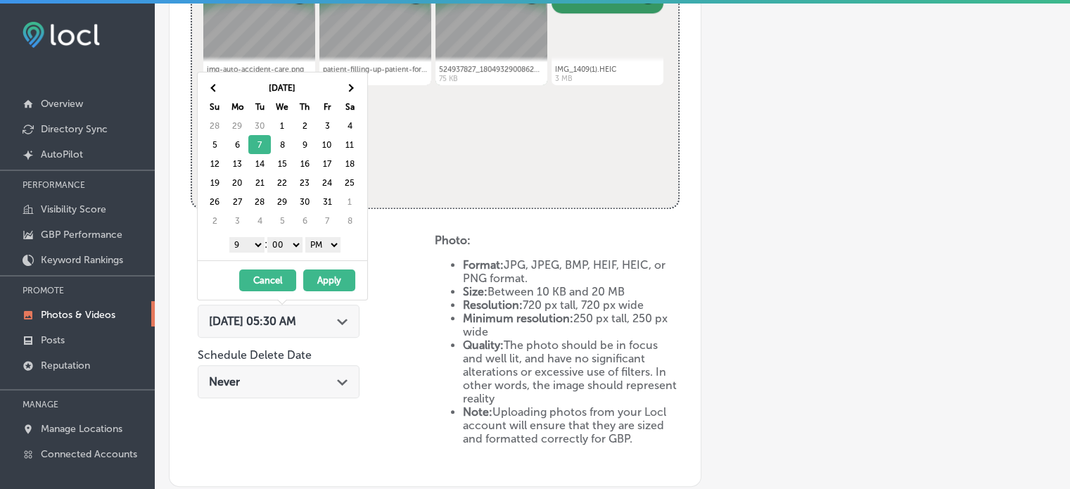
click at [324, 272] on button "Apply" at bounding box center [329, 280] width 52 height 22
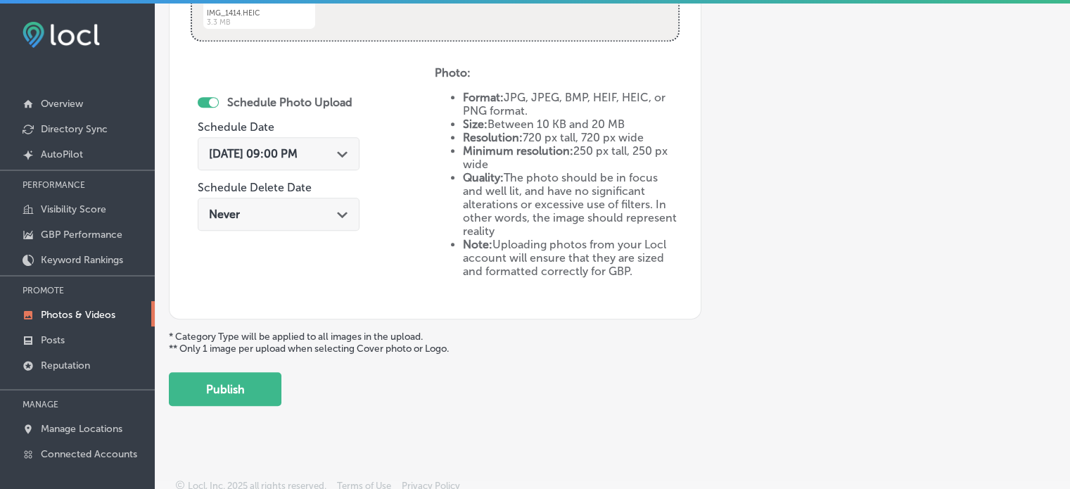
scroll to position [797, 0]
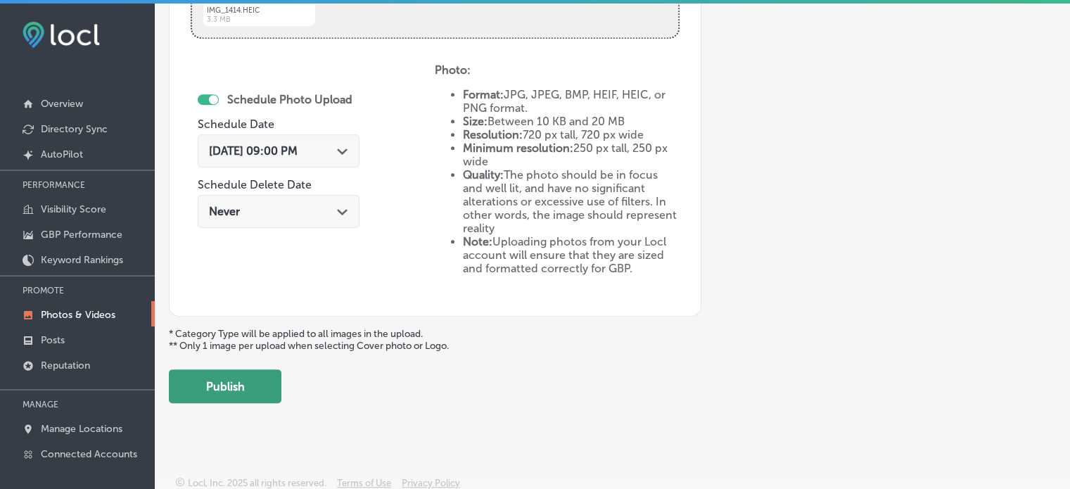
click at [255, 378] on button "Publish" at bounding box center [225, 386] width 113 height 34
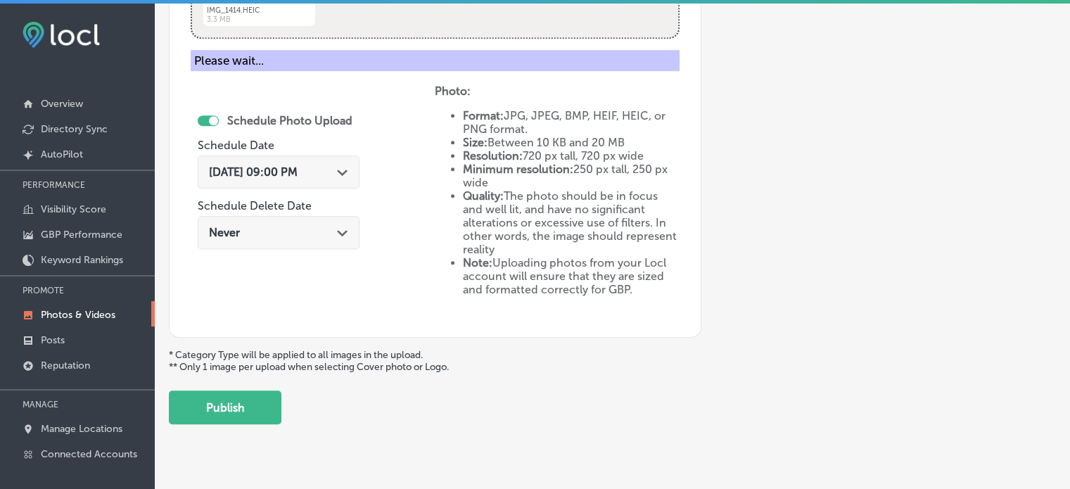
scroll to position [569, 0]
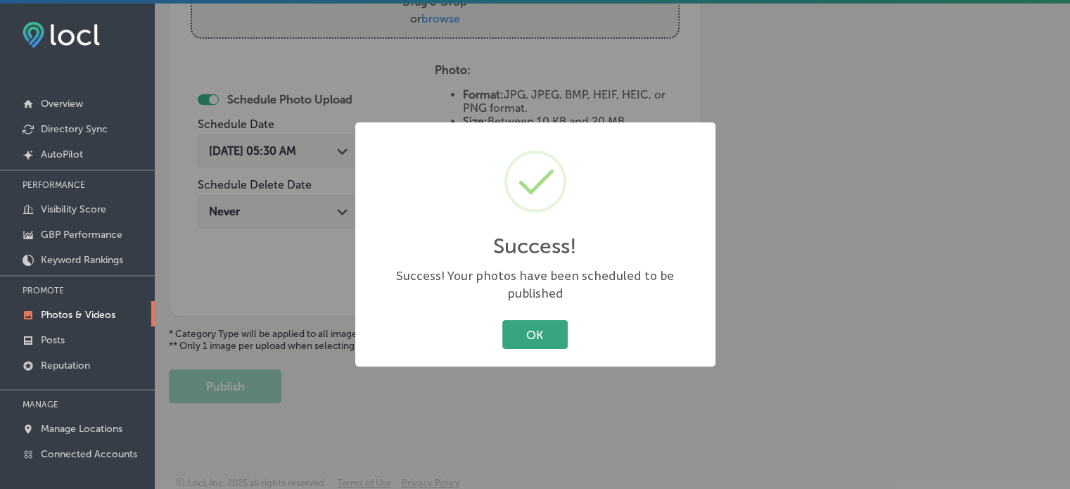
click at [529, 320] on button "OK" at bounding box center [534, 334] width 65 height 29
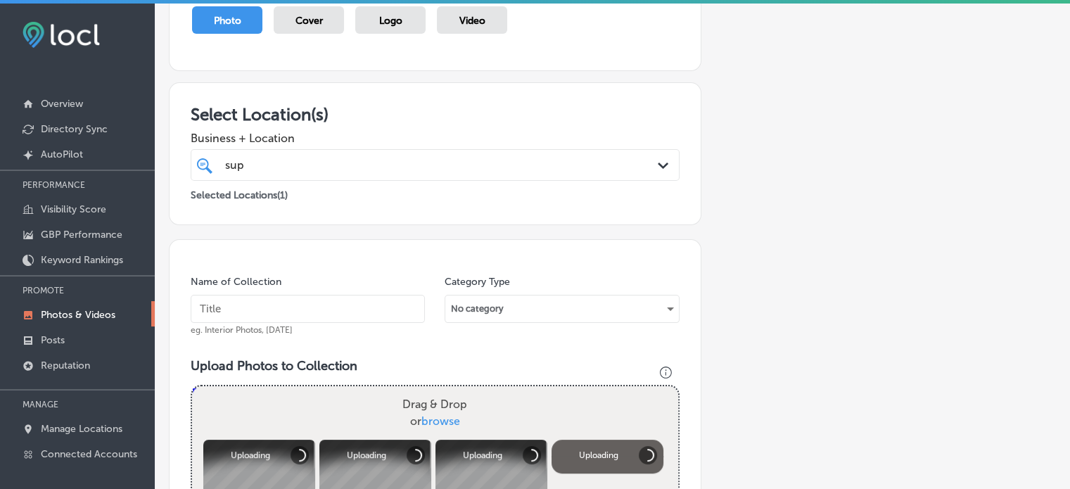
scroll to position [273, 0]
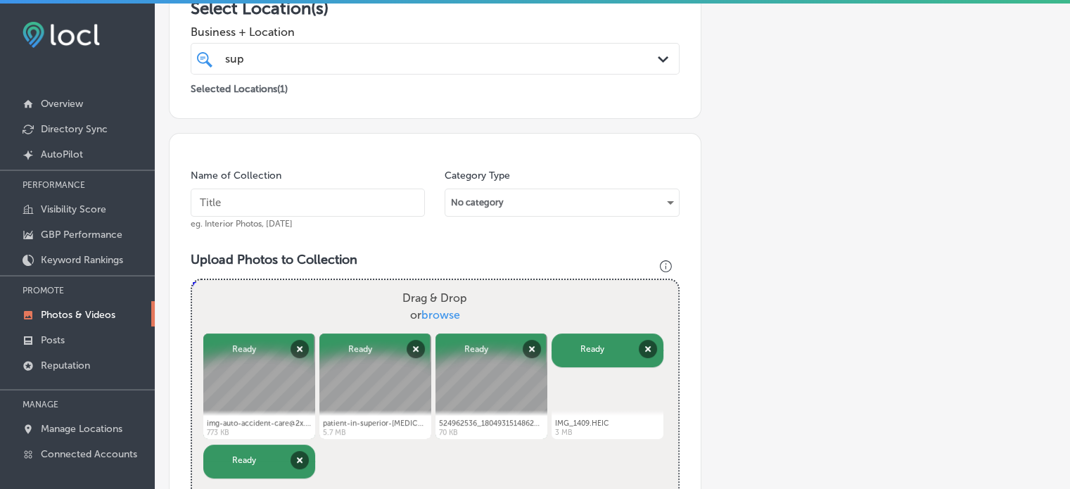
click at [330, 202] on input "text" at bounding box center [308, 203] width 234 height 28
paste input "[MEDICAL_DATA] [GEOGRAPHIC_DATA]"
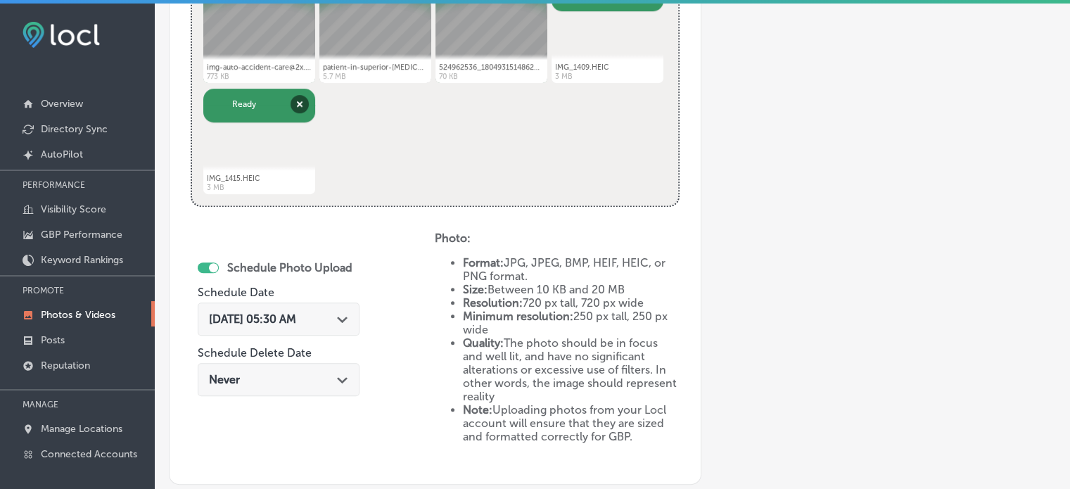
scroll to position [630, 0]
type input "[MEDICAL_DATA] [GEOGRAPHIC_DATA]"
click at [355, 316] on div "[DATE] 05:30 AM Path Created with Sketch." at bounding box center [279, 317] width 162 height 33
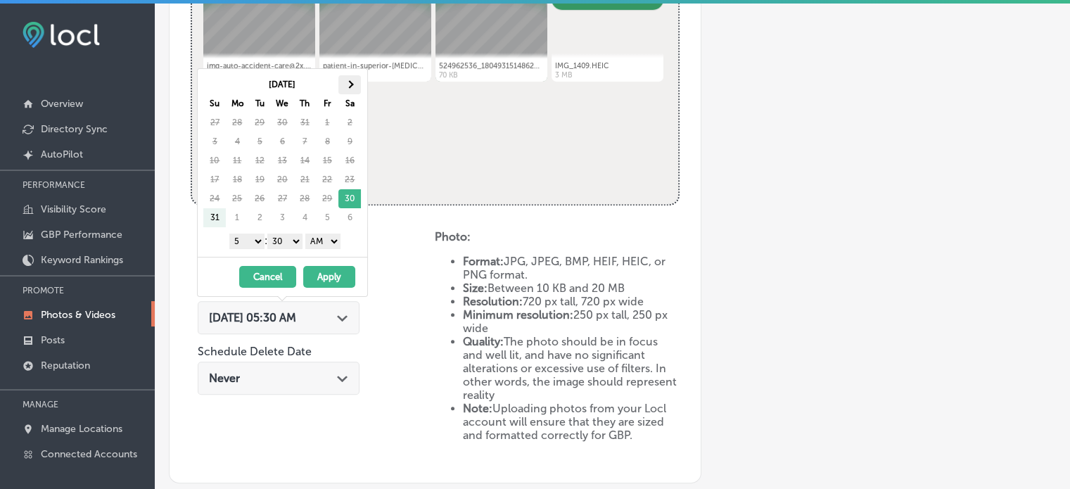
click at [349, 82] on span at bounding box center [350, 84] width 8 height 8
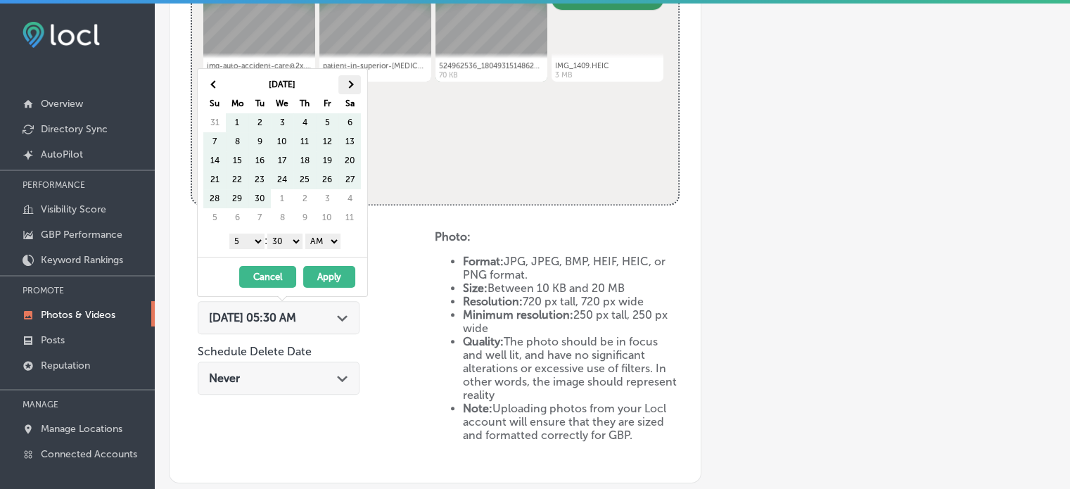
click at [348, 89] on th at bounding box center [349, 84] width 23 height 19
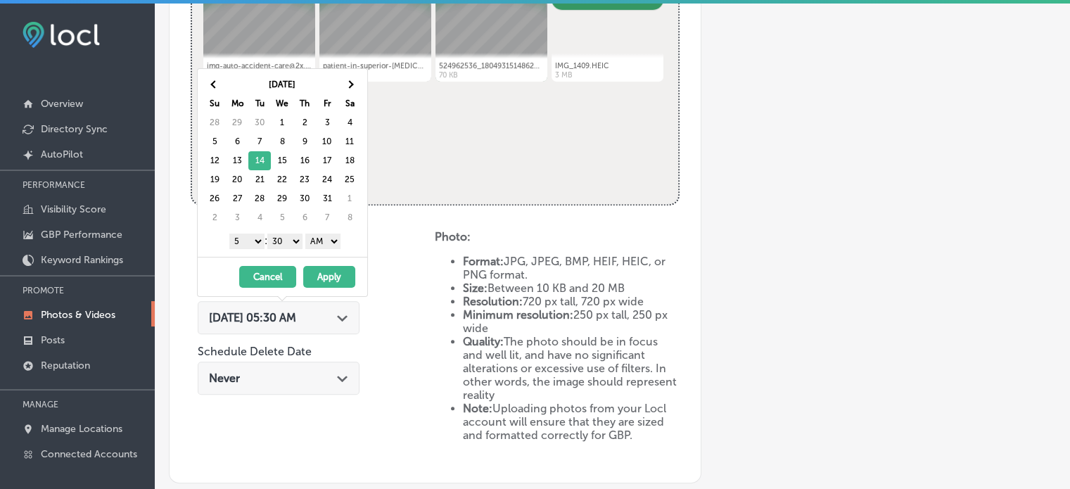
click at [253, 236] on select "1 2 3 4 5 6 7 8 9 10 11 12" at bounding box center [246, 241] width 35 height 15
click at [291, 241] on select "00 10 20 30 40 50" at bounding box center [284, 241] width 35 height 15
click at [323, 244] on select "AM PM" at bounding box center [322, 241] width 35 height 15
click at [326, 279] on button "Apply" at bounding box center [329, 277] width 52 height 22
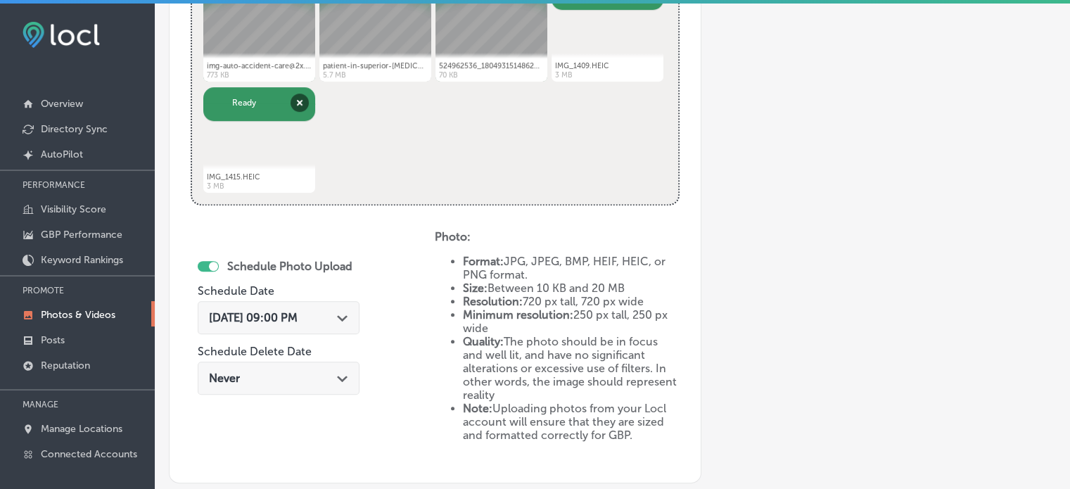
scroll to position [797, 0]
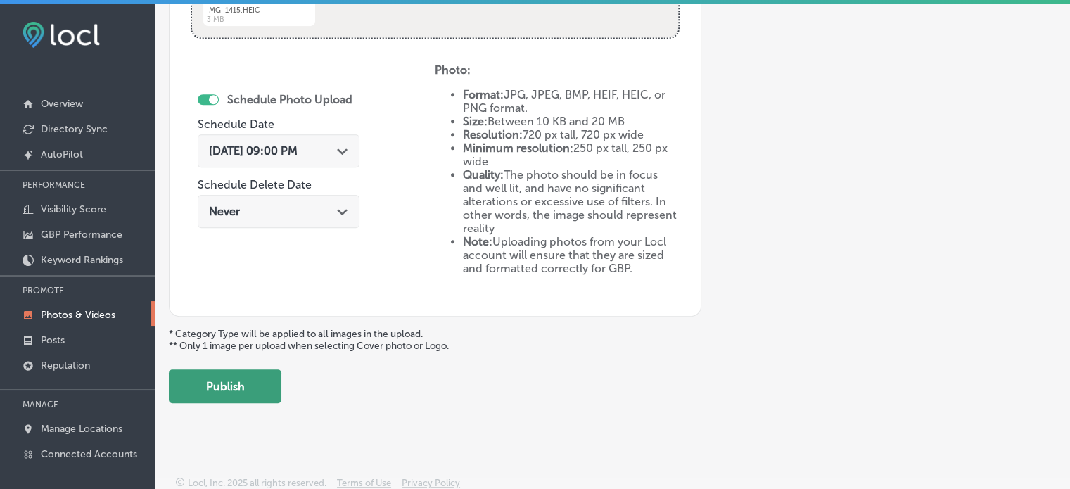
click at [222, 378] on button "Publish" at bounding box center [225, 386] width 113 height 34
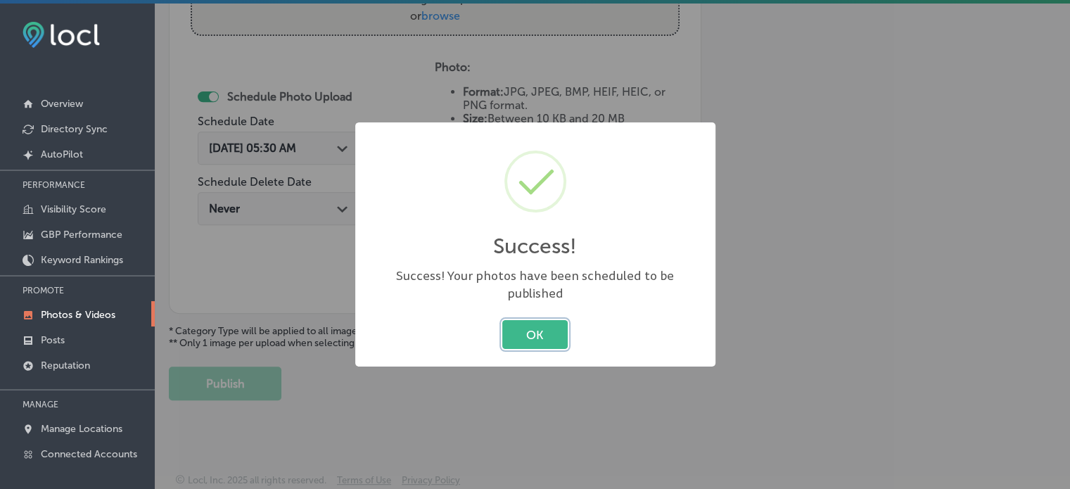
scroll to position [569, 0]
click at [526, 329] on button "OK" at bounding box center [534, 334] width 65 height 29
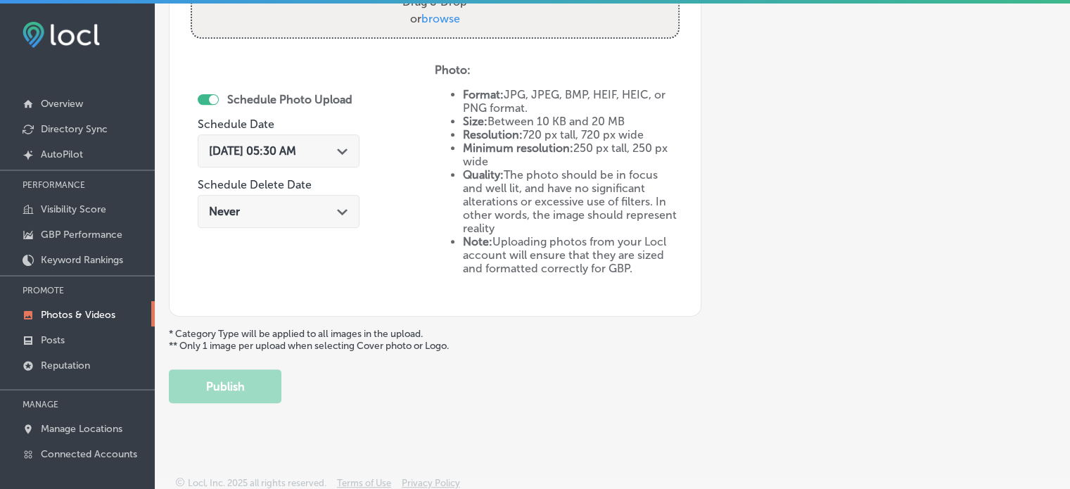
scroll to position [0, 0]
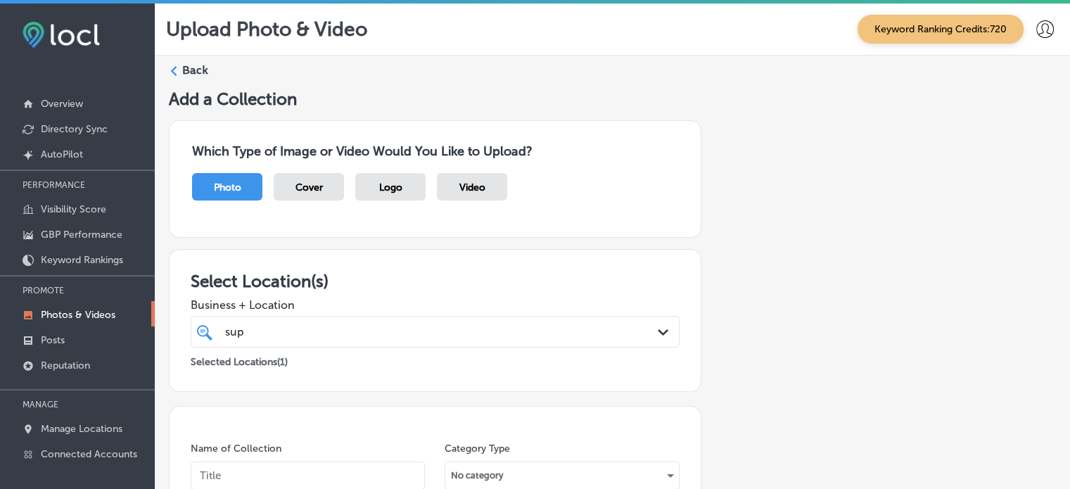
click at [193, 67] on label "Back" at bounding box center [195, 70] width 26 height 15
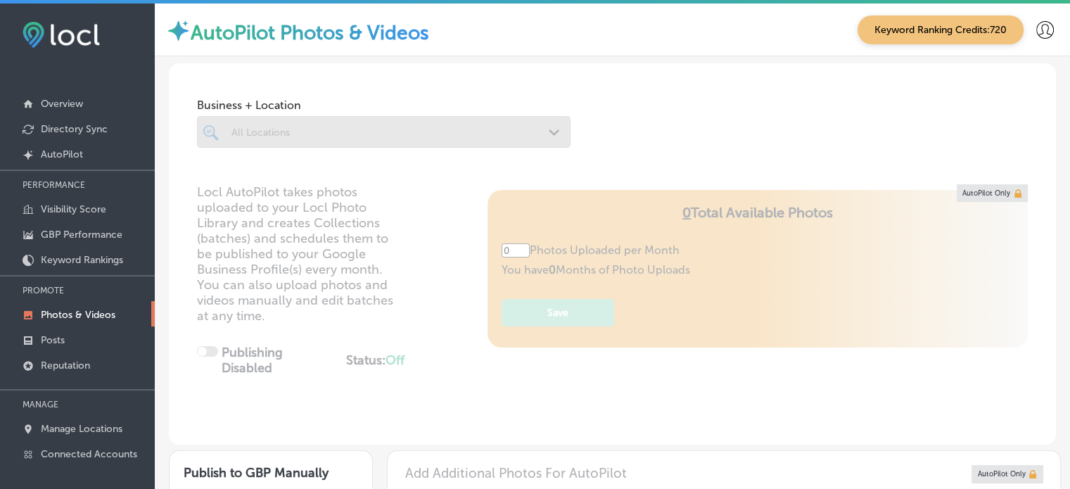
type input "5"
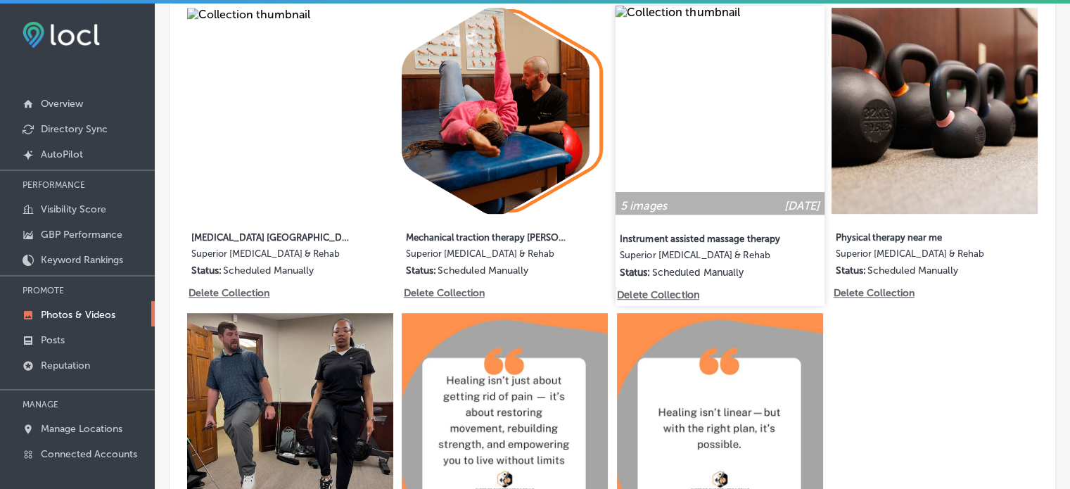
scroll to position [723, 0]
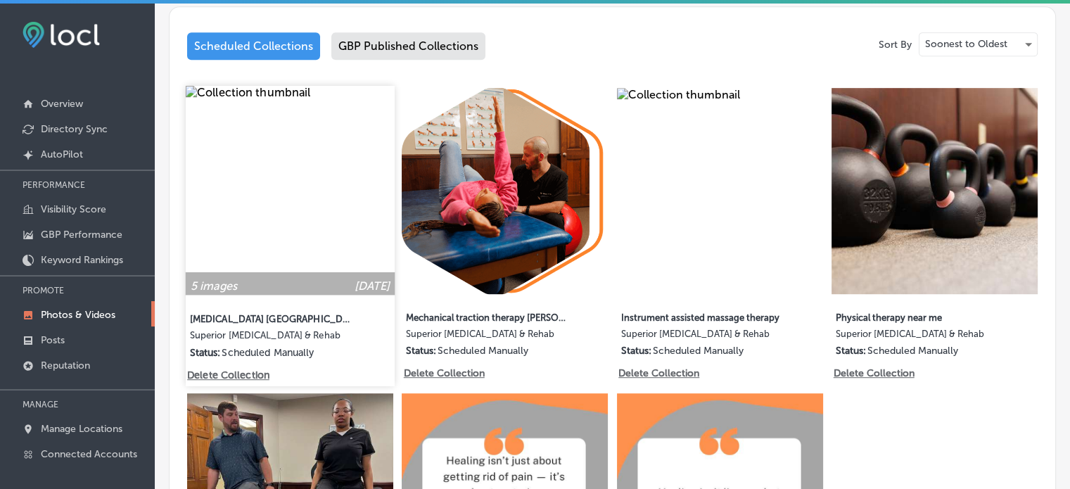
click at [360, 166] on img at bounding box center [290, 190] width 209 height 209
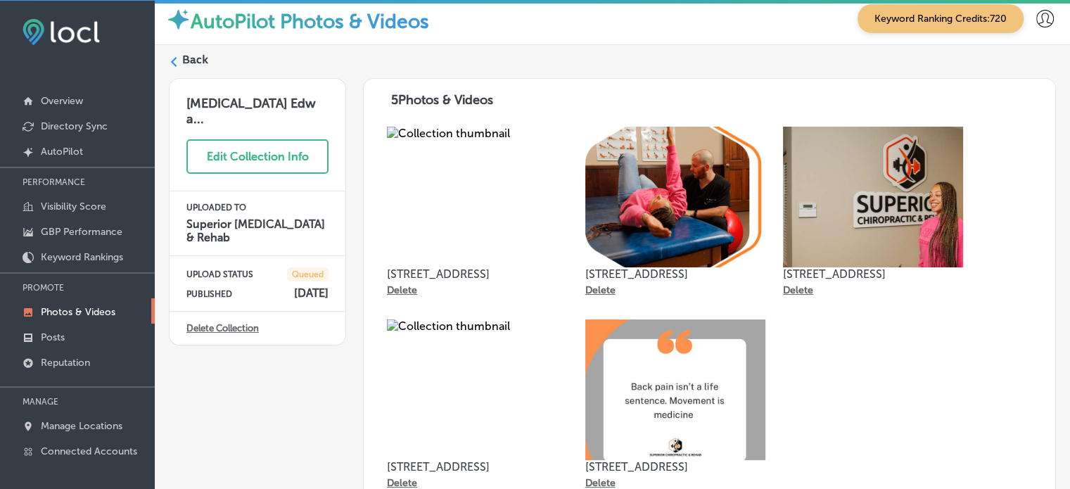
scroll to position [8, 0]
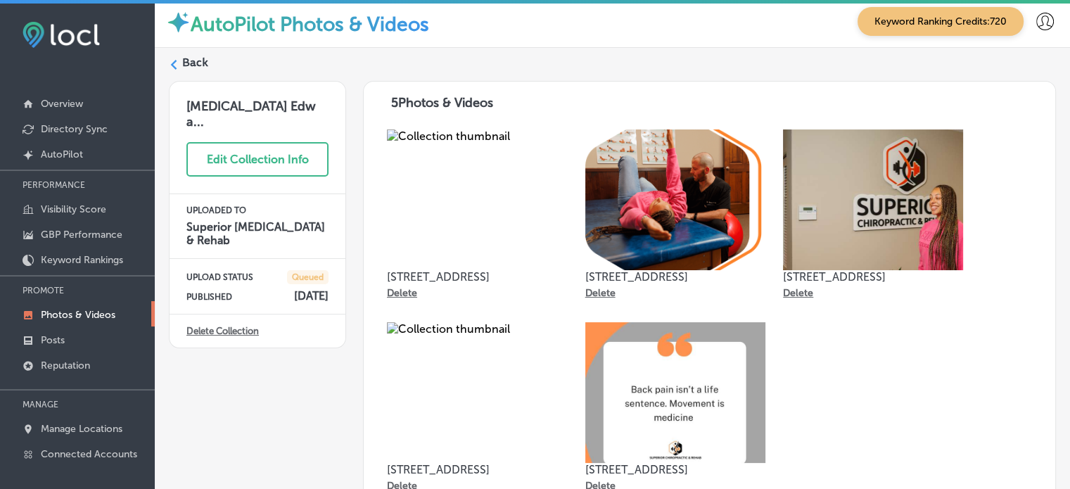
click at [191, 64] on label "Back" at bounding box center [195, 62] width 26 height 15
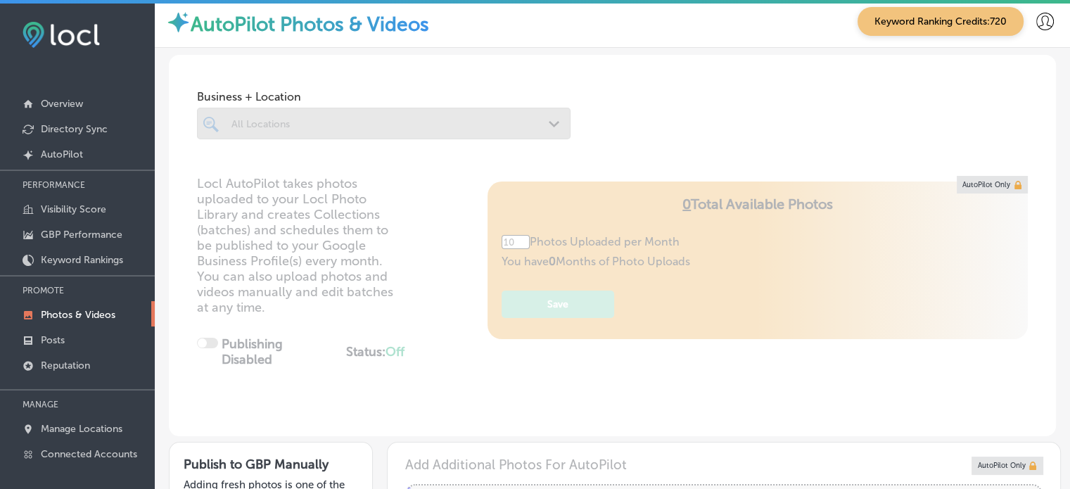
type input "5"
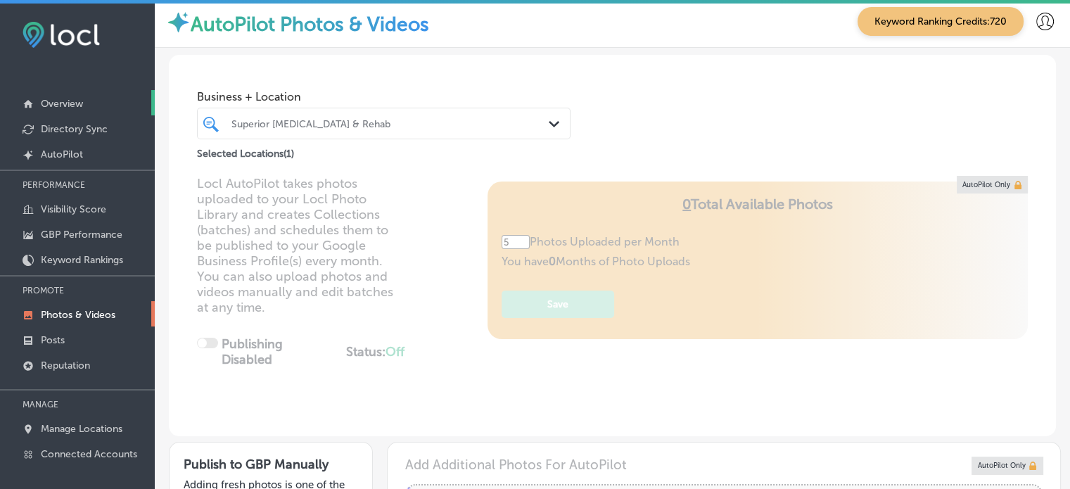
click at [73, 96] on link "Overview" at bounding box center [77, 102] width 155 height 25
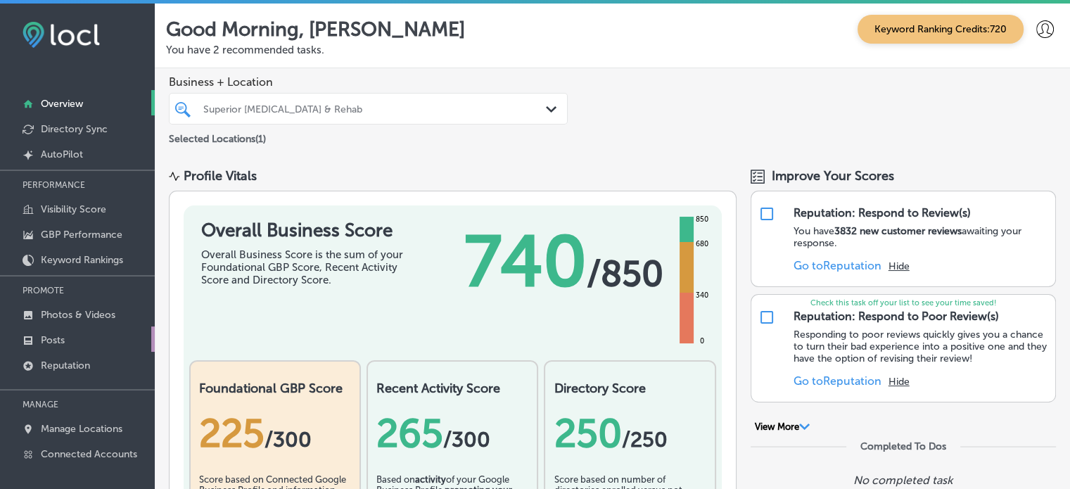
click at [62, 335] on p "Posts" at bounding box center [53, 340] width 24 height 12
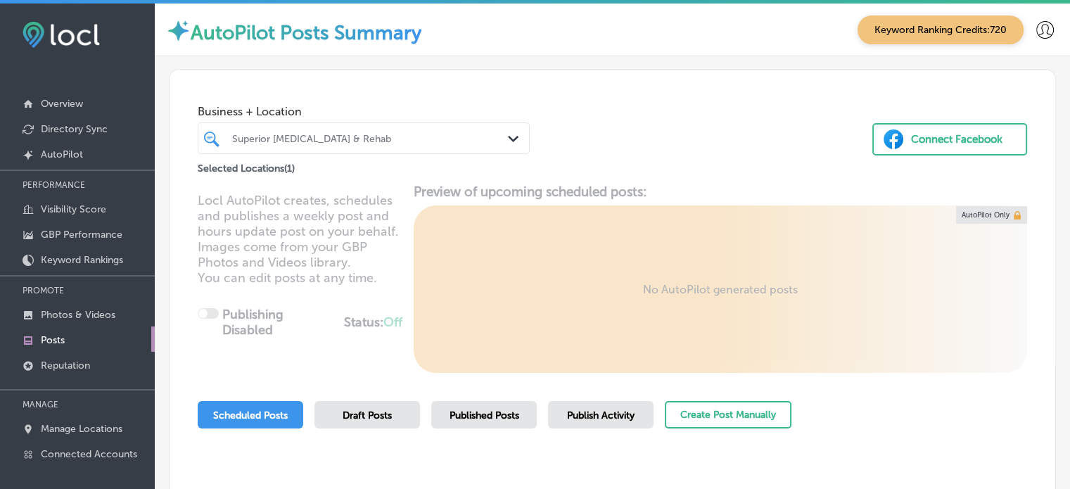
click at [426, 134] on div "Superior [MEDICAL_DATA] & Rehab" at bounding box center [370, 138] width 277 height 12
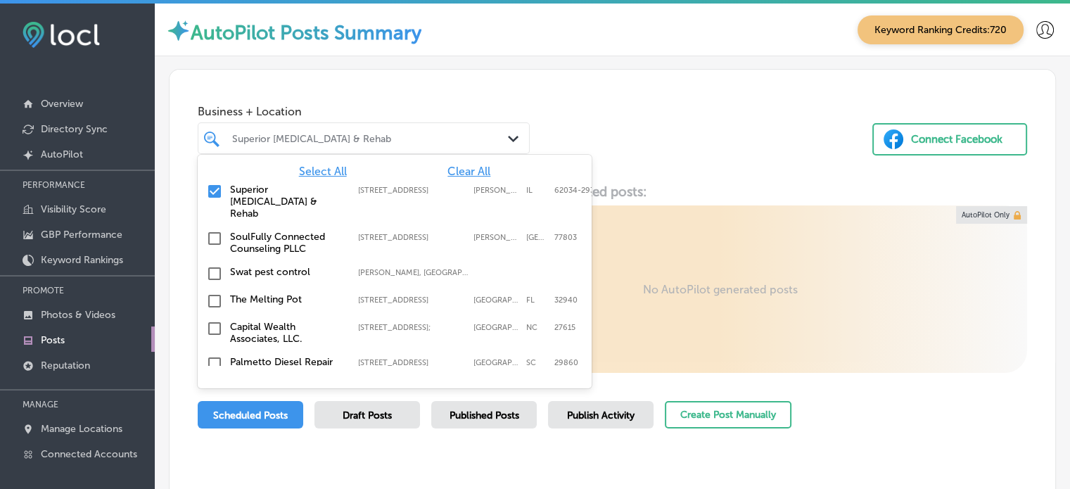
click at [459, 173] on span "Clear All" at bounding box center [468, 171] width 43 height 13
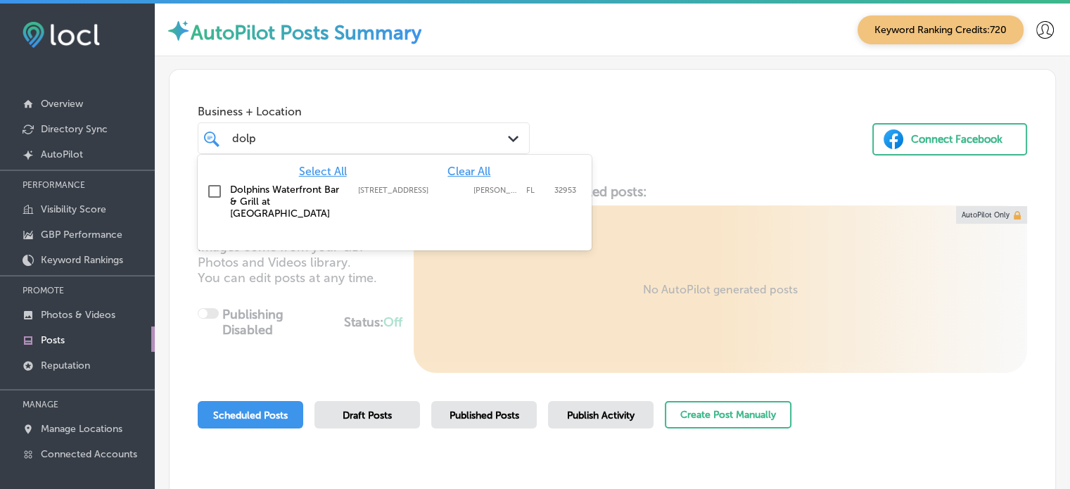
click at [281, 194] on label "Dolphins Waterfront Bar & Grill at [GEOGRAPHIC_DATA]" at bounding box center [287, 202] width 114 height 36
type input "dolp"
click at [600, 101] on div "Business + Location option [STREET_ADDRESS]. option [STREET_ADDRESS]. 2 results…" at bounding box center [613, 123] width 886 height 107
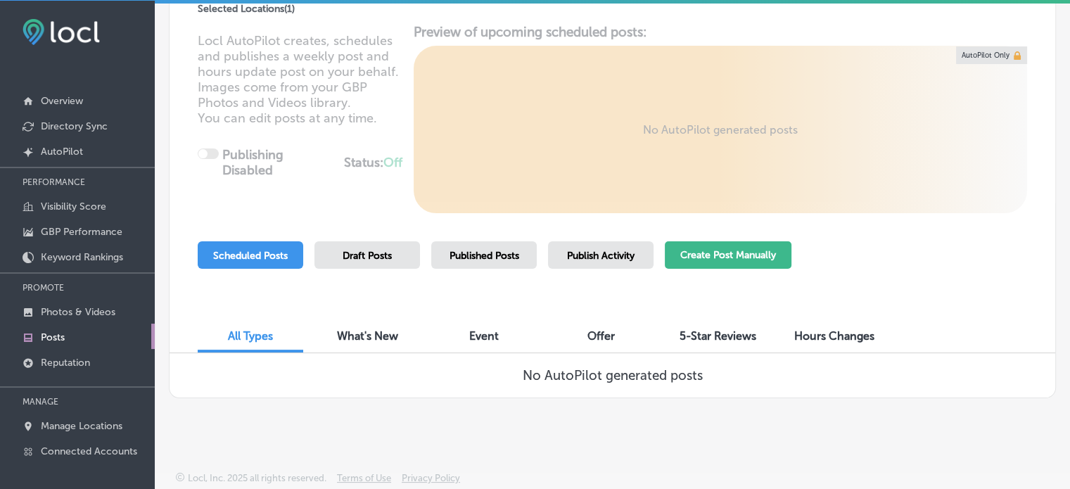
scroll to position [3, 0]
click at [732, 247] on button "Create Post Manually" at bounding box center [728, 254] width 127 height 27
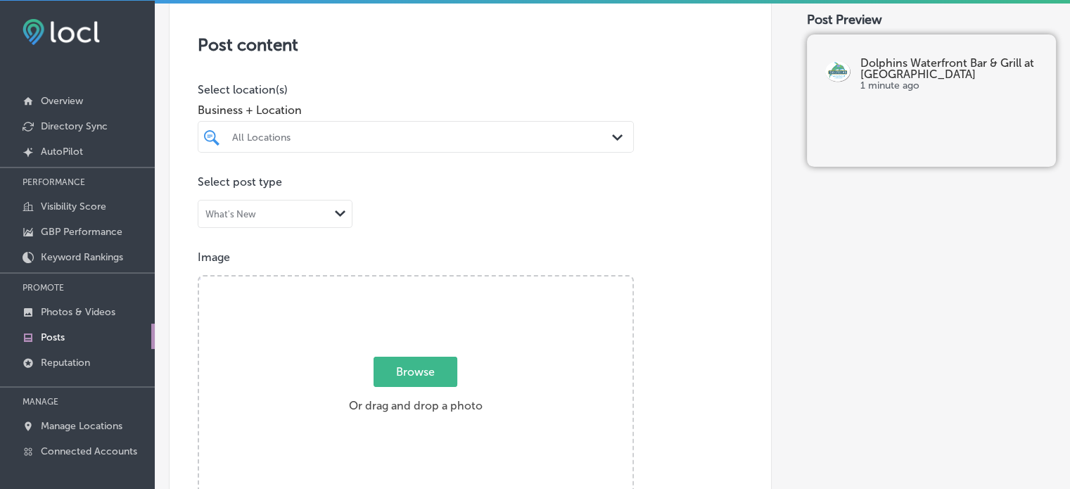
scroll to position [281, 0]
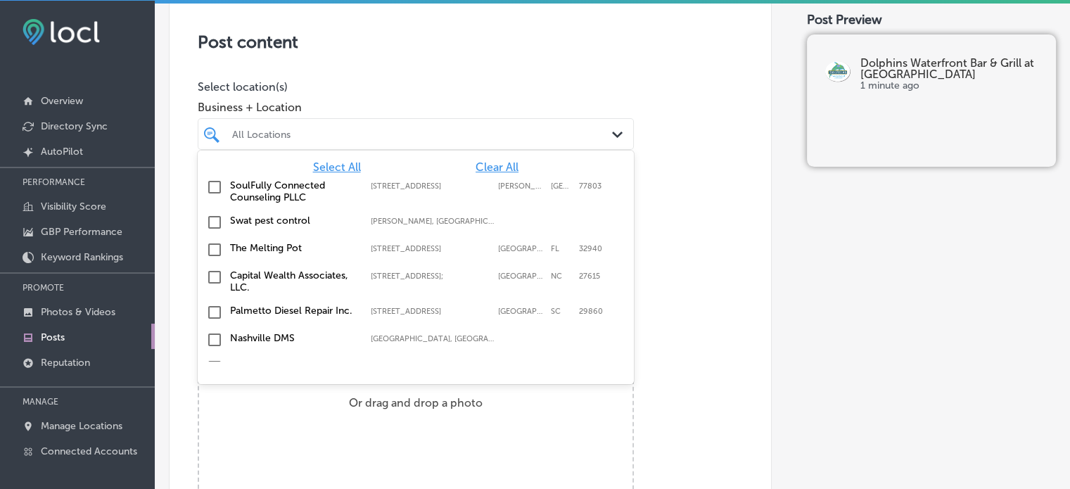
click at [433, 135] on div "All Locations" at bounding box center [422, 134] width 381 height 12
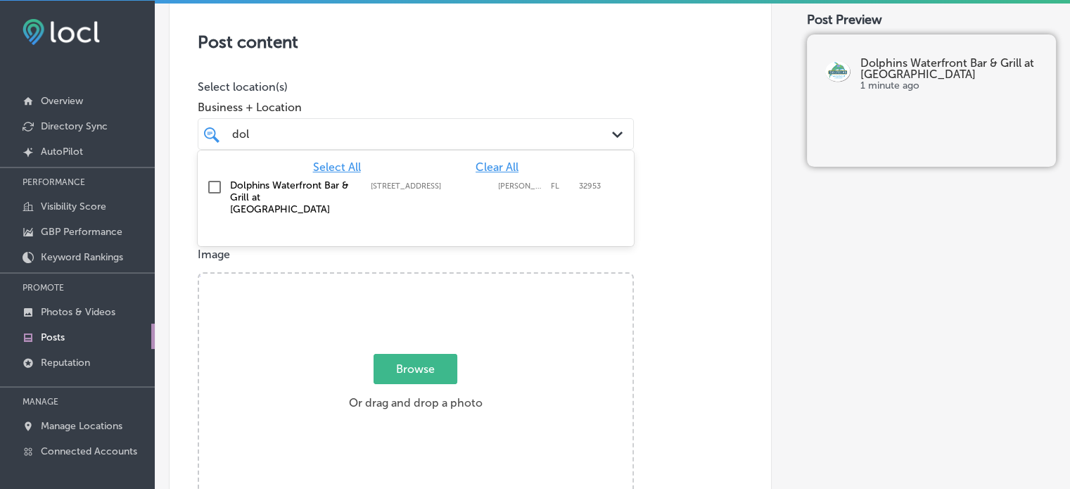
click at [262, 202] on label "Dolphins Waterfront Bar & Grill at [GEOGRAPHIC_DATA]" at bounding box center [293, 197] width 127 height 36
type input "dol"
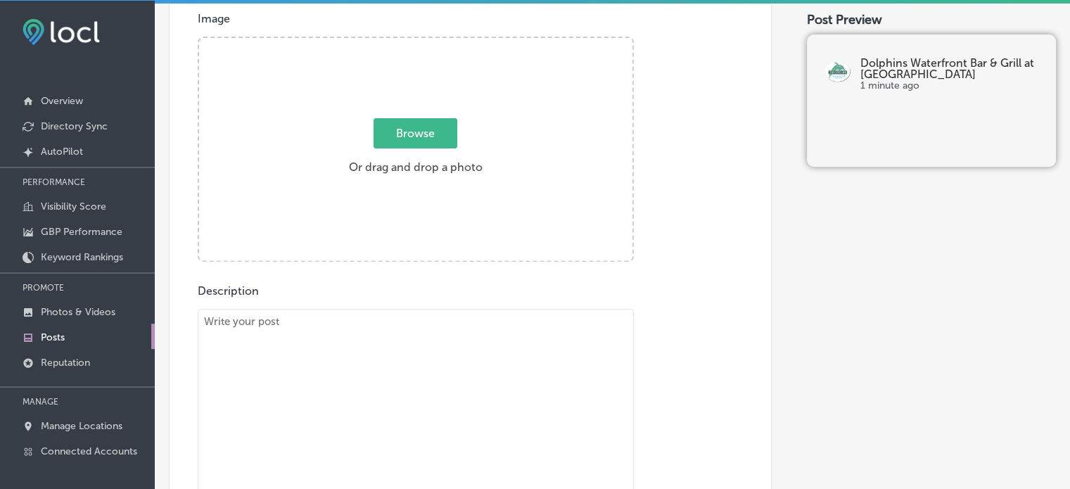
scroll to position [525, 0]
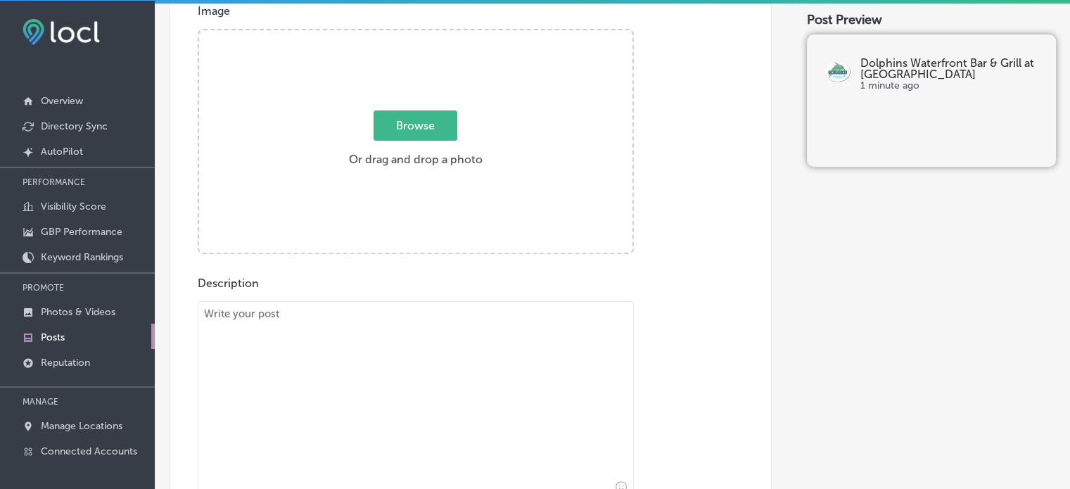
click at [467, 384] on textarea at bounding box center [416, 399] width 436 height 197
paste textarea ""Lo ips'do sitamet con adi elitsed doei te incid utlab etdolor magn a enimadmi …"
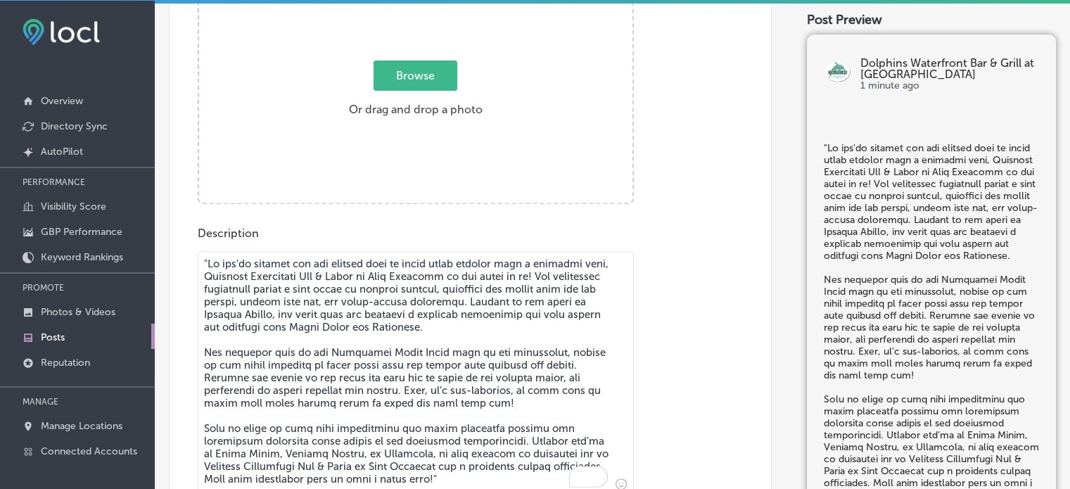
scroll to position [594, 0]
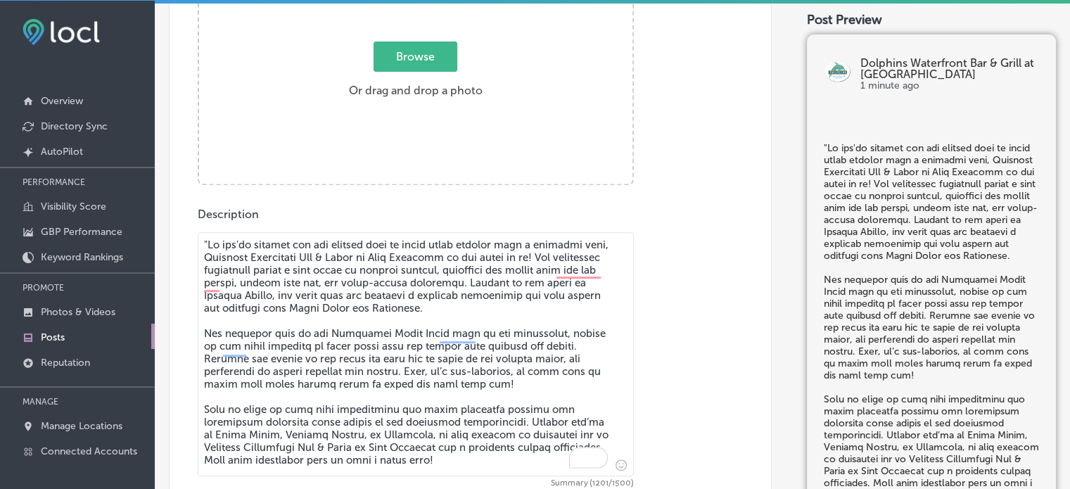
click at [206, 244] on textarea "To enrich screen reader interactions, please activate Accessibility in Grammarl…" at bounding box center [416, 354] width 436 height 244
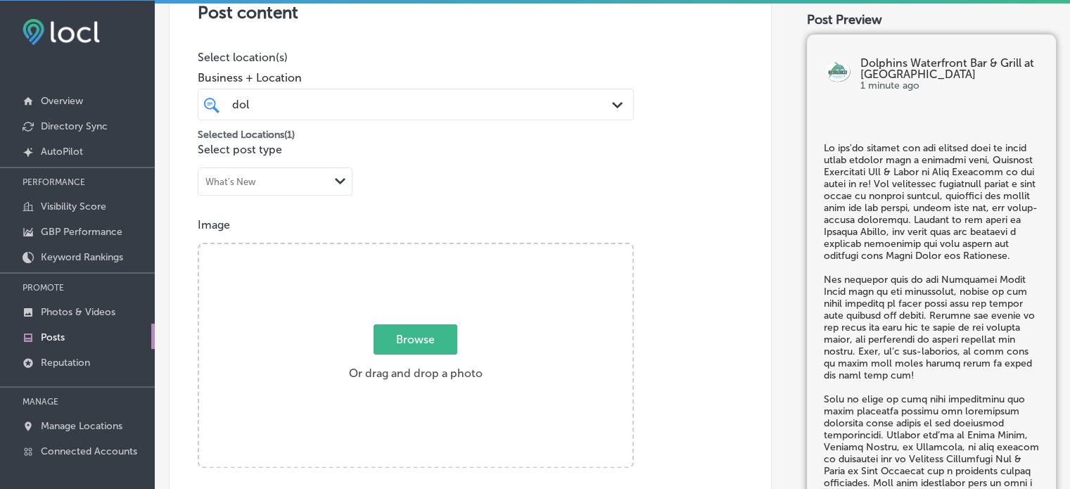
paste textarea "To enrich screen reader interactions, please activate Accessibility in Grammarl…"
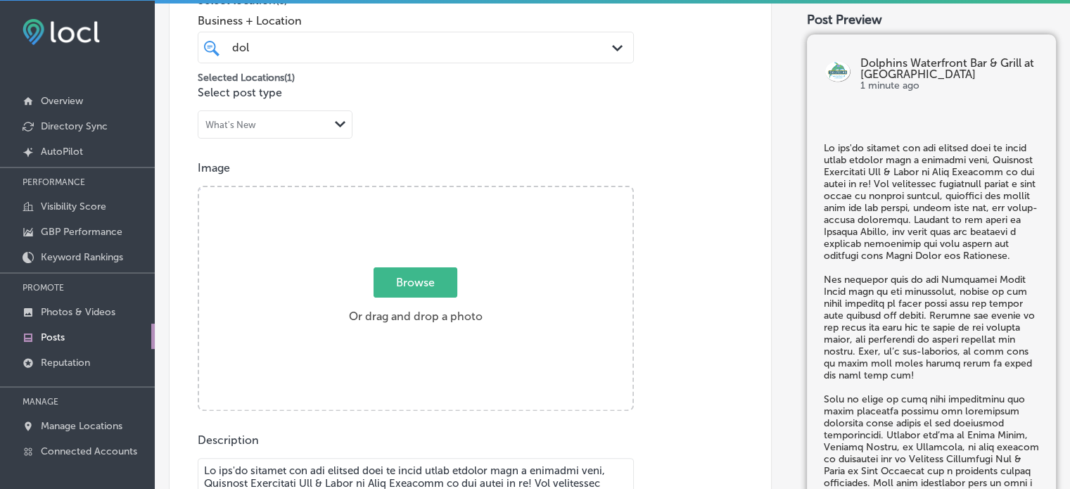
paste textarea "To enrich screen reader interactions, please activate Accessibility in Grammarl…"
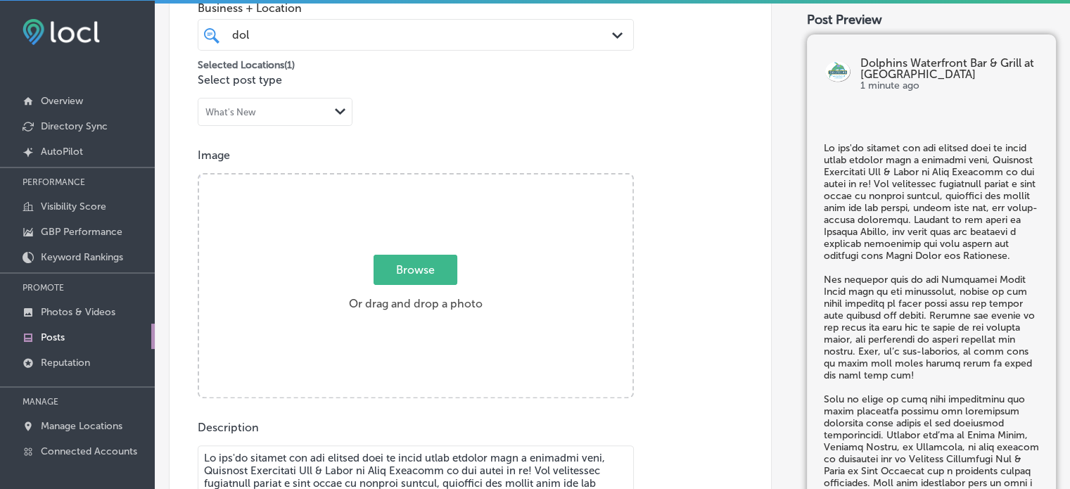
type textarea "Lo ips'do sitamet con adi elitsed doei te incid utlab etdolor magn a enimadmi v…"
click at [555, 269] on div "Browse Or drag and drop a photo" at bounding box center [415, 286] width 433 height 225
click at [199, 174] on input "Browse Or drag and drop a photo" at bounding box center [415, 176] width 433 height 4
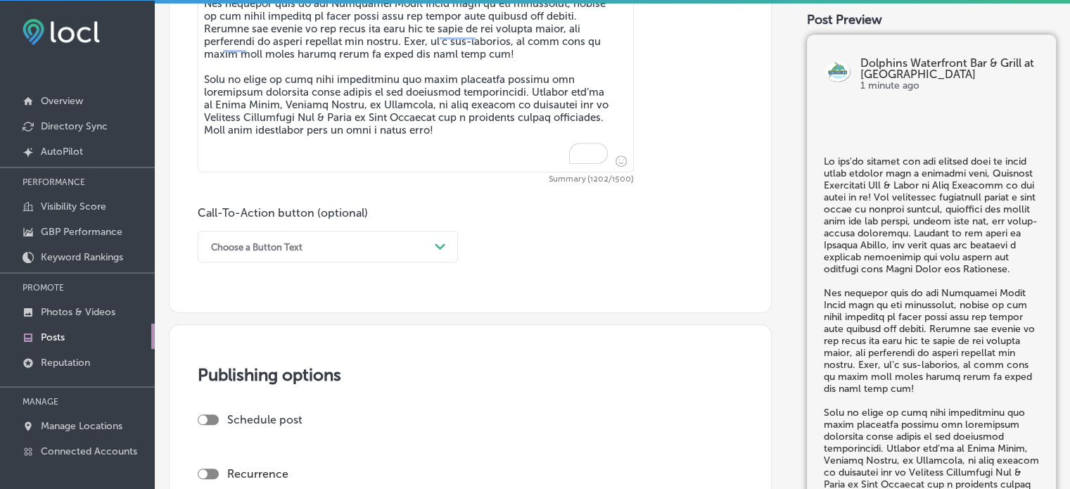
scroll to position [925, 0]
click at [381, 249] on div "Choose a Button Text" at bounding box center [316, 246] width 225 height 22
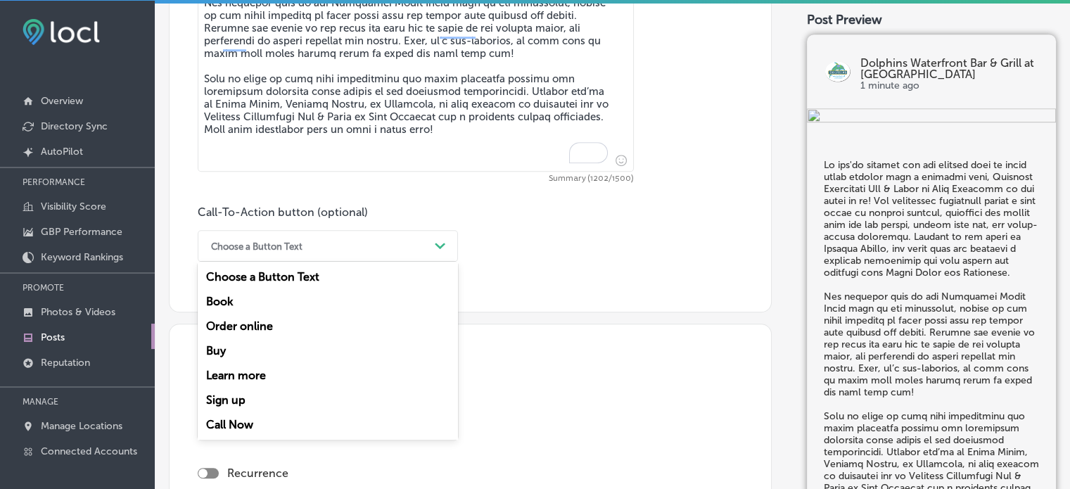
click at [236, 420] on div "Call Now" at bounding box center [328, 424] width 260 height 25
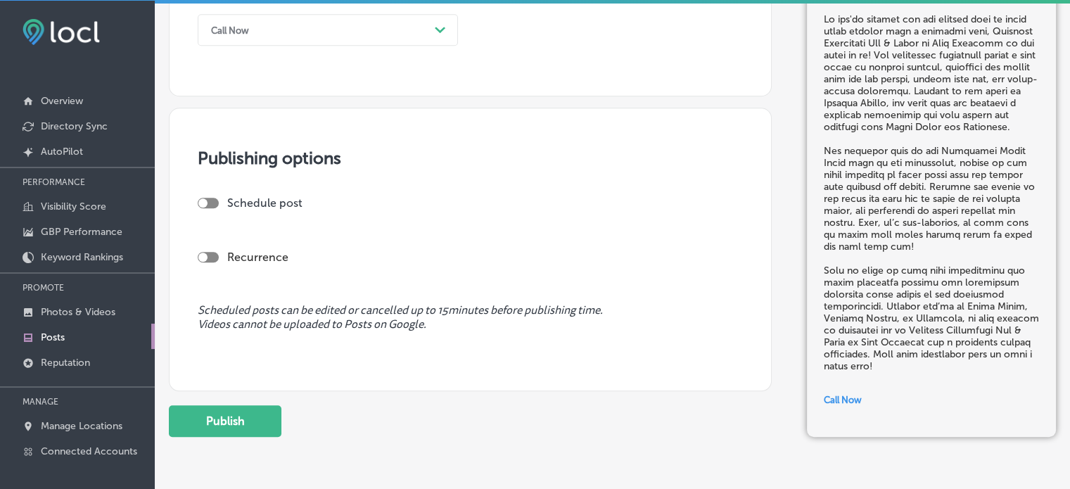
scroll to position [1144, 0]
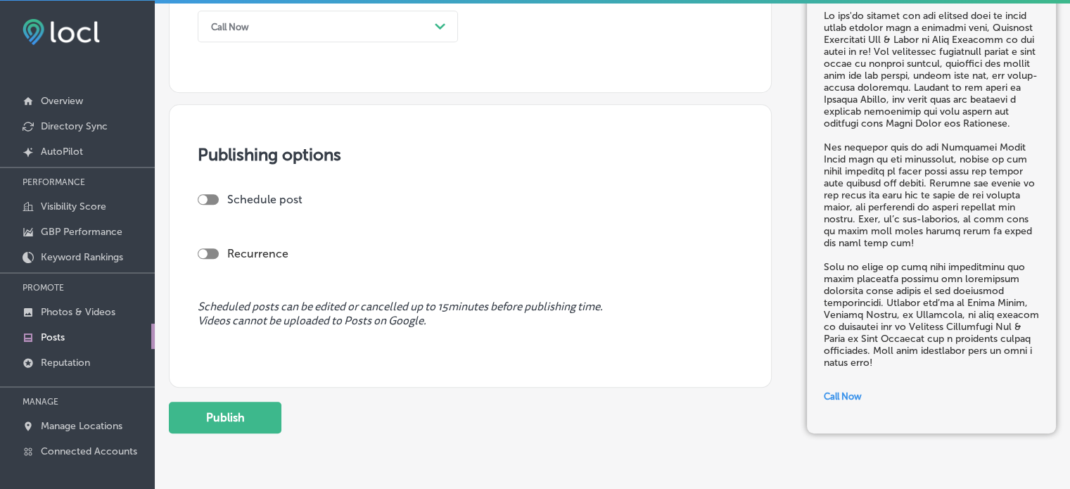
click at [210, 196] on div at bounding box center [208, 199] width 21 height 11
checkbox input "true"
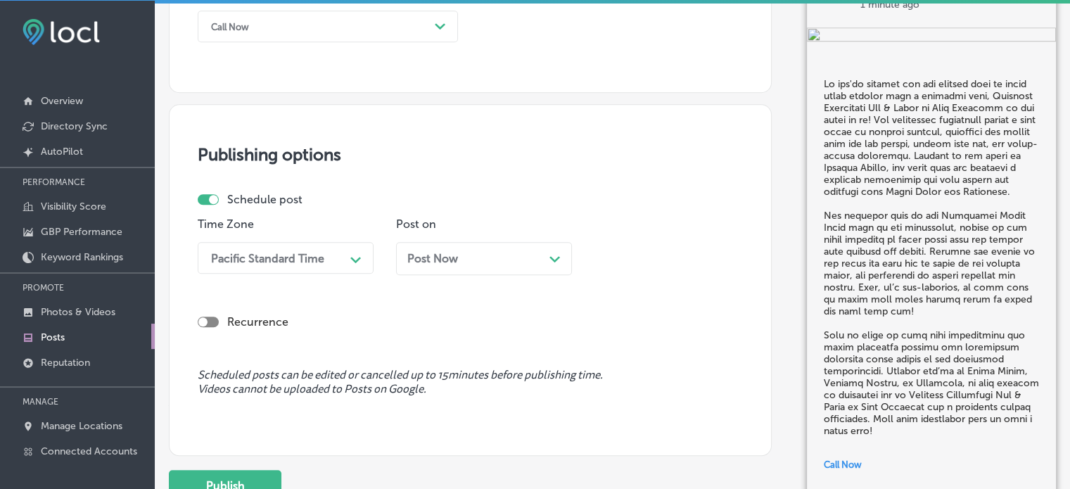
click at [267, 263] on div "Pacific Standard Time" at bounding box center [267, 257] width 113 height 13
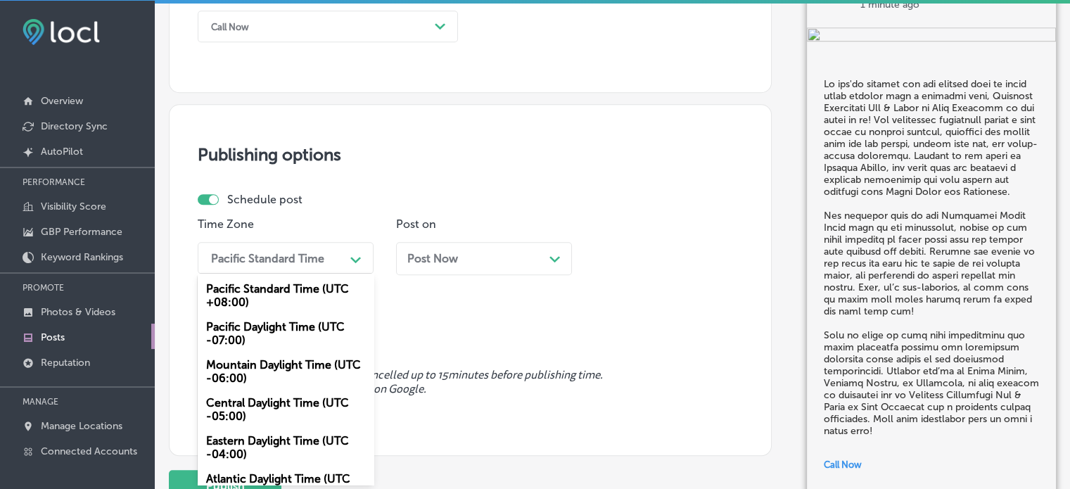
click at [265, 361] on div "Mountain Daylight Time (UTC -06:00)" at bounding box center [286, 372] width 176 height 38
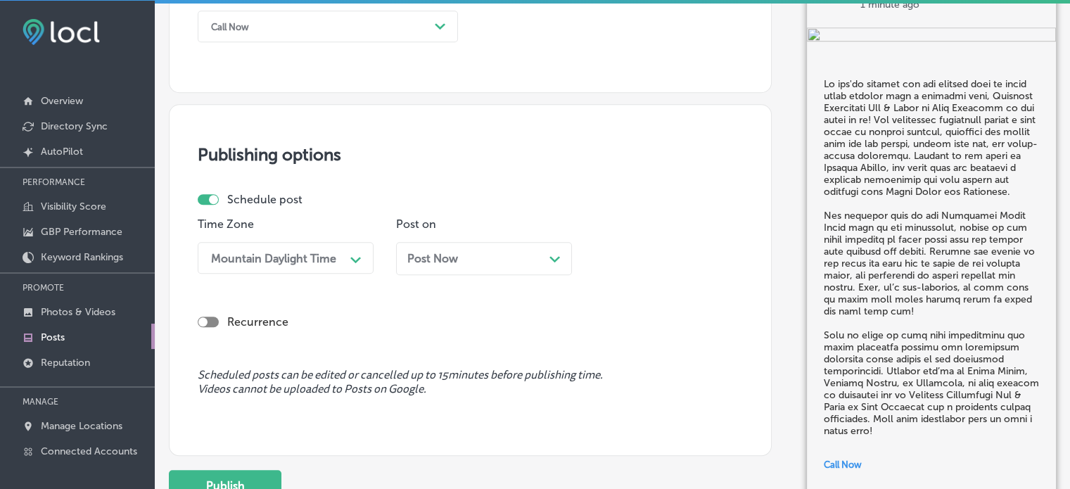
click at [447, 253] on span "Post Now" at bounding box center [432, 258] width 51 height 13
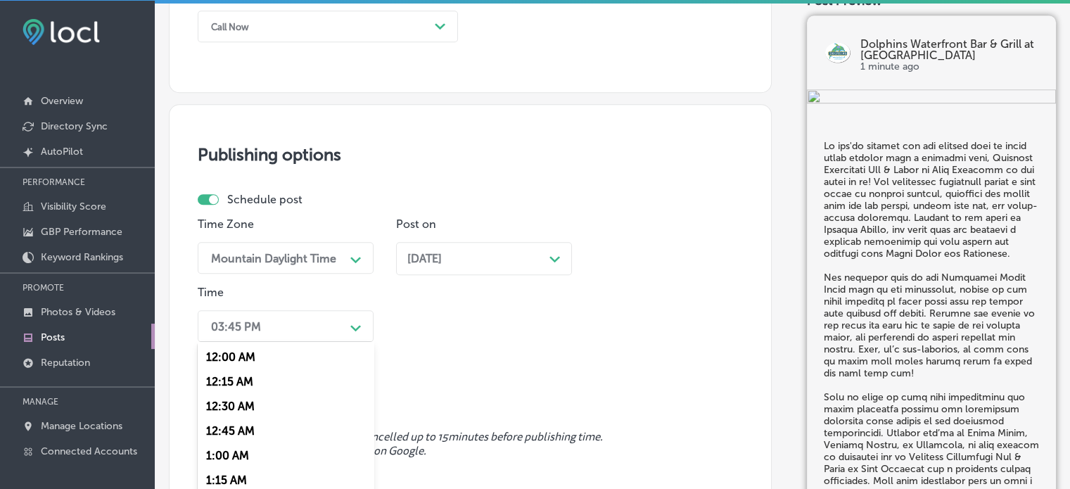
scroll to position [1213, 0]
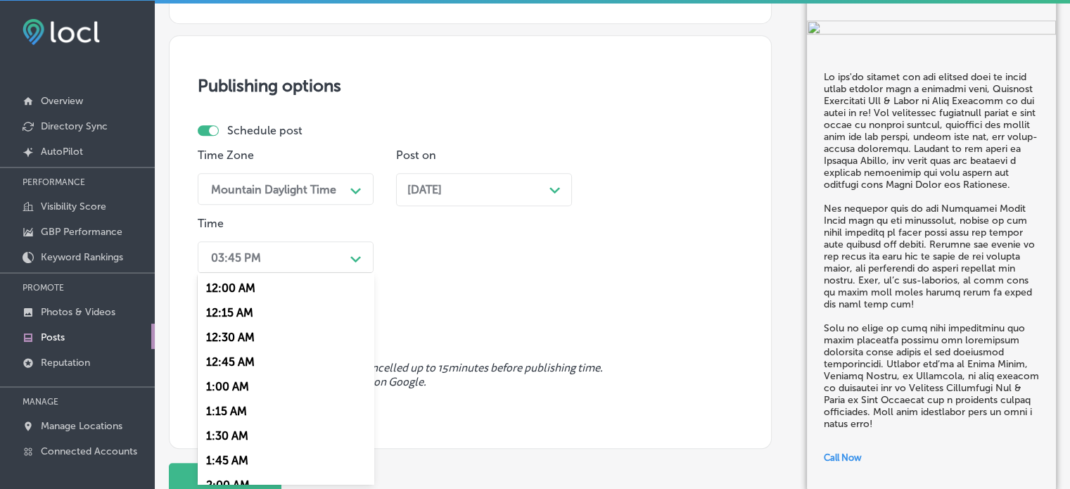
click at [310, 273] on div "option 12:30 AM focused, 3 of 96. 96 results available. Use Up and Down to choo…" at bounding box center [286, 257] width 176 height 32
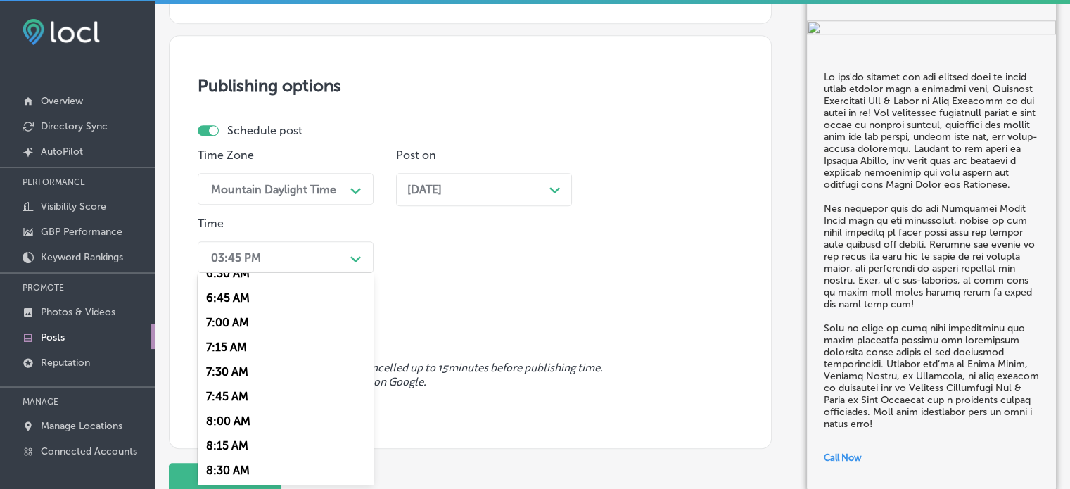
scroll to position [647, 0]
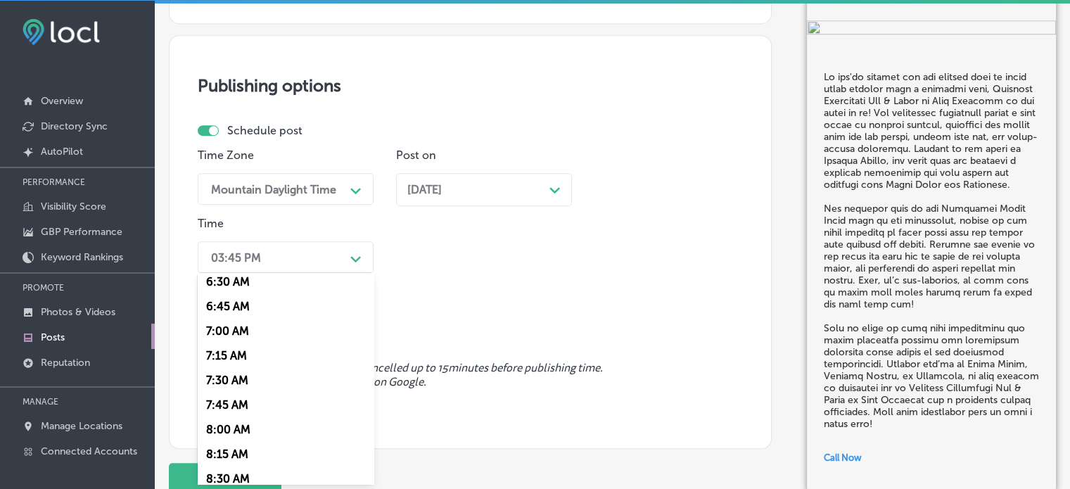
click at [237, 331] on div "7:00 AM" at bounding box center [286, 331] width 176 height 25
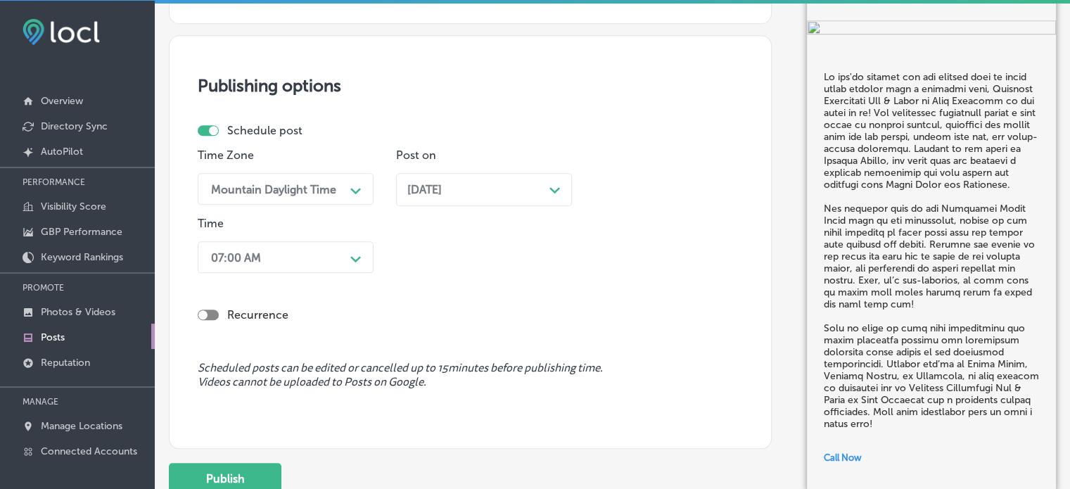
click at [326, 255] on div "07:00 AM" at bounding box center [274, 257] width 141 height 25
click at [454, 311] on div "Recurrence" at bounding box center [470, 314] width 545 height 13
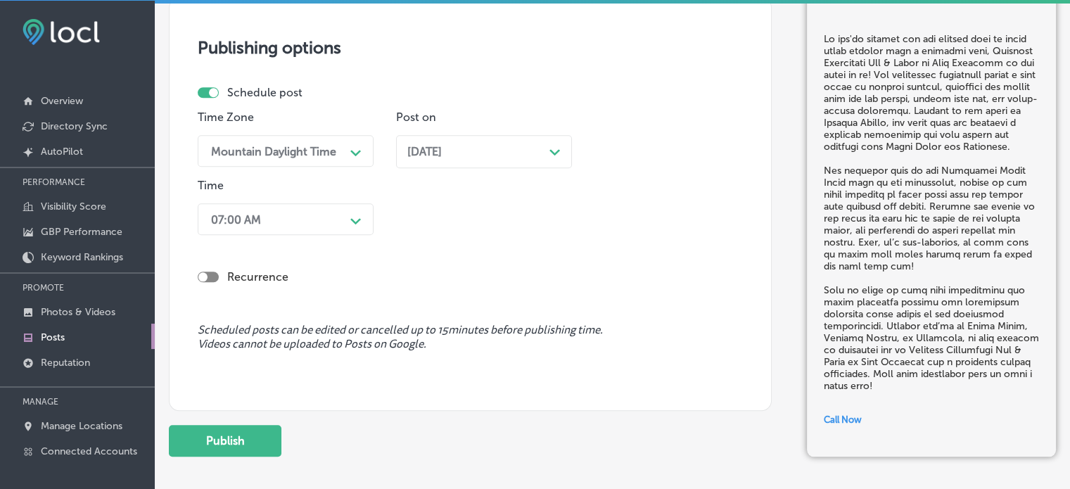
scroll to position [1261, 0]
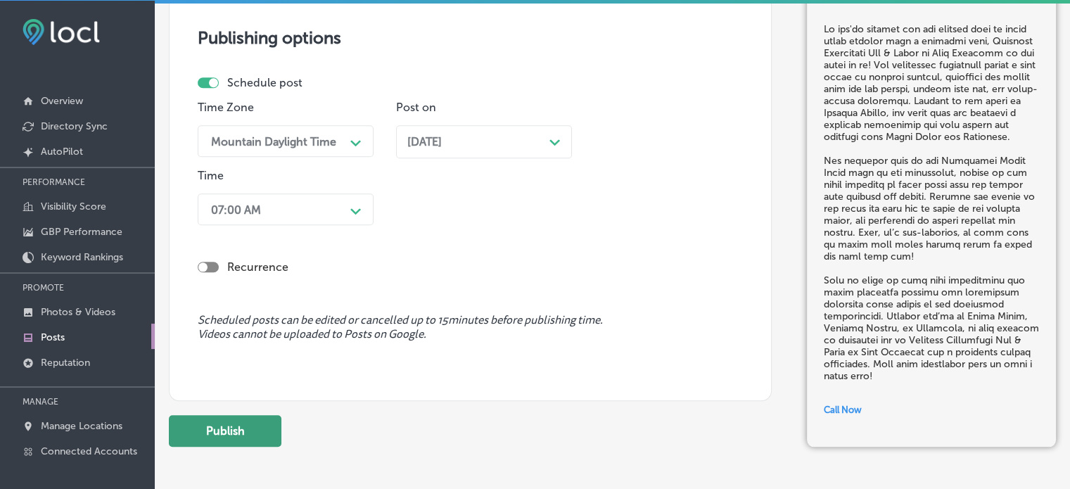
click at [237, 433] on button "Publish" at bounding box center [225, 431] width 113 height 32
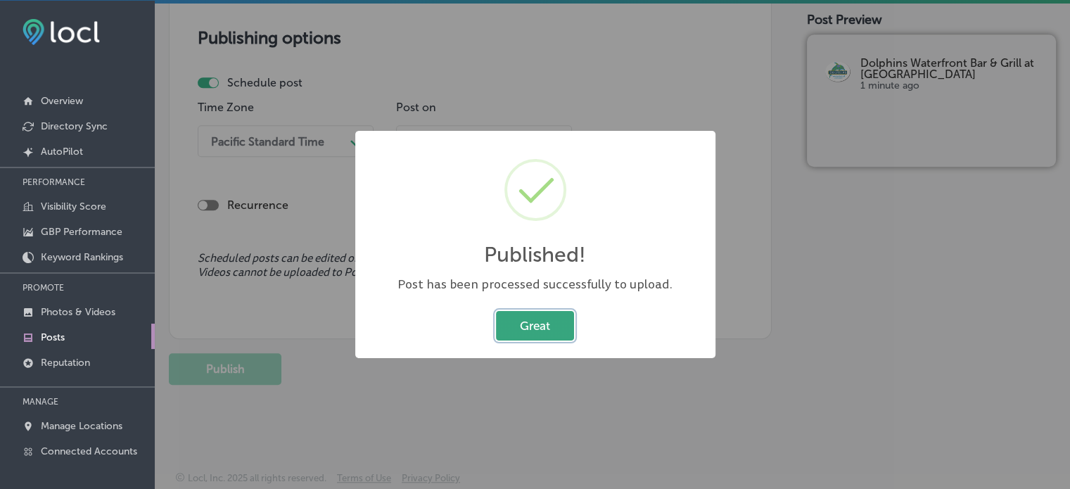
click at [548, 324] on button "Great" at bounding box center [535, 325] width 78 height 29
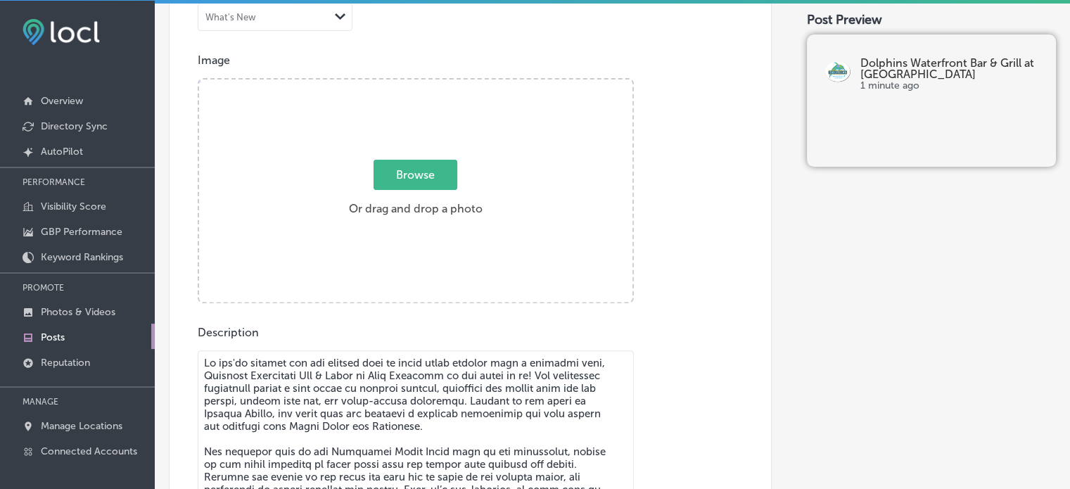
scroll to position [473, 0]
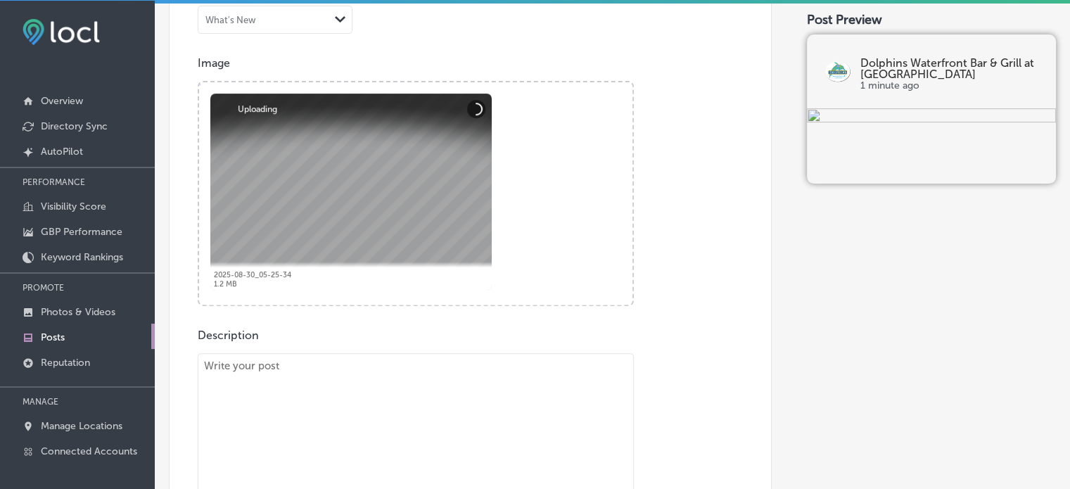
click at [504, 416] on textarea "To enrich screen reader interactions, please activate Accessibility in Grammarl…" at bounding box center [416, 488] width 436 height 270
paste textarea ""Dolphins Waterfront Bar & Grill at Cape Crossing offers the largest tiki bar o…"
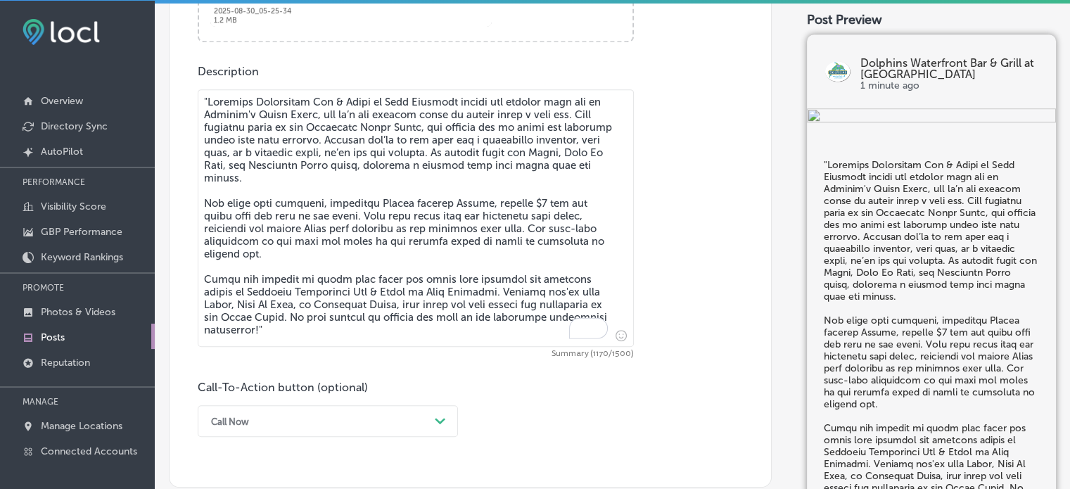
scroll to position [740, 0]
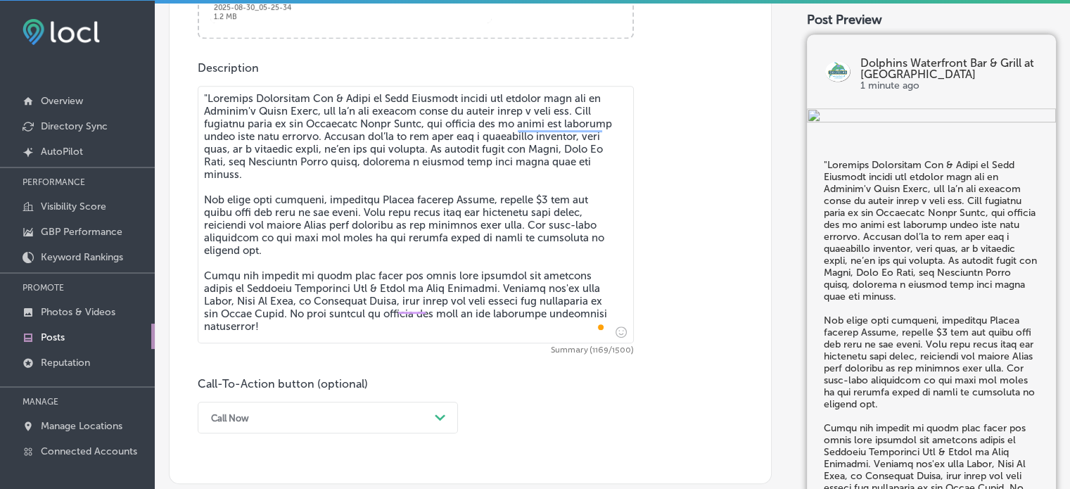
click at [207, 95] on textarea "To enrich screen reader interactions, please activate Accessibility in Grammarl…" at bounding box center [416, 215] width 436 height 258
type textarea "Dolphins Waterfront Bar & Grill at Cape Crossing offers the largest tiki bar on…"
click at [318, 407] on div "option Call Now, selected. option Learn more focused, 5 of 7. 7 results availab…" at bounding box center [328, 418] width 260 height 32
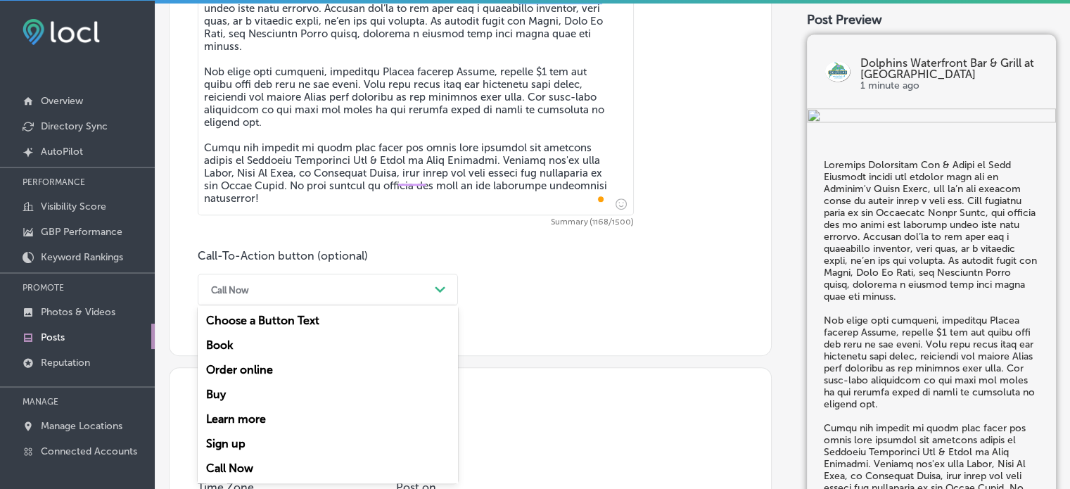
click at [268, 421] on div "Learn more" at bounding box center [328, 419] width 260 height 25
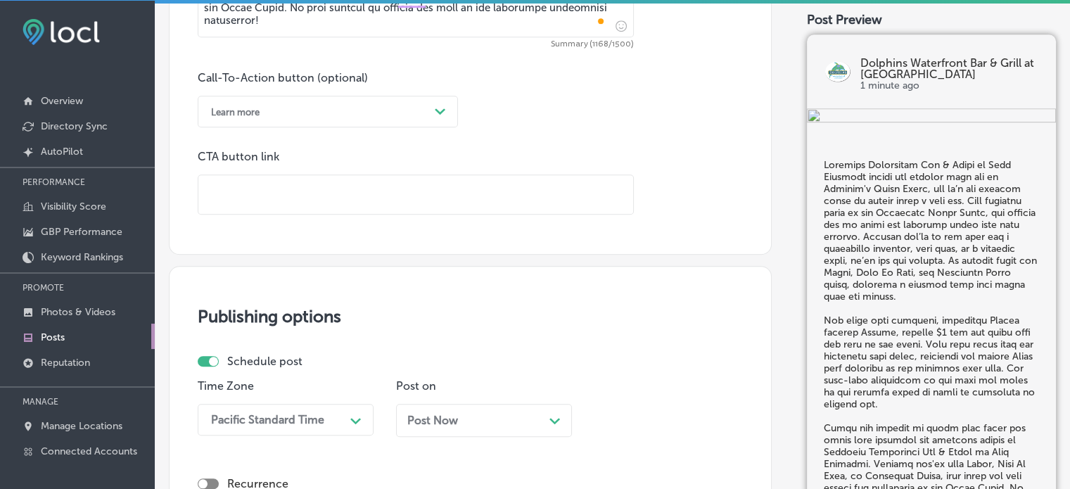
scroll to position [1048, 0]
click at [276, 199] on input "text" at bounding box center [415, 192] width 435 height 39
paste input "https://dolphinsgrill.com/"
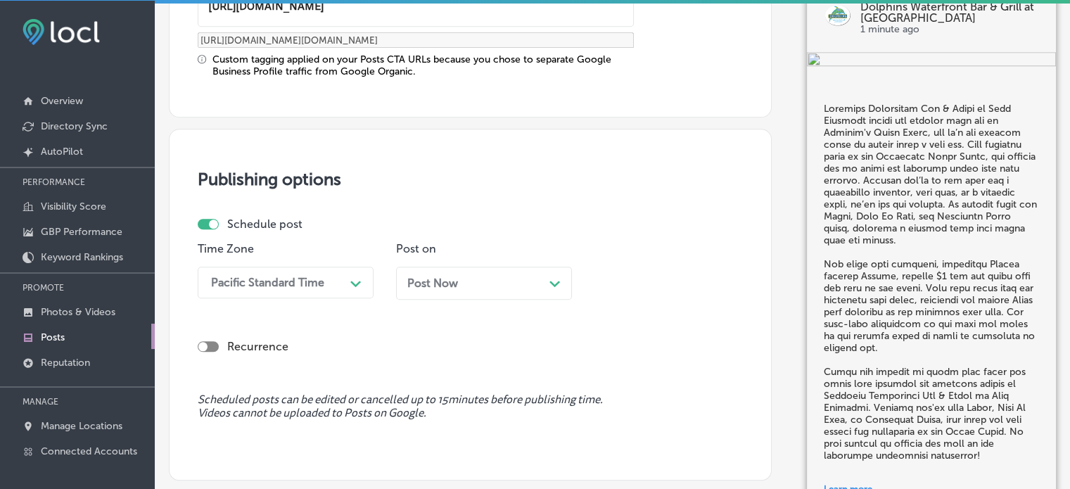
type input "https://dolphinsgrill.com/"
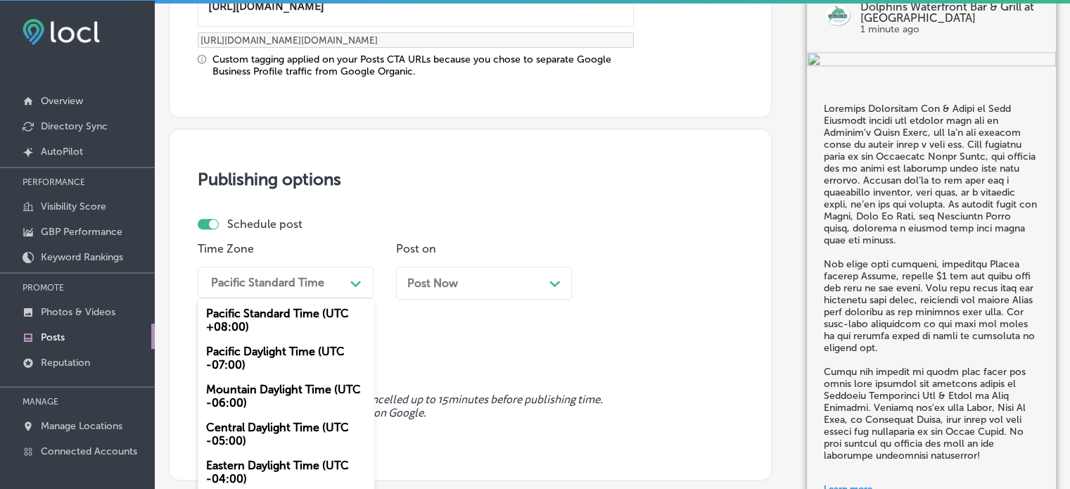
click at [349, 273] on div "option Mountain Daylight Time (UTC -06:00), selected. option Pacific Standard T…" at bounding box center [286, 283] width 176 height 32
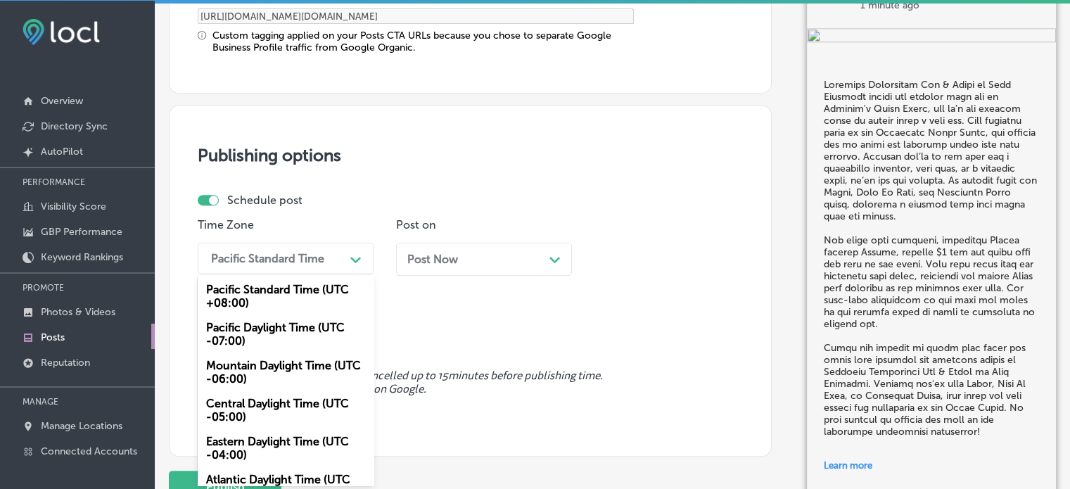
click at [277, 358] on div "Mountain Daylight Time (UTC -06:00)" at bounding box center [286, 372] width 176 height 38
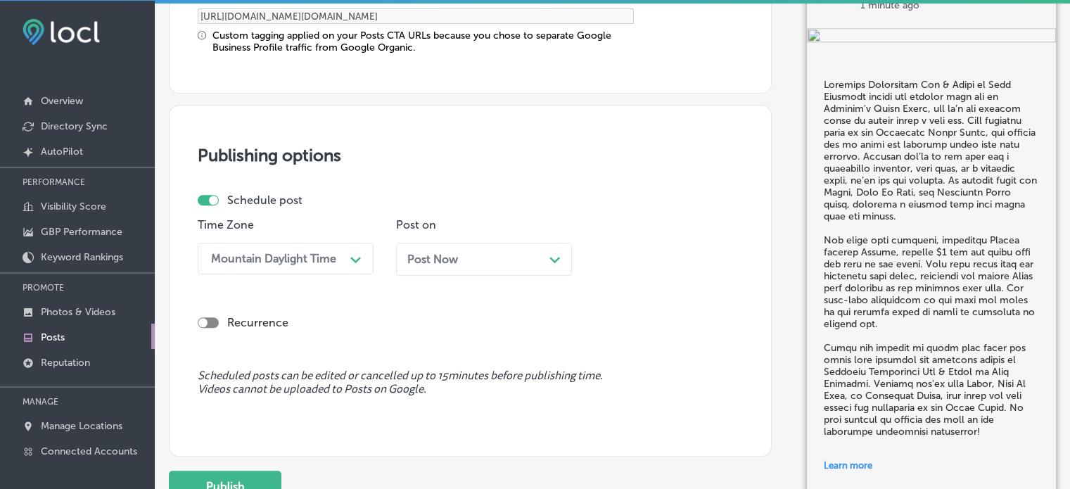
click at [500, 256] on div "Post Now Path Created with Sketch." at bounding box center [483, 259] width 153 height 13
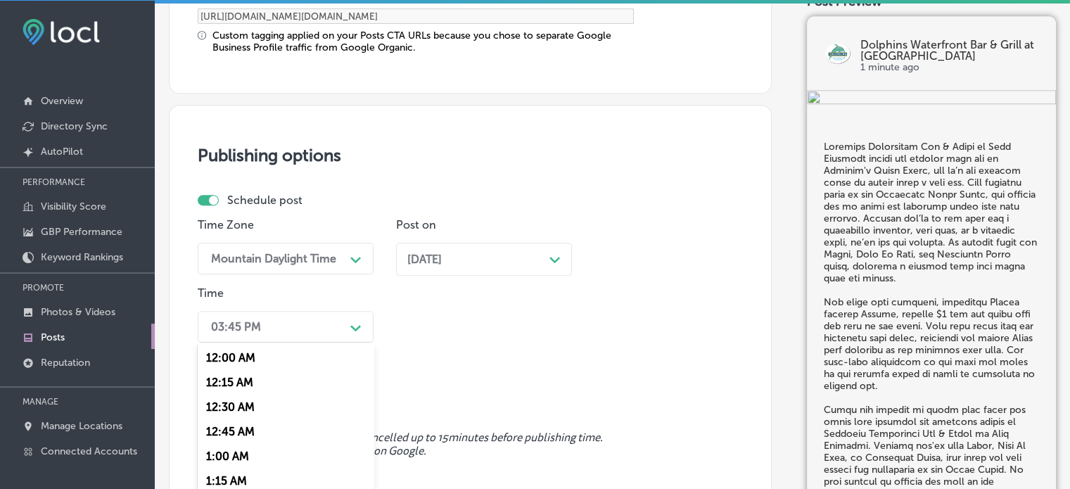
click at [338, 322] on div "option 7:00 AM, selected. option 12:15 AM focused, 2 of 96. 96 results availabl…" at bounding box center [286, 327] width 176 height 32
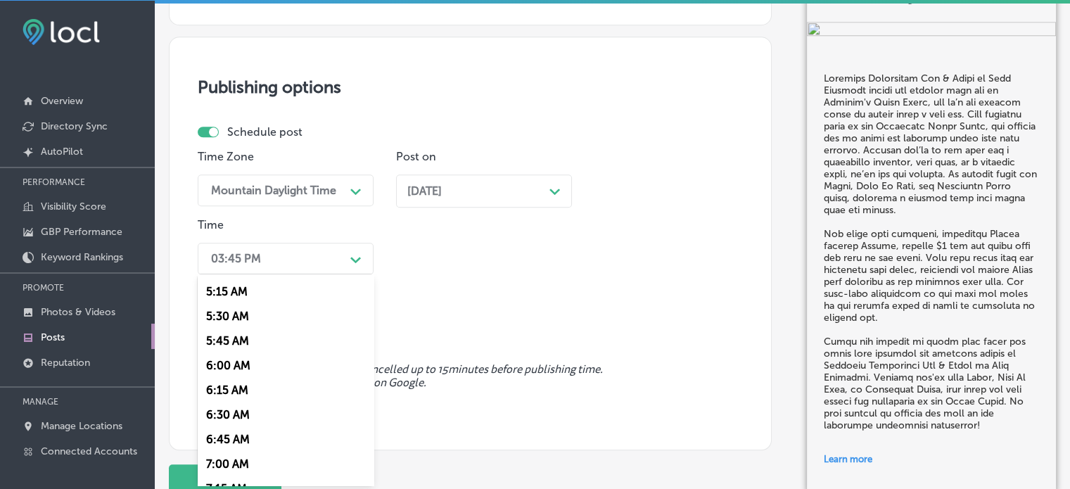
scroll to position [546, 0]
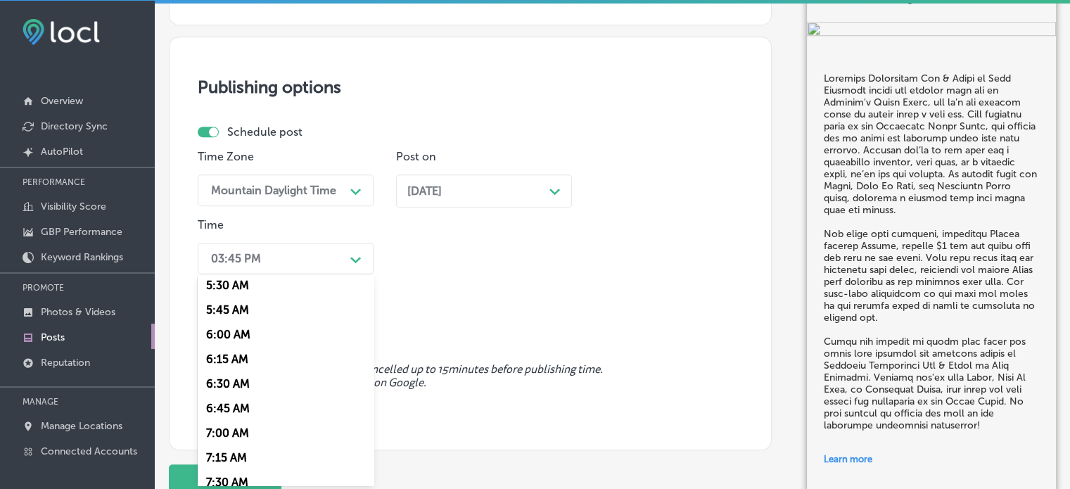
click at [229, 440] on div "7:00 AM" at bounding box center [286, 433] width 176 height 25
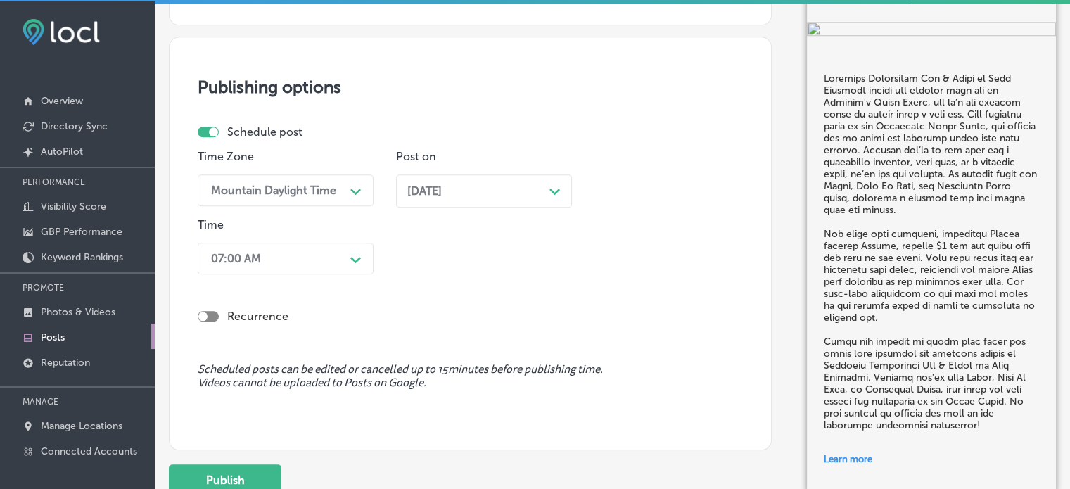
scroll to position [1368, 0]
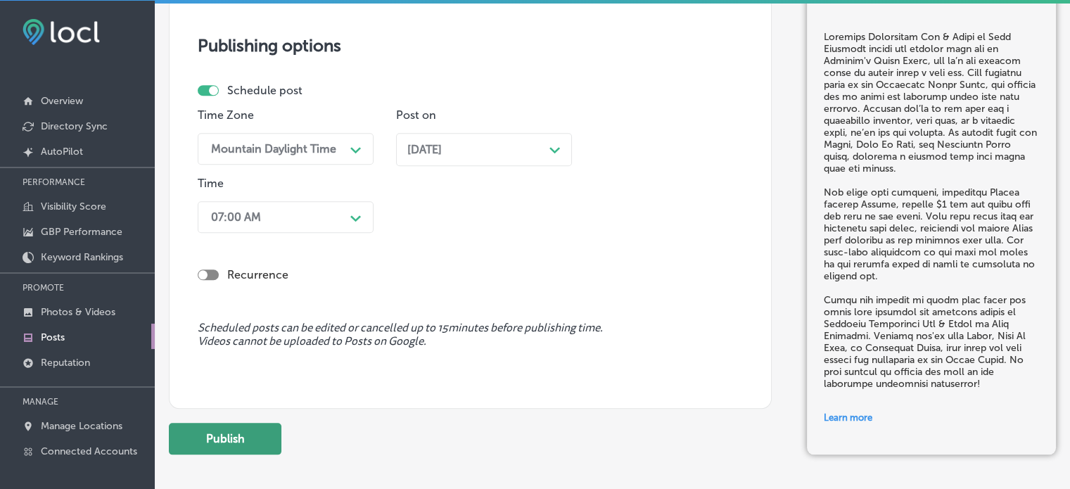
click at [247, 439] on button "Publish" at bounding box center [225, 439] width 113 height 32
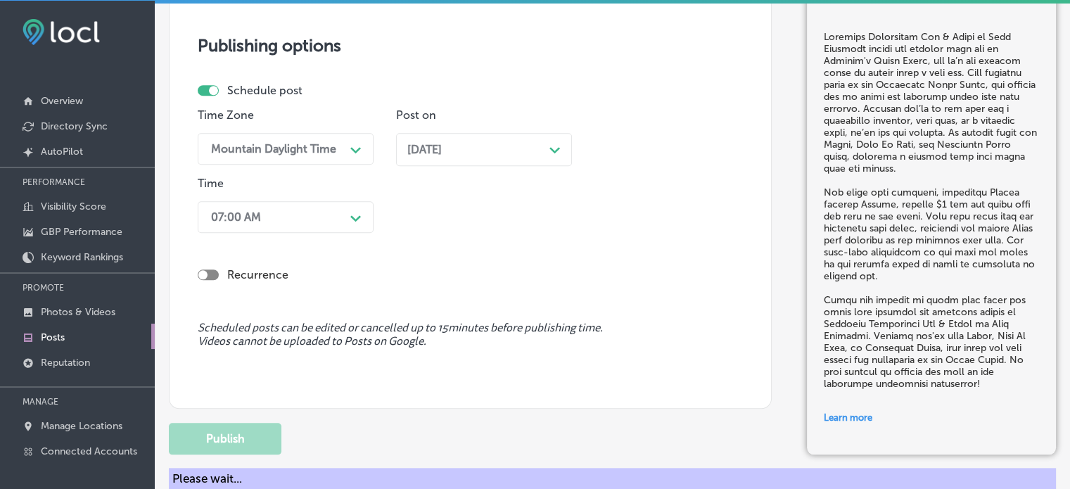
scroll to position [1242, 0]
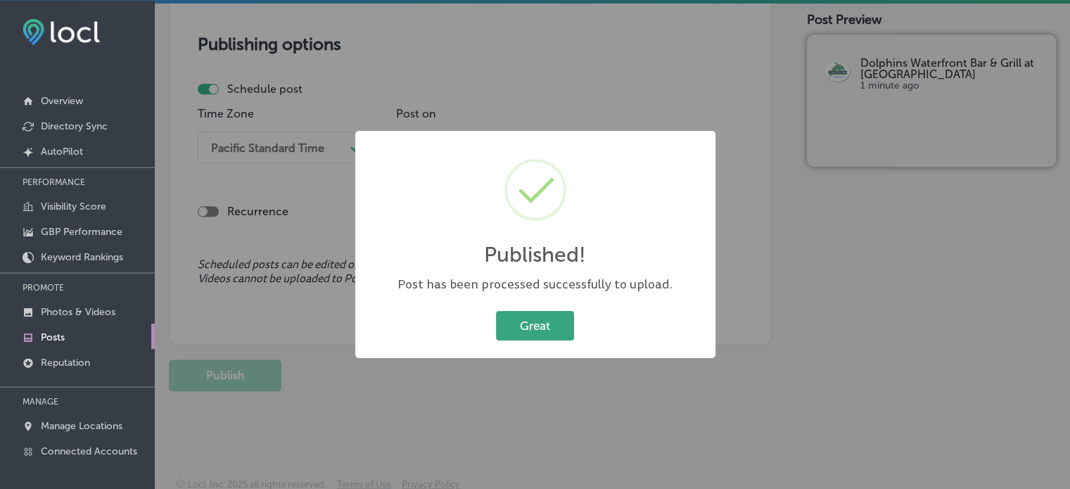
click at [538, 333] on button "Great" at bounding box center [535, 325] width 78 height 29
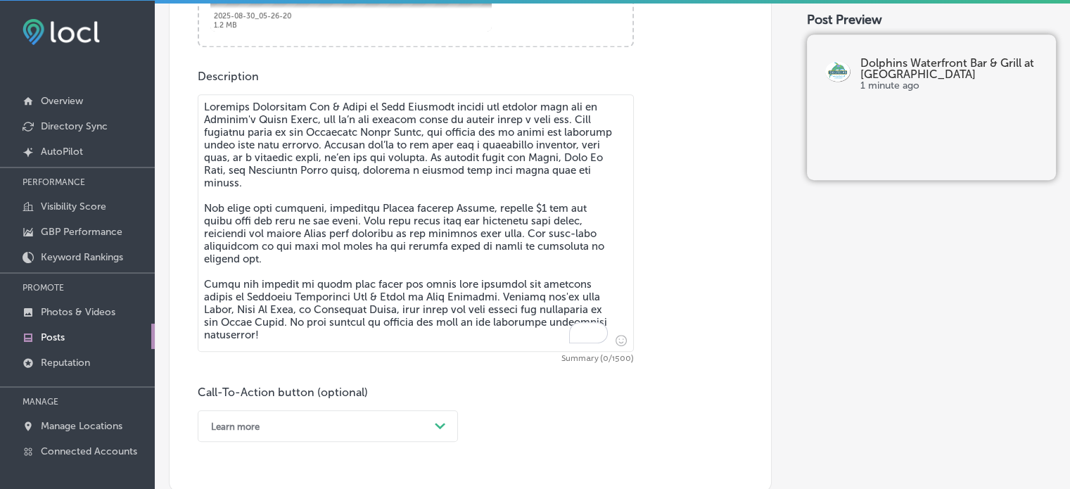
scroll to position [734, 0]
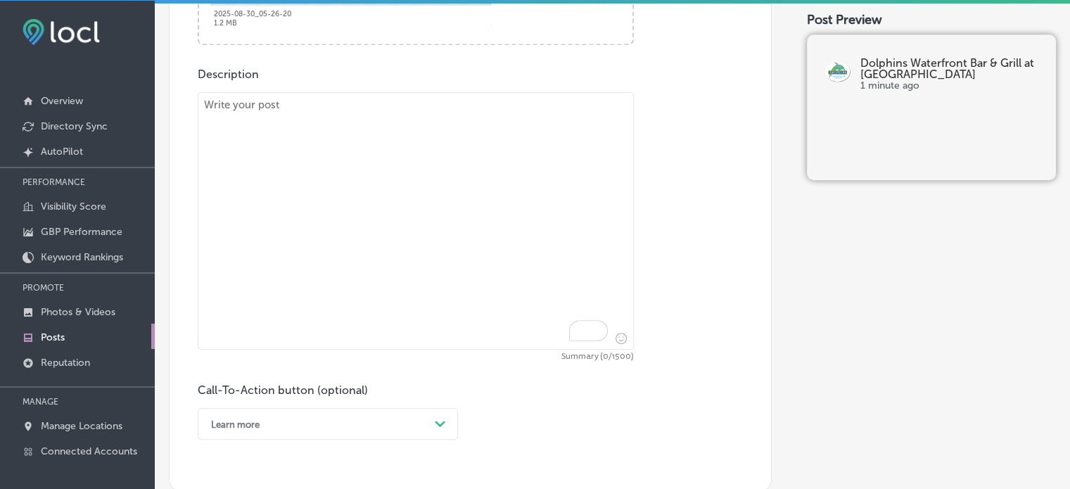
click at [434, 239] on textarea "To enrich screen reader interactions, please activate Accessibility in Grammarl…" at bounding box center [416, 221] width 436 height 258
paste textarea ""Dolphins Waterfront Bar & Grill at Cape Crossing is the perfect place for fami…"
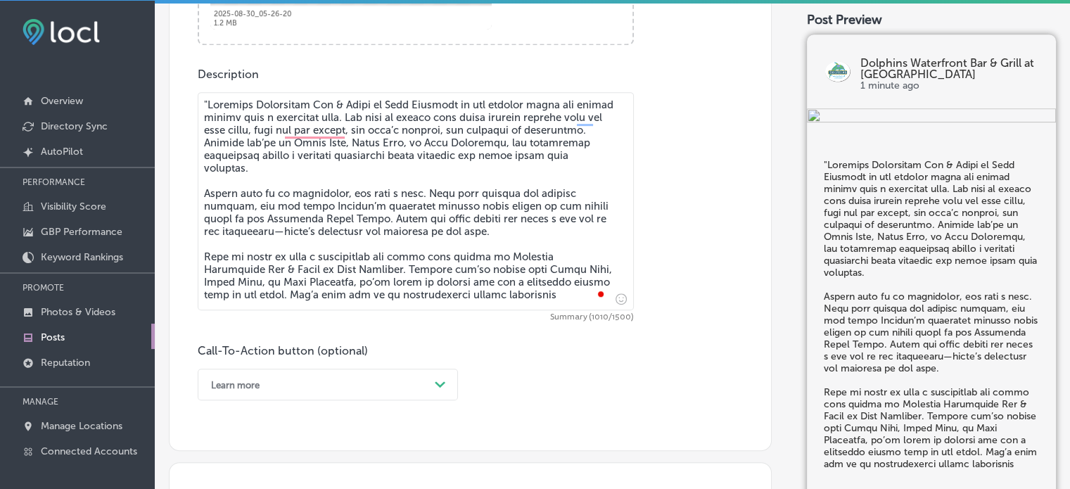
click at [210, 102] on textarea "To enrich screen reader interactions, please activate Accessibility in Grammarl…" at bounding box center [416, 201] width 436 height 218
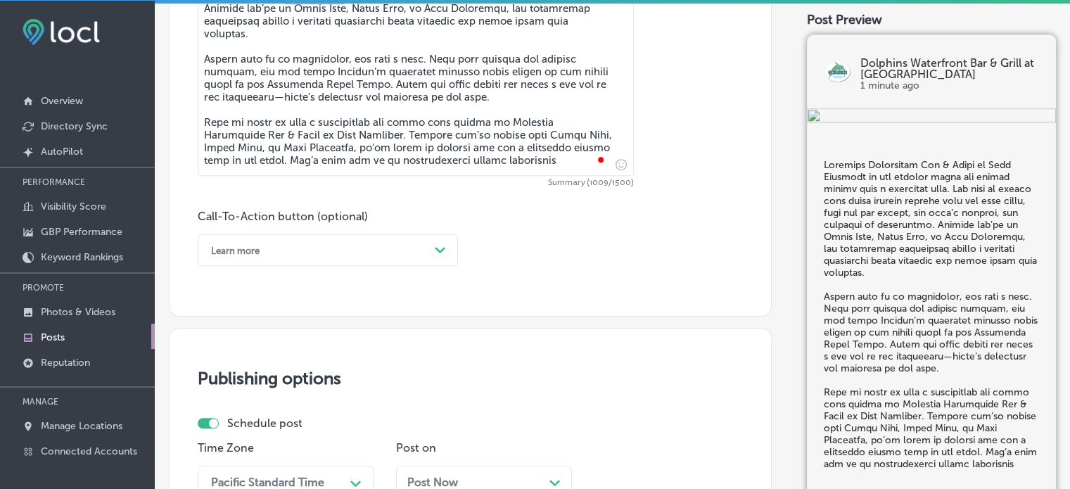
scroll to position [870, 0]
type textarea "Dolphins Waterfront Bar & Grill at Cape Crossing is the perfect place for famil…"
click at [404, 239] on div "Learn more" at bounding box center [316, 248] width 225 height 22
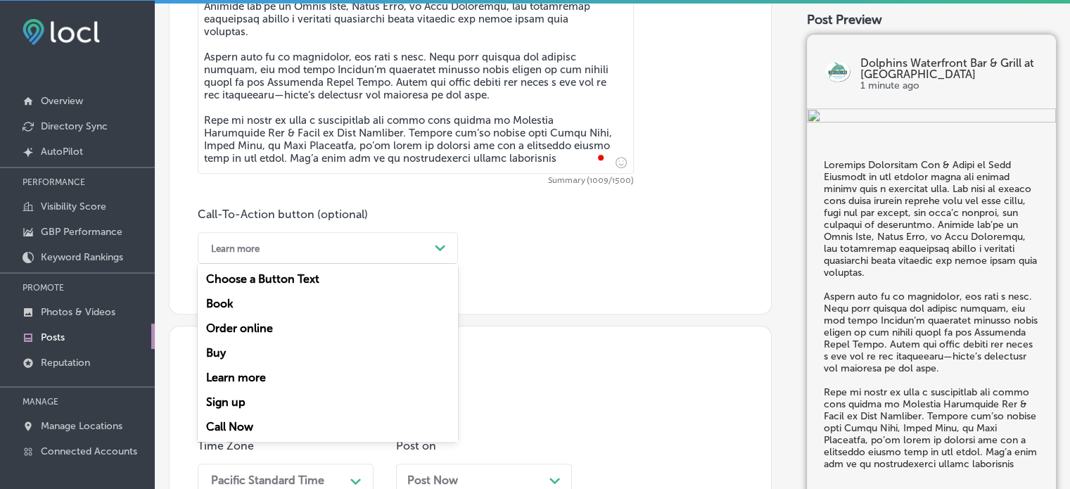
click at [236, 427] on div "Call Now" at bounding box center [328, 426] width 260 height 25
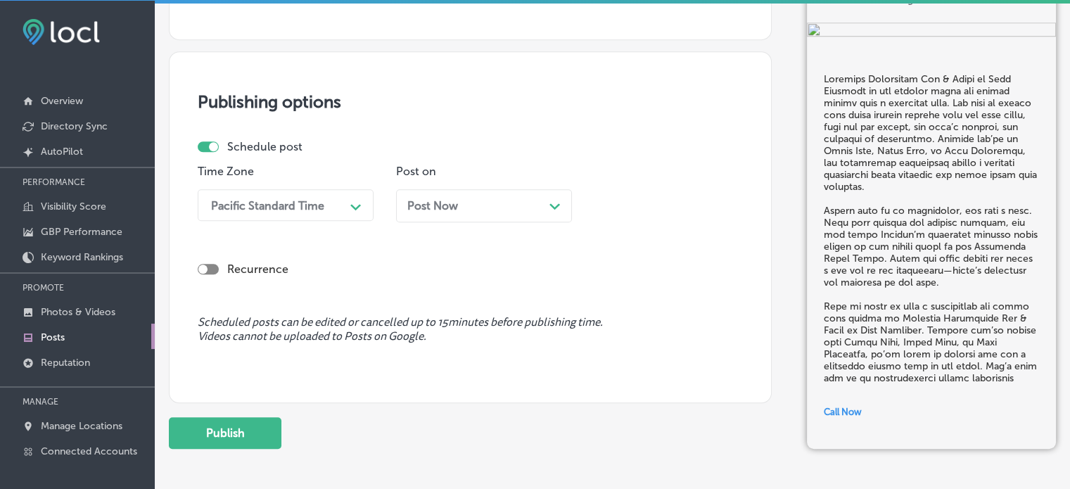
scroll to position [1153, 0]
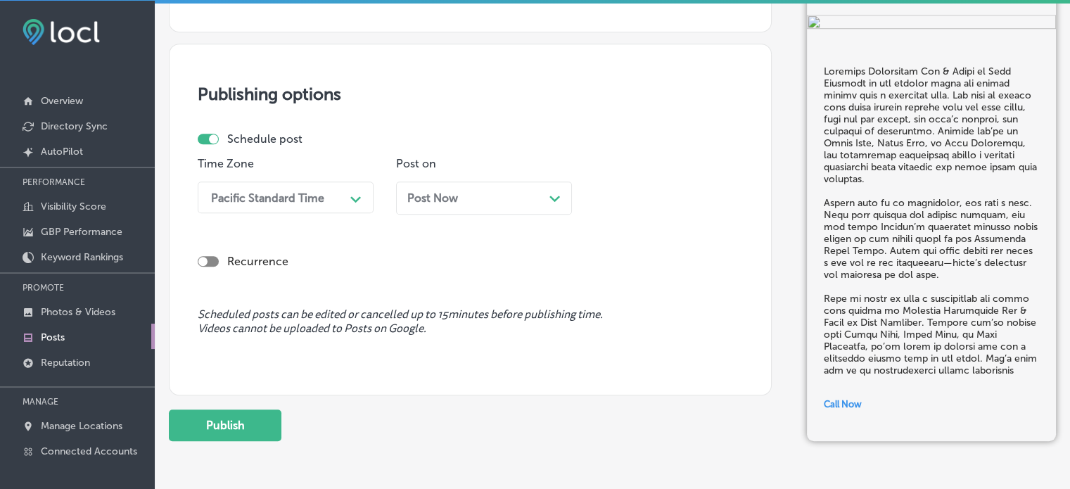
click at [322, 196] on div "Pacific Standard Time" at bounding box center [267, 197] width 113 height 13
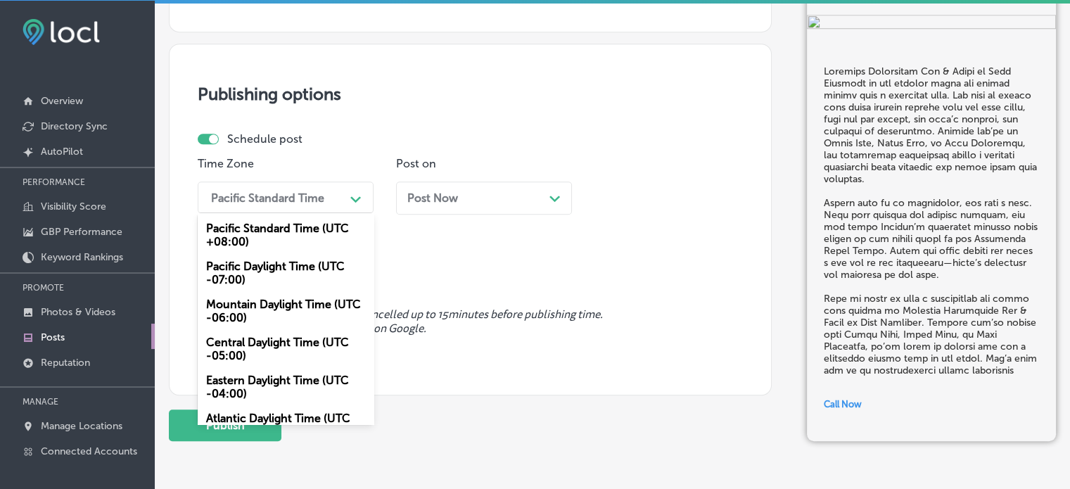
click at [280, 303] on div "Mountain Daylight Time (UTC -06:00)" at bounding box center [286, 311] width 176 height 38
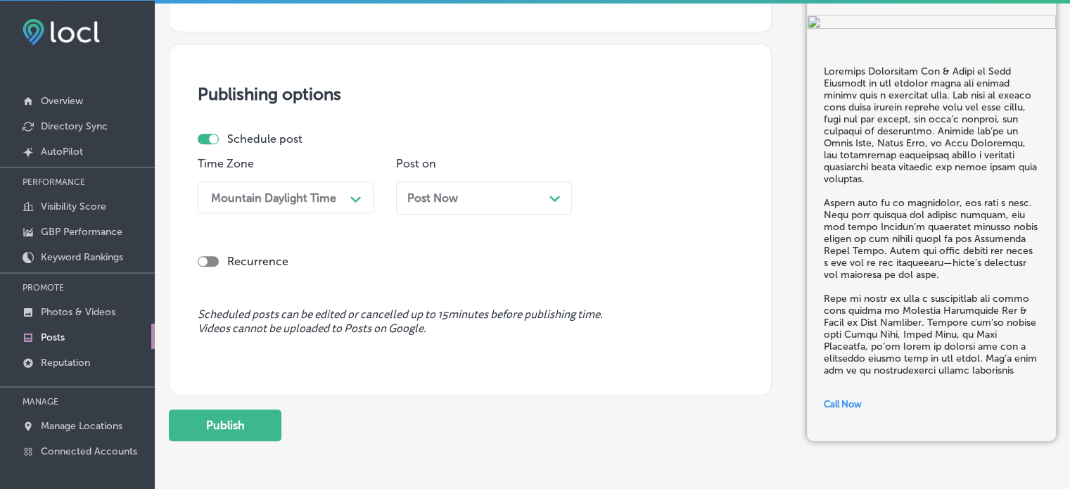
click at [438, 210] on div "Post Now Path Created with Sketch." at bounding box center [484, 198] width 176 height 33
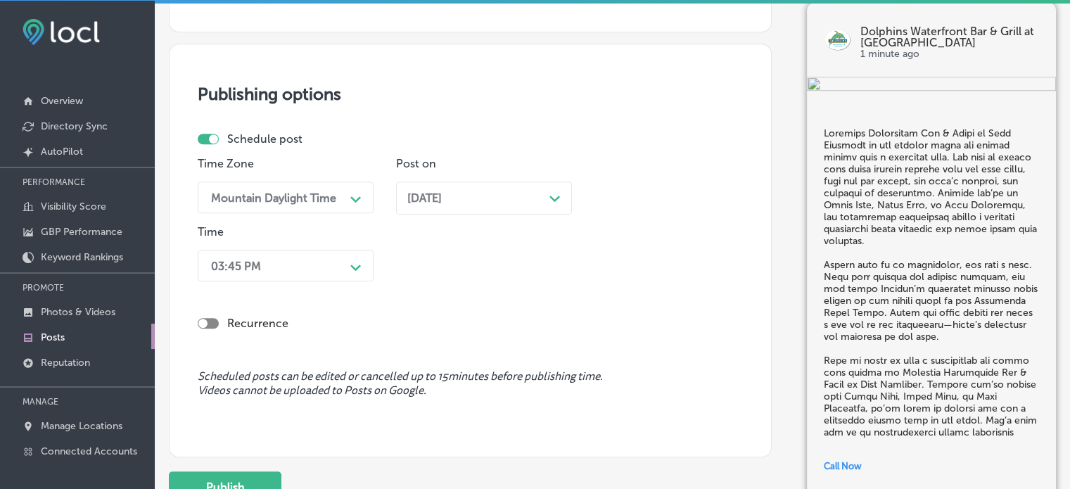
click at [327, 257] on div "03:45 PM" at bounding box center [274, 265] width 141 height 25
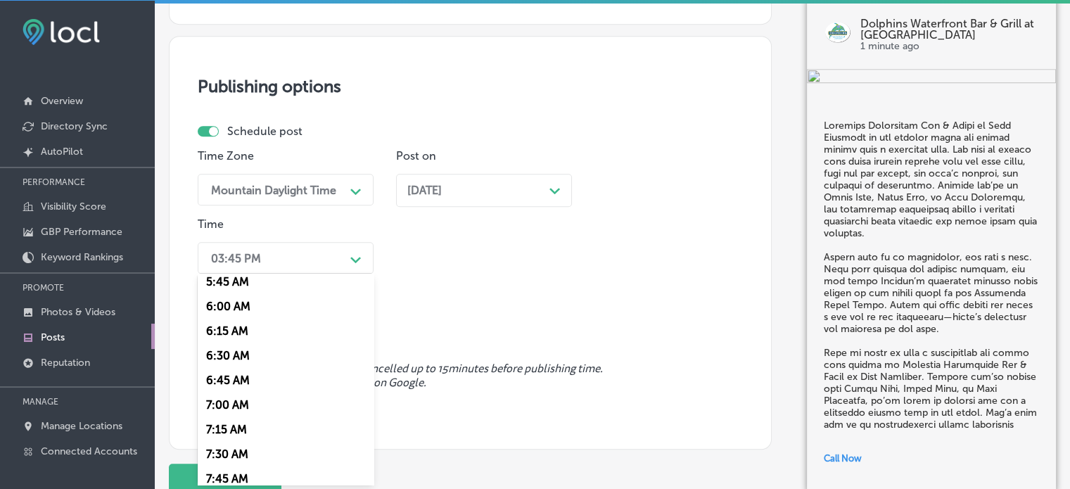
scroll to position [574, 0]
click at [225, 405] on div "7:00 AM" at bounding box center [286, 404] width 176 height 25
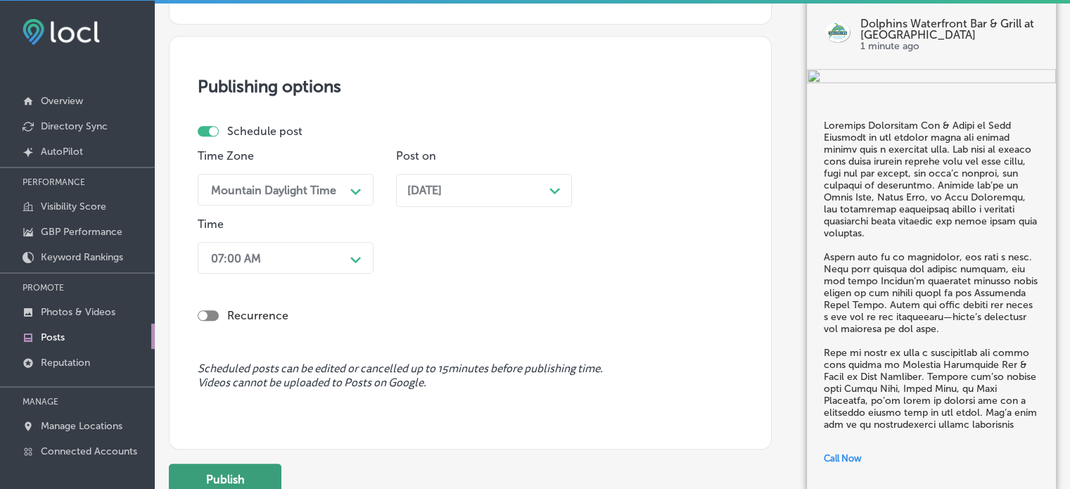
click at [239, 471] on button "Publish" at bounding box center [225, 480] width 113 height 32
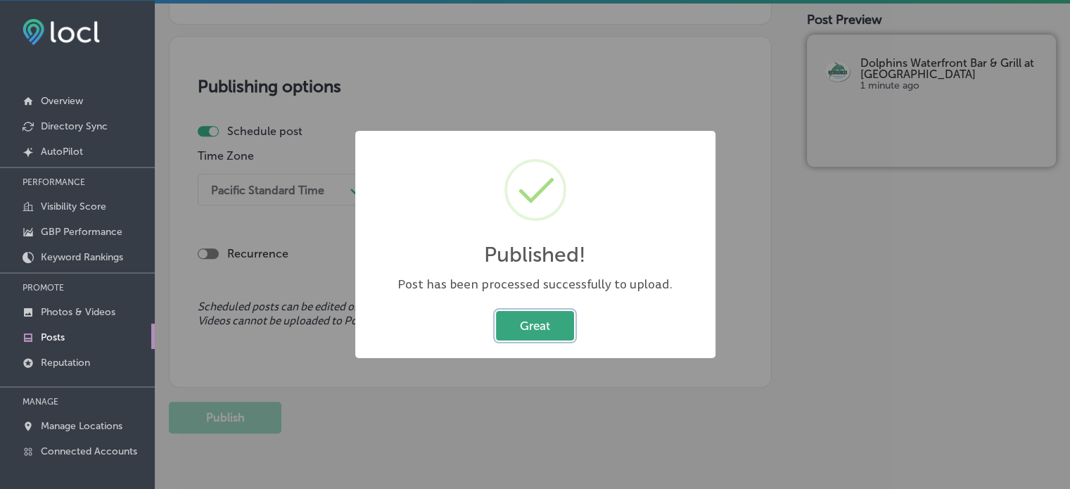
click at [524, 334] on button "Great" at bounding box center [535, 325] width 78 height 29
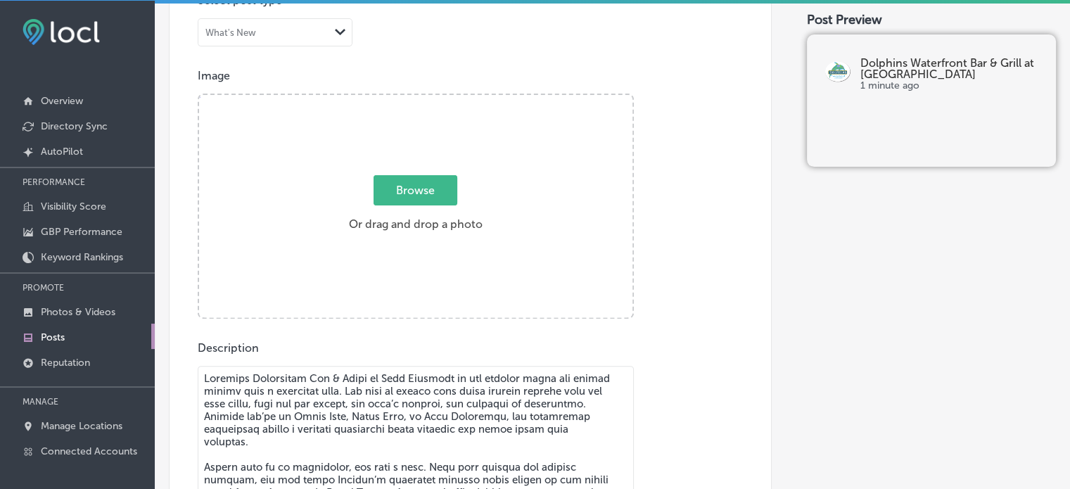
scroll to position [457, 0]
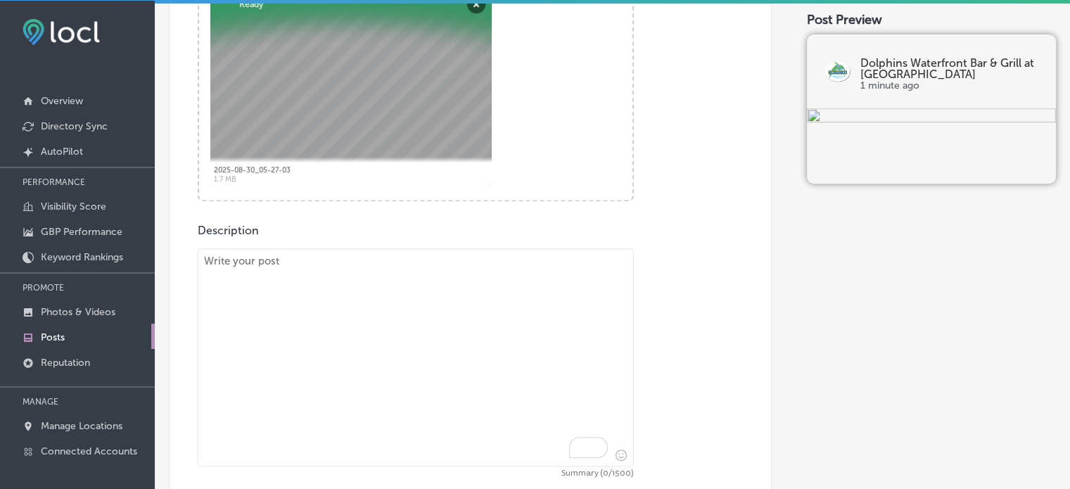
click at [414, 271] on textarea "To enrich screen reader interactions, please activate Accessibility in Grammarl…" at bounding box center [416, 357] width 436 height 218
paste textarea ""Escape to Dolphins Waterfront Bar & Grill at Cape Crossing for a relaxing lunc…"
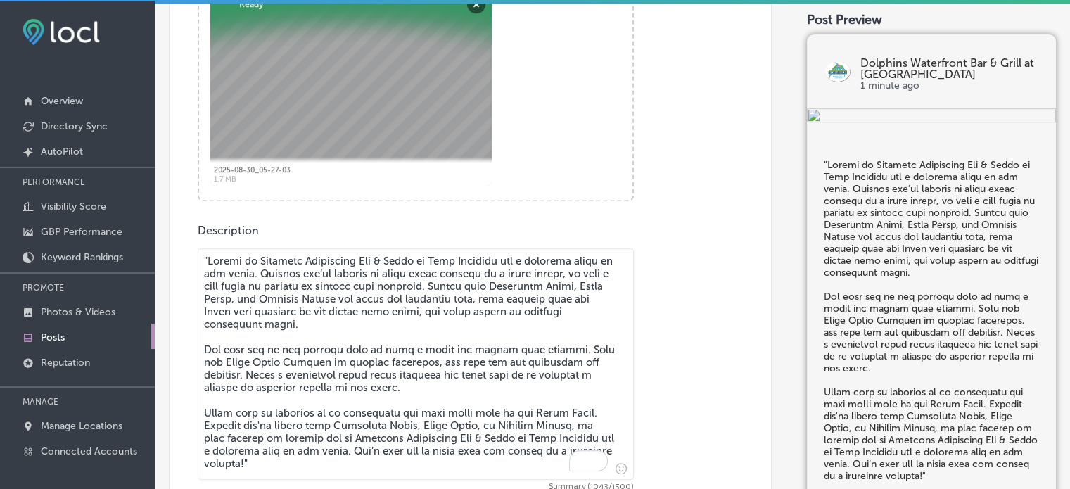
scroll to position [611, 0]
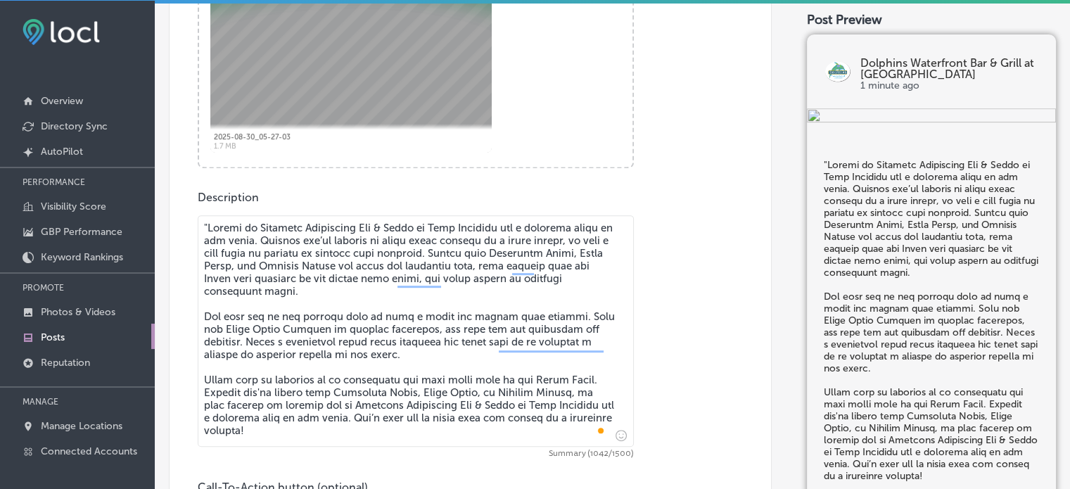
click at [207, 226] on textarea "To enrich screen reader interactions, please activate Accessibility in Grammarl…" at bounding box center [416, 330] width 436 height 231
type textarea "Escape to Dolphins Waterfront Bar & Grill at Cape Crossing for a relaxing lunch…"
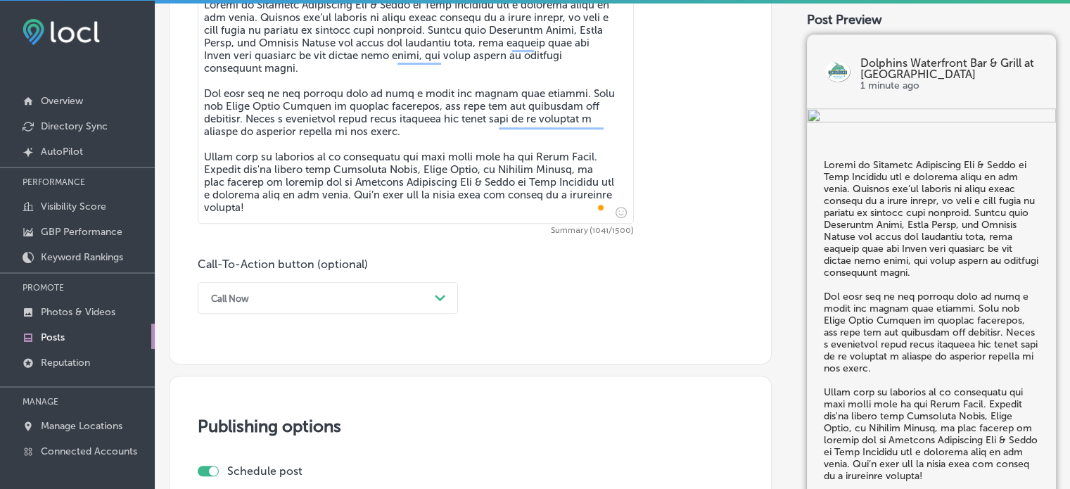
scroll to position [946, 0]
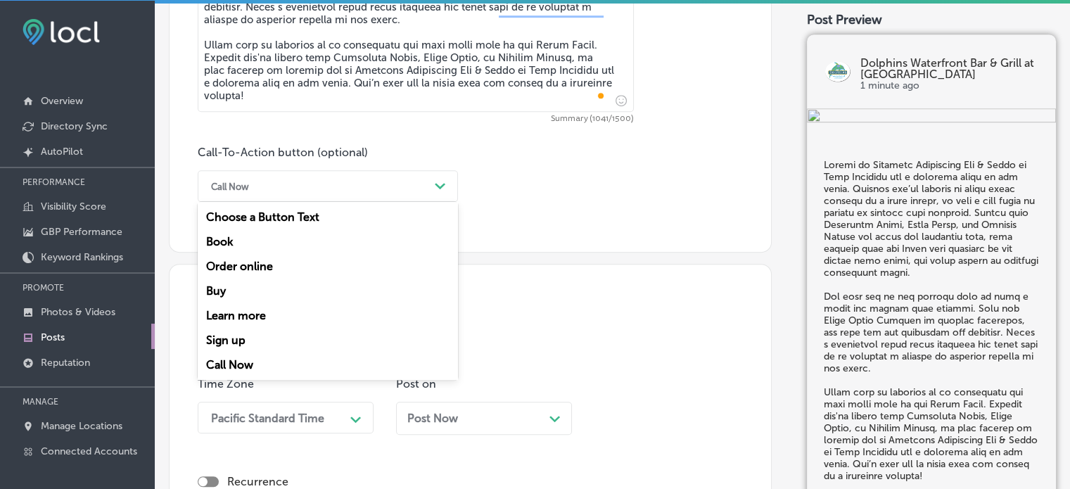
click at [310, 186] on div "Call Now" at bounding box center [316, 186] width 225 height 22
click at [248, 312] on div "Learn more" at bounding box center [328, 315] width 260 height 25
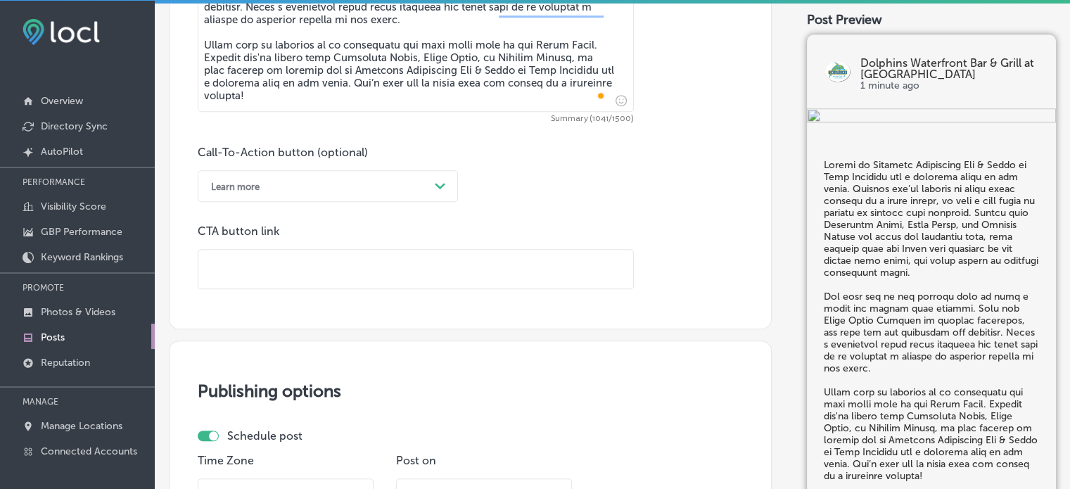
click at [274, 261] on input "text" at bounding box center [415, 269] width 435 height 39
paste input "https://dolphinsgrill.com/"
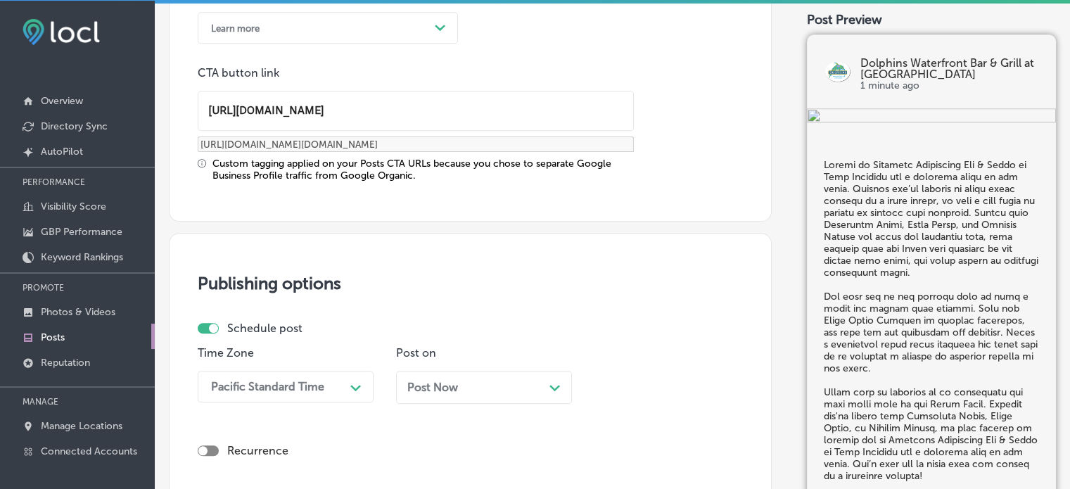
scroll to position [1105, 0]
type input "https://dolphinsgrill.com/"
click at [349, 376] on div "Pacific Standard Time Path Created with Sketch." at bounding box center [286, 386] width 176 height 32
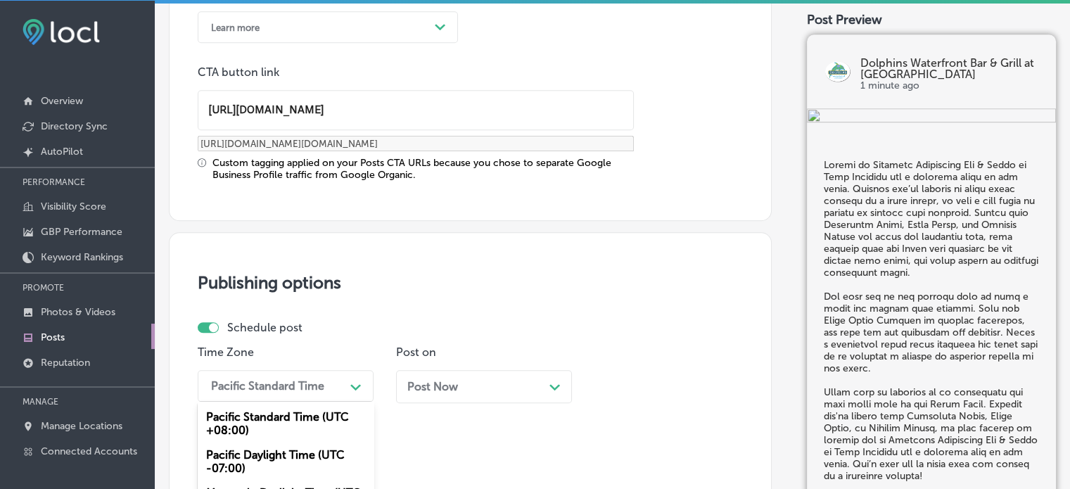
scroll to position [1232, 0]
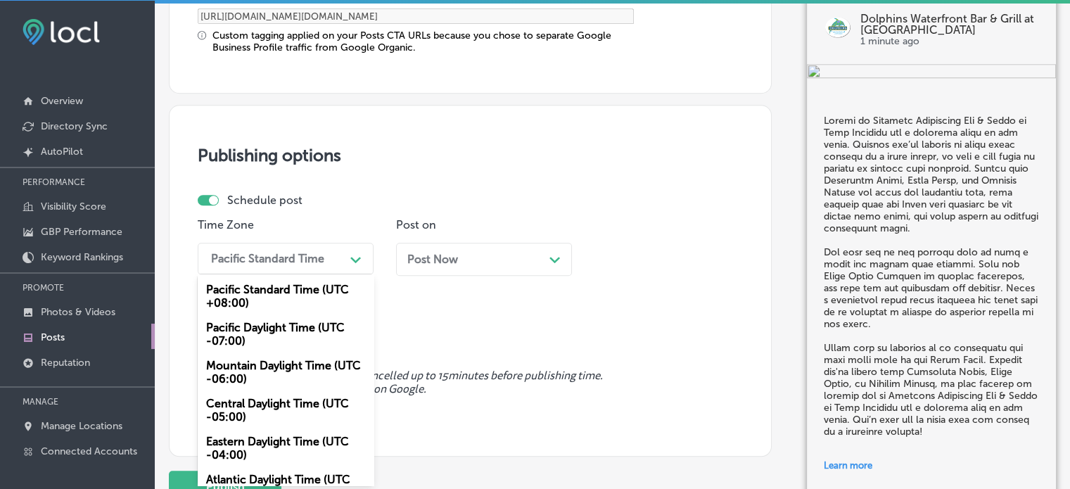
click at [301, 371] on div "Mountain Daylight Time (UTC -06:00)" at bounding box center [286, 372] width 176 height 38
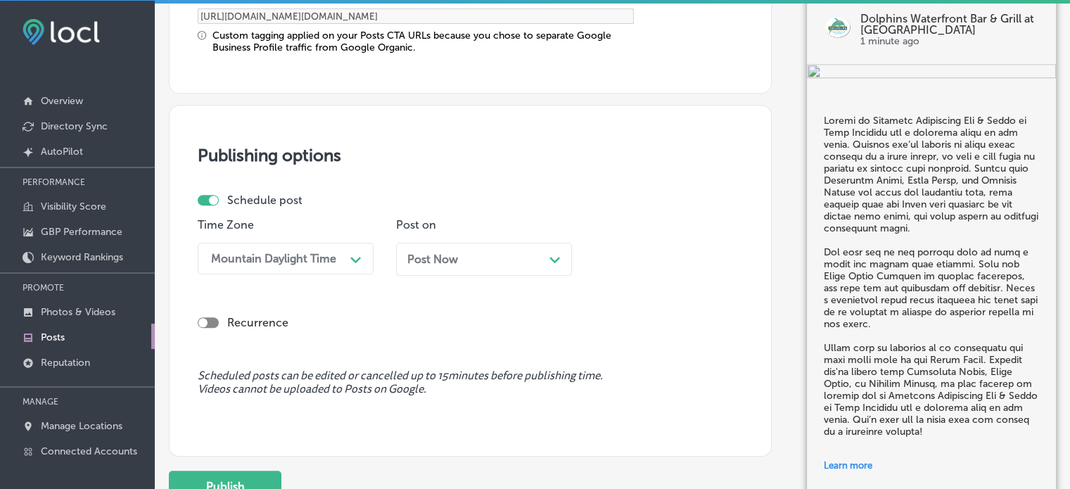
click at [453, 253] on span "Post Now" at bounding box center [432, 259] width 51 height 13
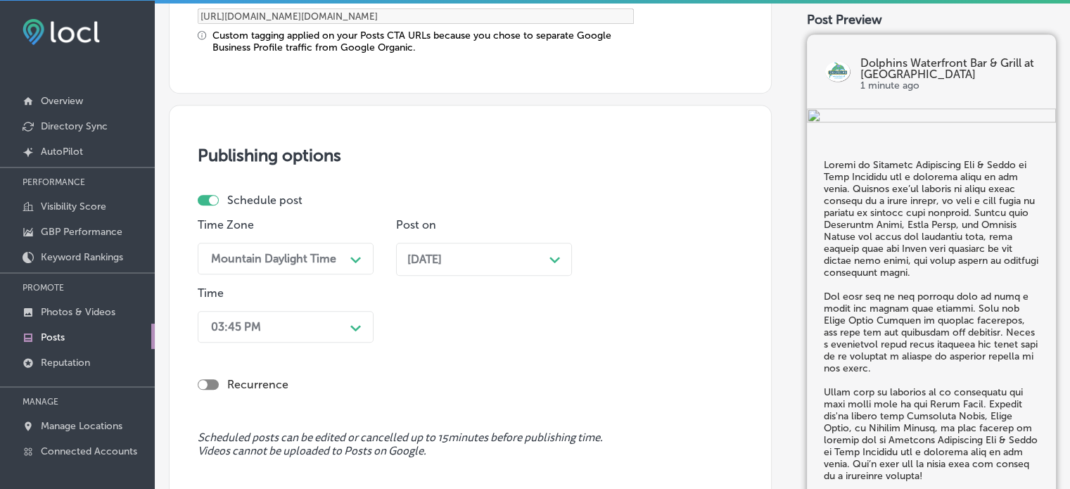
scroll to position [1300, 0]
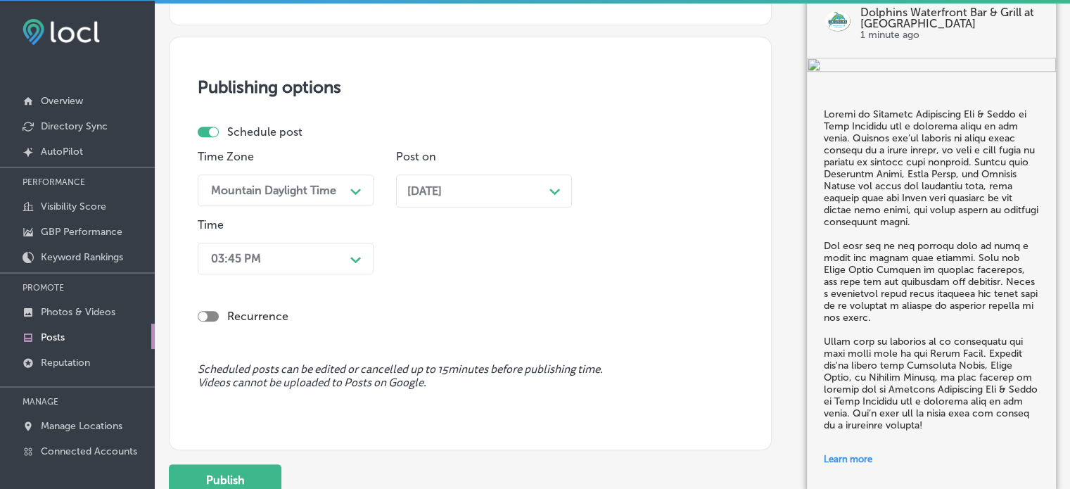
click at [327, 274] on div "03:45 PM Path Created with Sketch." at bounding box center [286, 259] width 176 height 32
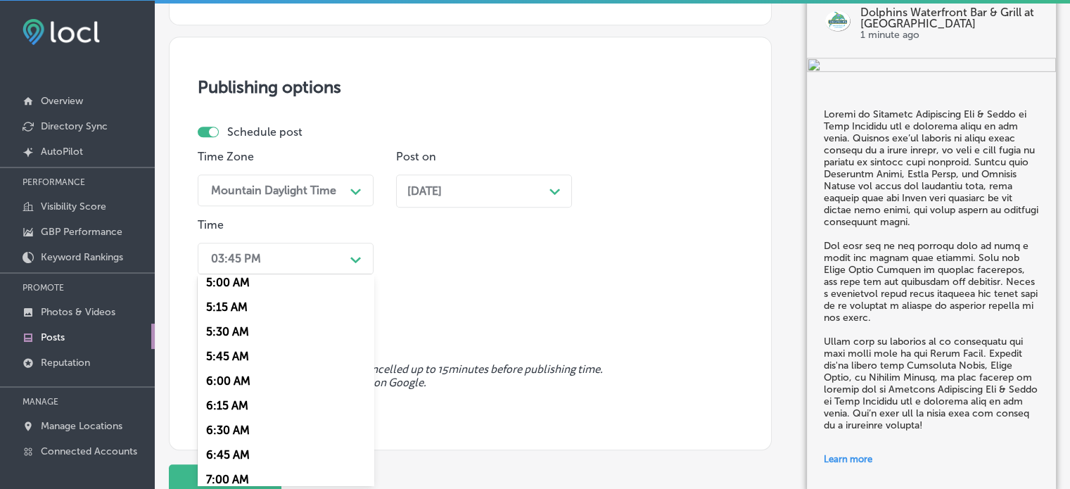
scroll to position [565, 0]
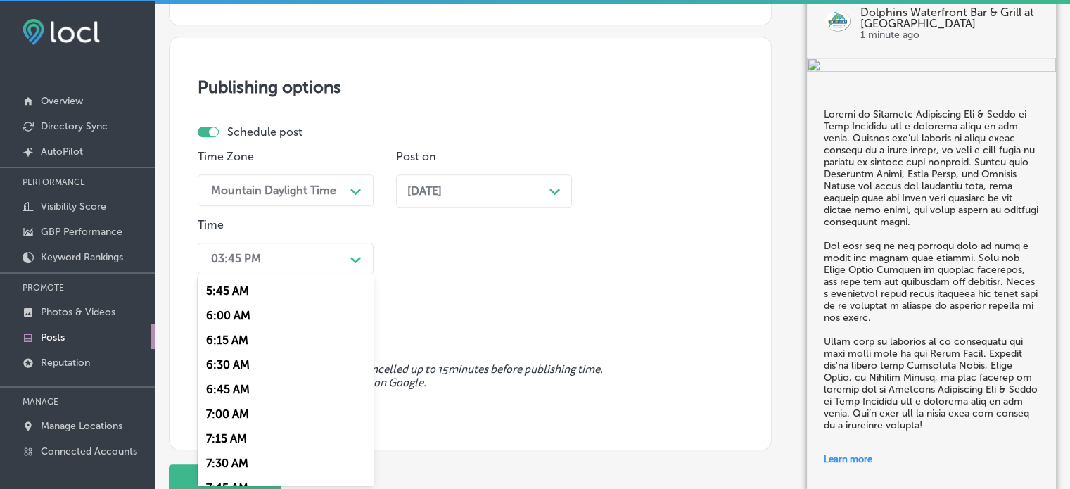
click at [220, 412] on div "7:00 AM" at bounding box center [286, 414] width 176 height 25
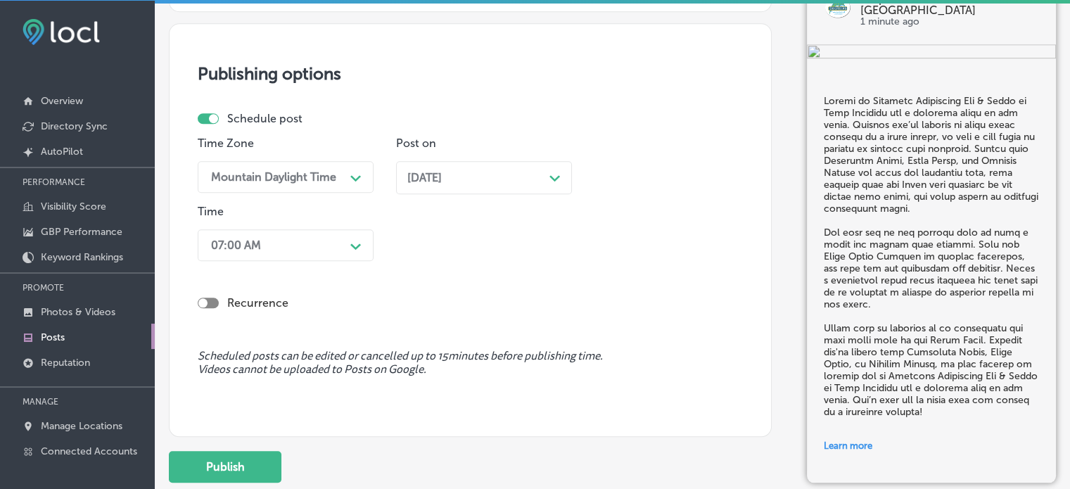
scroll to position [1314, 0]
click at [240, 462] on button "Publish" at bounding box center [225, 466] width 113 height 32
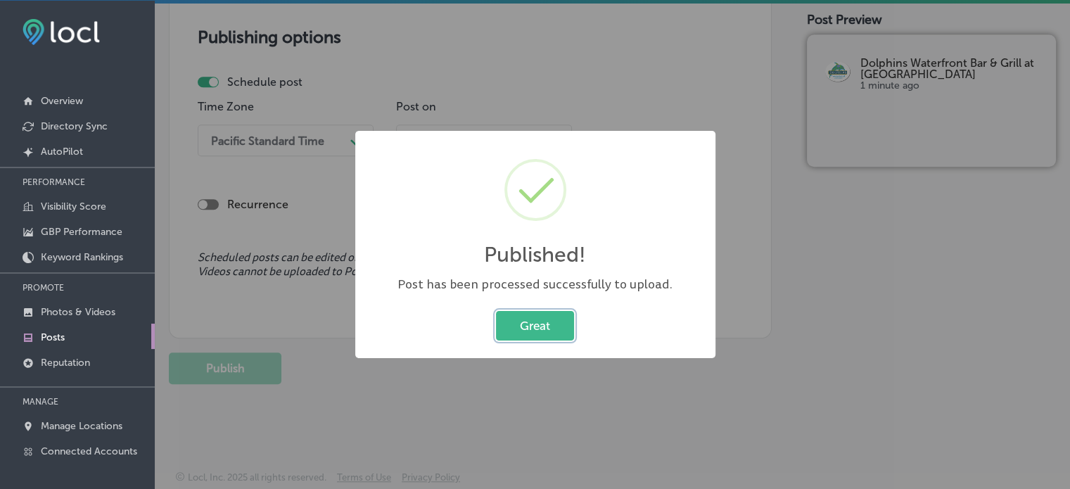
scroll to position [1222, 0]
click at [550, 330] on button "Great" at bounding box center [535, 325] width 78 height 29
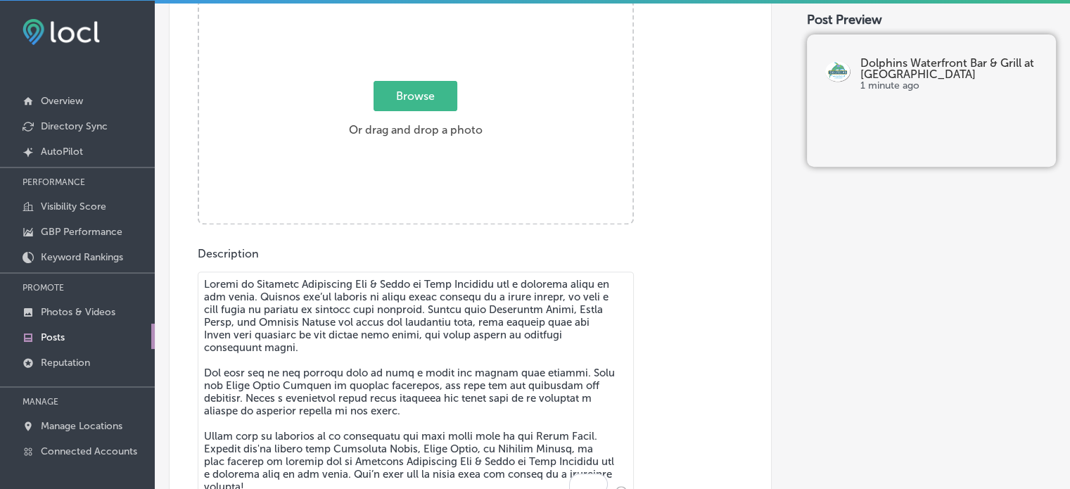
scroll to position [554, 0]
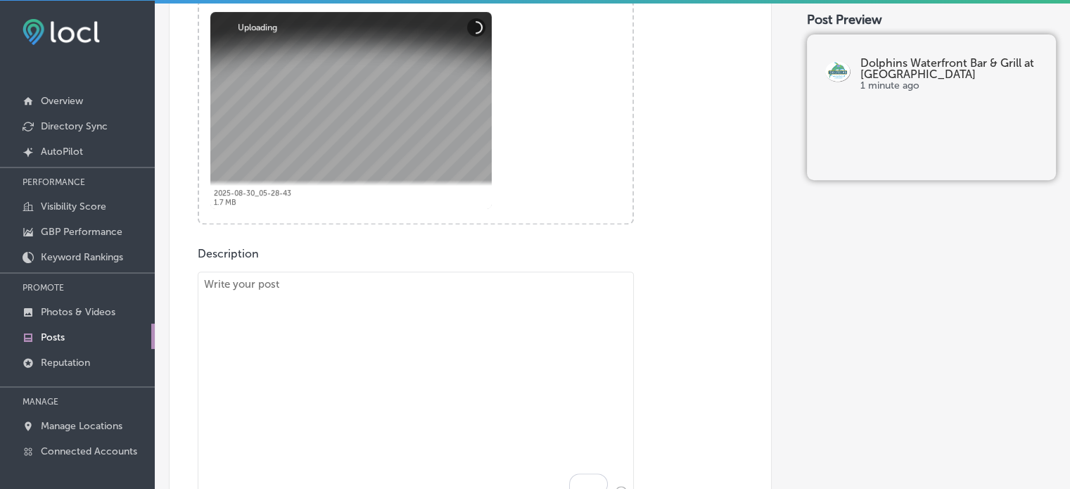
click at [450, 377] on textarea "To enrich screen reader interactions, please activate Accessibility in Grammarl…" at bounding box center [416, 387] width 436 height 231
paste textarea ""Looking for a fresh seafood experience with a view? Dolphins Waterfront Bar & …"
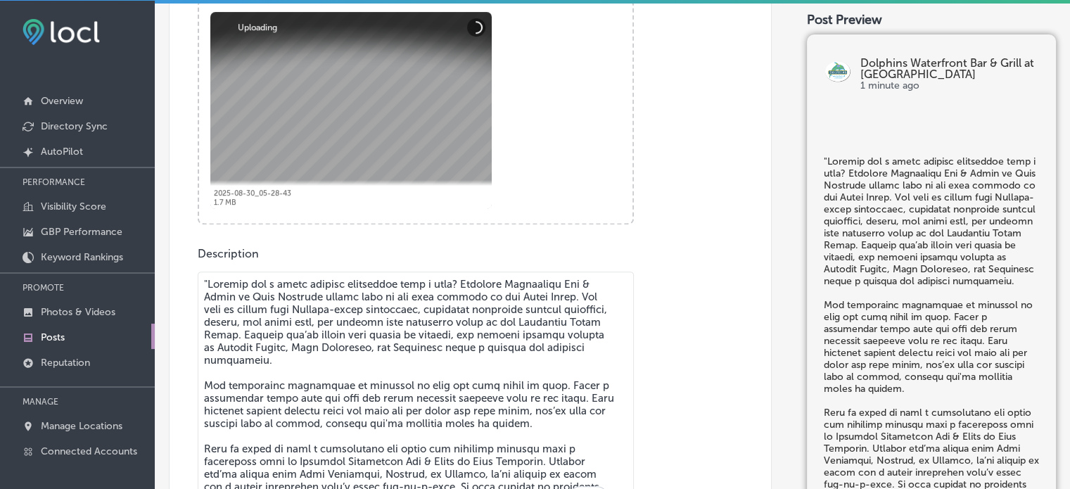
scroll to position [575, 0]
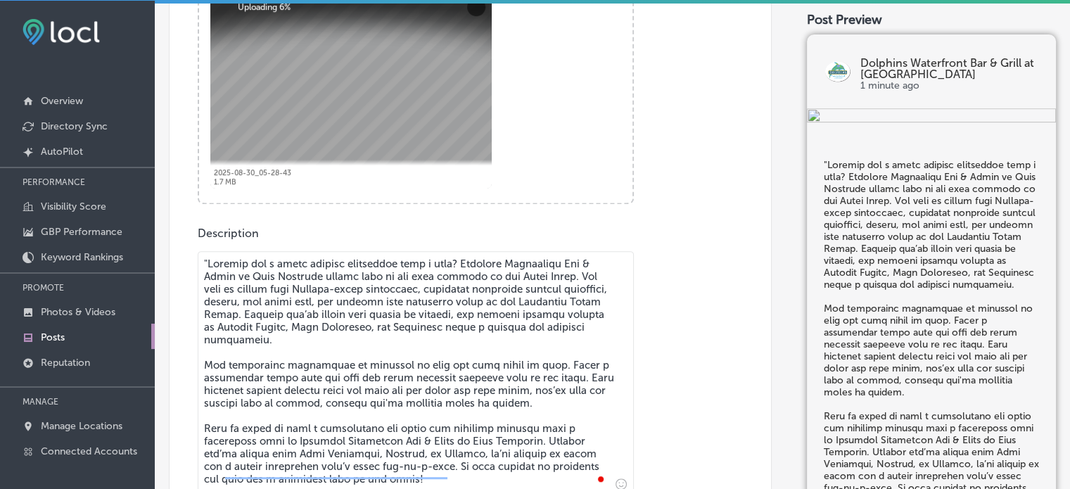
click at [206, 260] on textarea "To enrich screen reader interactions, please activate Accessibility in Grammarl…" at bounding box center [416, 373] width 436 height 244
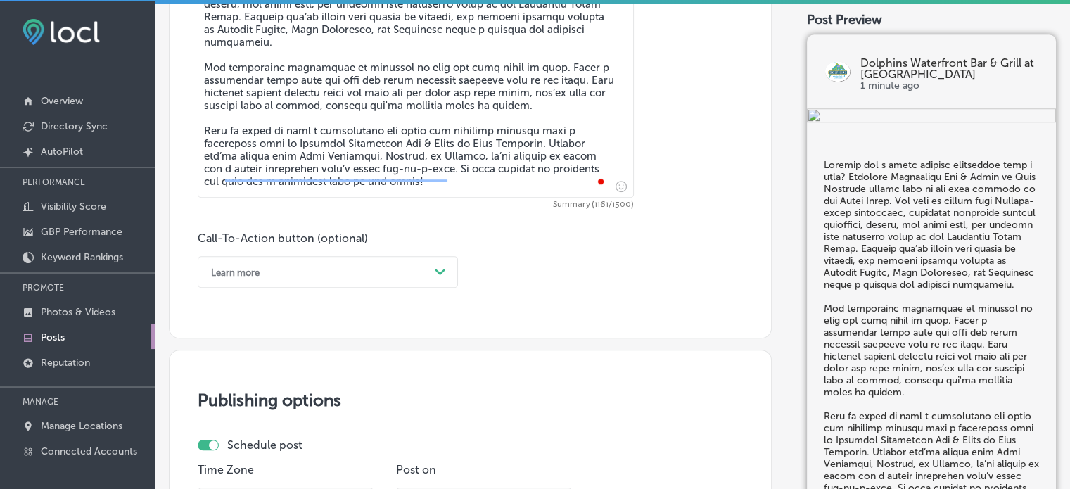
scroll to position [884, 0]
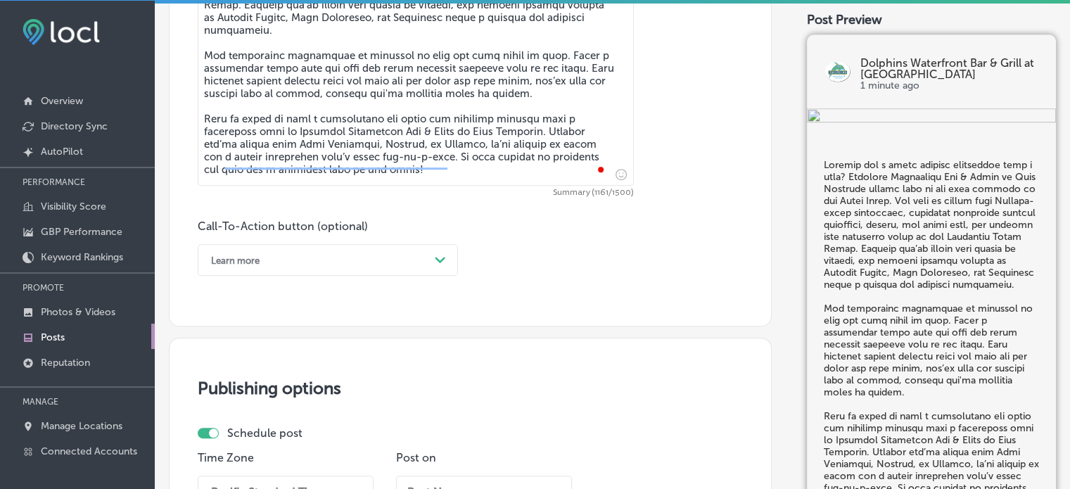
type textarea "Looking for a fresh seafood experience with a view? Dolphins Waterfront Bar & G…"
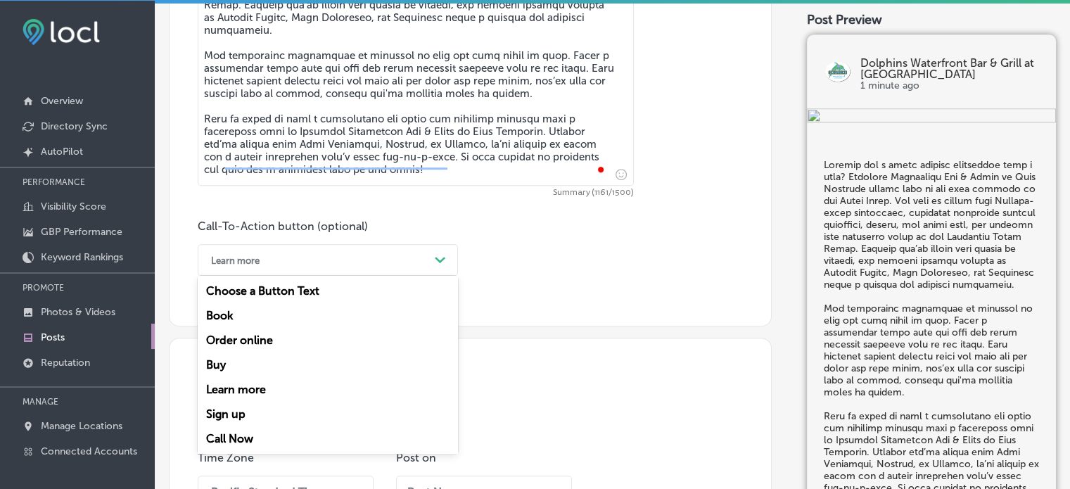
click at [307, 263] on div "Learn more" at bounding box center [316, 260] width 225 height 22
click at [237, 439] on div "Call Now" at bounding box center [328, 438] width 260 height 25
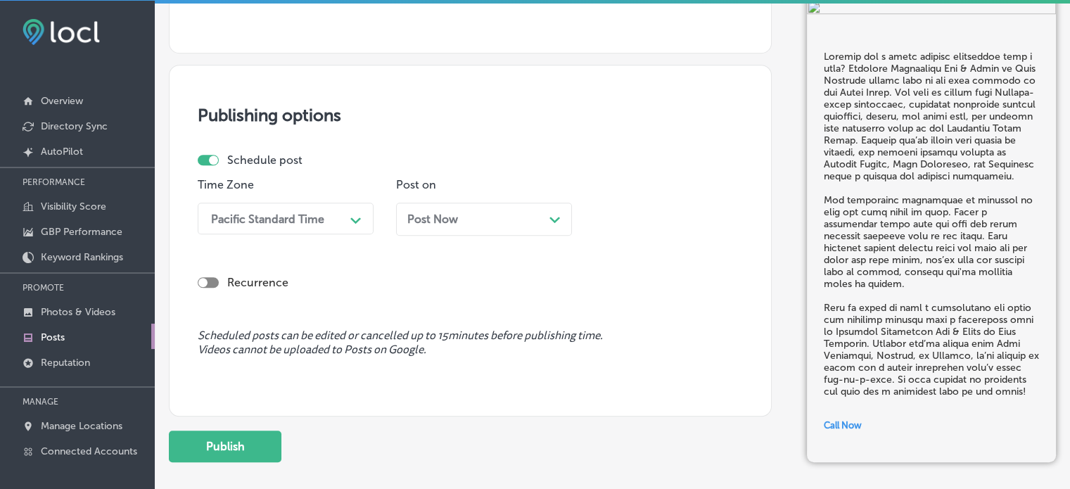
scroll to position [1166, 0]
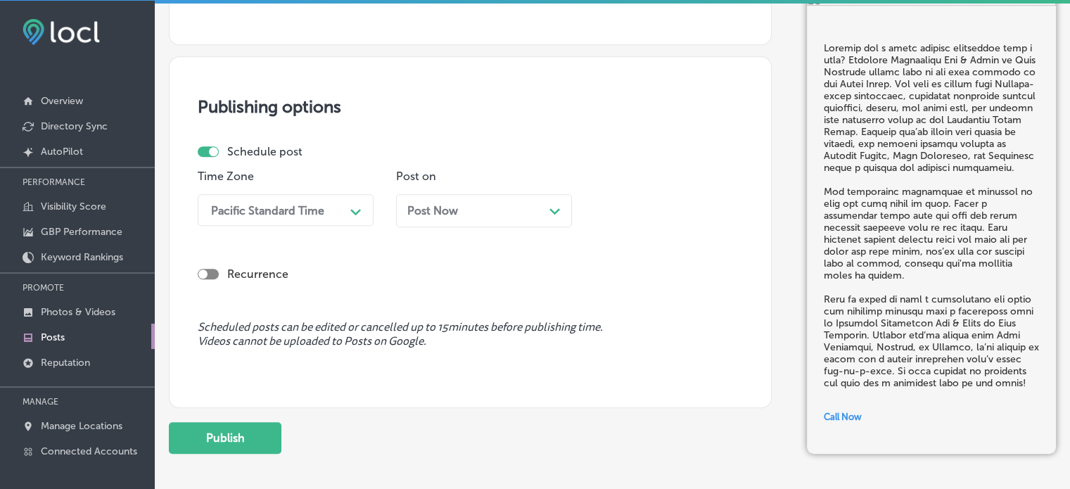
click at [315, 203] on div "Pacific Standard Time" at bounding box center [267, 209] width 113 height 13
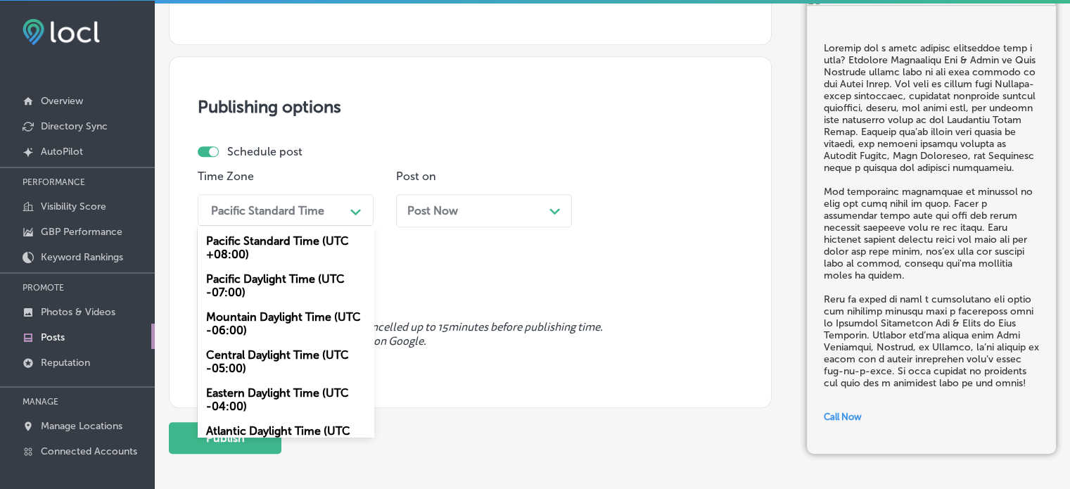
click at [279, 318] on div "Mountain Daylight Time (UTC -06:00)" at bounding box center [286, 324] width 176 height 38
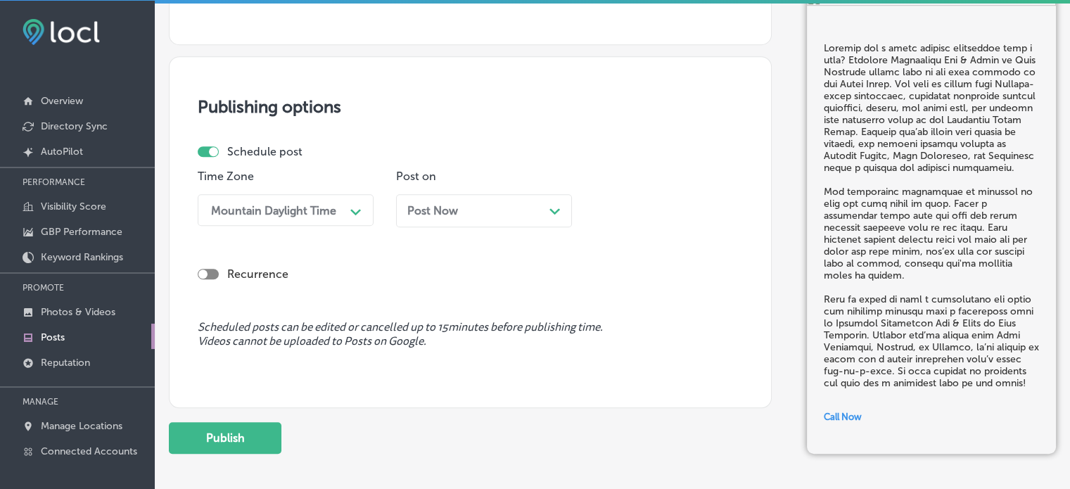
click at [474, 219] on div "Post Now Path Created with Sketch." at bounding box center [484, 210] width 176 height 33
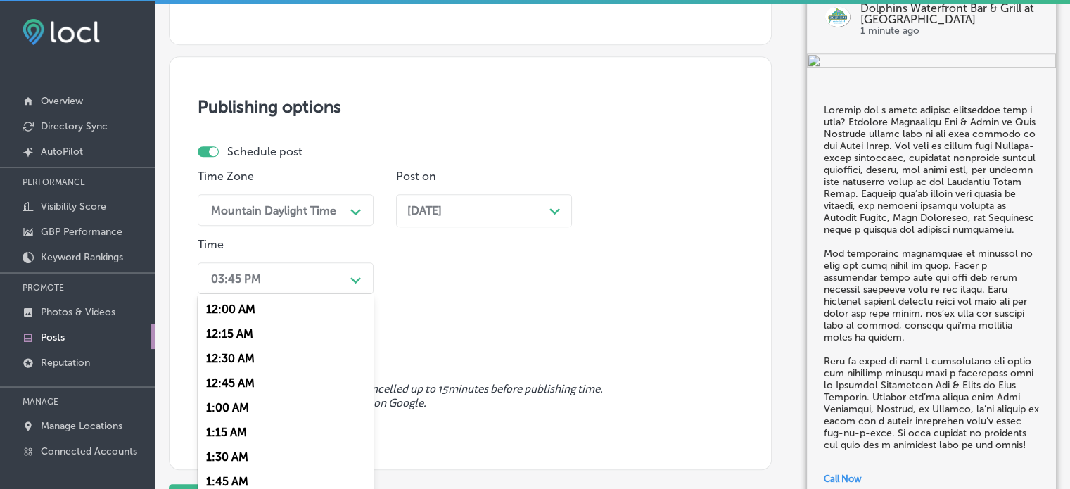
click at [321, 279] on div "option 7:00 AM, selected. option 12:00 AM focused, 1 of 96. 96 results availabl…" at bounding box center [286, 278] width 176 height 32
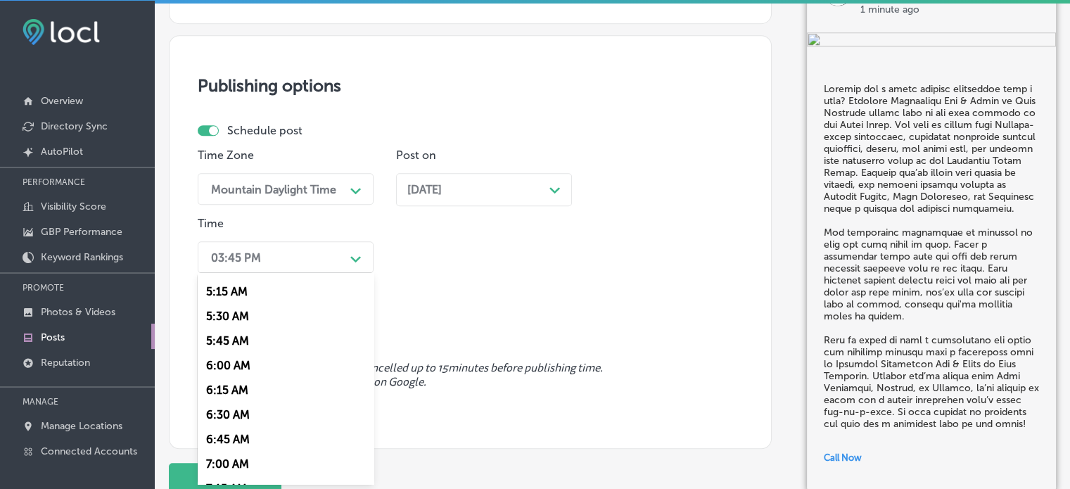
scroll to position [542, 0]
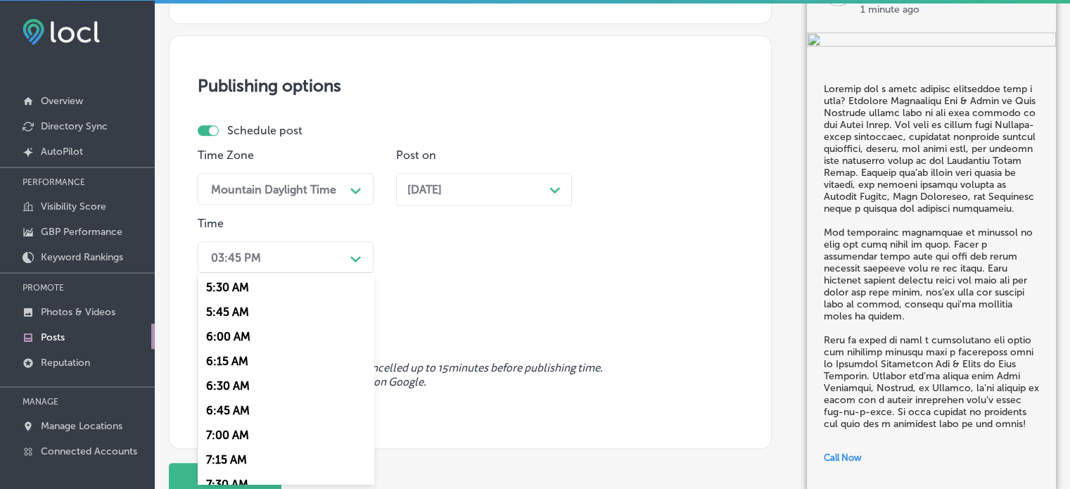
click at [217, 438] on div "7:00 AM" at bounding box center [286, 435] width 176 height 25
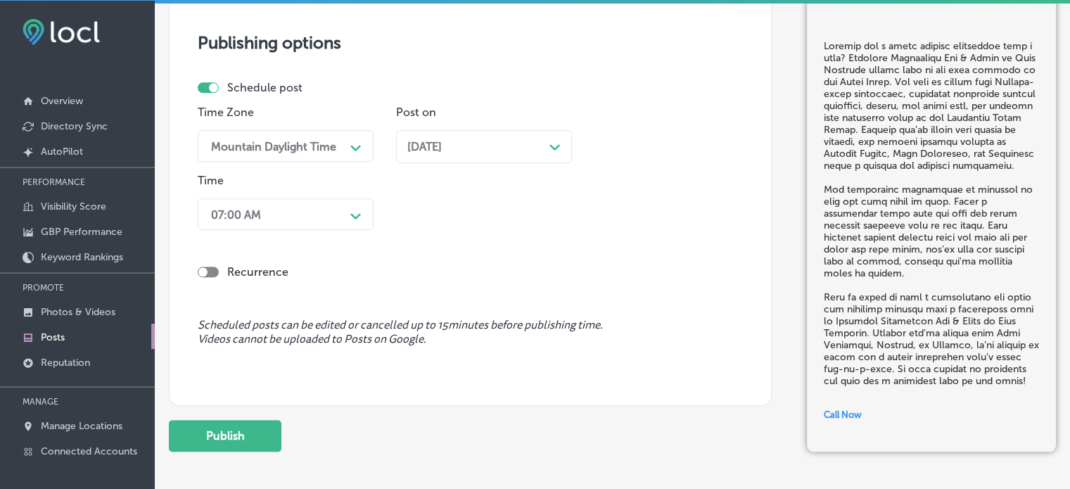
scroll to position [1231, 0]
click at [241, 421] on button "Publish" at bounding box center [225, 435] width 113 height 32
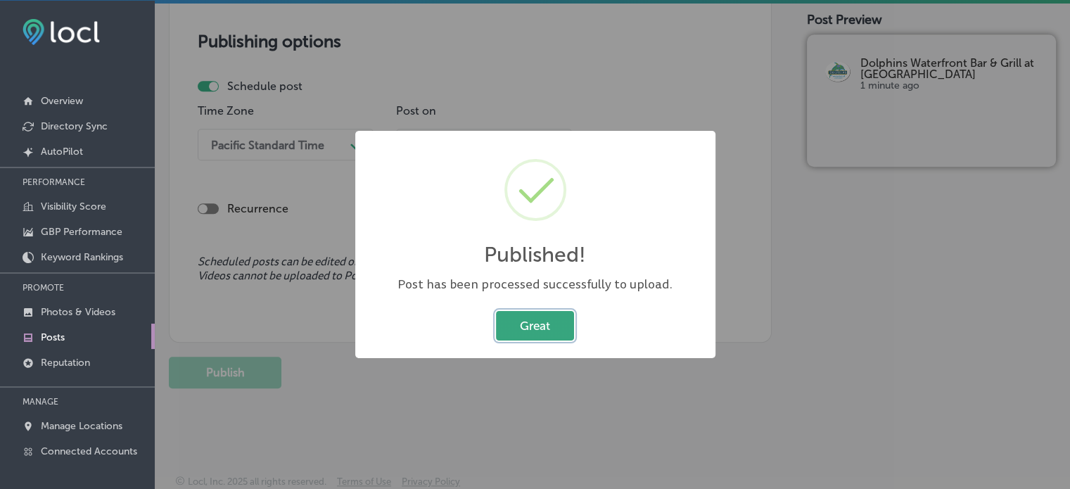
click at [530, 319] on button "Great" at bounding box center [535, 325] width 78 height 29
